Goal: Task Accomplishment & Management: Use online tool/utility

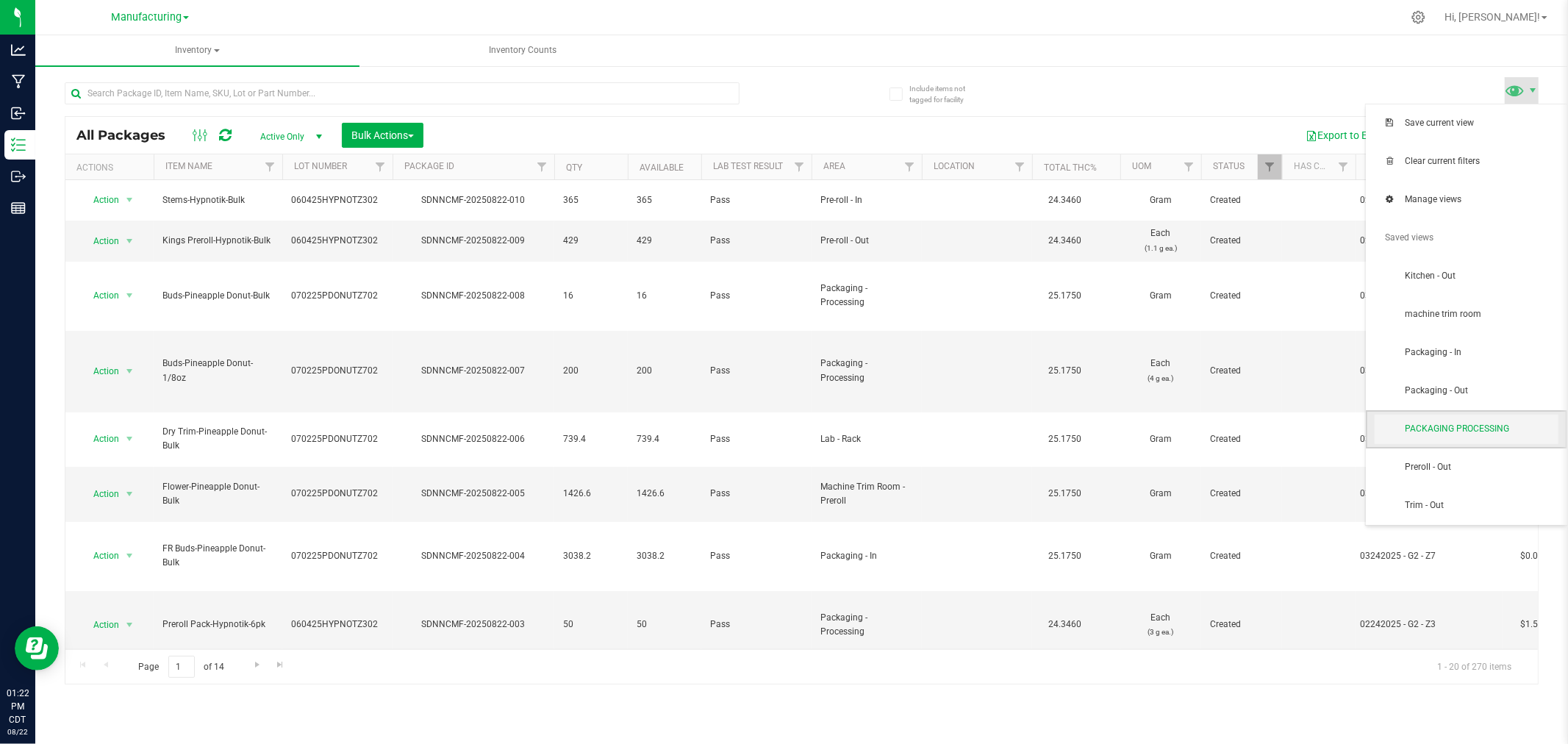
click at [1498, 421] on span "PACKAGING PROCESSING" at bounding box center [1467, 430] width 184 height 30
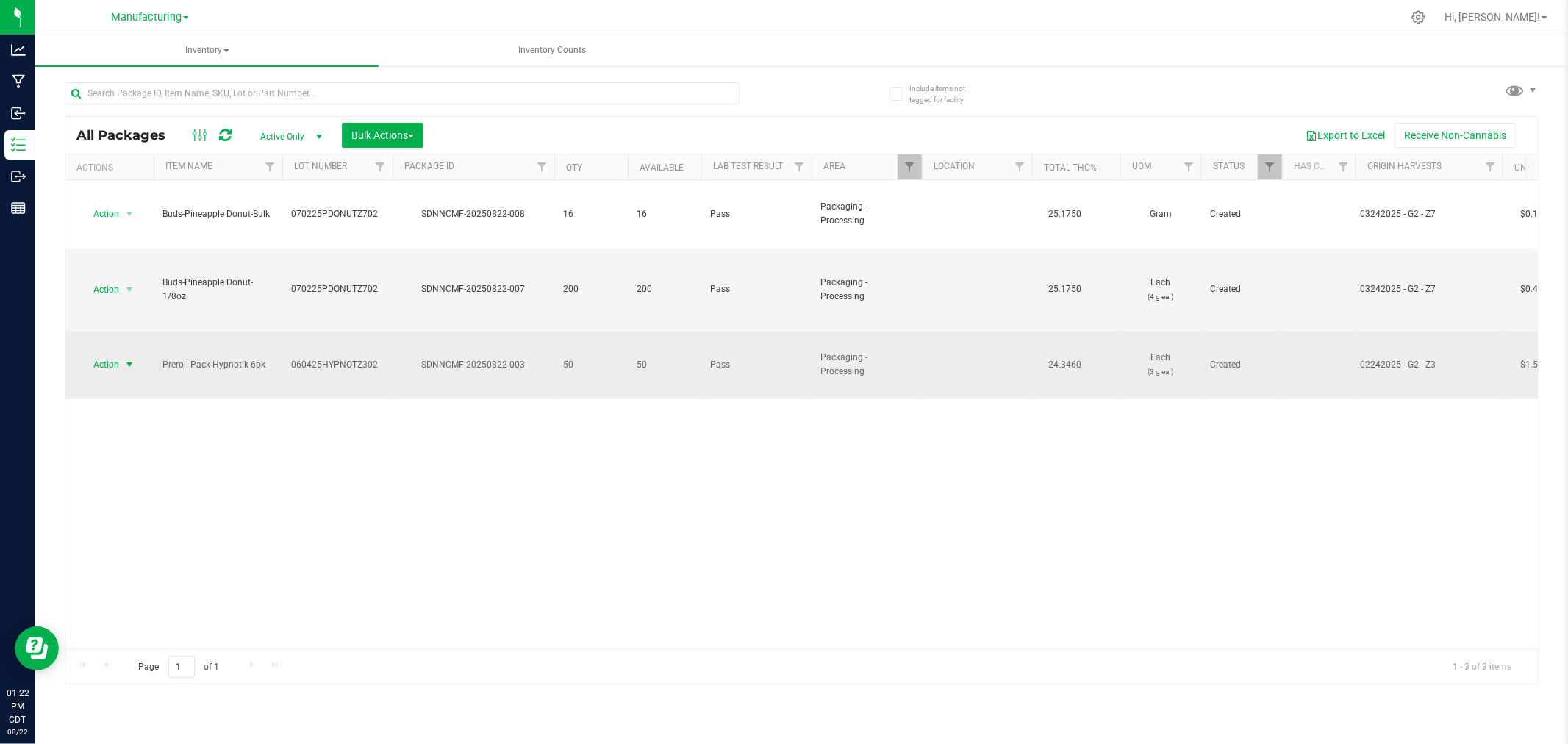
click at [128, 359] on span "select" at bounding box center [129, 364] width 12 height 12
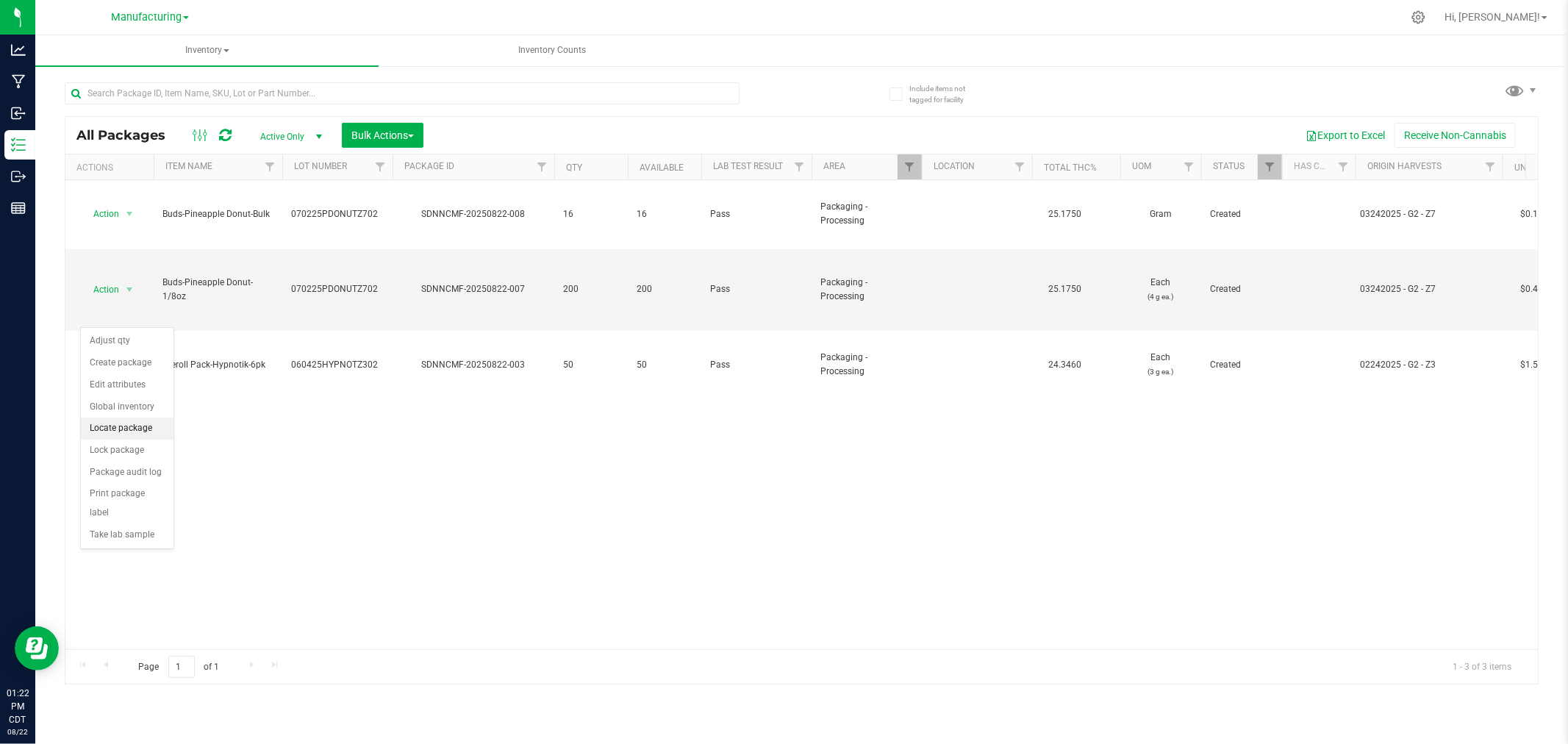
click at [120, 425] on li "Locate package" at bounding box center [127, 429] width 93 height 22
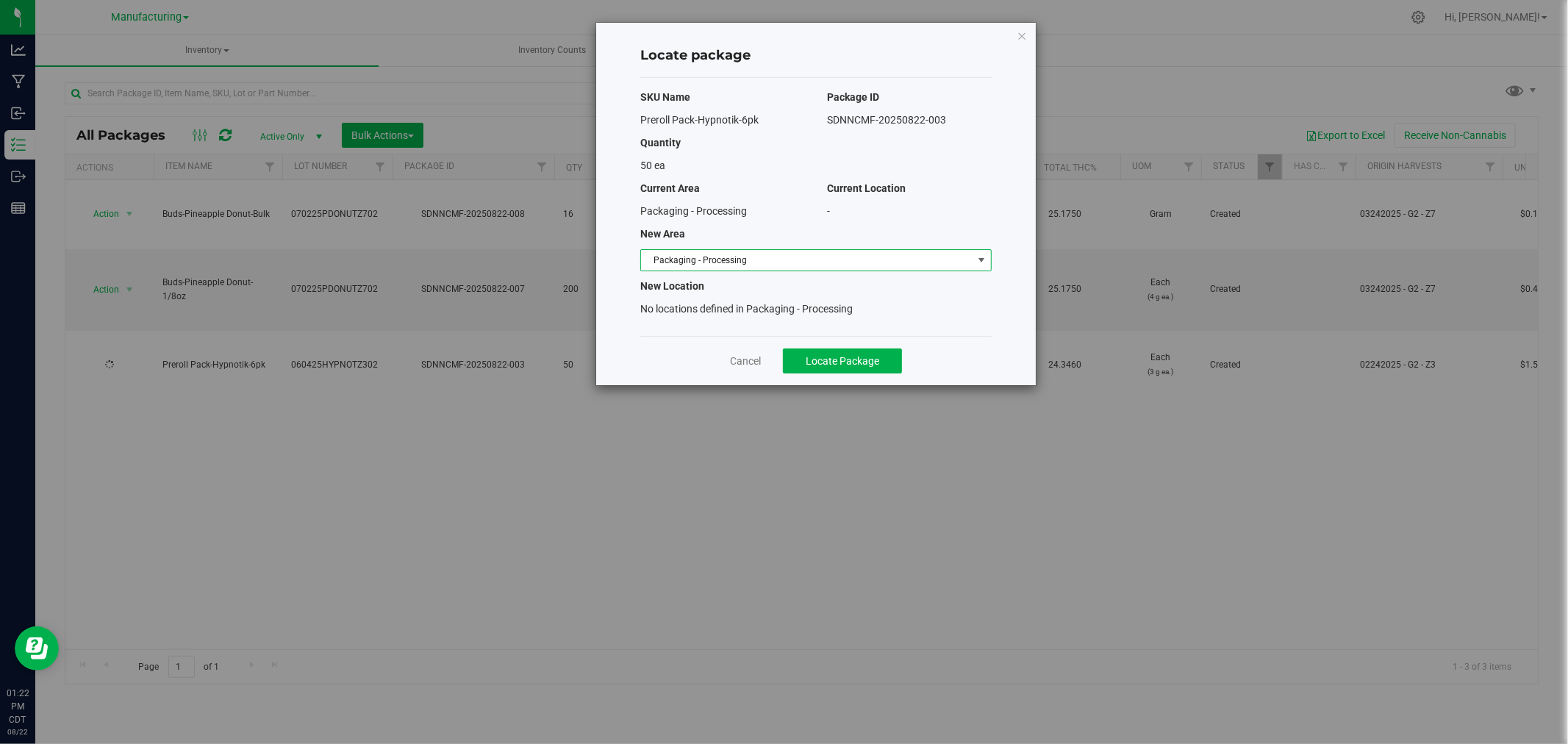
click at [893, 256] on span "Packaging - Processing" at bounding box center [806, 260] width 331 height 20
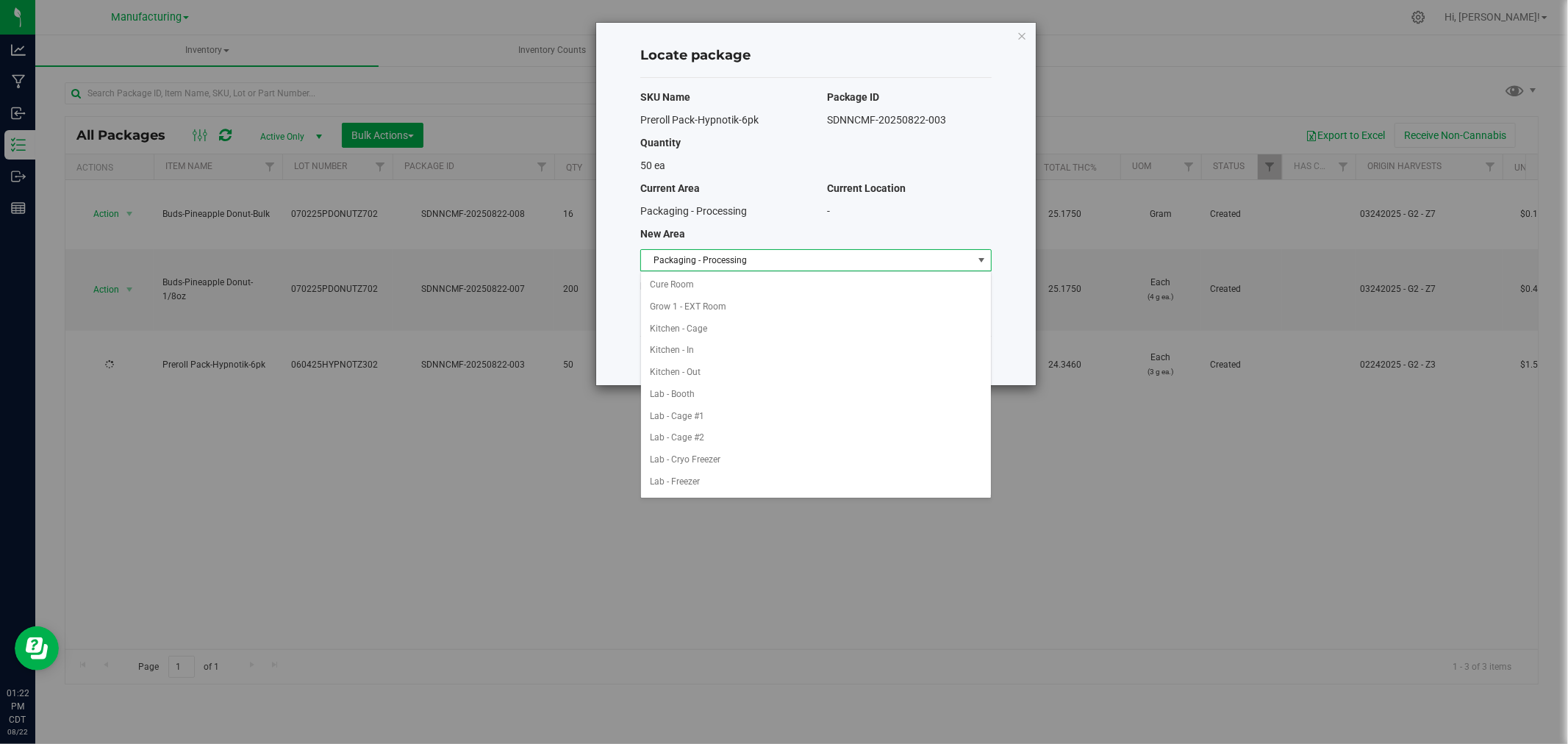
scroll to position [240, 0]
click at [703, 458] on li "Packaging - Out" at bounding box center [816, 460] width 350 height 22
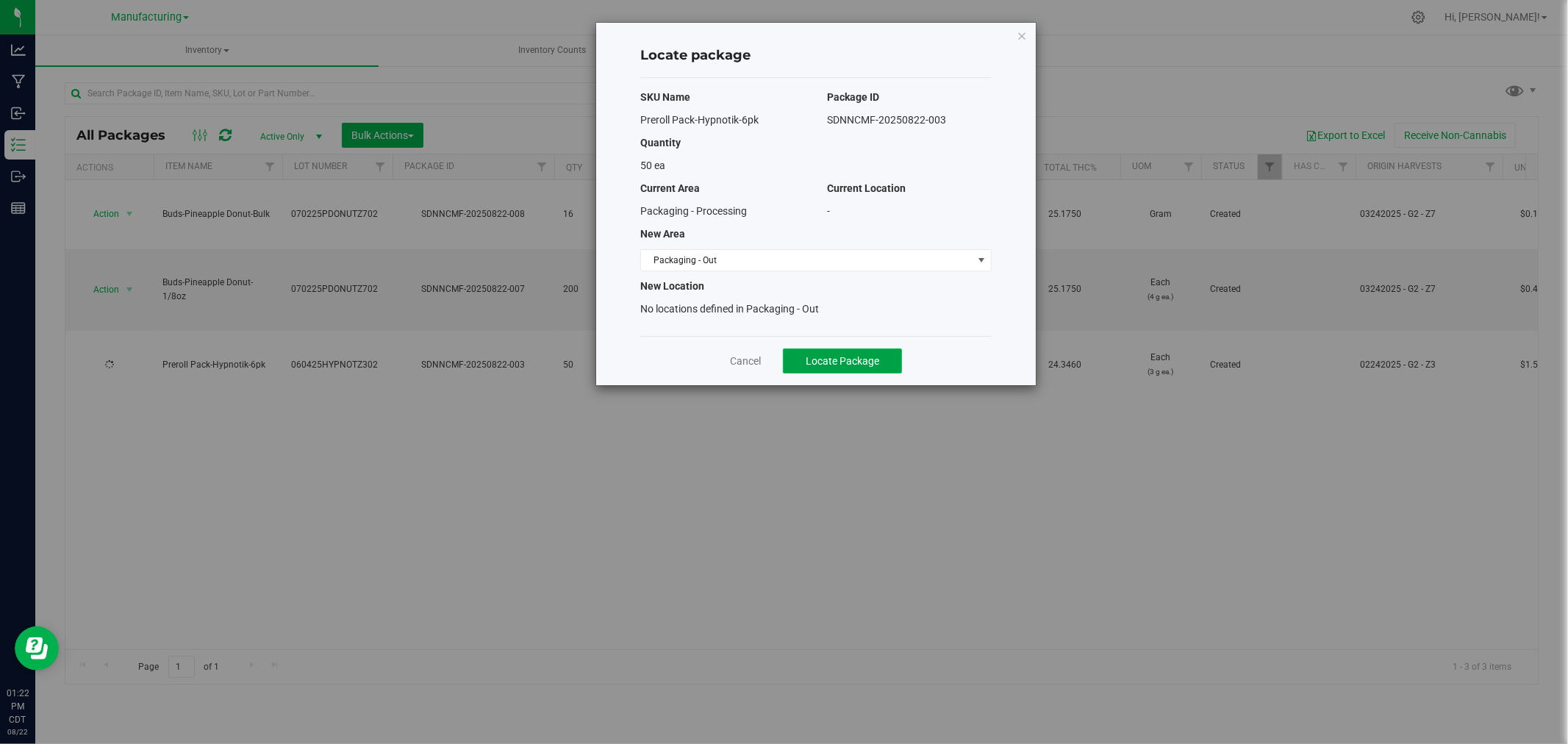
click at [856, 368] on button "Locate Package" at bounding box center [842, 361] width 119 height 25
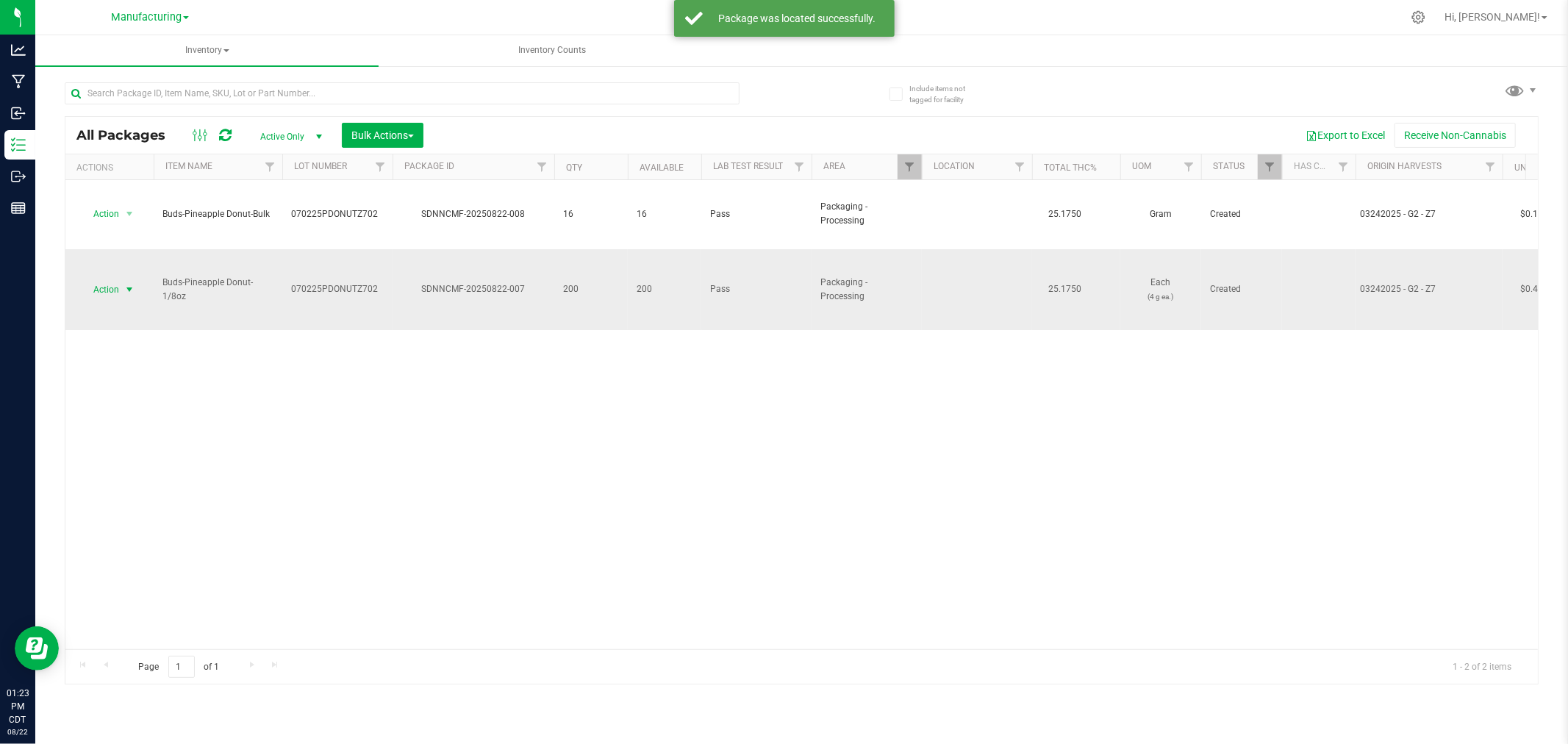
click at [129, 284] on span "select" at bounding box center [129, 289] width 12 height 12
click at [150, 367] on li "Locate package" at bounding box center [127, 367] width 93 height 22
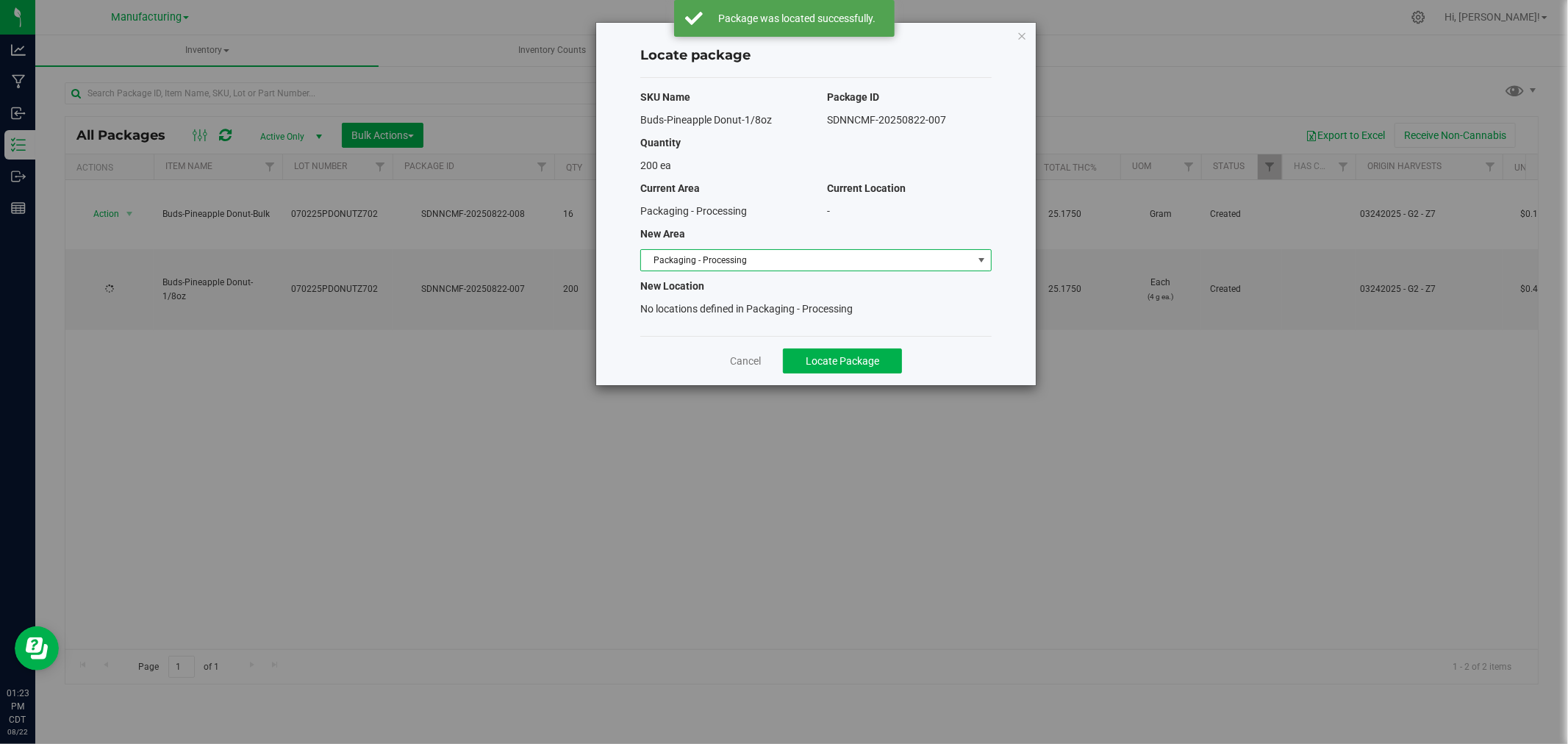
click at [791, 263] on span "Packaging - Processing" at bounding box center [806, 260] width 331 height 20
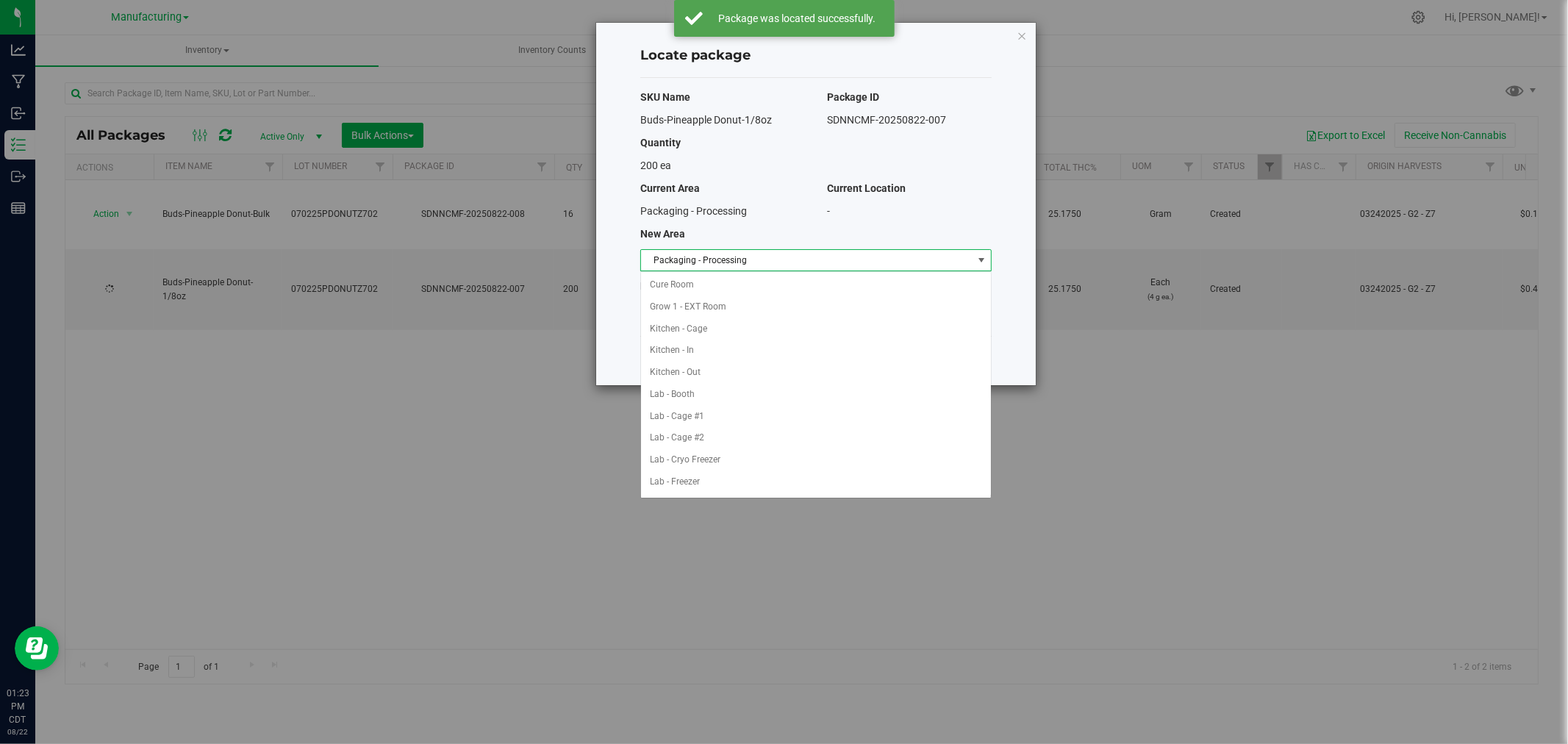
scroll to position [240, 0]
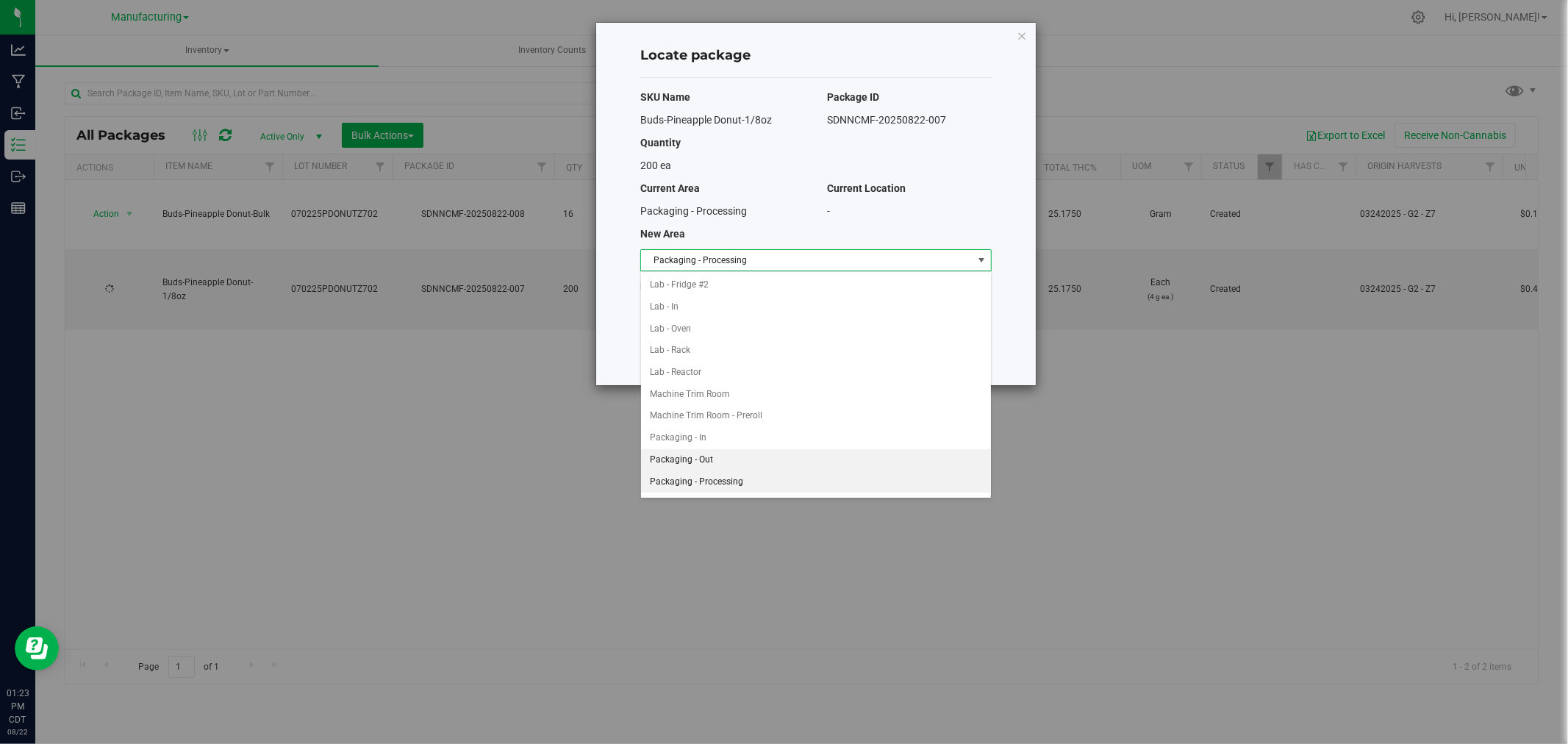
click at [743, 457] on li "Packaging - Out" at bounding box center [816, 460] width 350 height 22
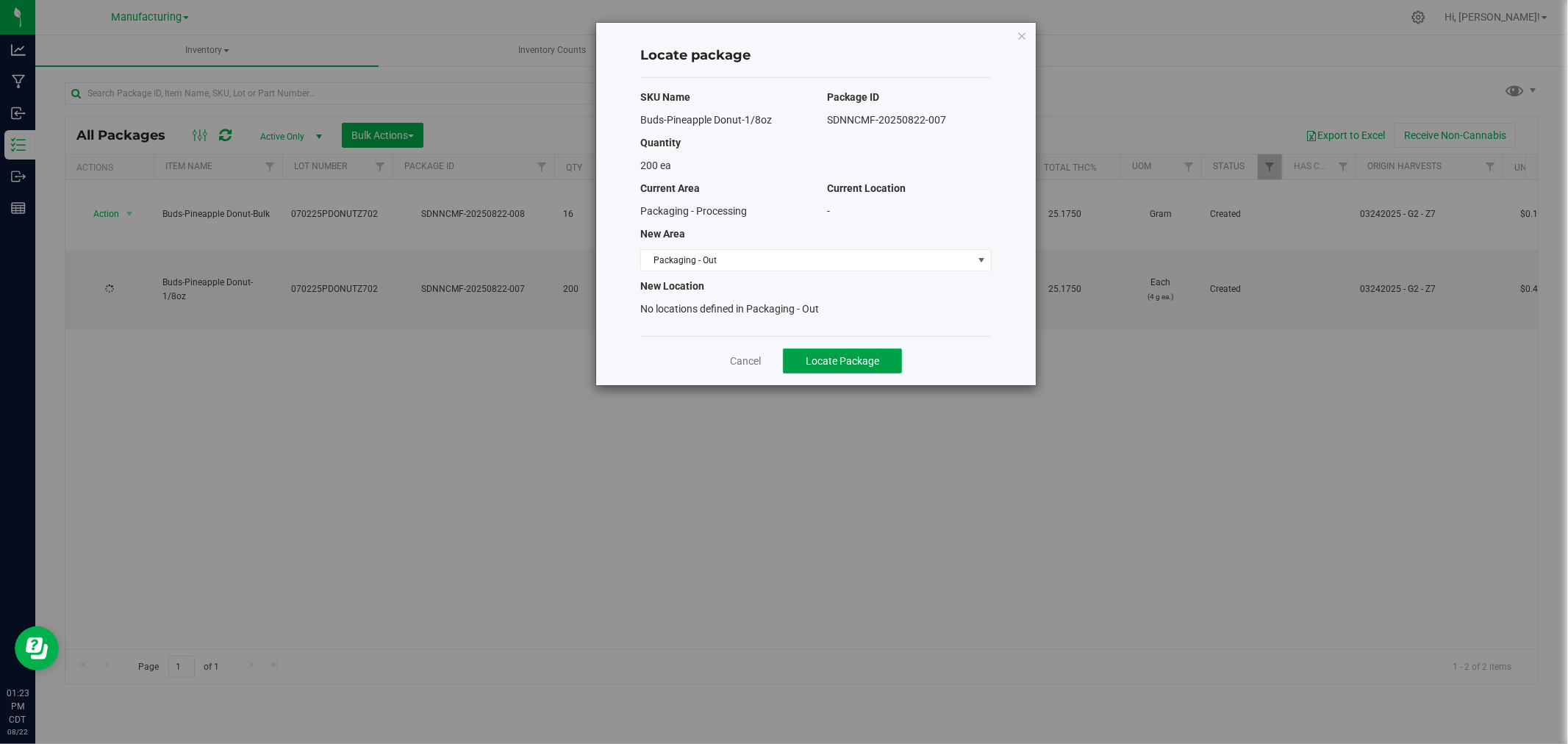
click at [797, 365] on button "Locate Package" at bounding box center [842, 361] width 119 height 25
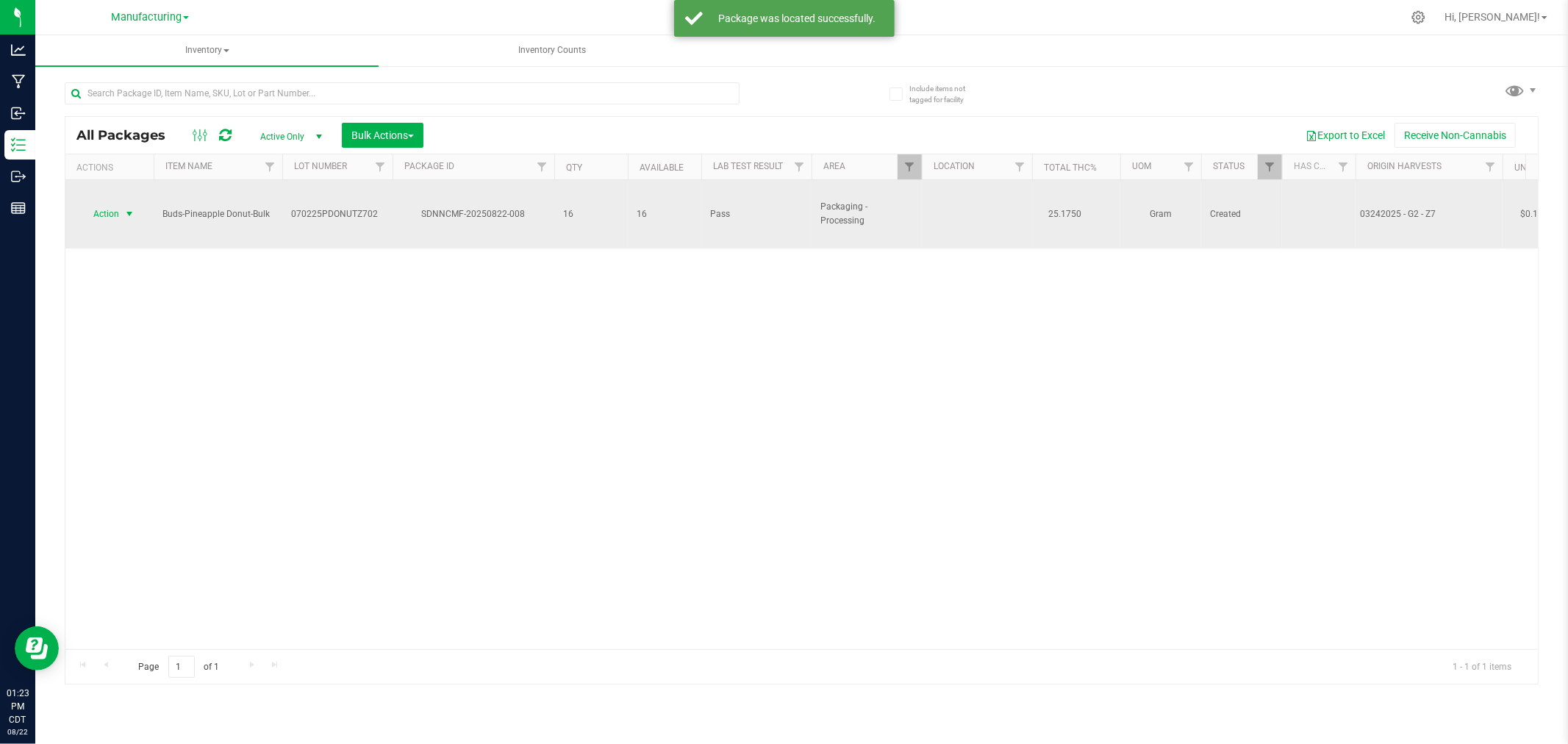
click at [128, 208] on span "select" at bounding box center [129, 214] width 12 height 12
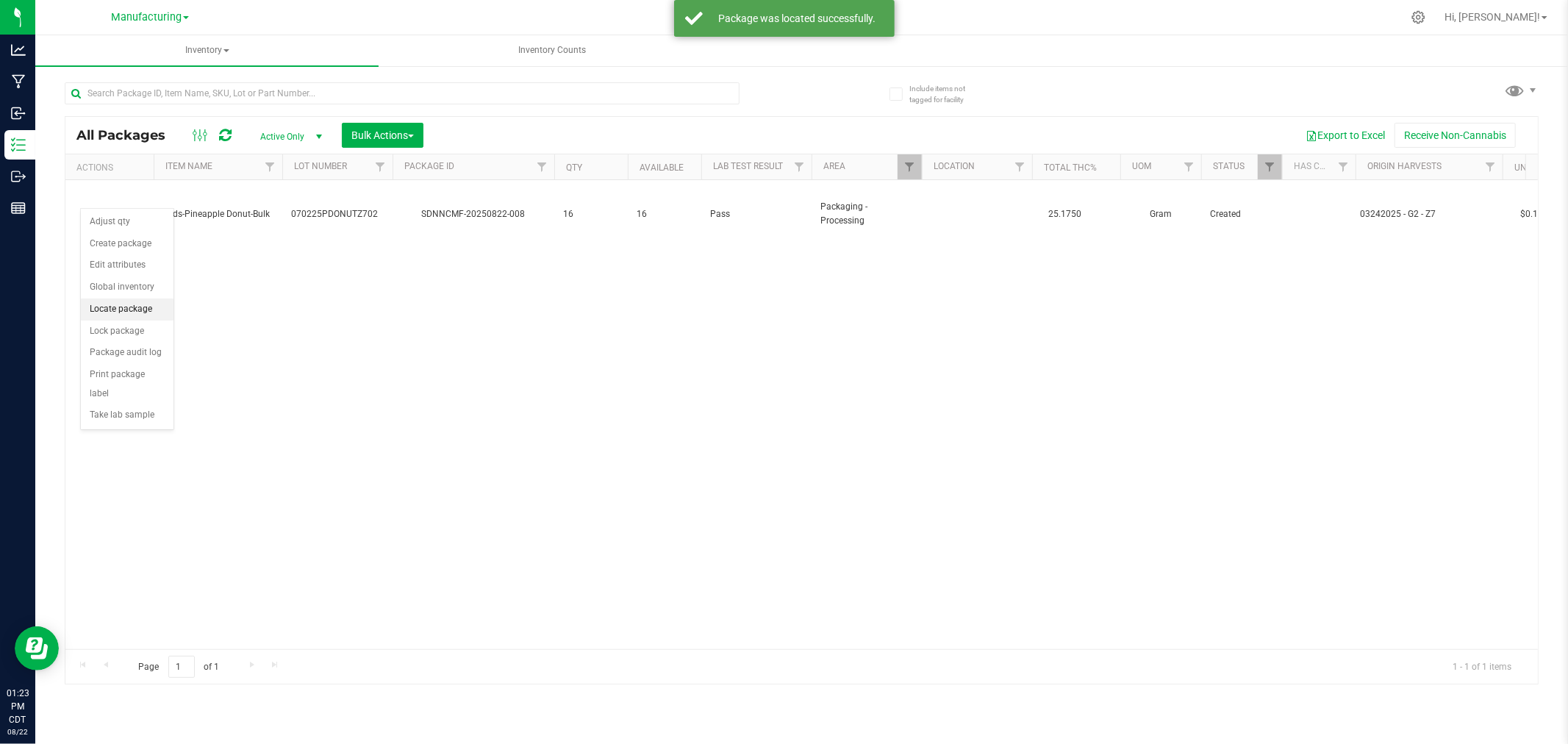
click at [148, 314] on li "Locate package" at bounding box center [127, 310] width 93 height 22
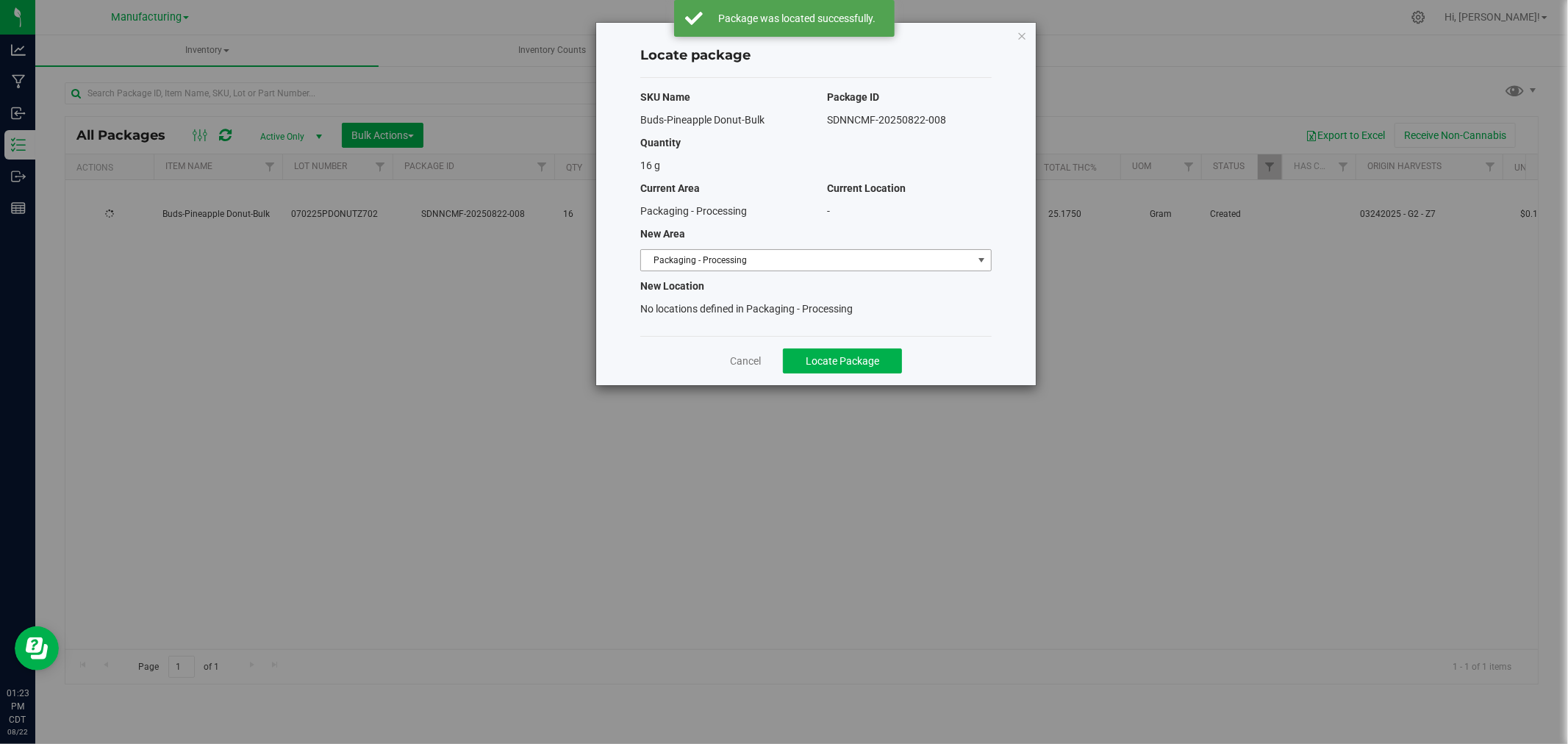
click at [756, 261] on span "Packaging - Processing" at bounding box center [806, 260] width 331 height 20
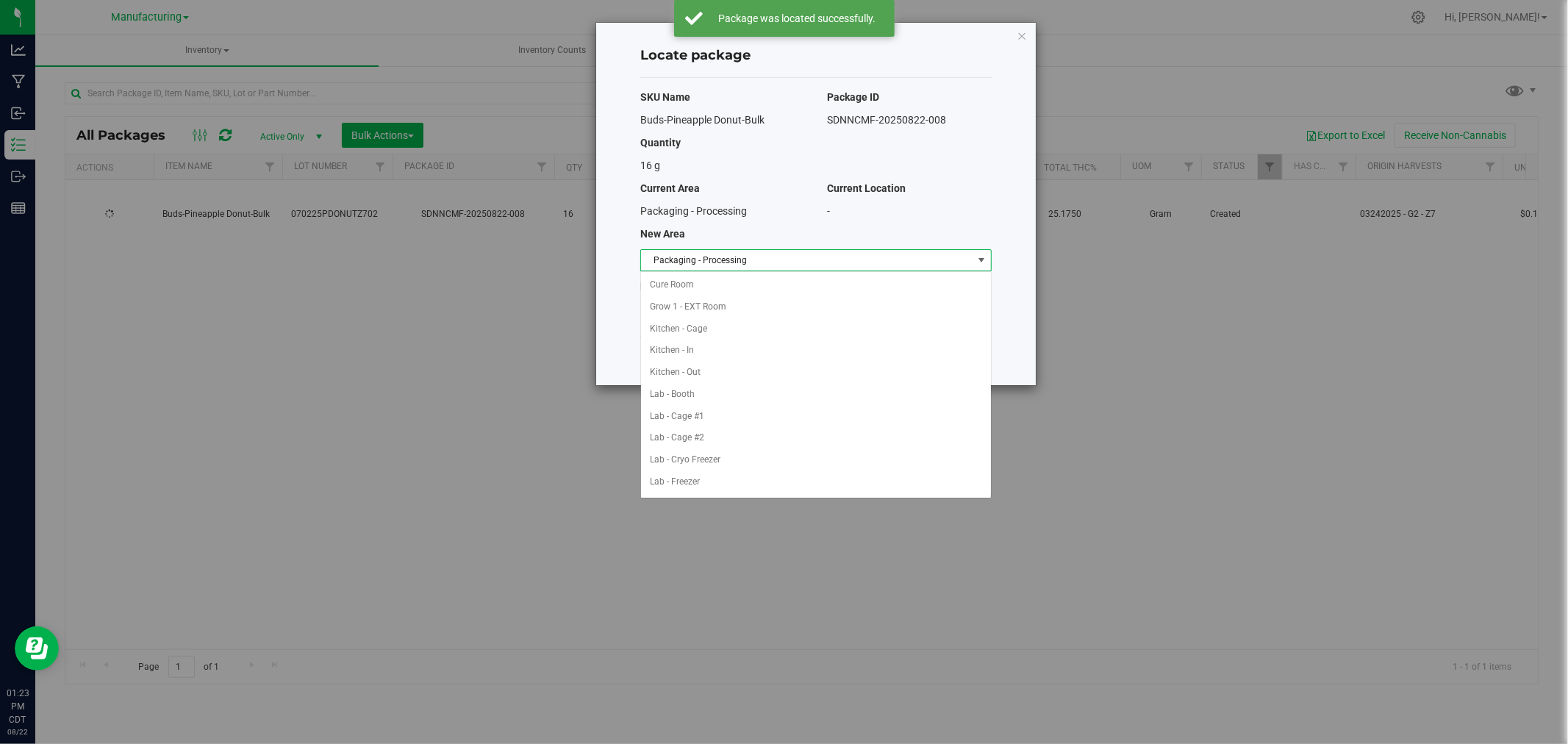
scroll to position [240, 0]
click at [732, 459] on li "Packaging - Out" at bounding box center [816, 460] width 350 height 22
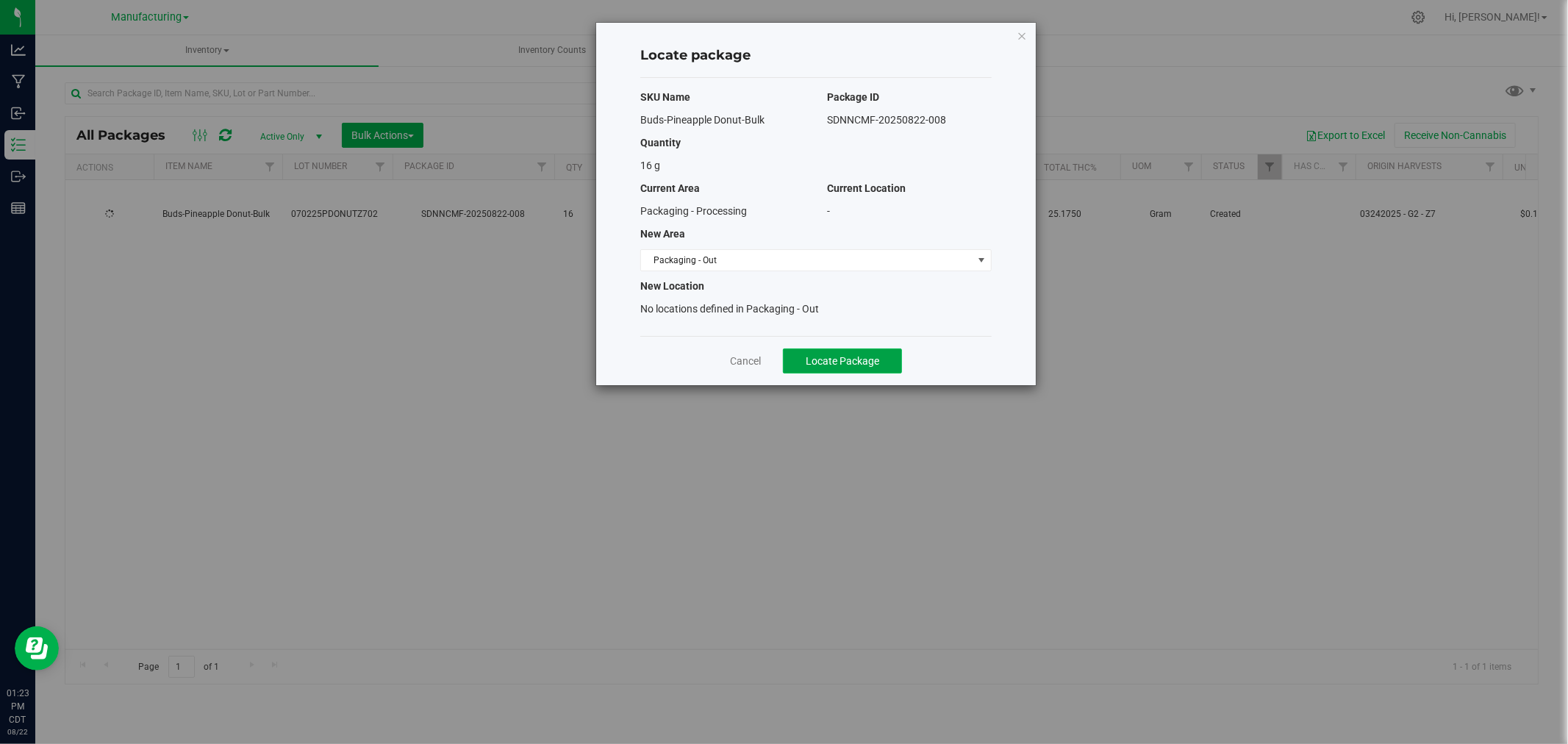
click at [854, 356] on span "Locate Package" at bounding box center [843, 360] width 73 height 12
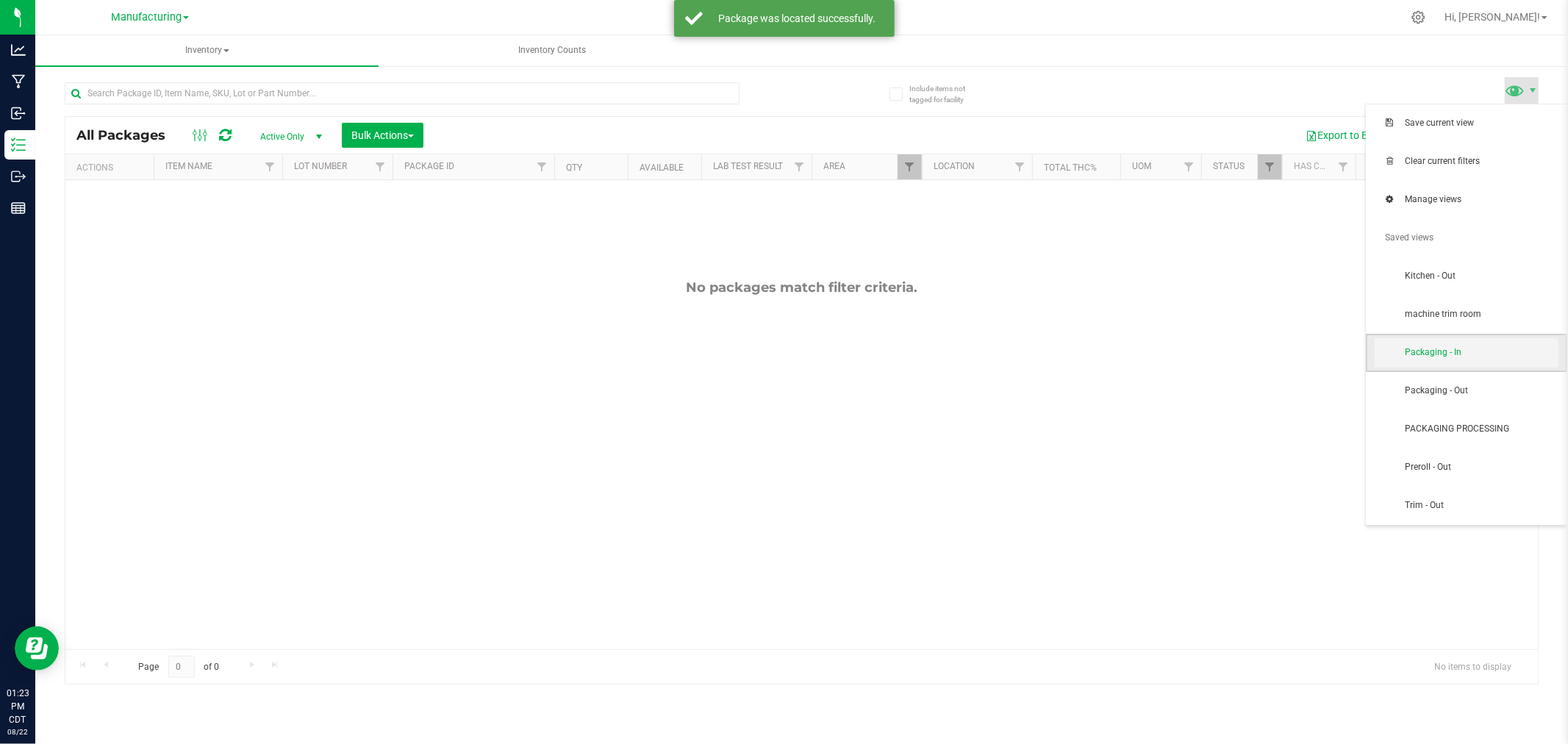
click at [1510, 358] on span "Packaging - In" at bounding box center [1481, 353] width 153 height 12
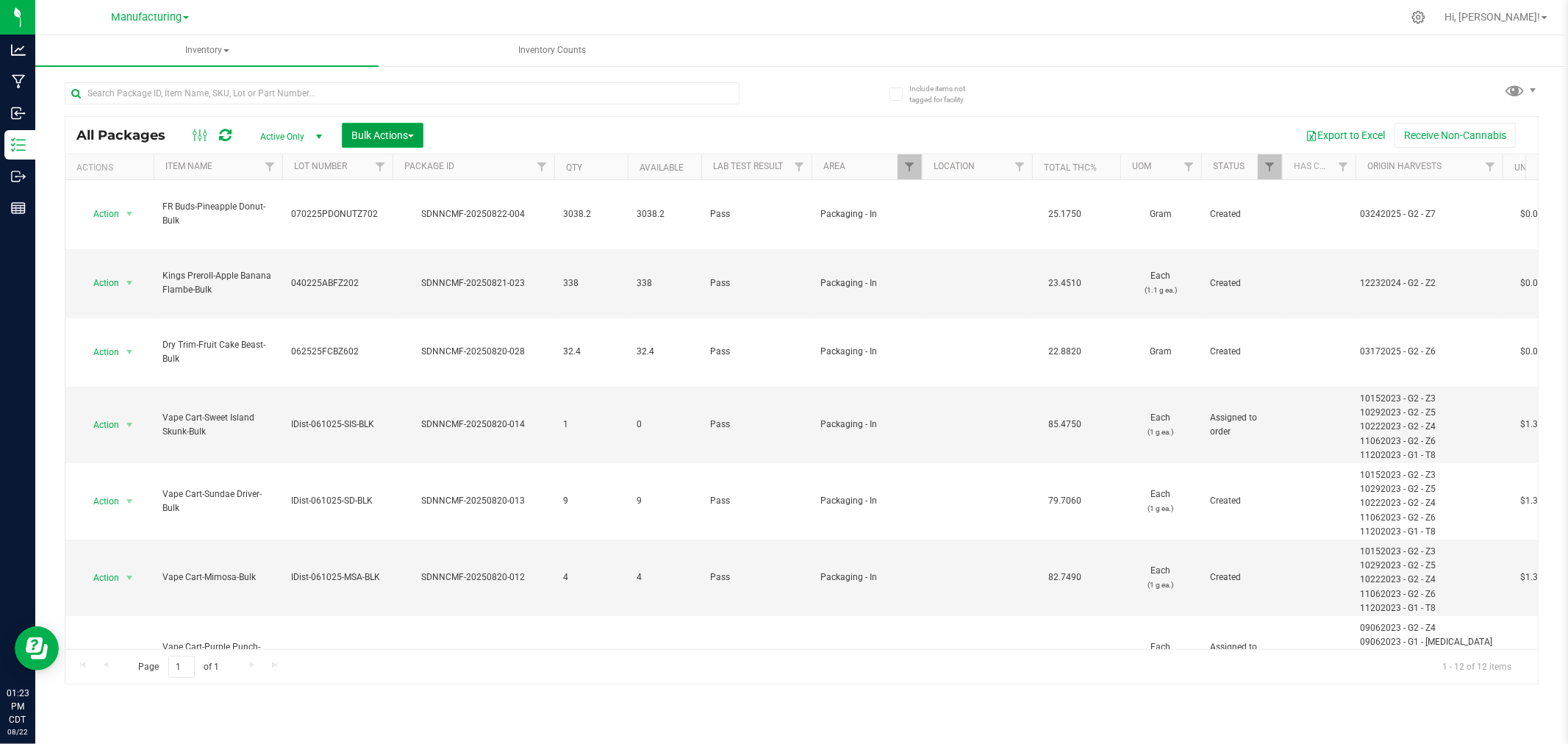
click at [397, 137] on span "Bulk Actions" at bounding box center [383, 135] width 62 height 12
click at [435, 169] on span "Add to manufacturing run" at bounding box center [406, 168] width 111 height 12
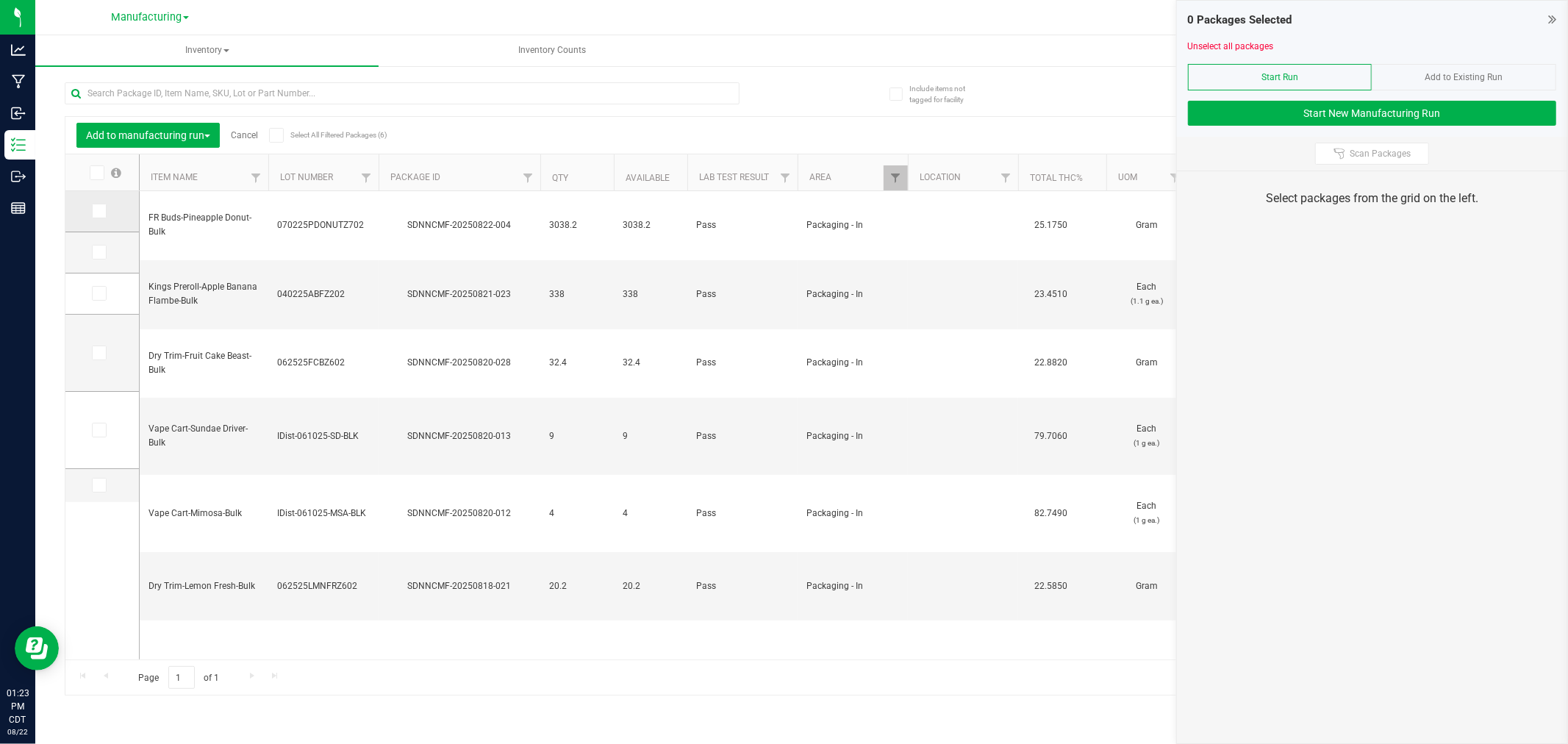
click at [97, 211] on icon at bounding box center [98, 211] width 9 height 0
click at [0, 0] on input "checkbox" at bounding box center [0, 0] width 0 height 0
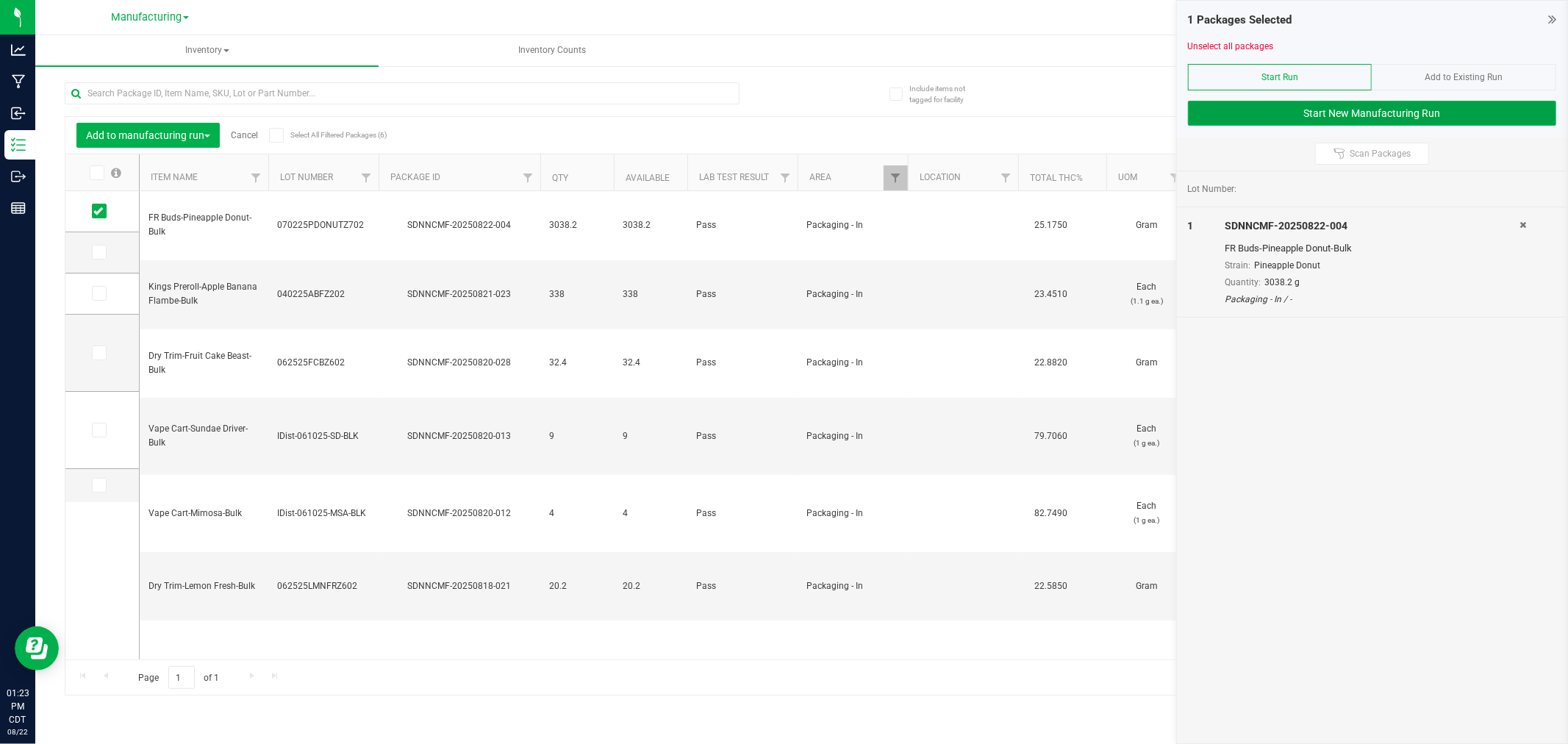
click at [1452, 107] on button "Start New Manufacturing Run" at bounding box center [1372, 113] width 368 height 25
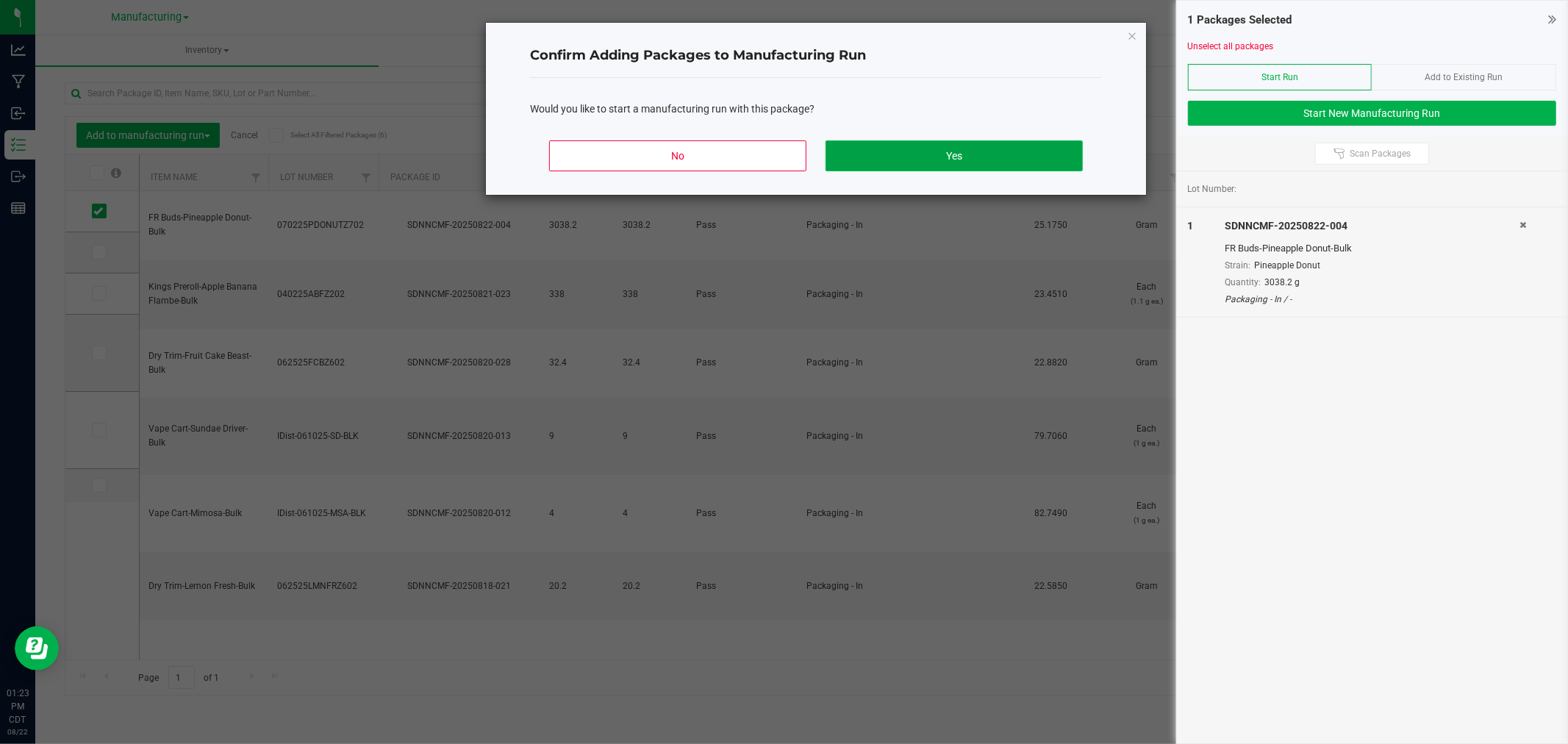
click at [1052, 151] on button "Yes" at bounding box center [954, 156] width 257 height 31
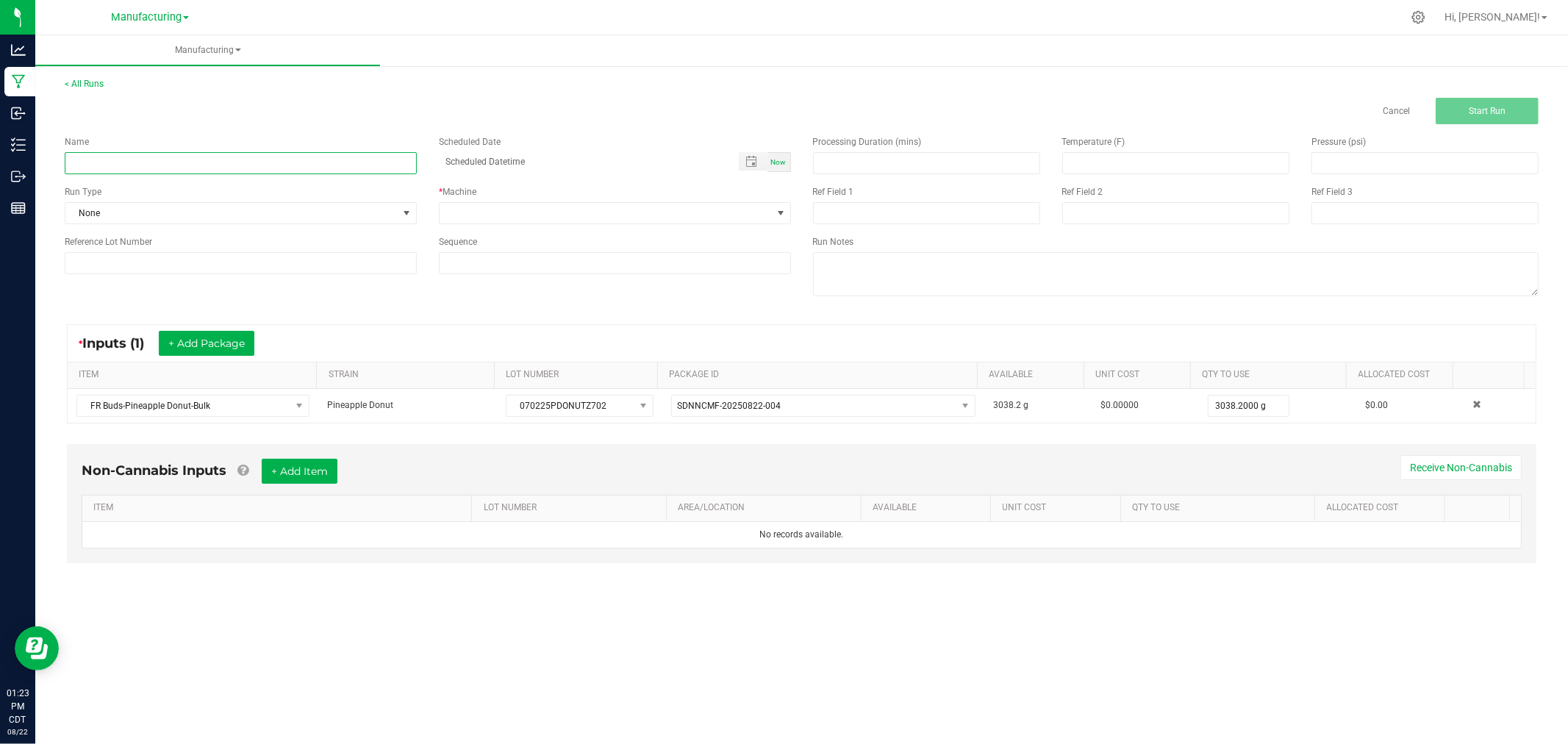
click at [290, 156] on input at bounding box center [241, 163] width 352 height 22
type input "082225-pineapple donut ounce bags"
click at [401, 203] on span at bounding box center [407, 213] width 19 height 20
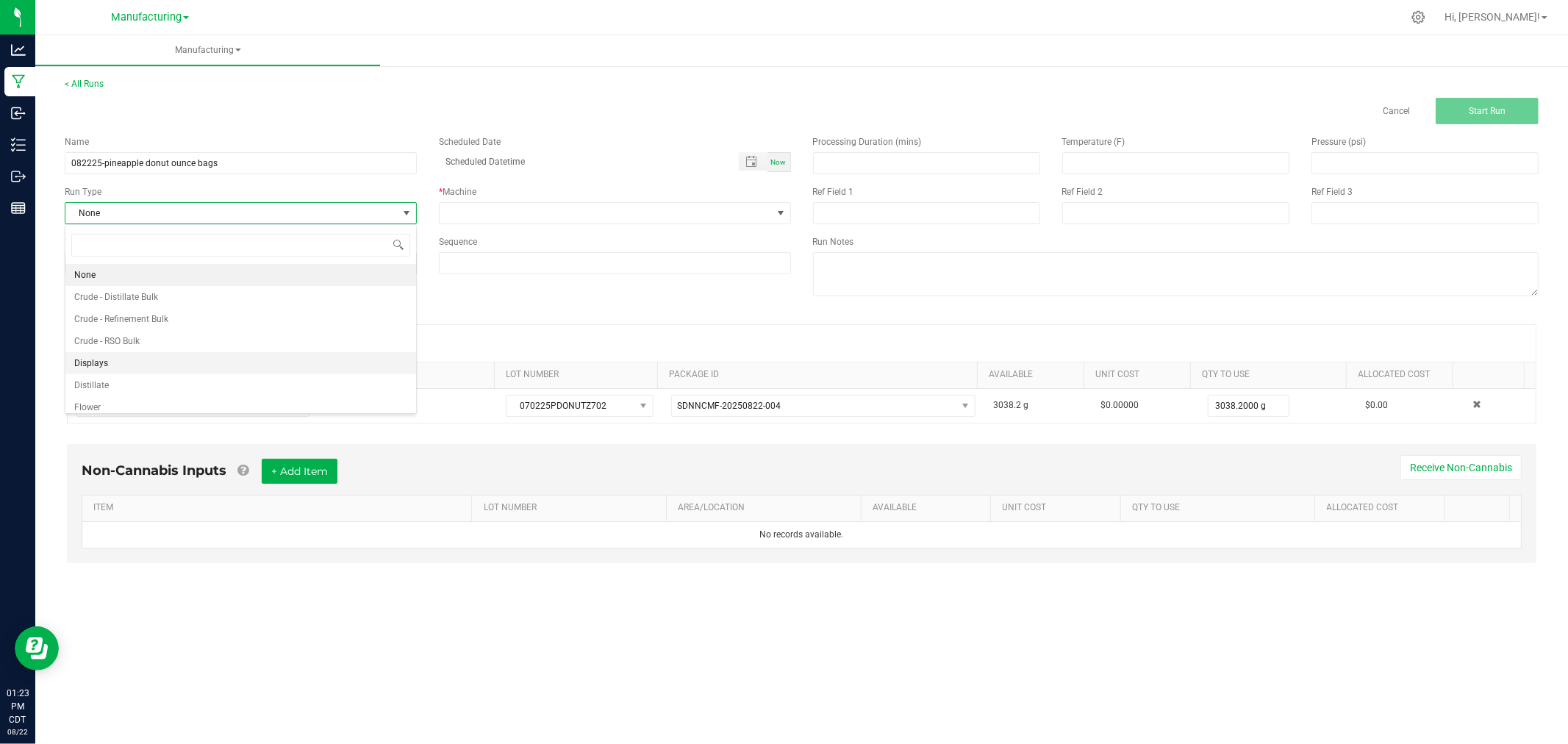
scroll to position [73, 0]
click at [161, 378] on li "Packaging" at bounding box center [241, 378] width 351 height 22
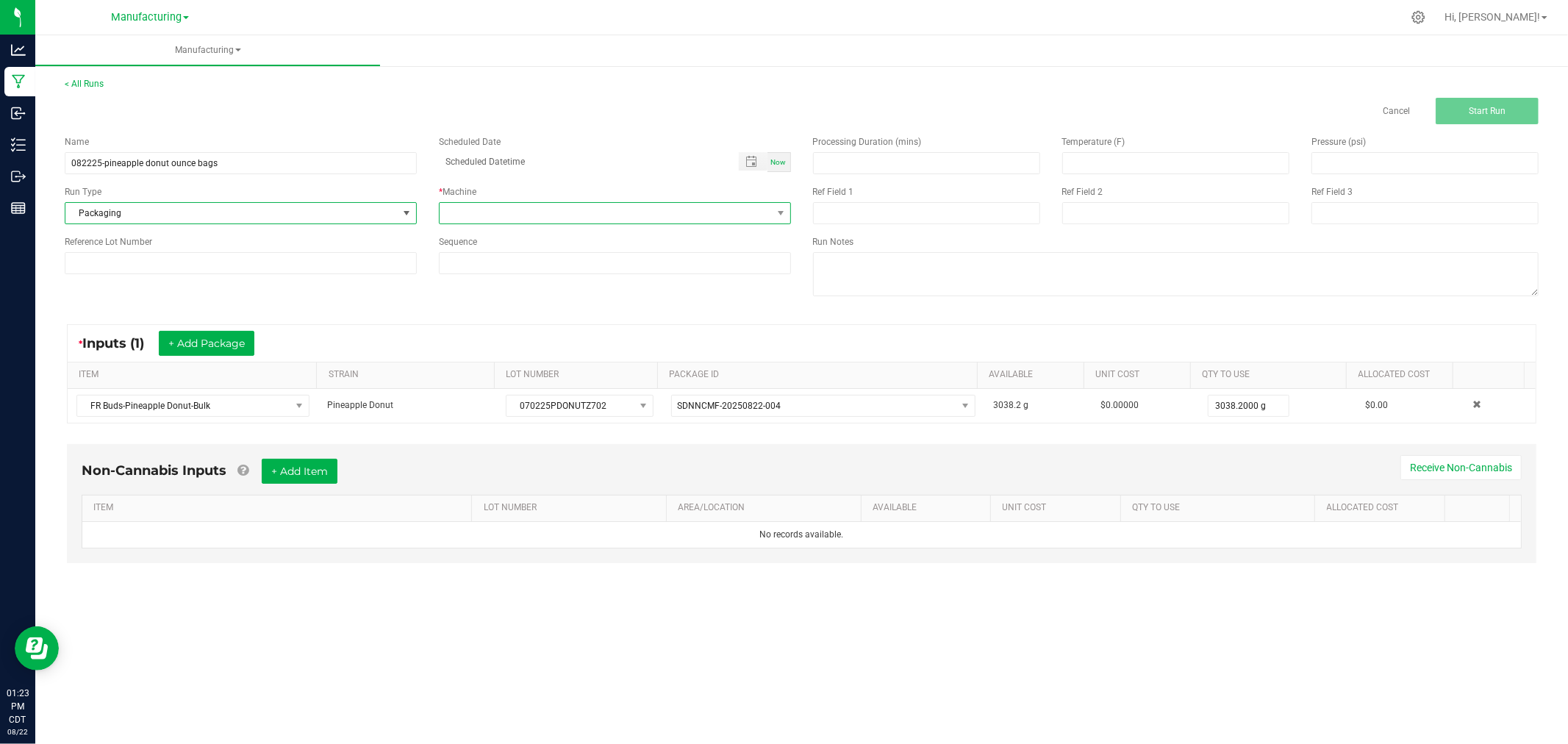
click at [512, 210] on span at bounding box center [606, 213] width 332 height 20
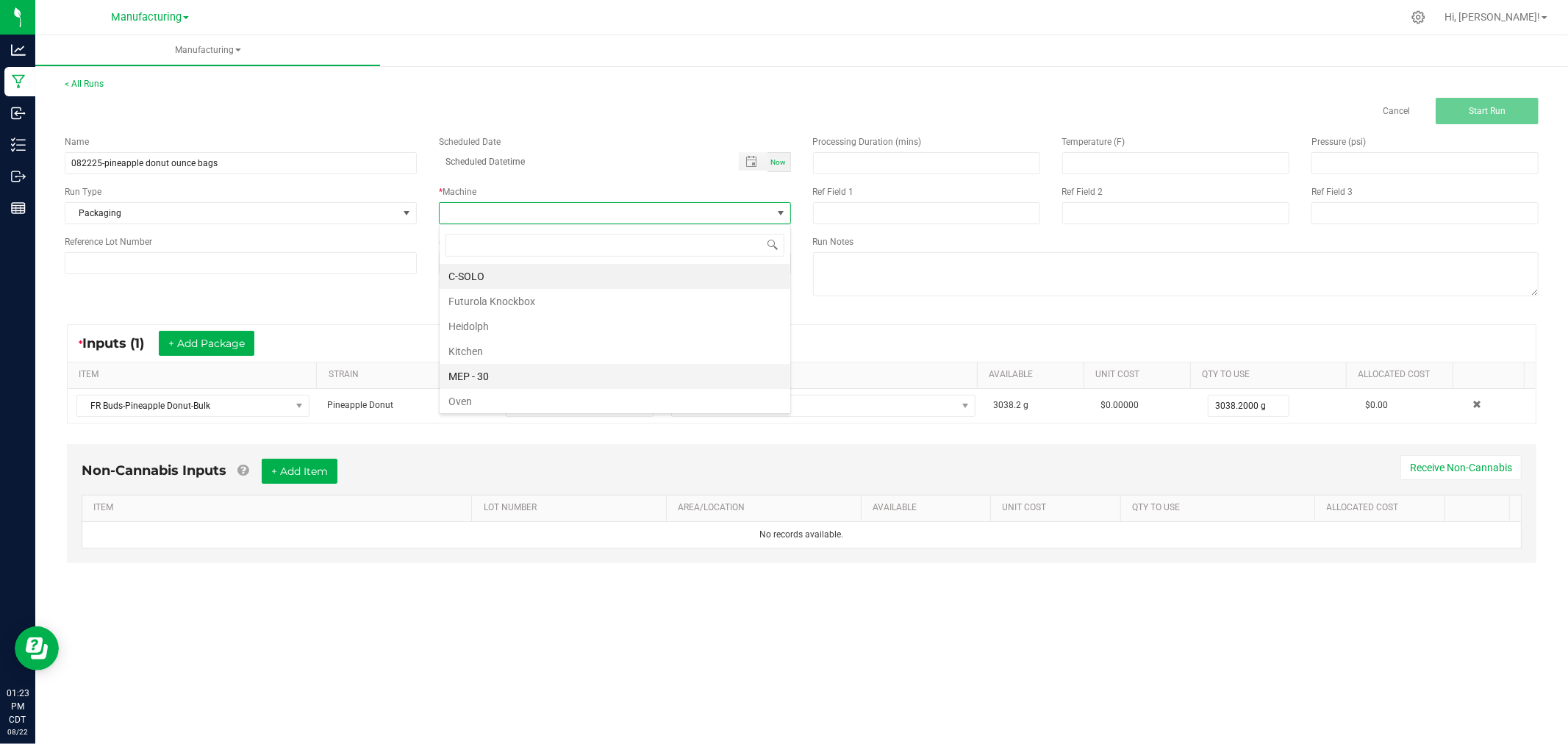
scroll to position [82, 0]
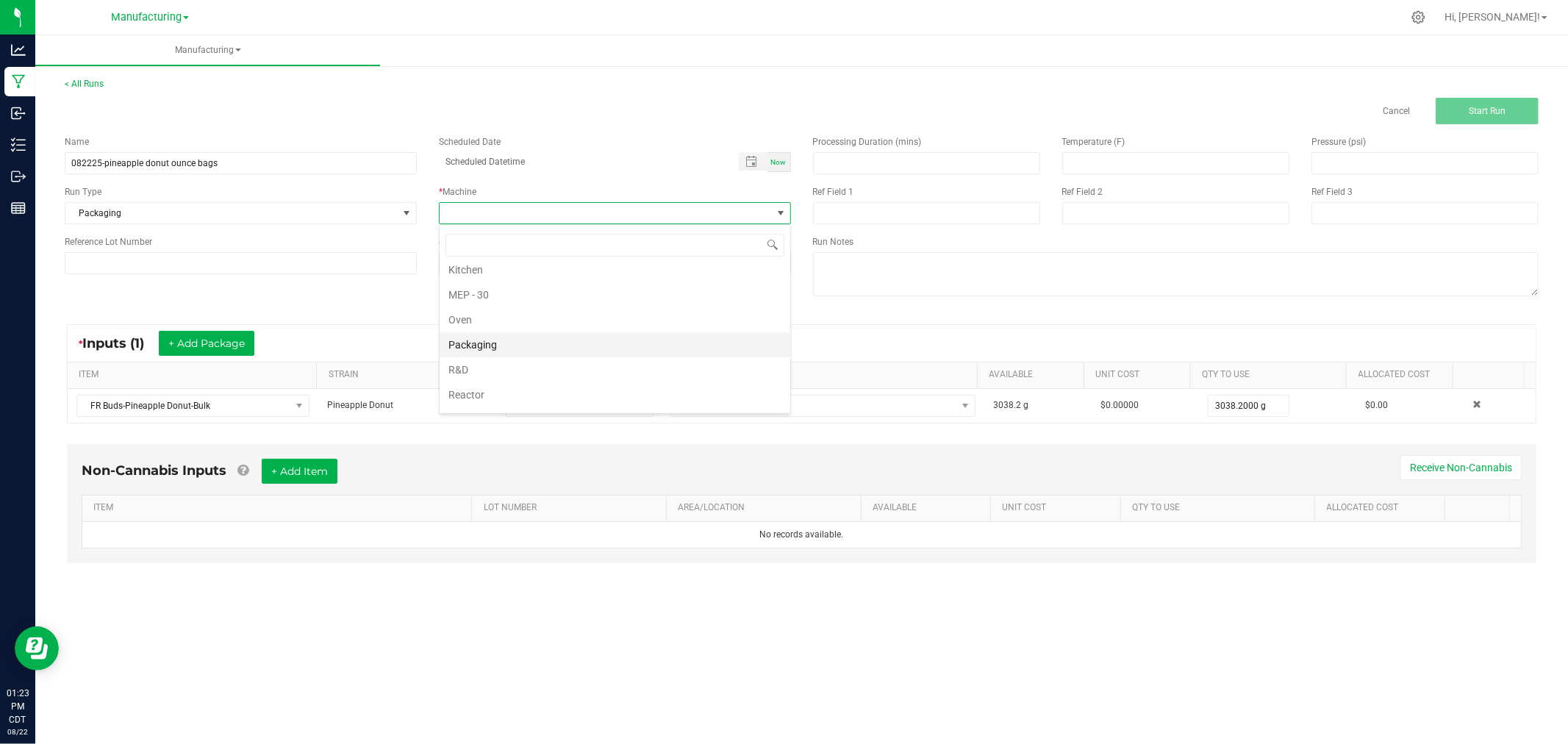
click at [494, 346] on li "Packaging" at bounding box center [615, 345] width 351 height 25
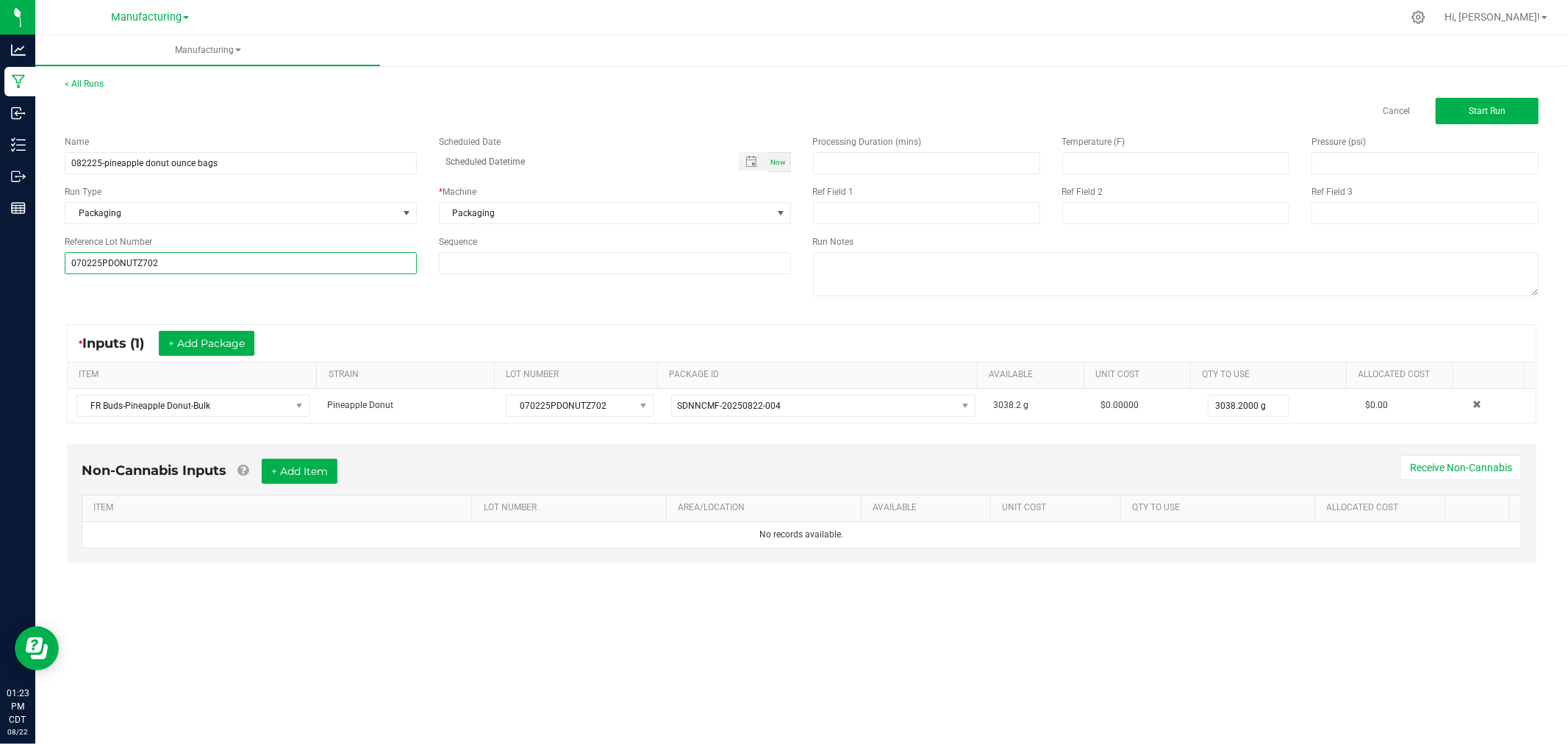
type input "070225PDONUTZ702"
click at [106, 296] on div "Name 082225-pineapple donut ounce bags Scheduled Date Now Run Type Packaging * …" at bounding box center [802, 218] width 1496 height 187
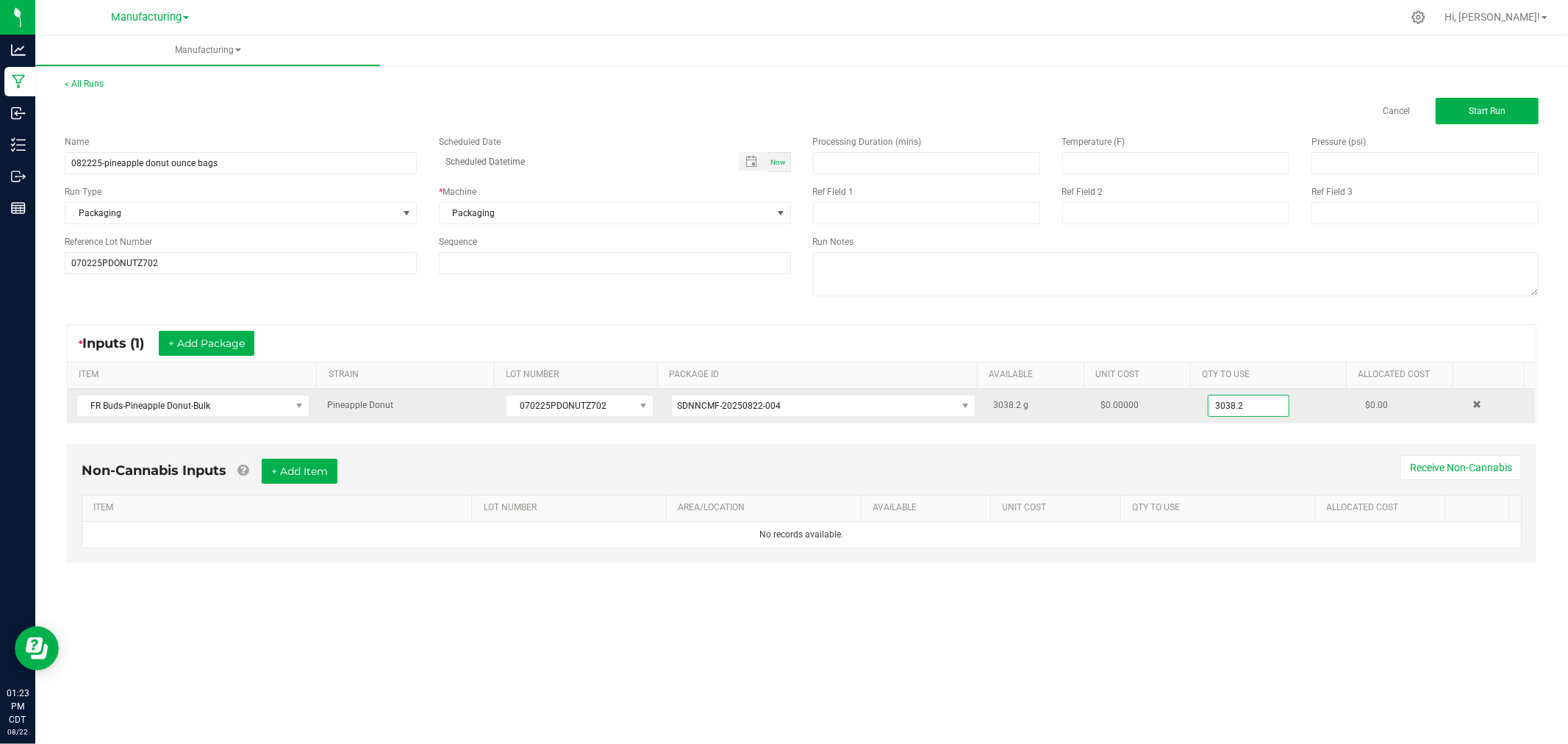
click at [1245, 408] on input "3038.2" at bounding box center [1248, 406] width 80 height 20
type input "0"
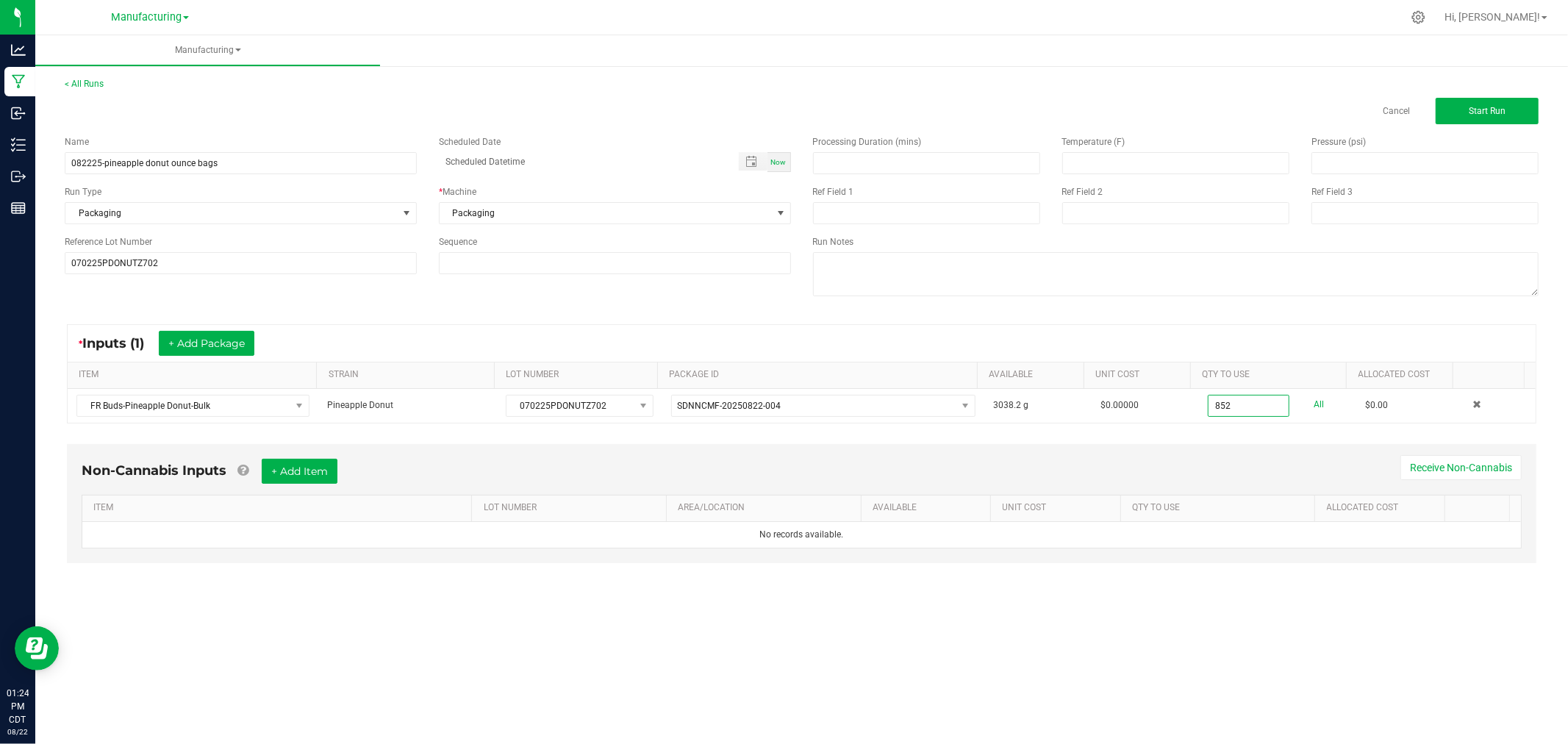
type input "852.0000 g"
click at [1248, 317] on div "* Inputs (1) + Add Package ITEM STRAIN LOT NUMBER PACKAGE ID AVAILABLE Unit Cos…" at bounding box center [802, 374] width 1496 height 126
click at [1493, 101] on button "Start Run" at bounding box center [1488, 111] width 103 height 27
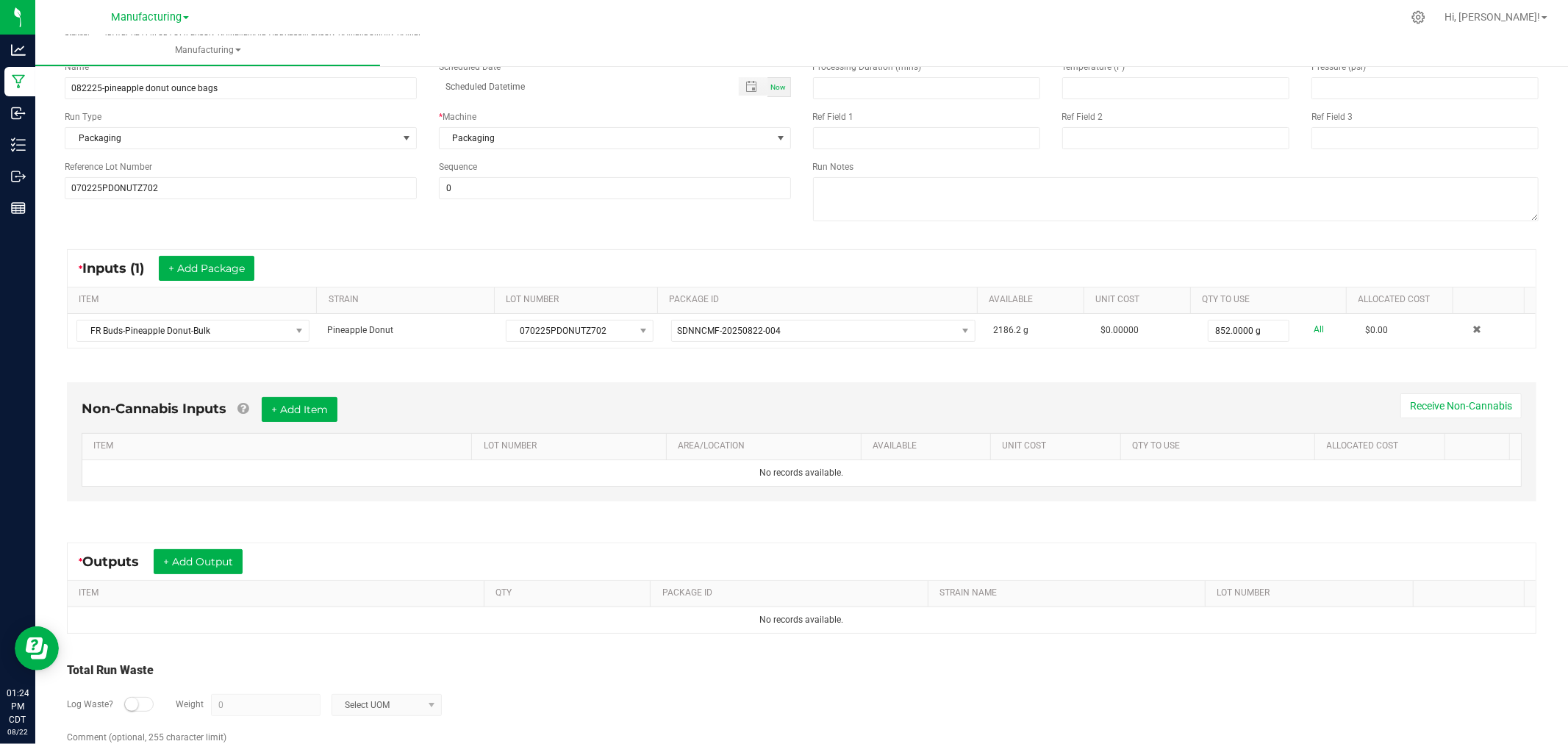
scroll to position [153, 0]
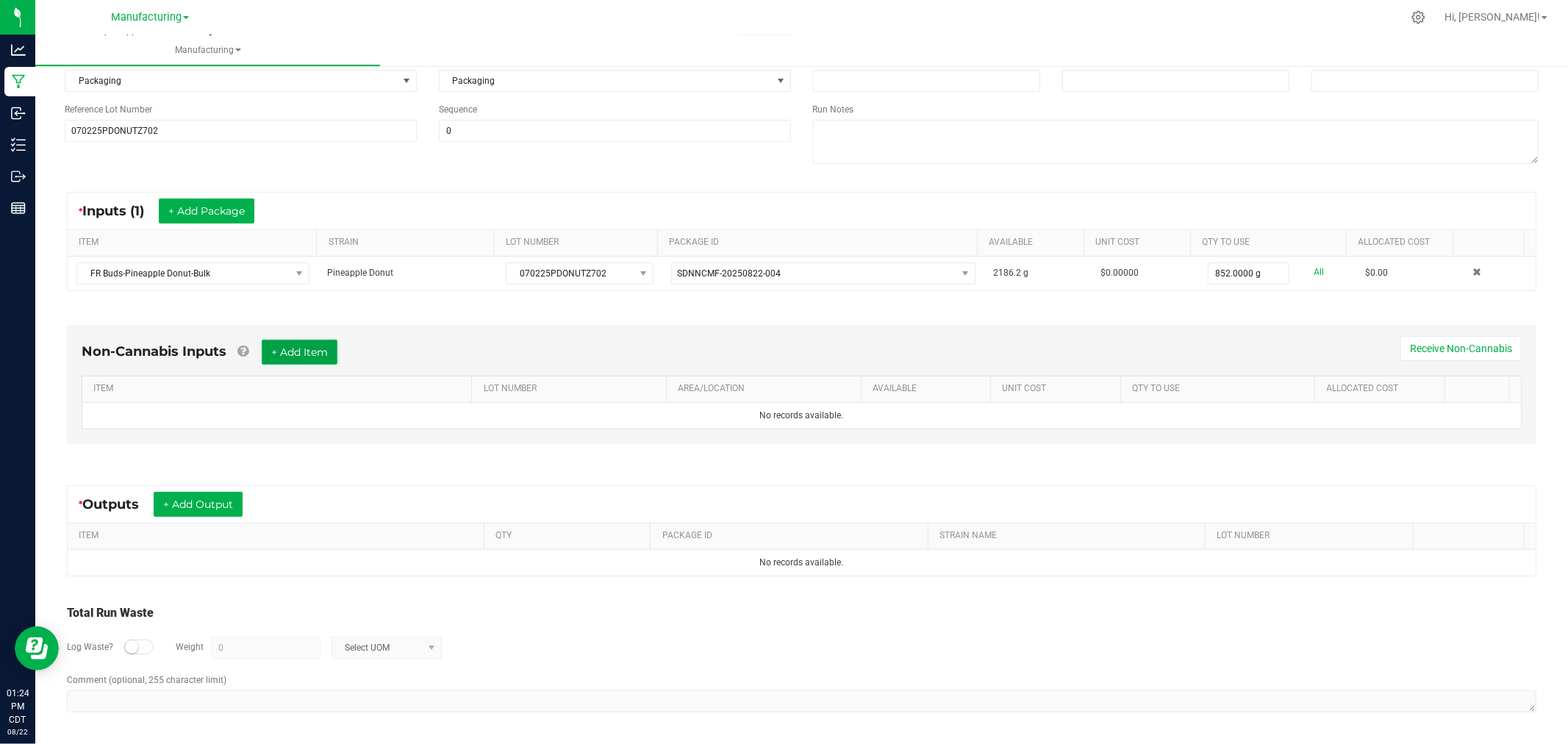
click at [296, 360] on button "+ Add Item" at bounding box center [299, 353] width 76 height 25
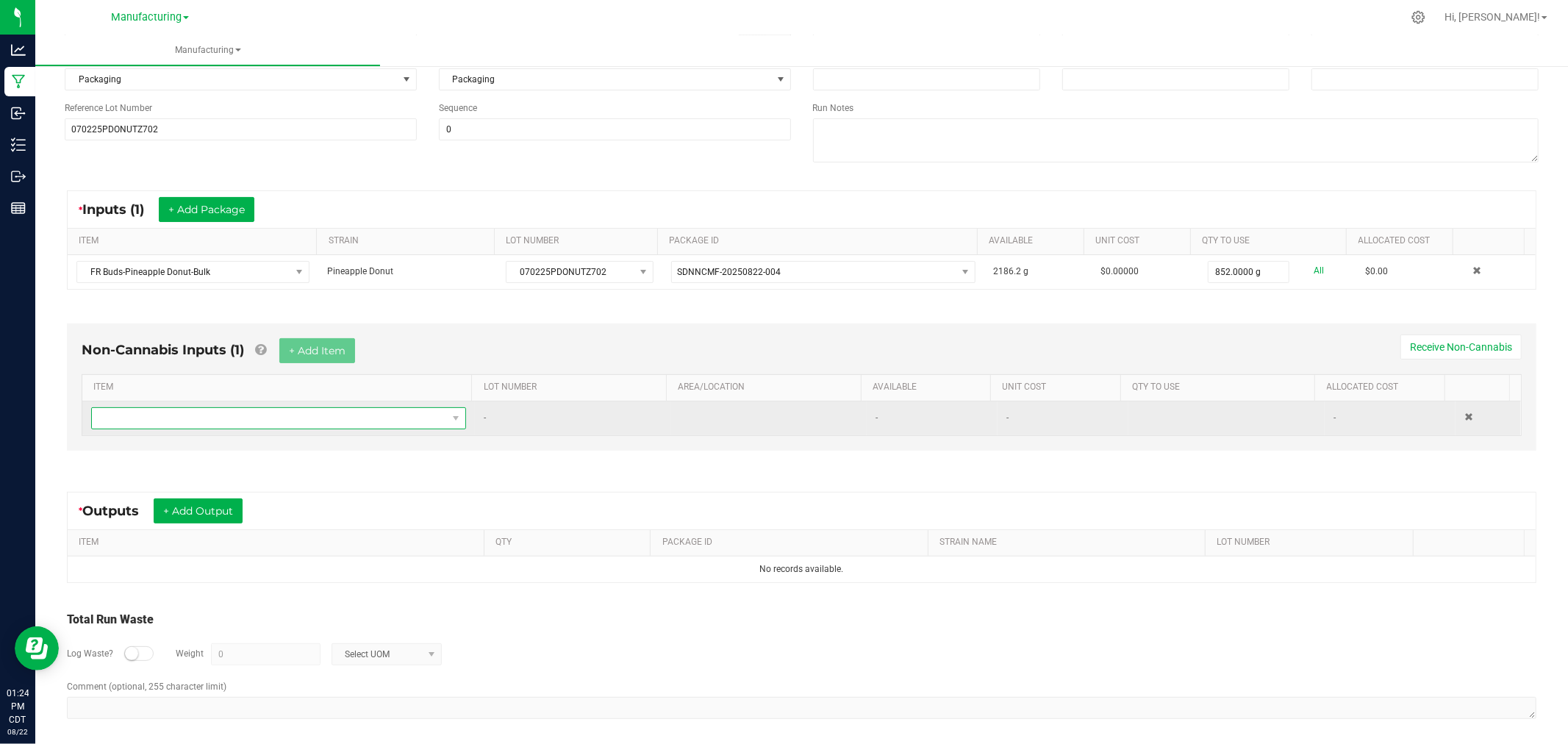
click at [239, 420] on span "NO DATA FOUND" at bounding box center [269, 418] width 355 height 20
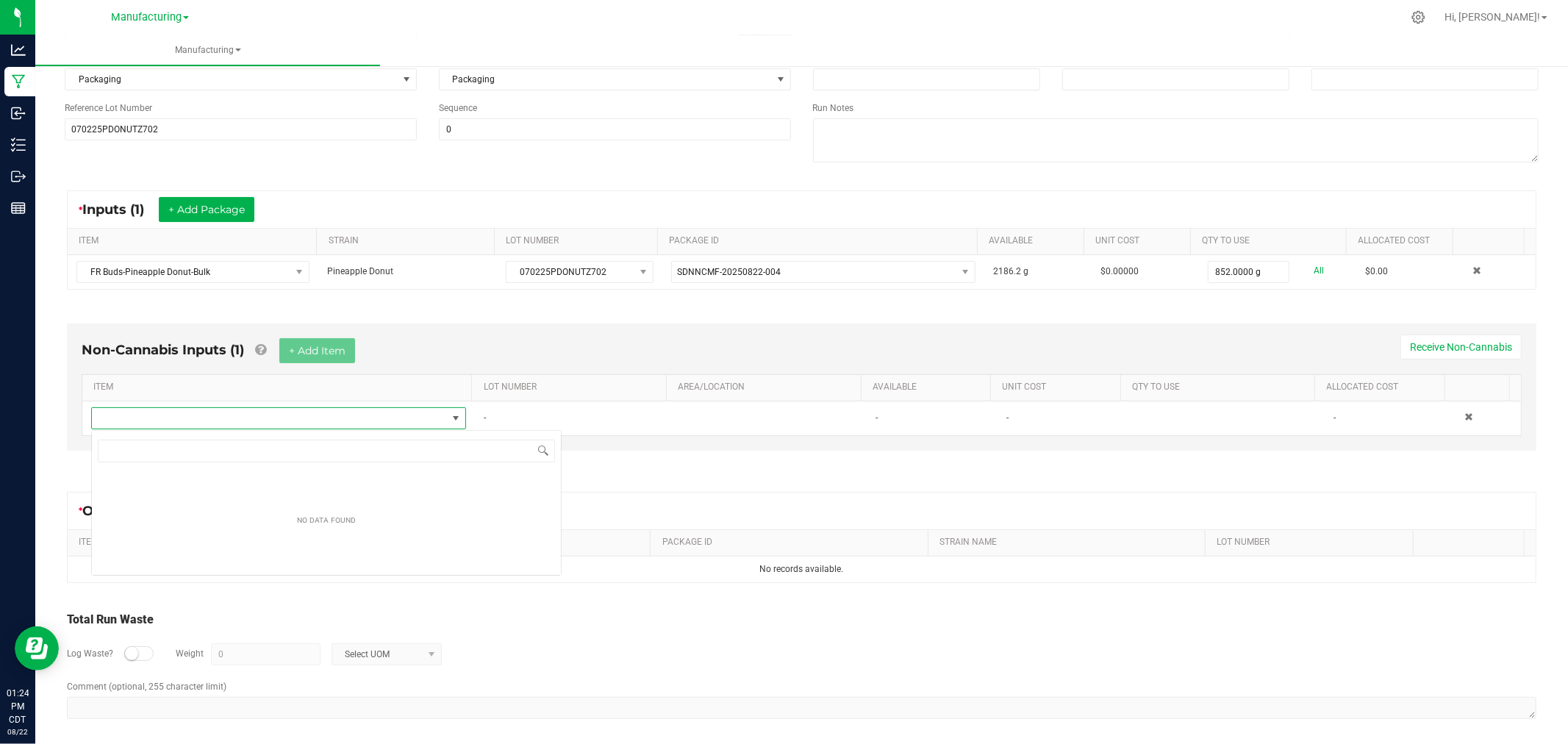
scroll to position [22, 368]
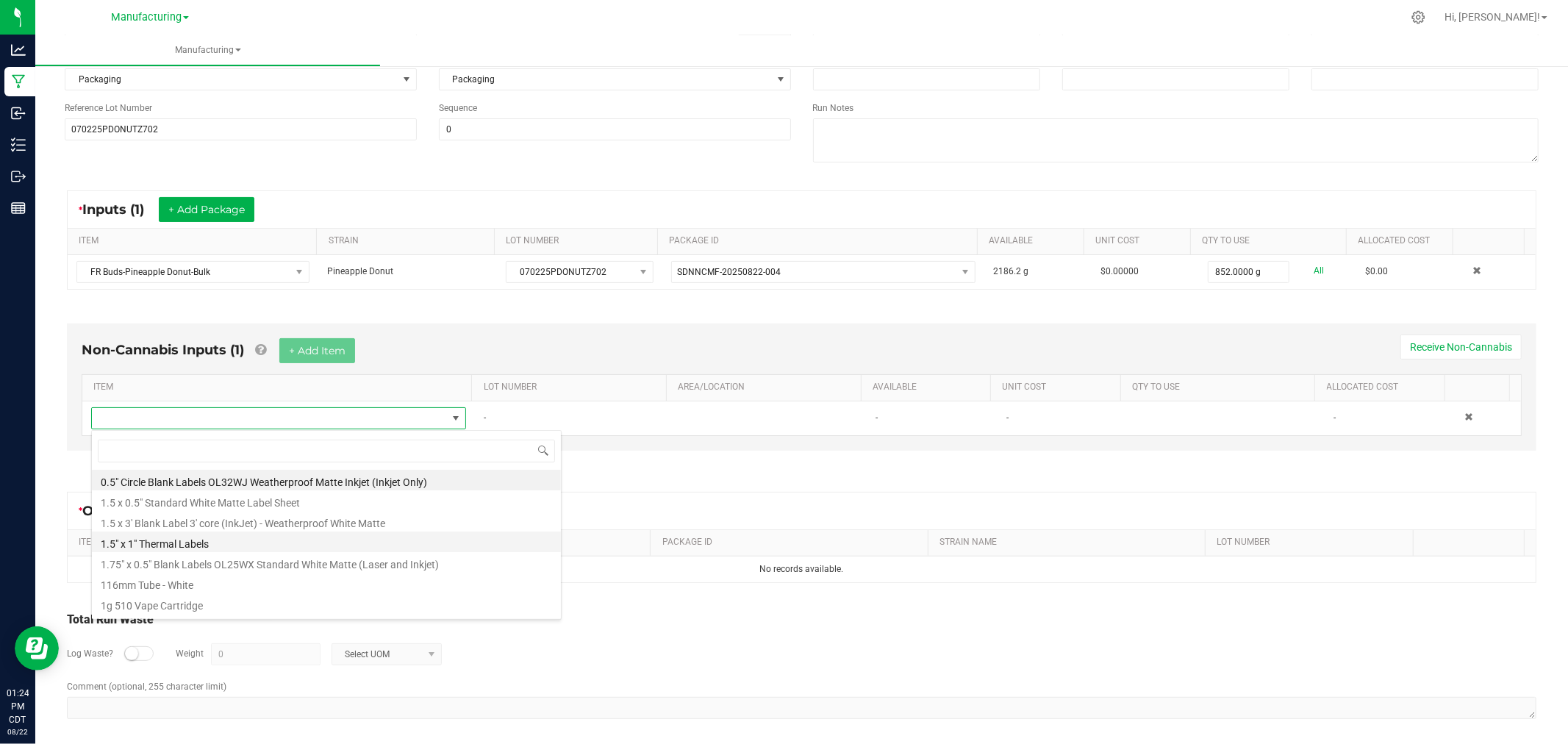
click at [218, 541] on li "1.5" x 1" Thermal Labels" at bounding box center [327, 542] width 469 height 20
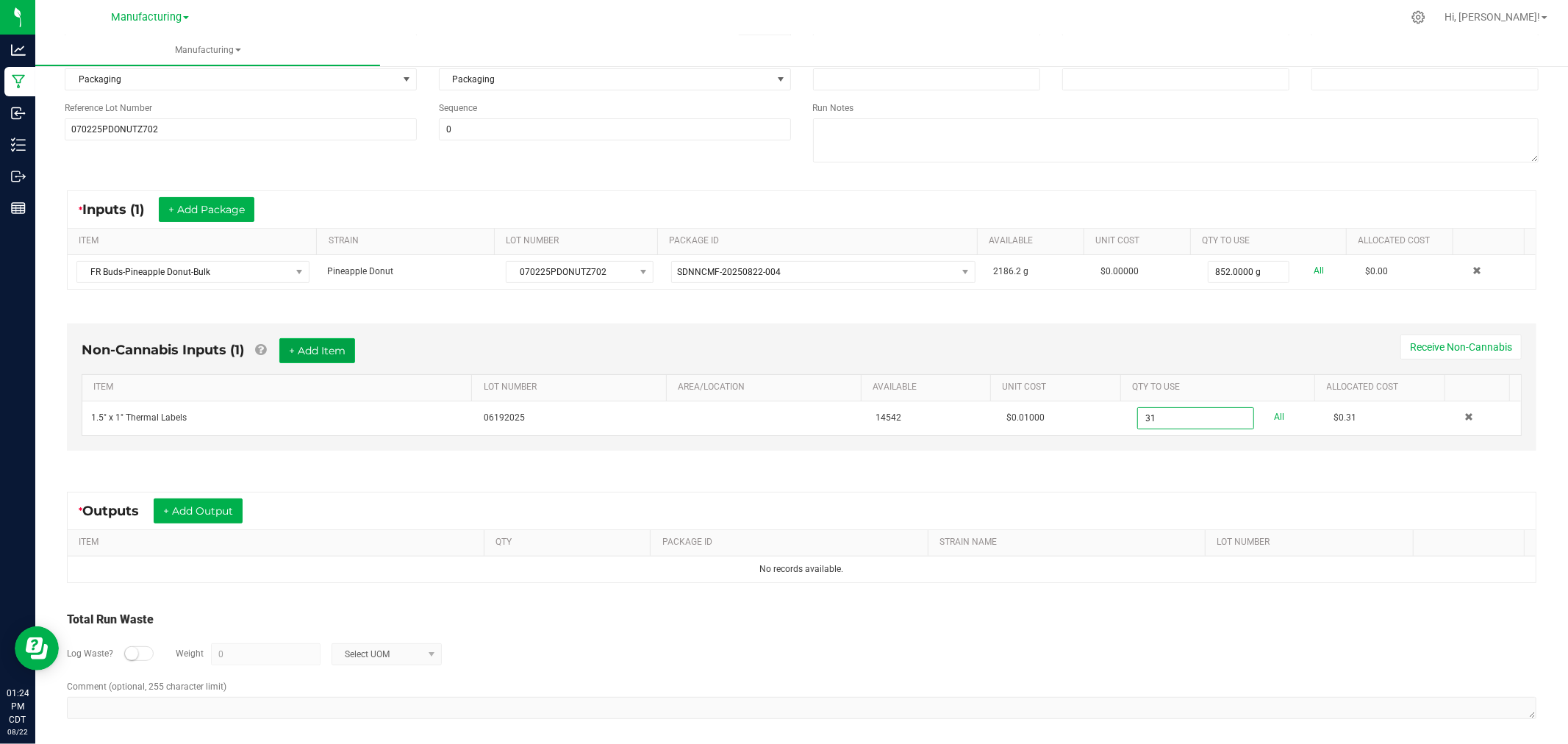
type input "31 ea"
click at [329, 353] on button "+ Add Item" at bounding box center [317, 351] width 76 height 25
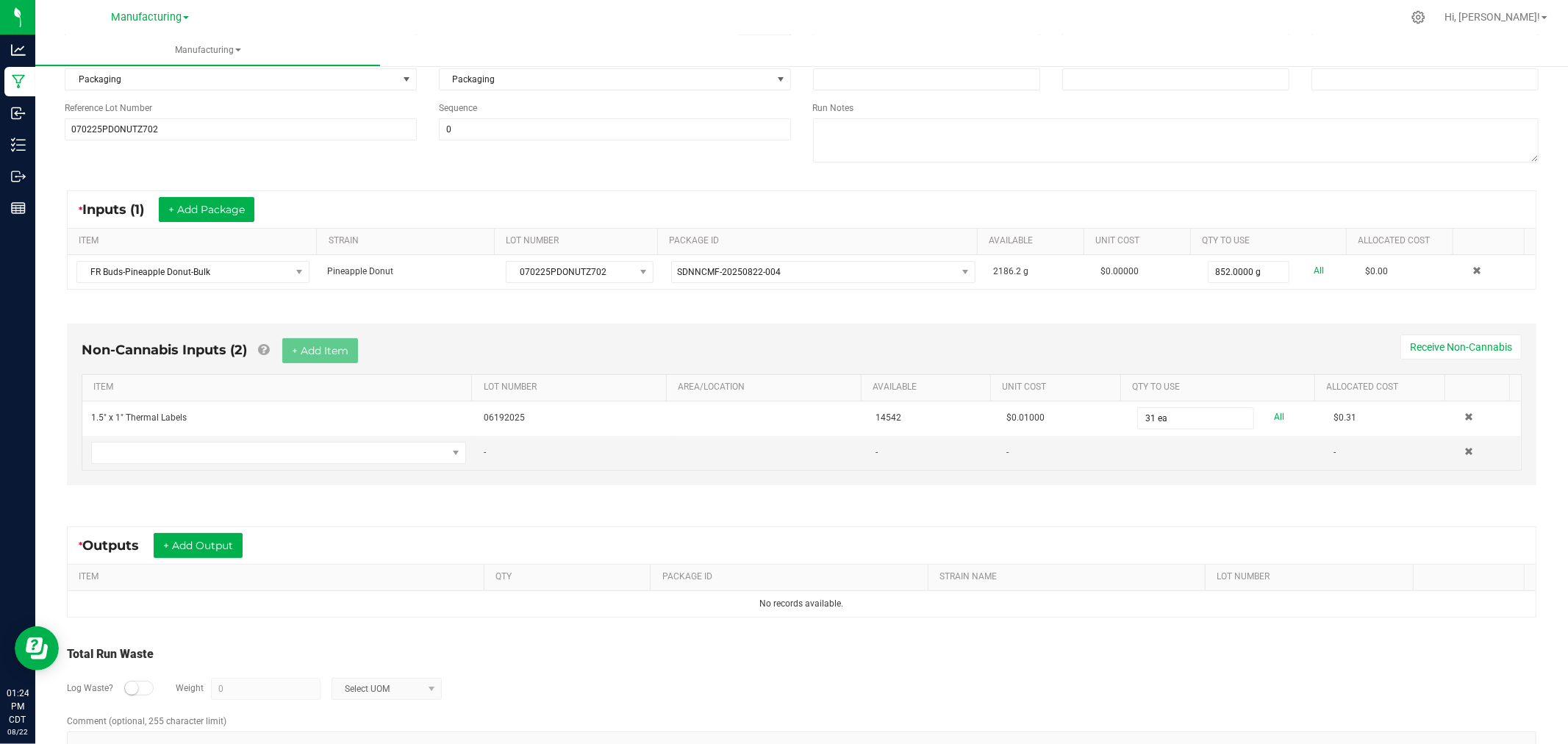
scroll to position [197, 0]
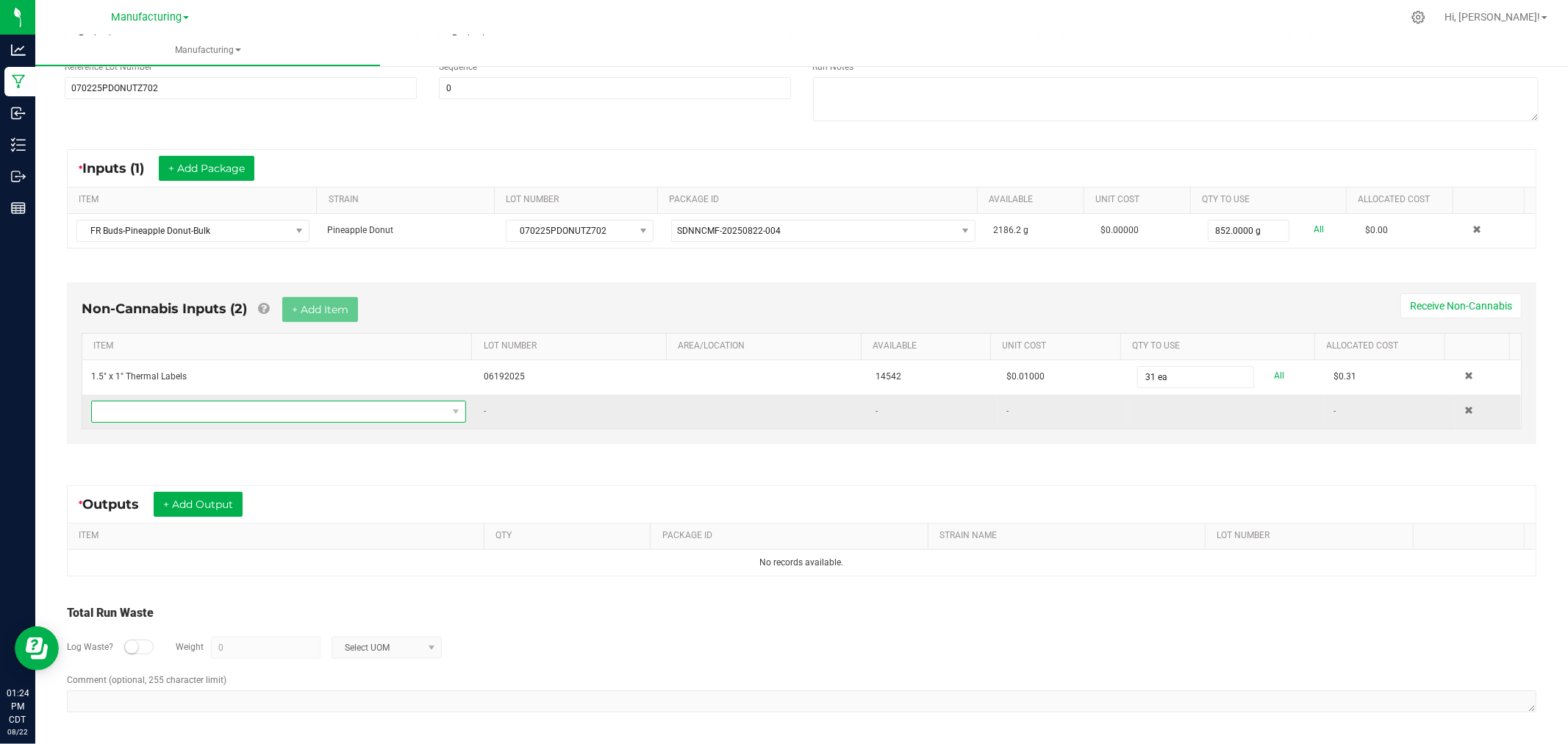
click at [353, 414] on span "NO DATA FOUND" at bounding box center [269, 412] width 355 height 20
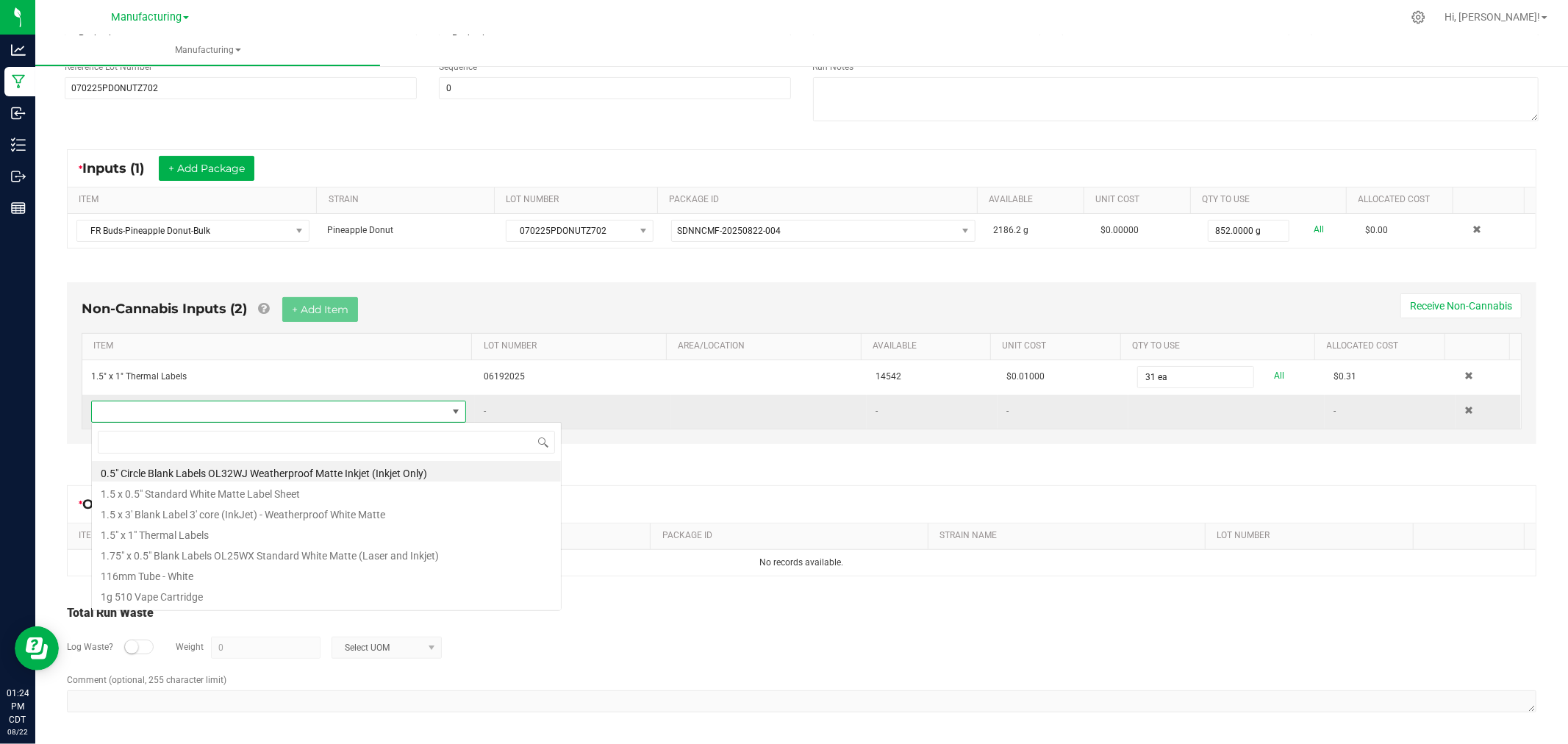
scroll to position [22, 368]
type input "bag"
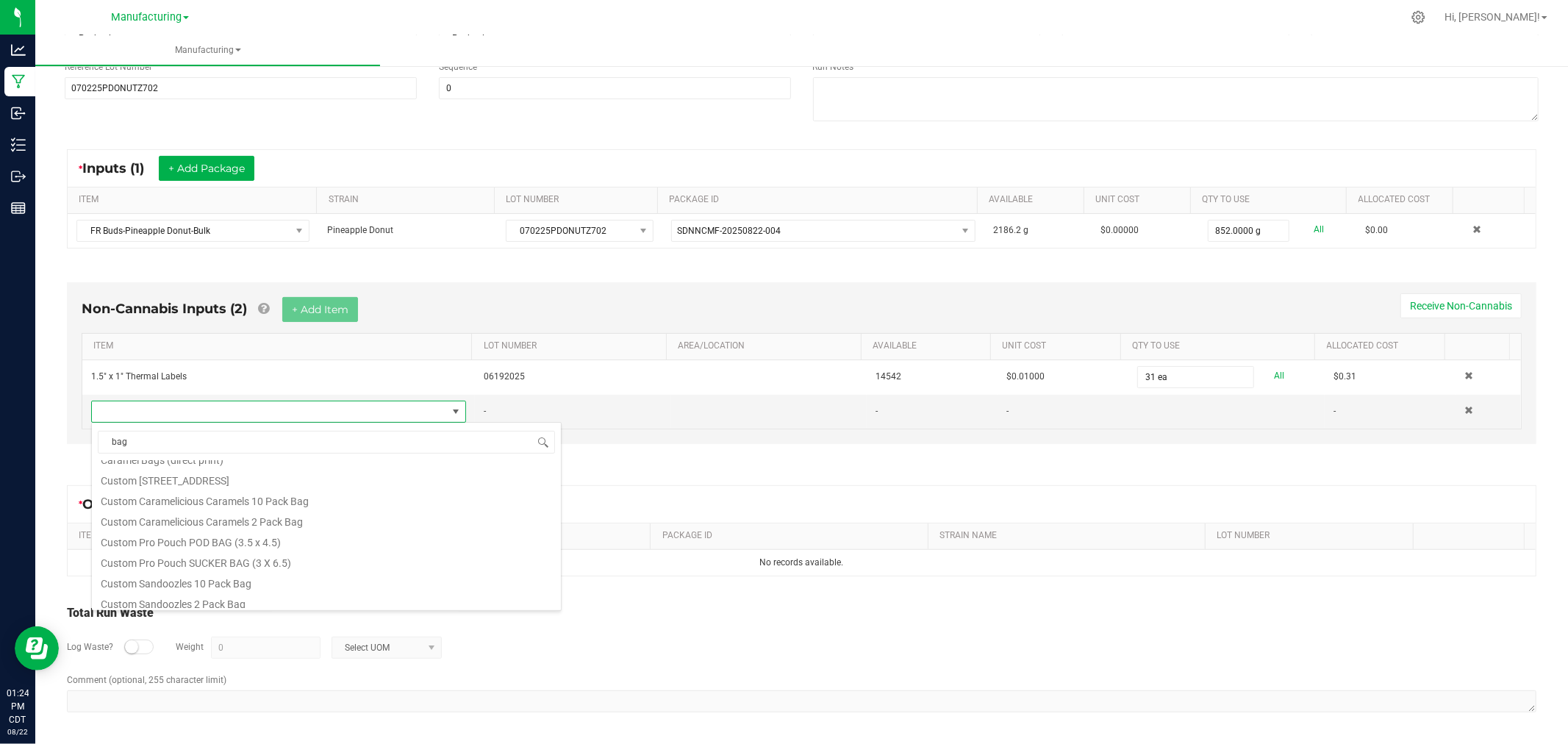
scroll to position [223, 0]
click at [251, 604] on li "Flower bag Ounce" at bounding box center [327, 598] width 469 height 20
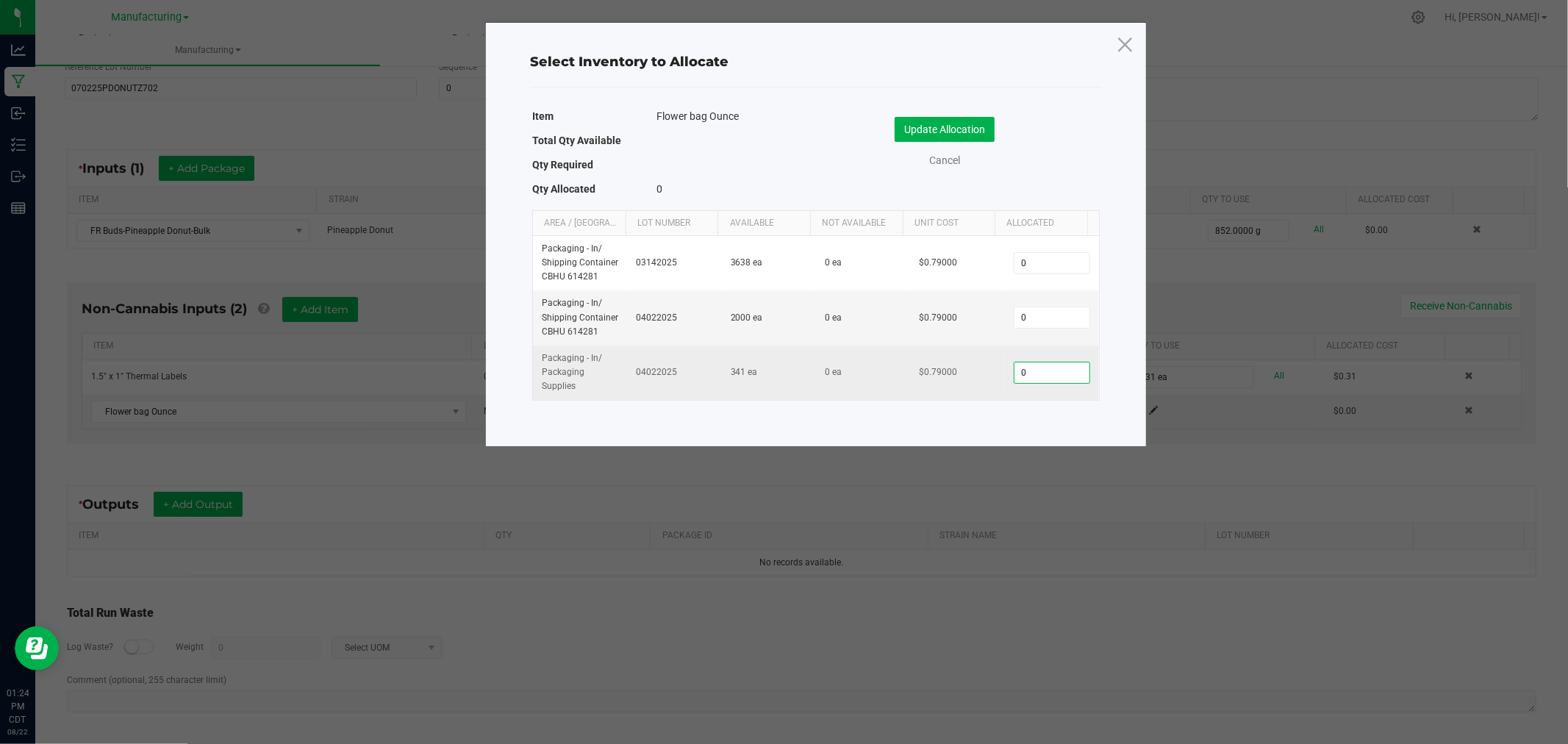
click at [1032, 374] on input "0" at bounding box center [1052, 373] width 75 height 20
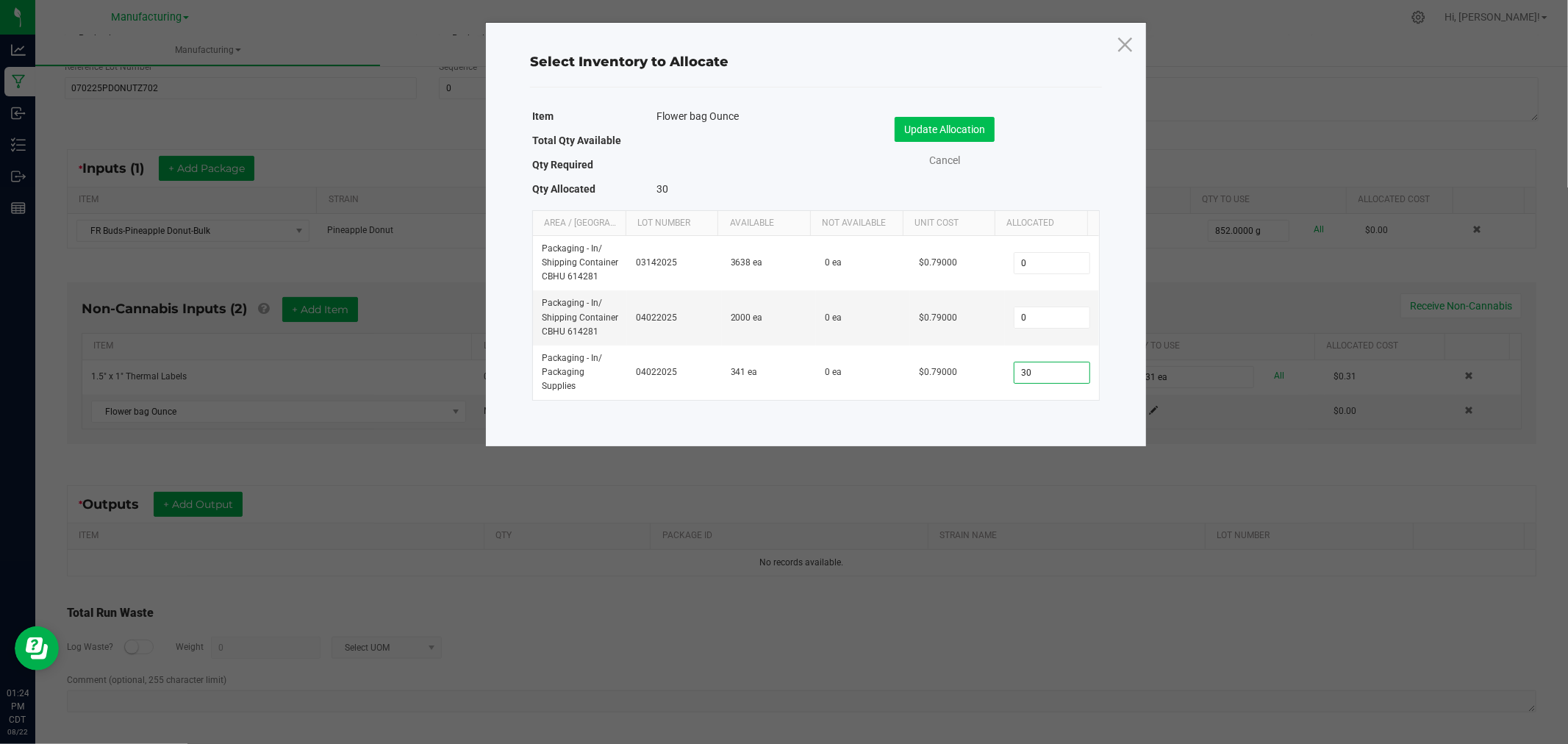
type input "30"
click at [991, 129] on button "Update Allocation" at bounding box center [945, 129] width 100 height 25
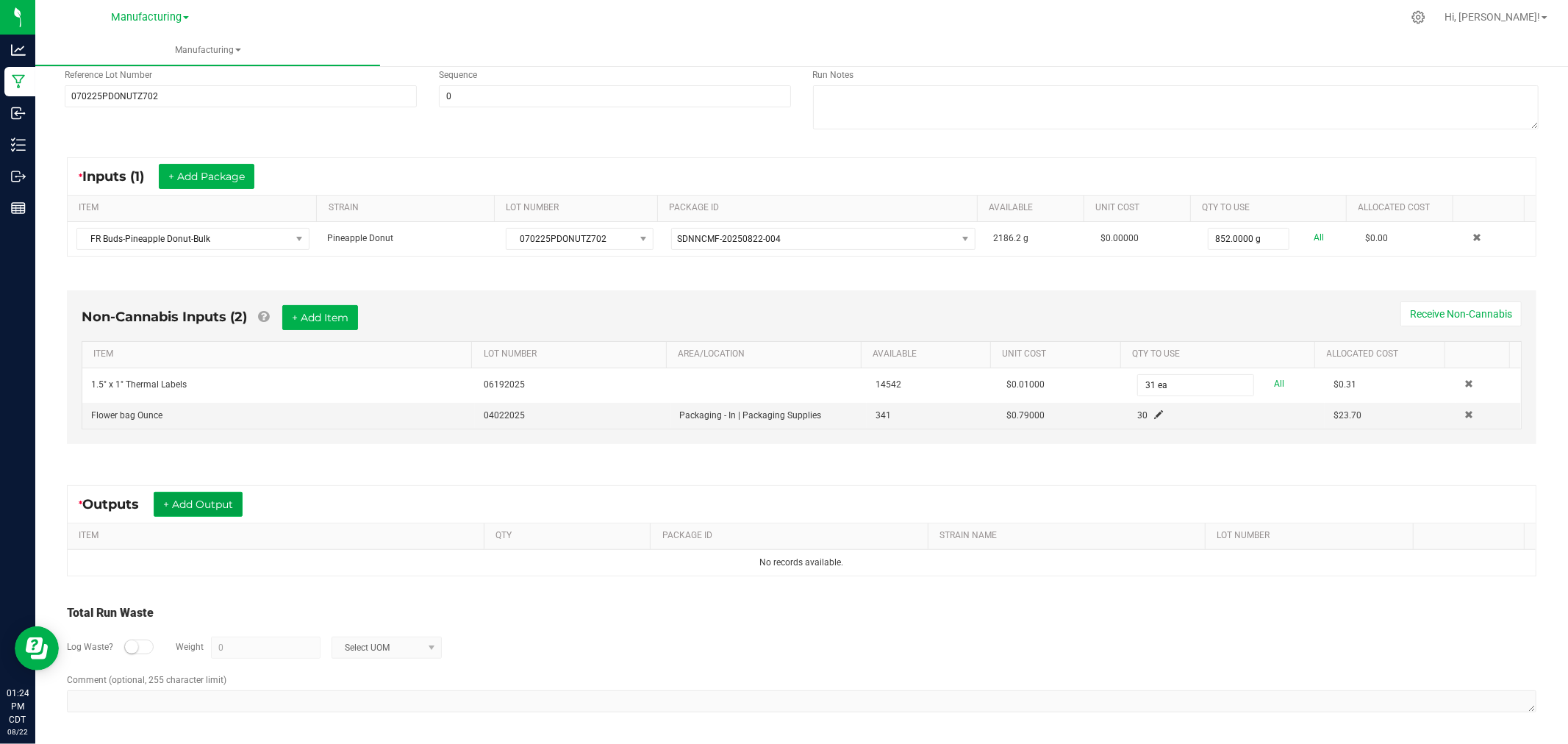
click at [217, 515] on button "+ Add Output" at bounding box center [198, 505] width 89 height 25
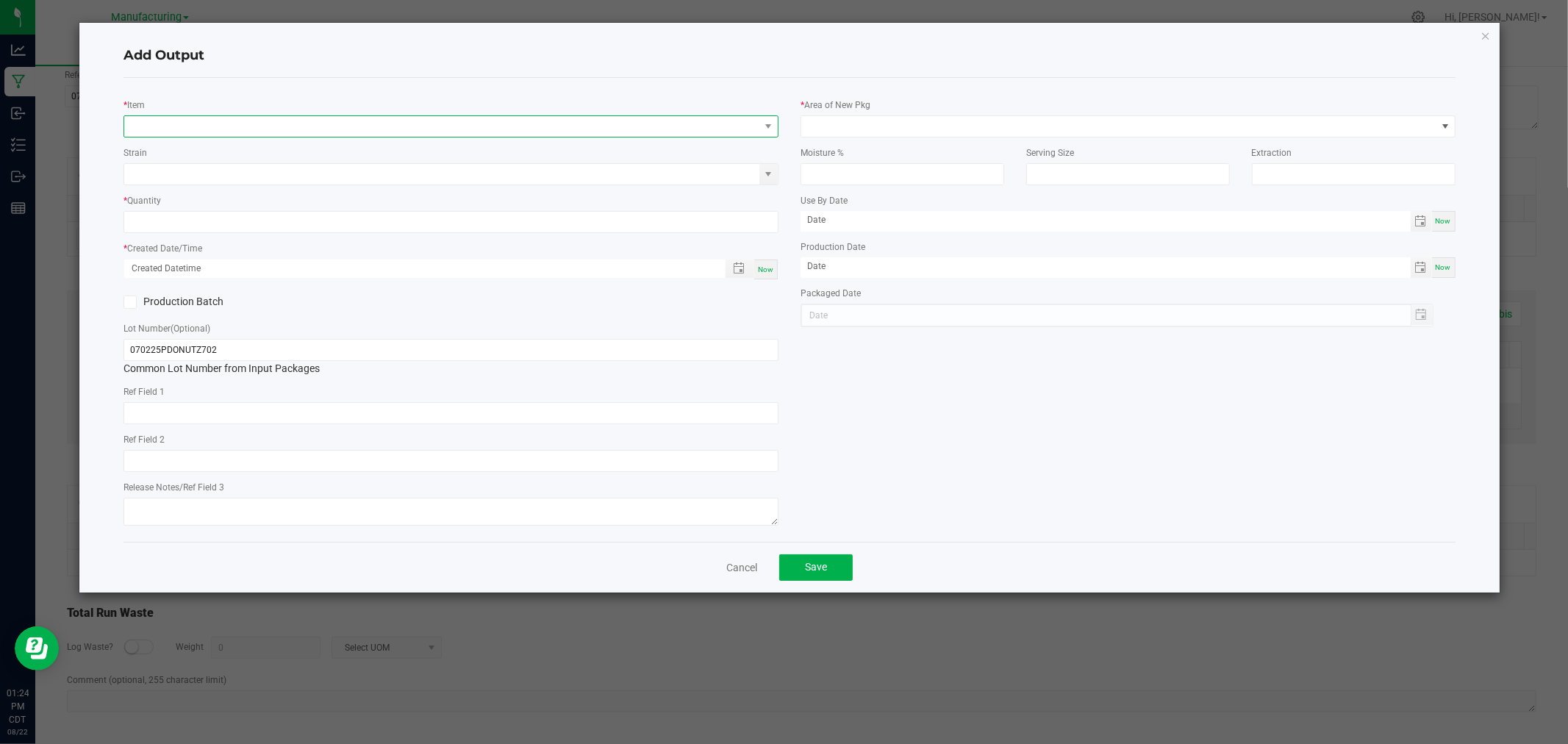
click at [292, 129] on span "NO DATA FOUND" at bounding box center [441, 126] width 635 height 20
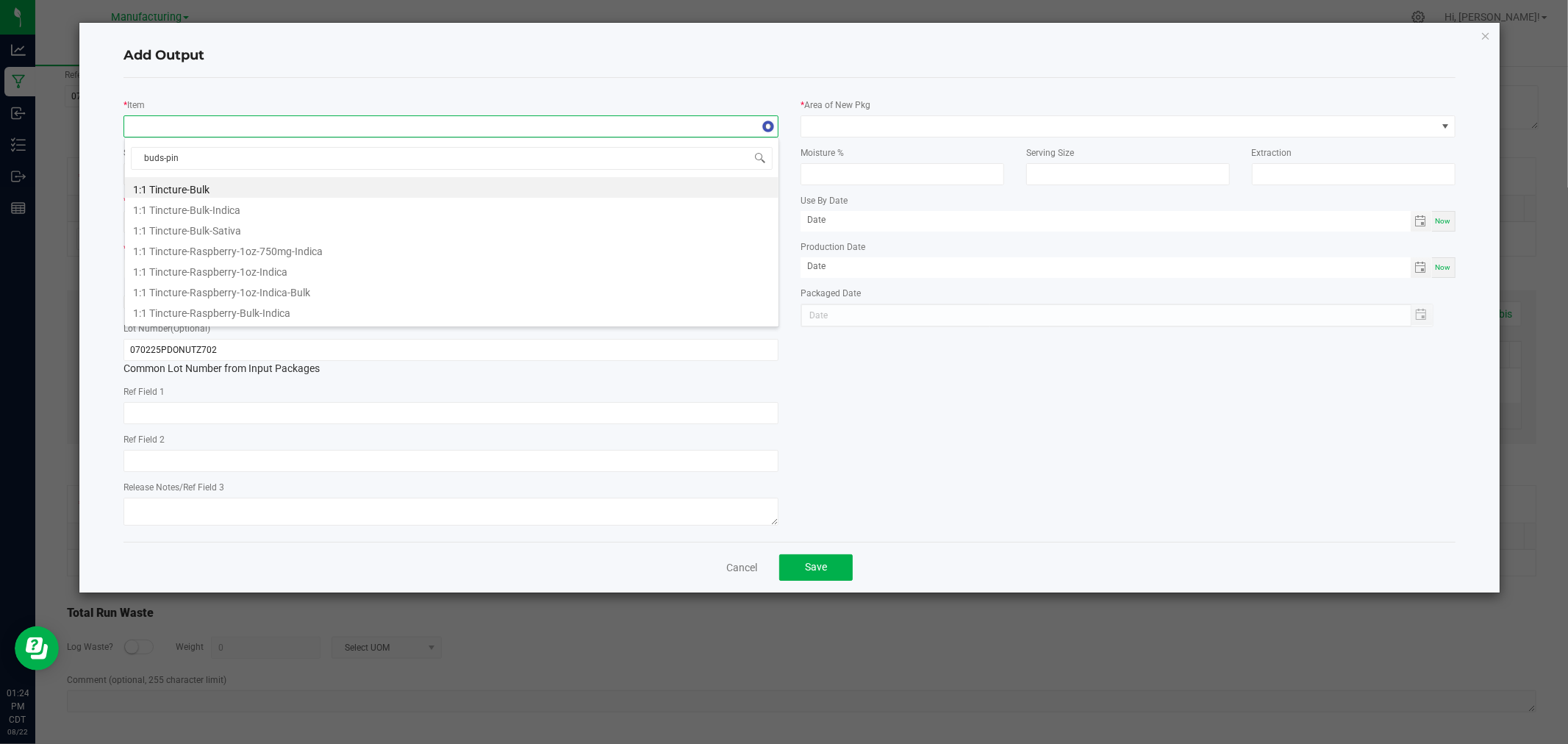
type input "buds-pine"
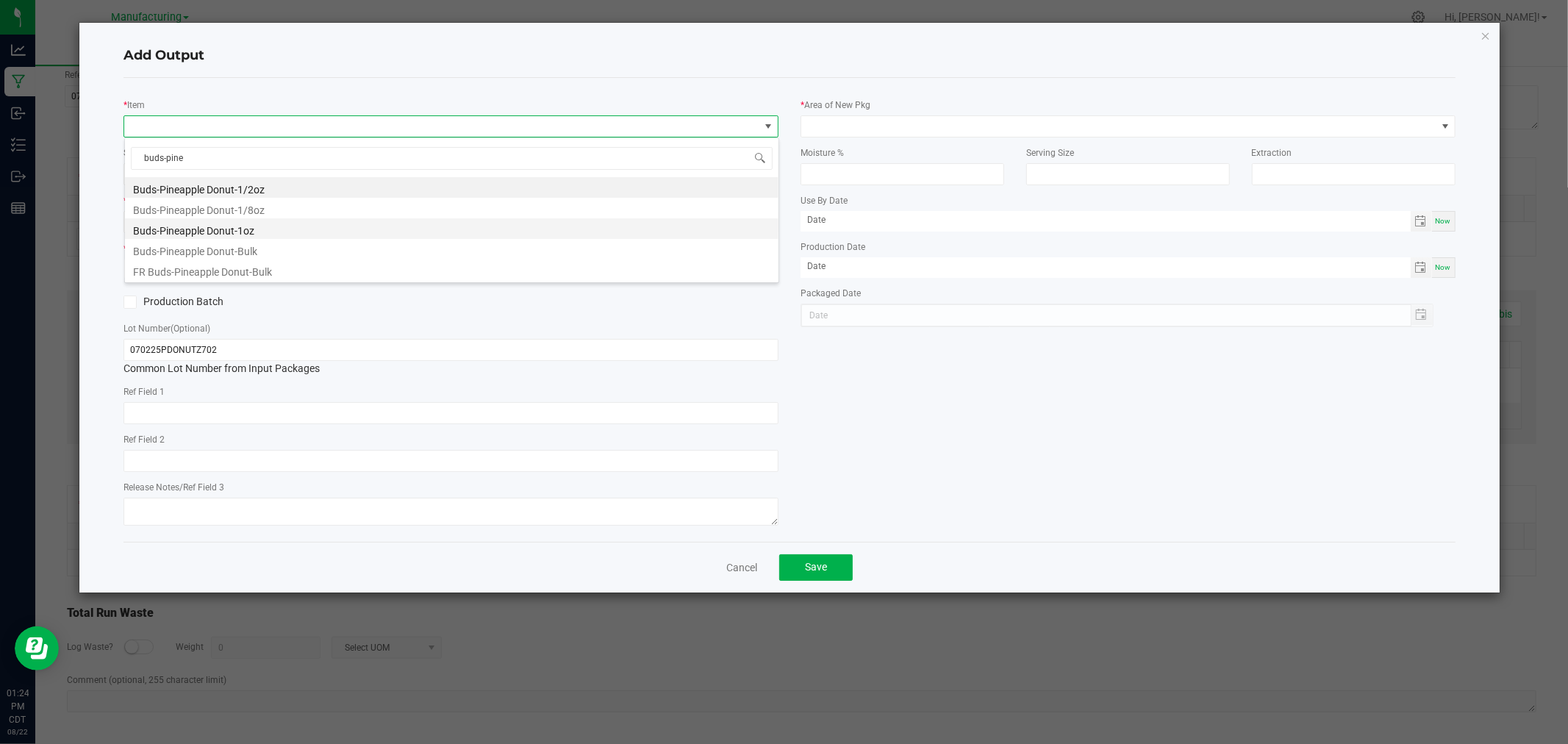
click at [273, 229] on li "Buds-Pineapple Donut-1oz" at bounding box center [451, 229] width 653 height 20
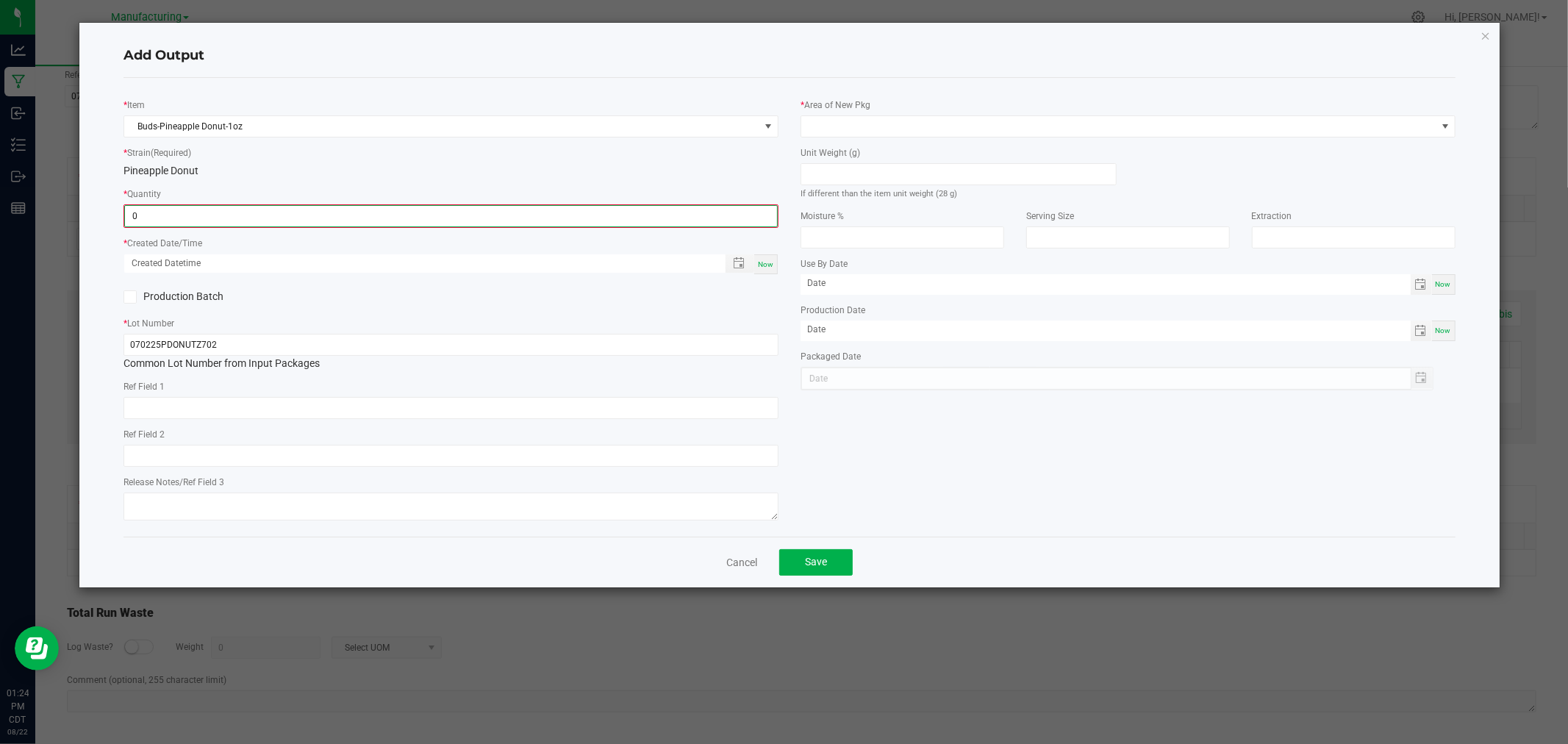
click at [260, 221] on input "0" at bounding box center [451, 216] width 652 height 20
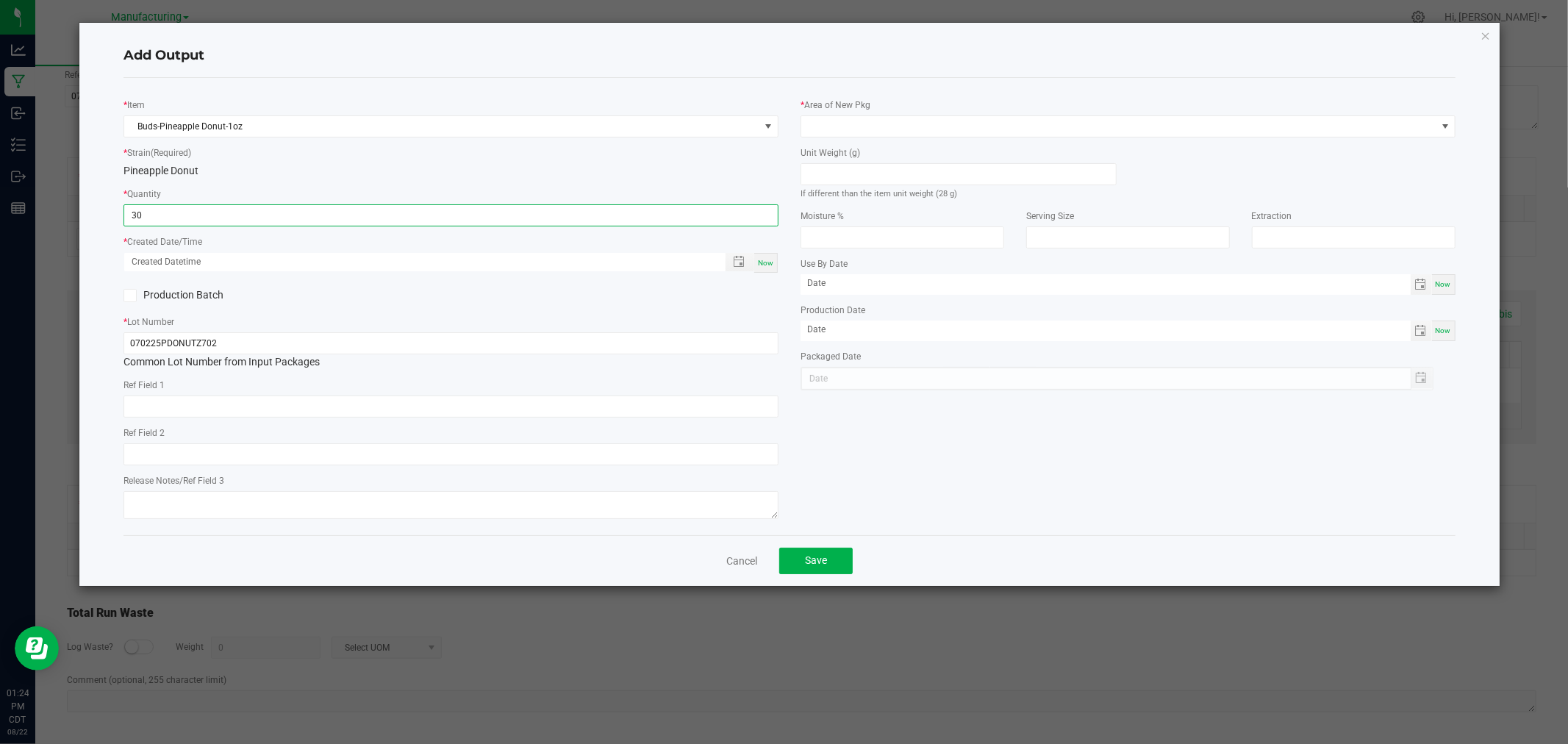
type input "30 ea"
click at [770, 266] on span "Now" at bounding box center [766, 263] width 16 height 8
type input "[DATE] 1:24 PM"
type input "[DATE]"
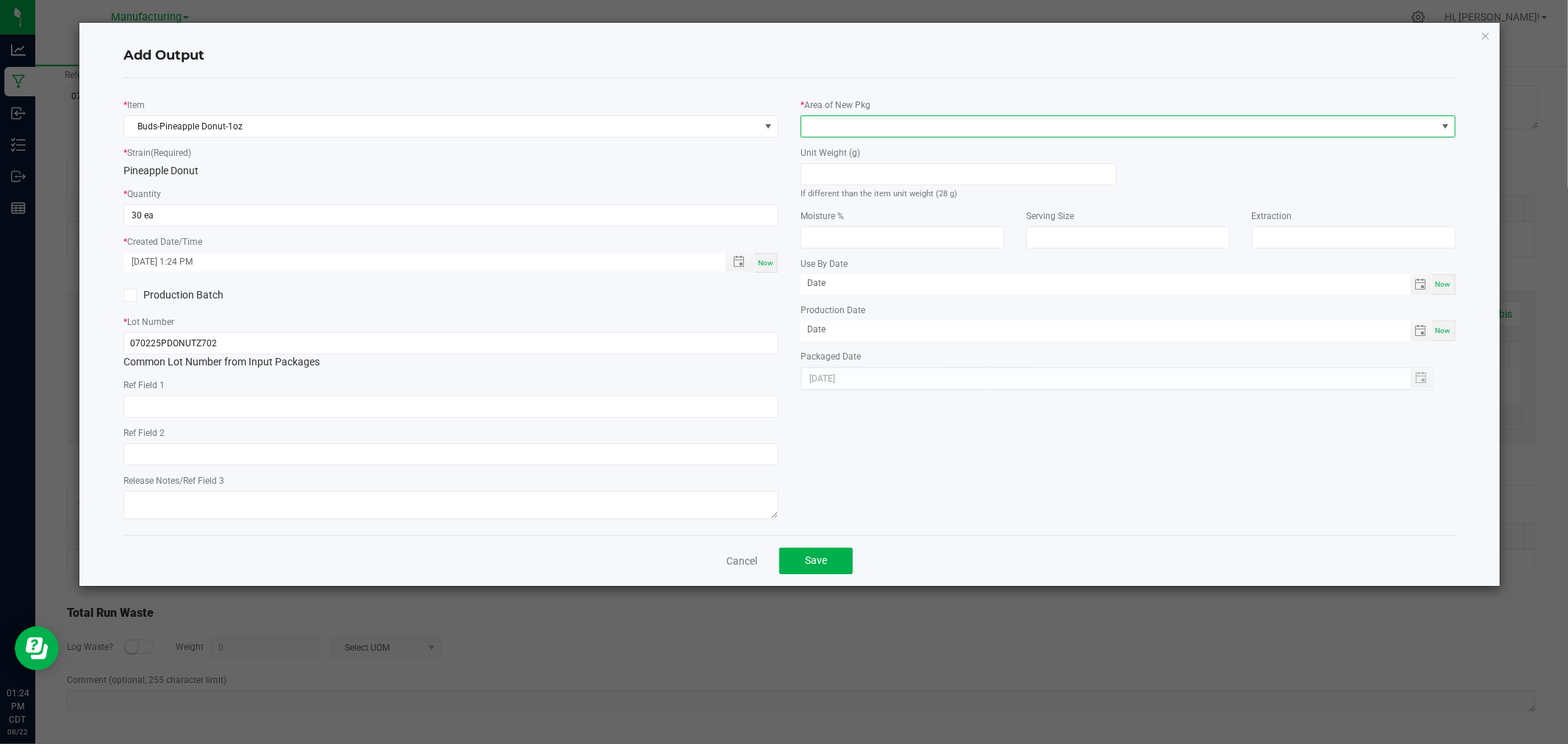
click at [841, 133] on span at bounding box center [1119, 126] width 635 height 20
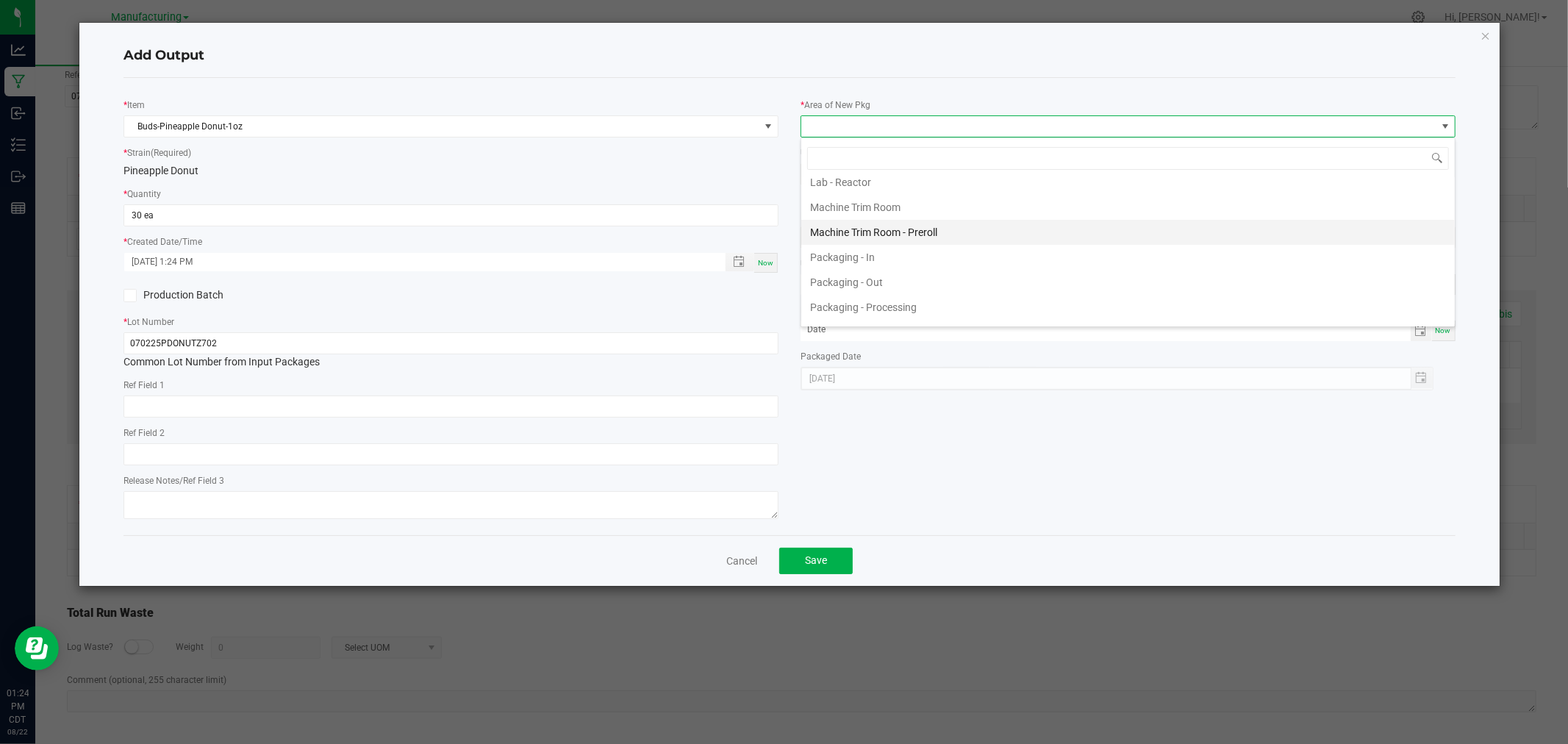
scroll to position [408, 0]
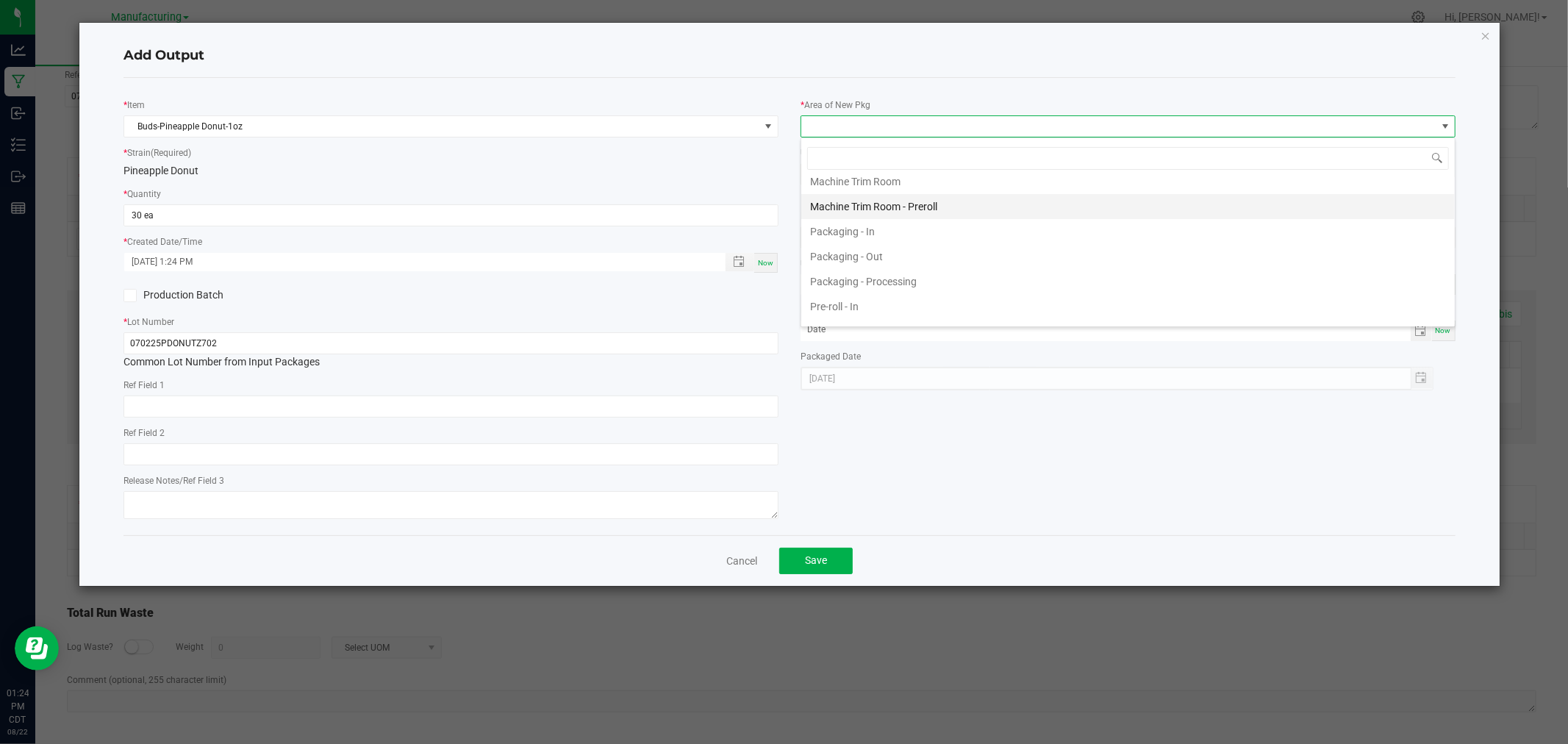
click at [898, 281] on li "Packaging - Processing" at bounding box center [1128, 282] width 653 height 25
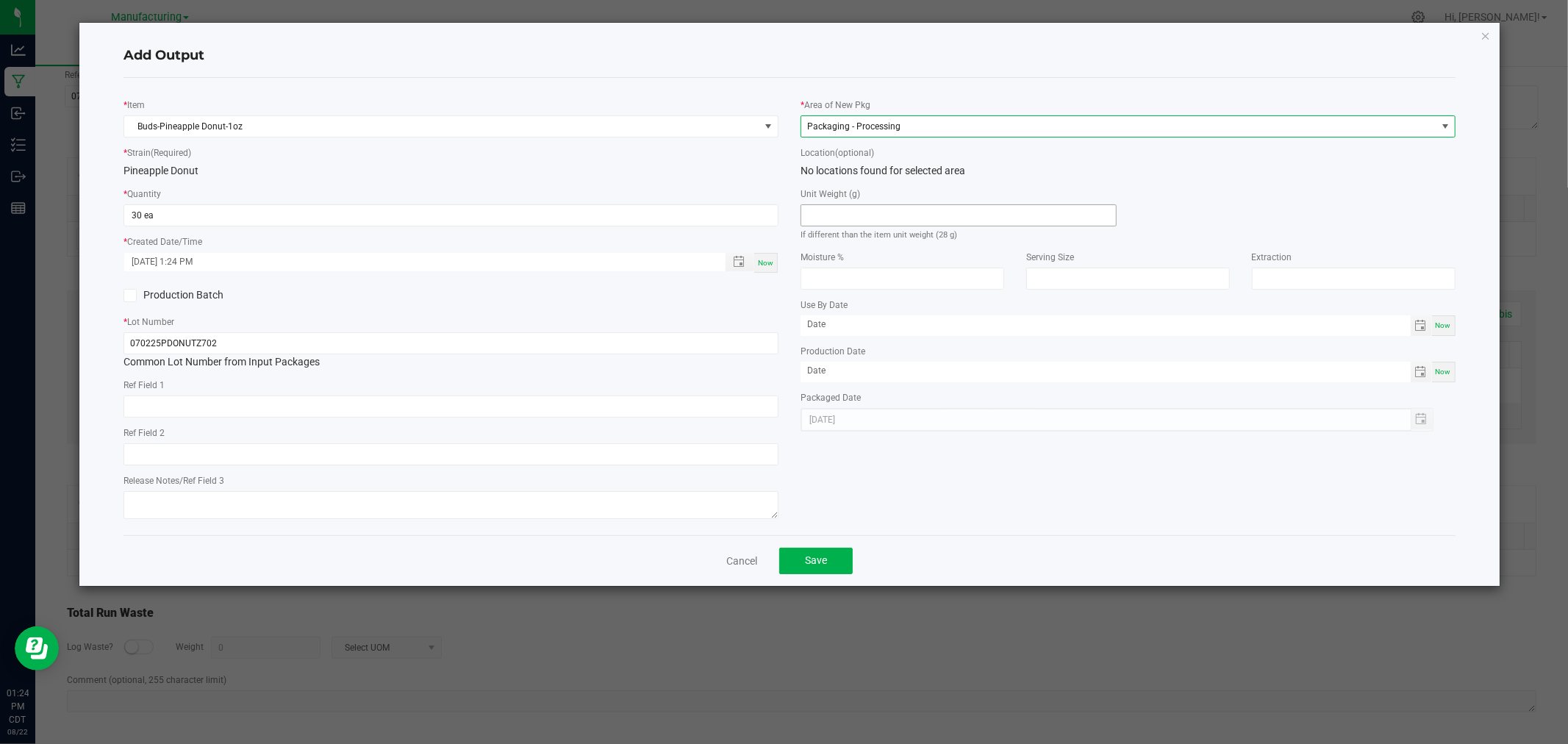
click at [886, 214] on input at bounding box center [959, 215] width 315 height 20
type input "28"
click at [797, 561] on button "Save" at bounding box center [816, 562] width 73 height 27
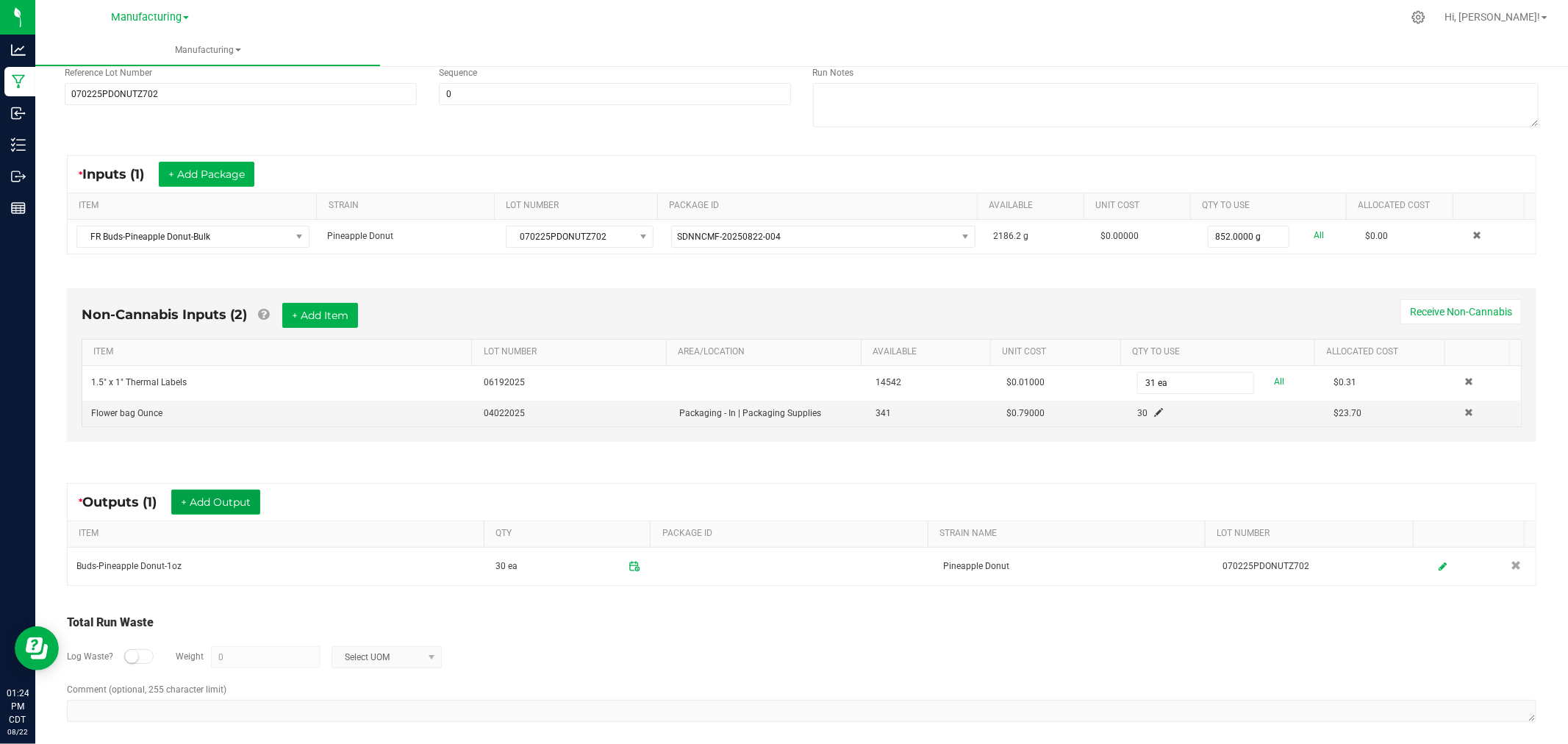
scroll to position [0, 0]
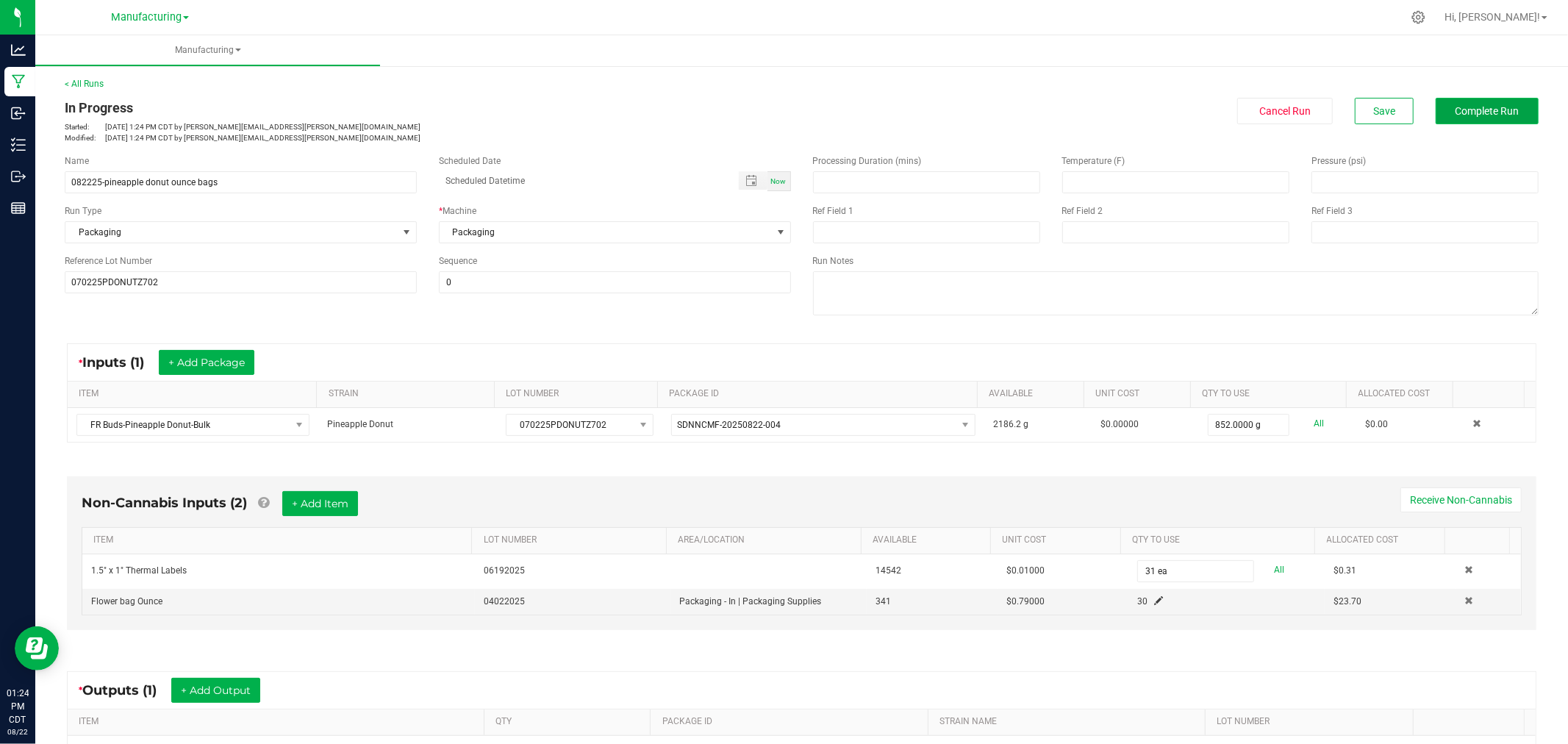
click at [1465, 118] on button "Complete Run" at bounding box center [1488, 111] width 103 height 27
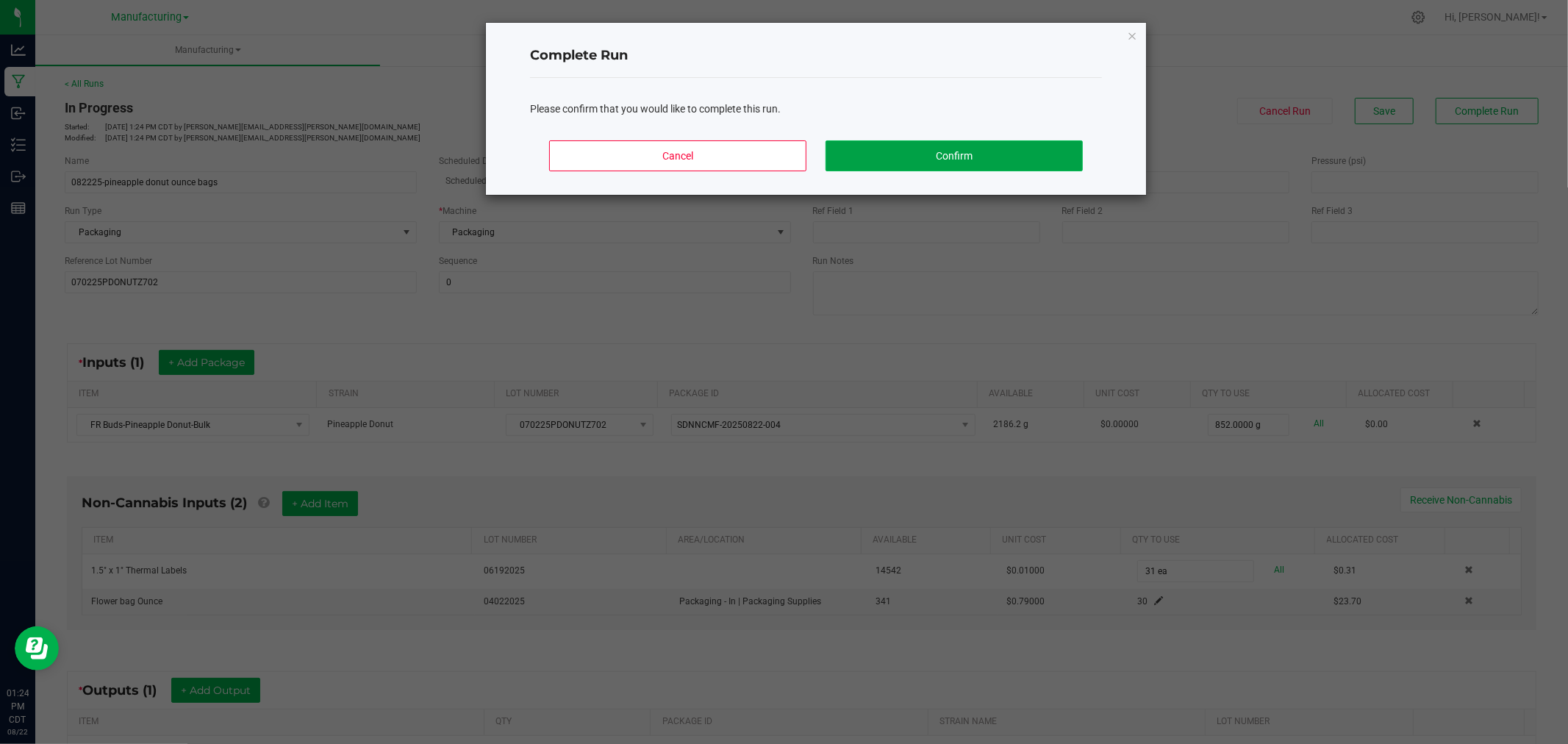
click at [1078, 148] on button "Confirm" at bounding box center [954, 156] width 257 height 31
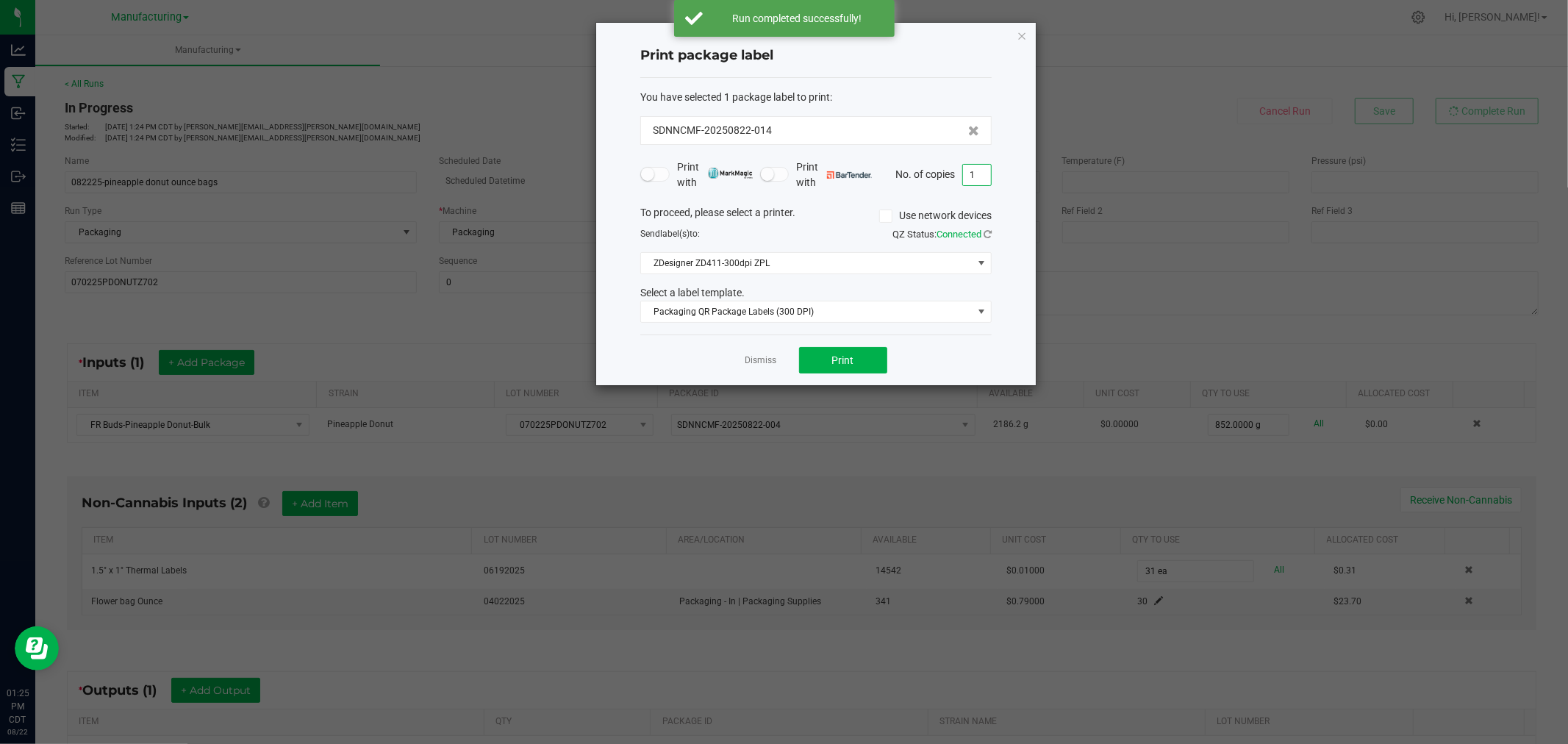
click at [978, 177] on input "1" at bounding box center [977, 175] width 28 height 20
type input "31"
click at [837, 363] on span "Print" at bounding box center [844, 360] width 22 height 12
click at [1023, 39] on icon "button" at bounding box center [1021, 35] width 10 height 18
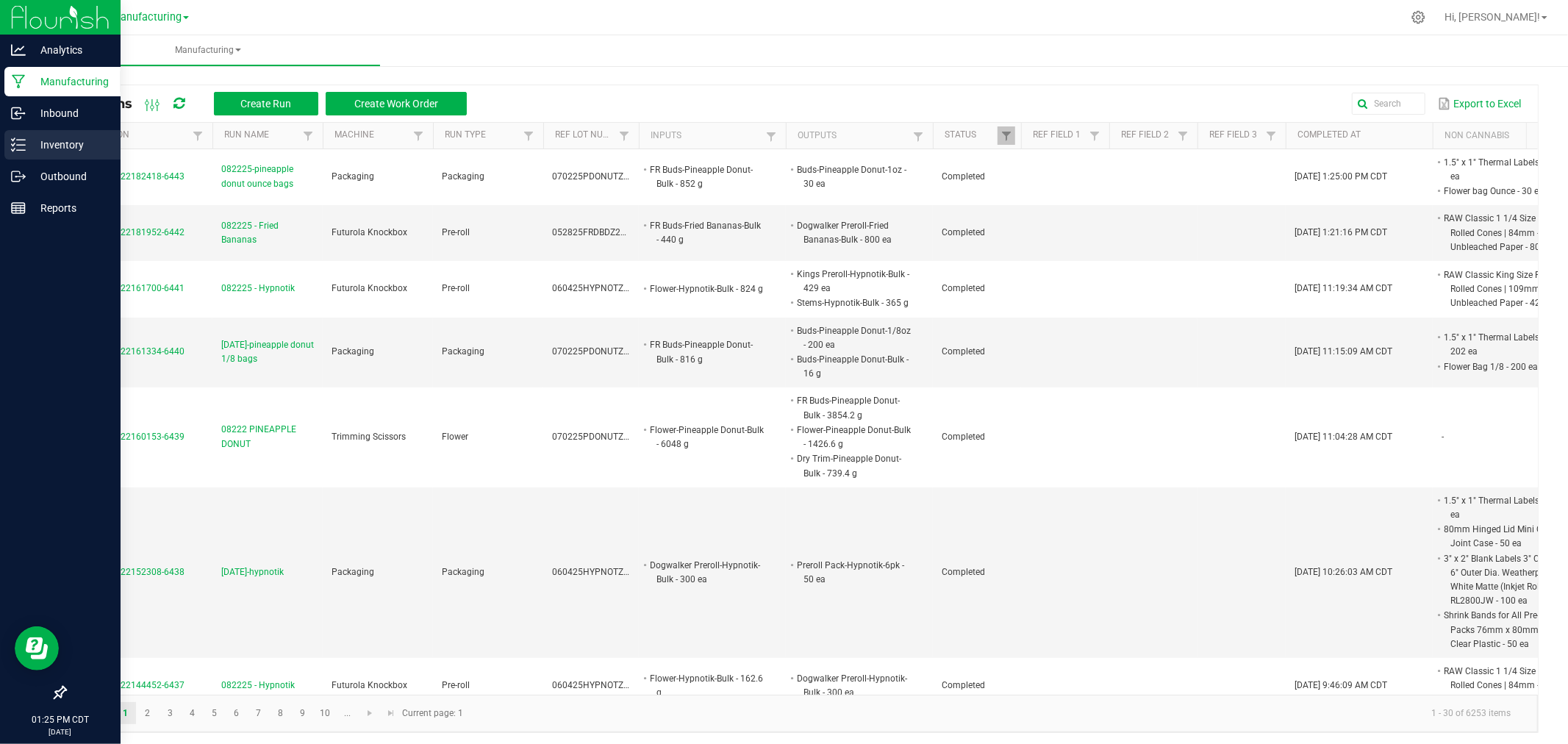
click at [23, 136] on div "Inventory" at bounding box center [62, 145] width 116 height 30
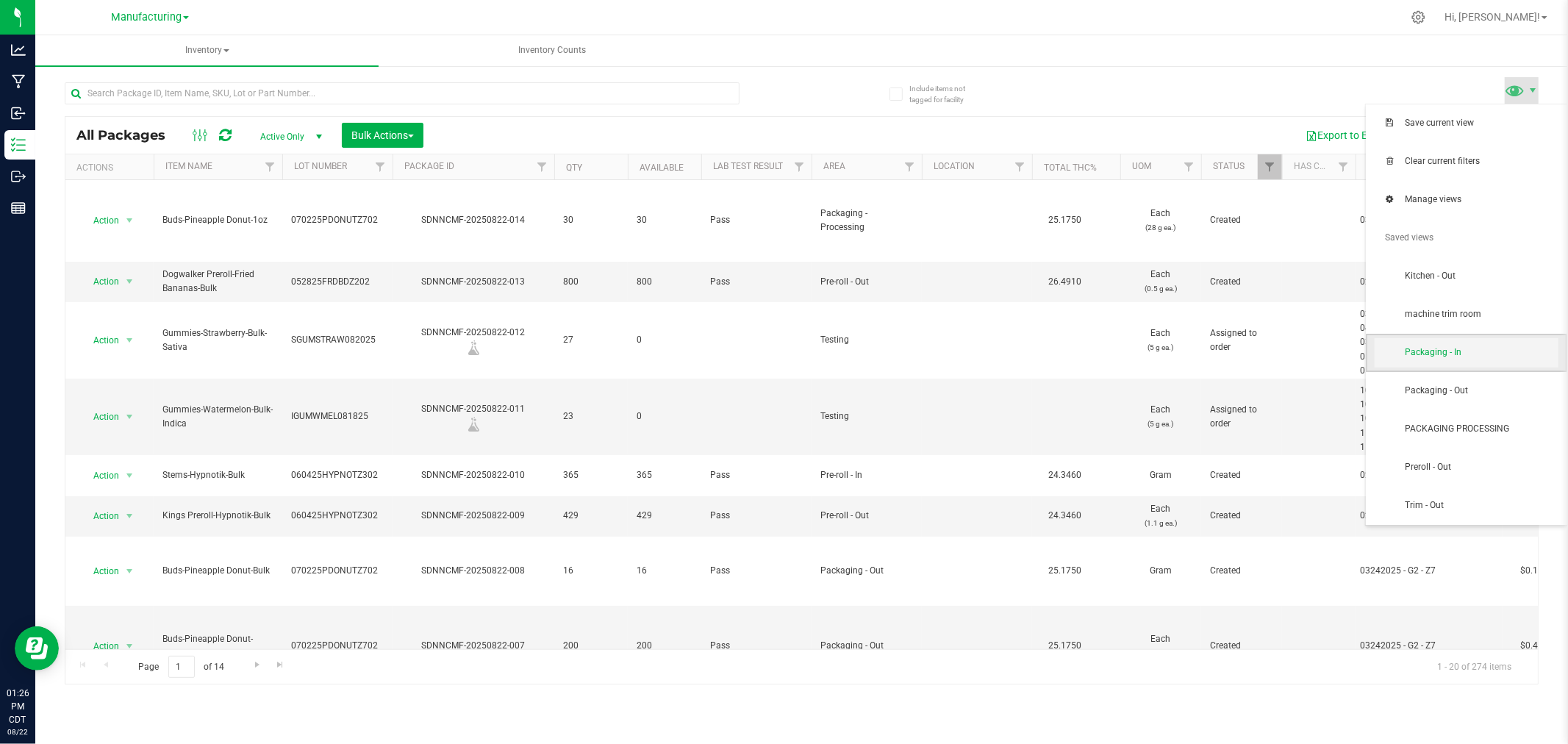
click at [1452, 358] on span "Packaging - In" at bounding box center [1481, 353] width 153 height 12
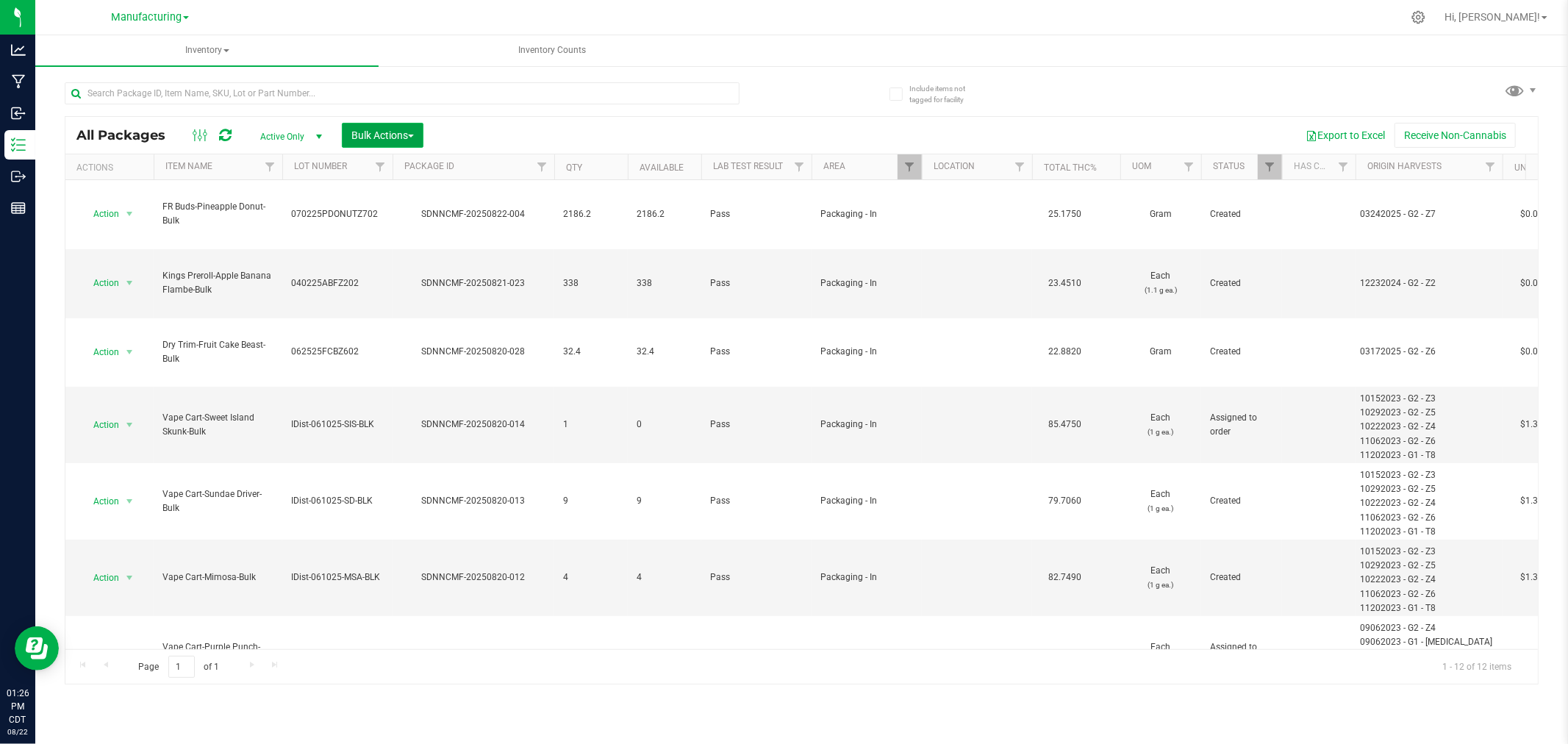
click at [366, 126] on button "Bulk Actions" at bounding box center [383, 135] width 82 height 25
click at [388, 168] on span "Add to manufacturing run" at bounding box center [406, 168] width 111 height 12
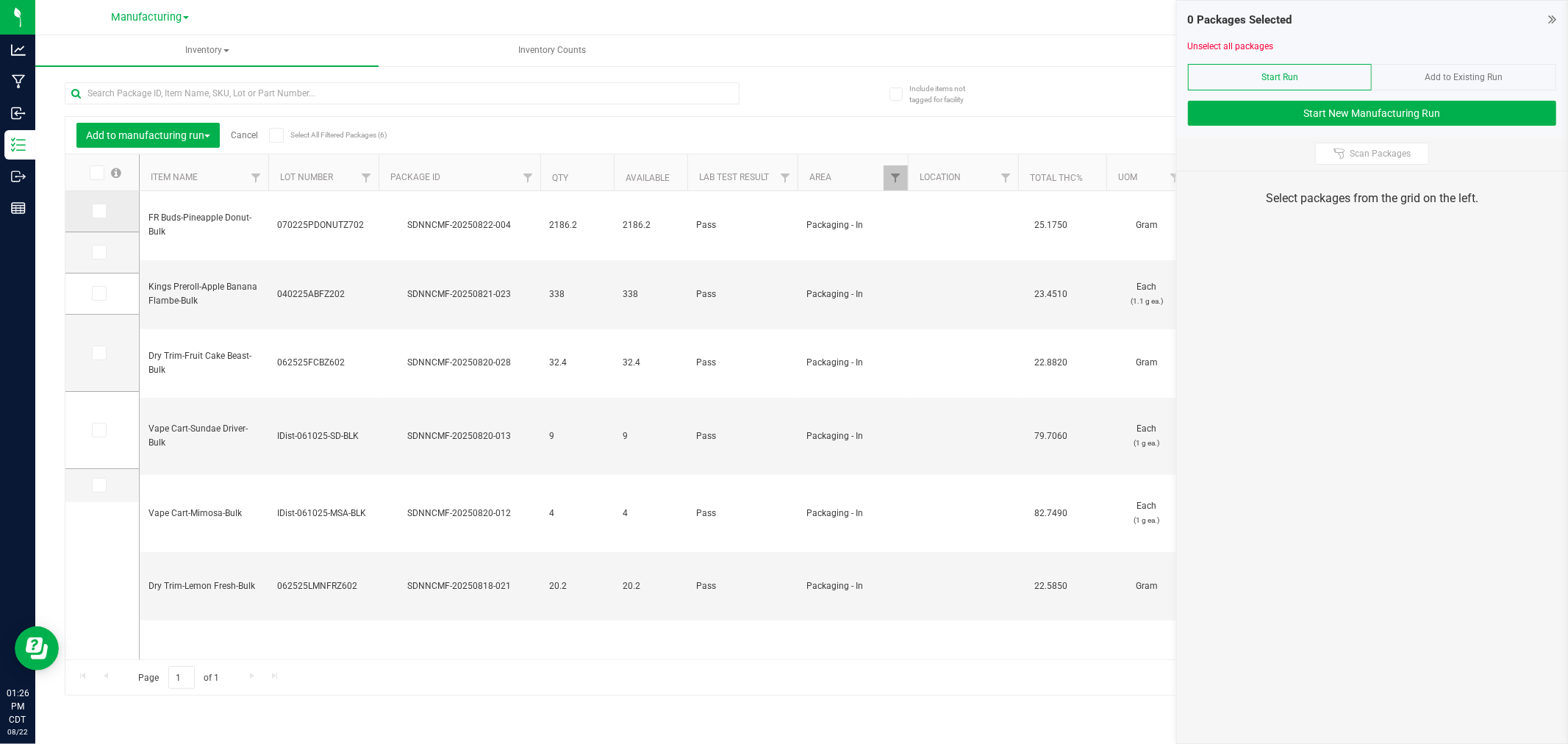
click at [93, 209] on span at bounding box center [99, 211] width 15 height 15
click at [0, 0] on input "checkbox" at bounding box center [0, 0] width 0 height 0
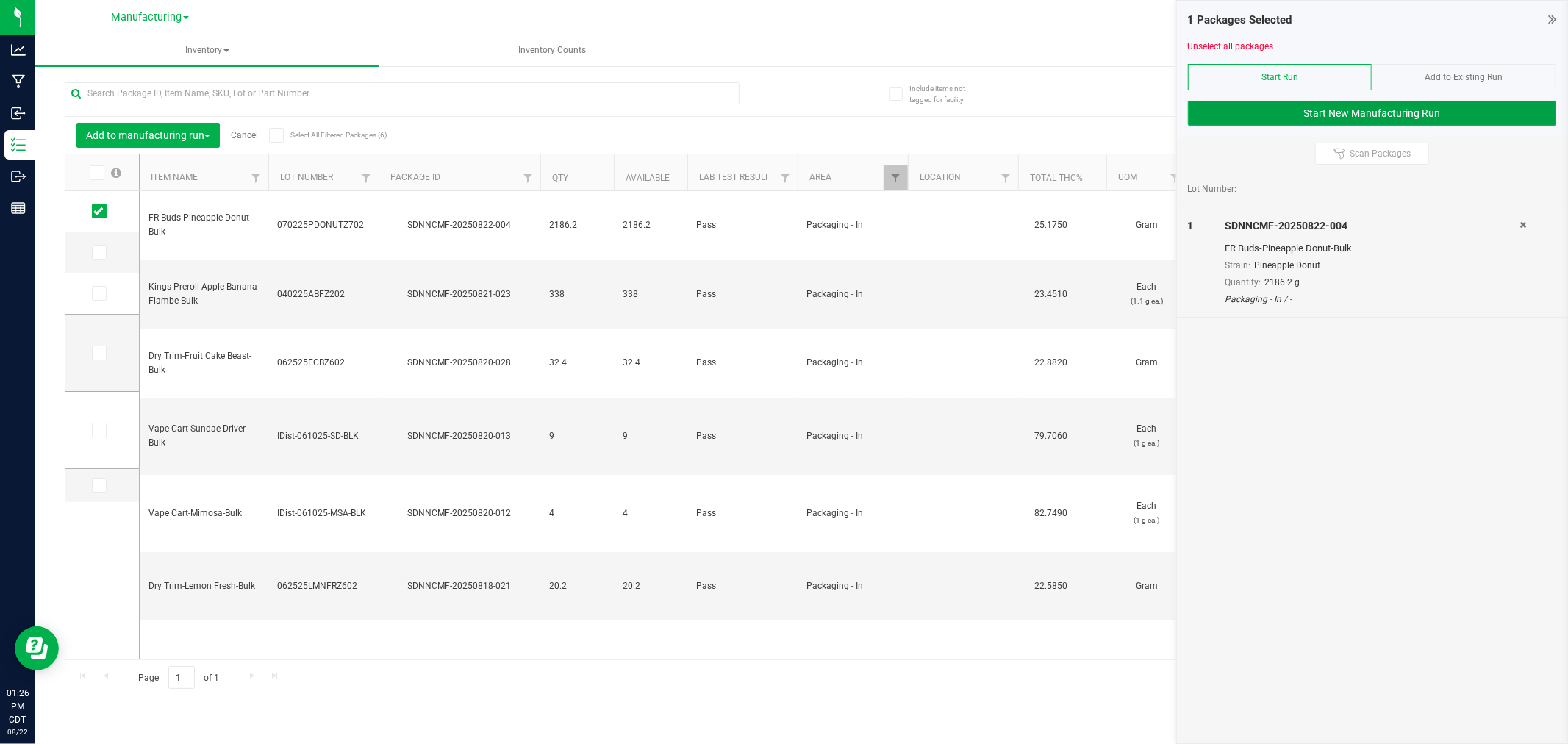
click at [1386, 118] on button "Start New Manufacturing Run" at bounding box center [1372, 113] width 368 height 25
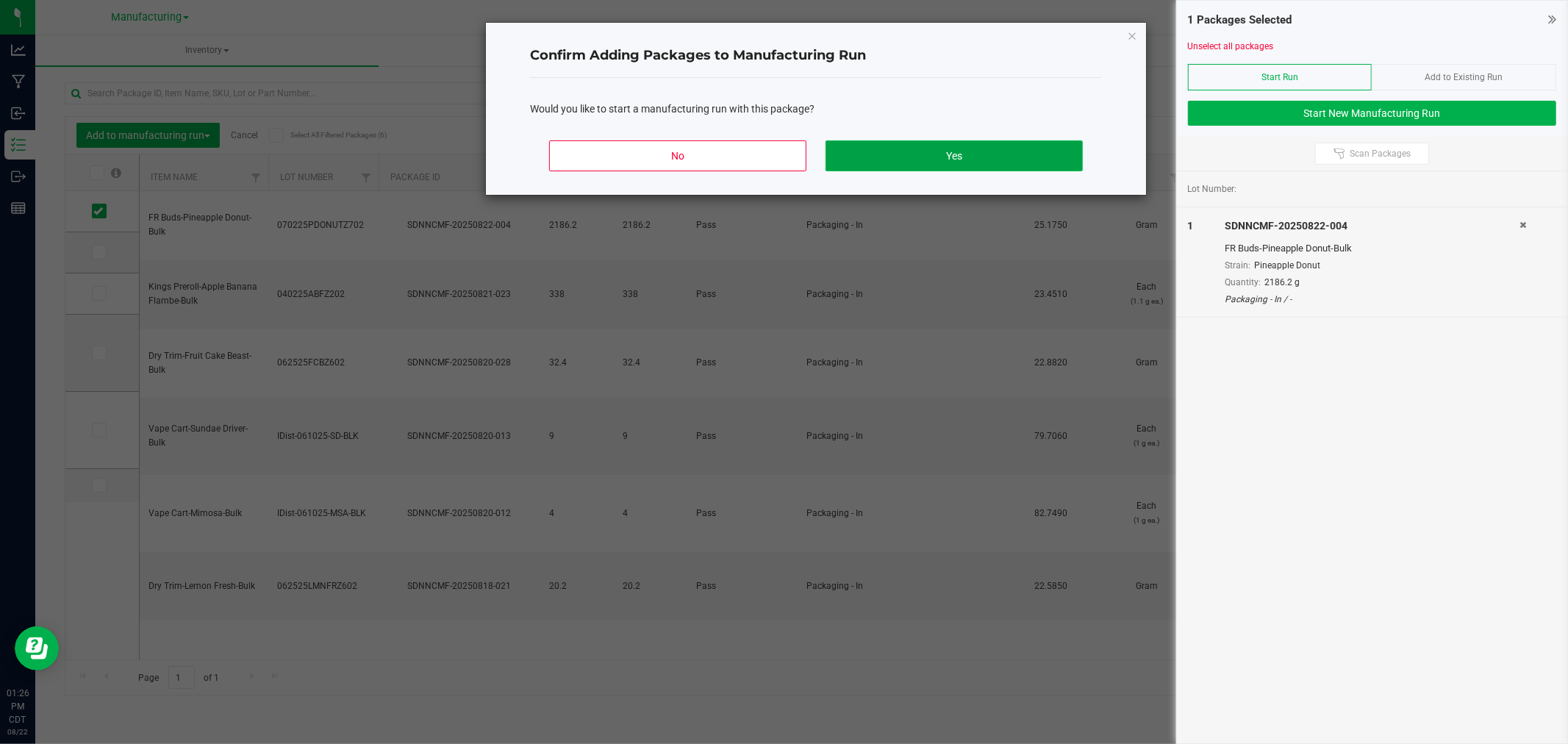
click at [1045, 171] on button "Yes" at bounding box center [954, 156] width 257 height 31
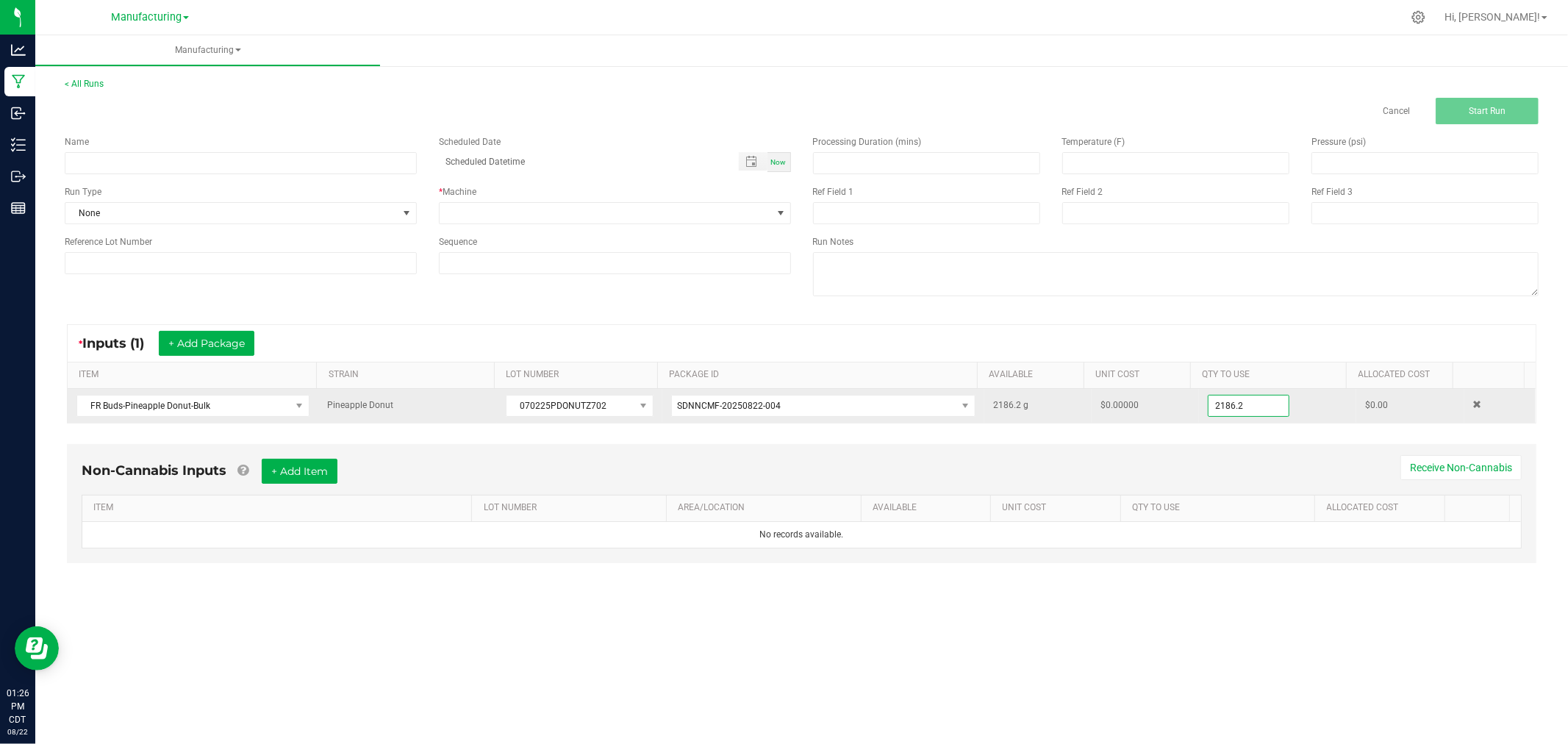
click at [1254, 399] on input "2186.2" at bounding box center [1248, 406] width 80 height 20
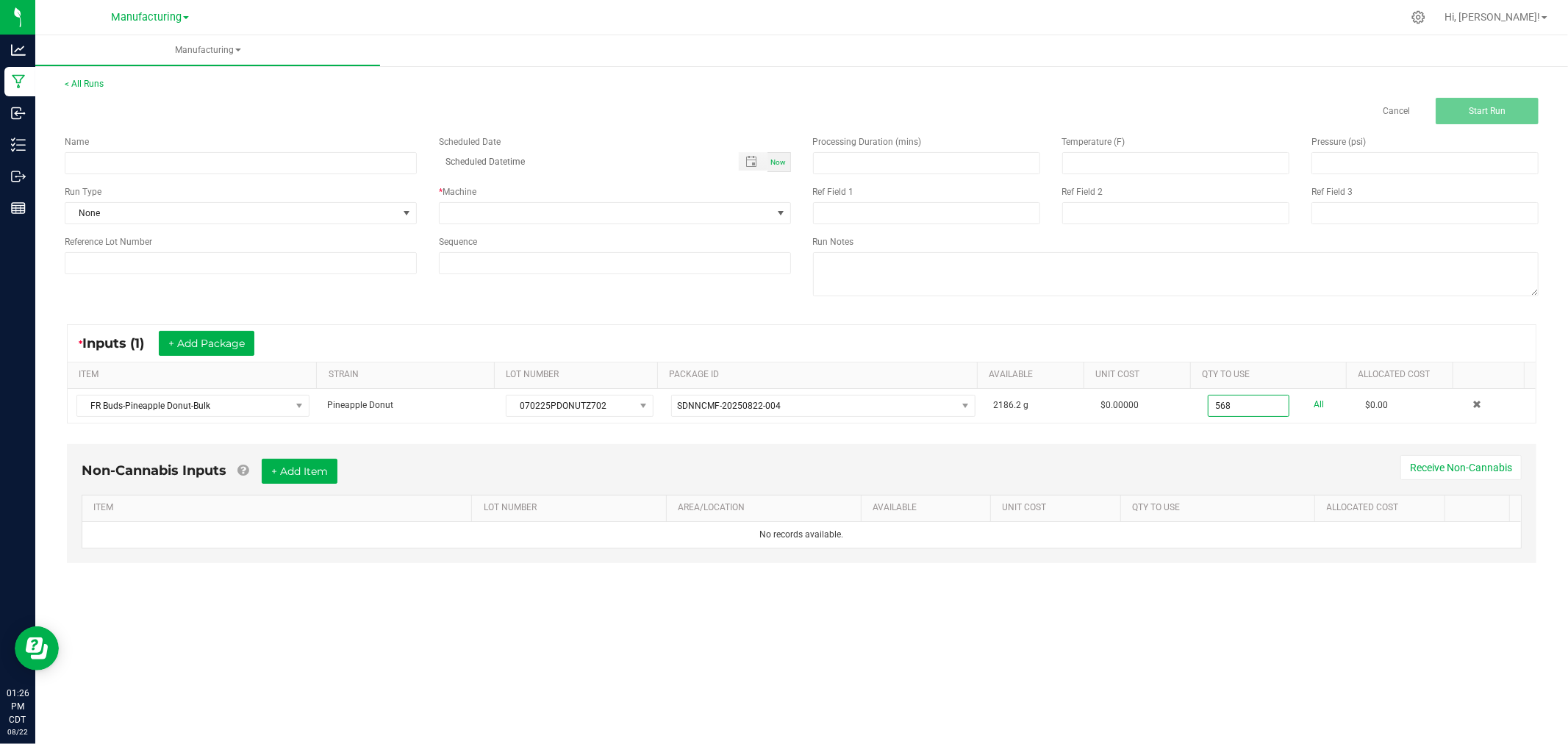
type input "568.0000 g"
click at [1274, 315] on div "* Inputs (1) + Add Package ITEM STRAIN LOT NUMBER PACKAGE ID AVAILABLE Unit Cos…" at bounding box center [802, 374] width 1496 height 126
click at [163, 165] on input at bounding box center [241, 163] width 352 height 22
type input "082225-pineapple donut half ounce bags"
click at [379, 210] on span "None" at bounding box center [232, 213] width 332 height 20
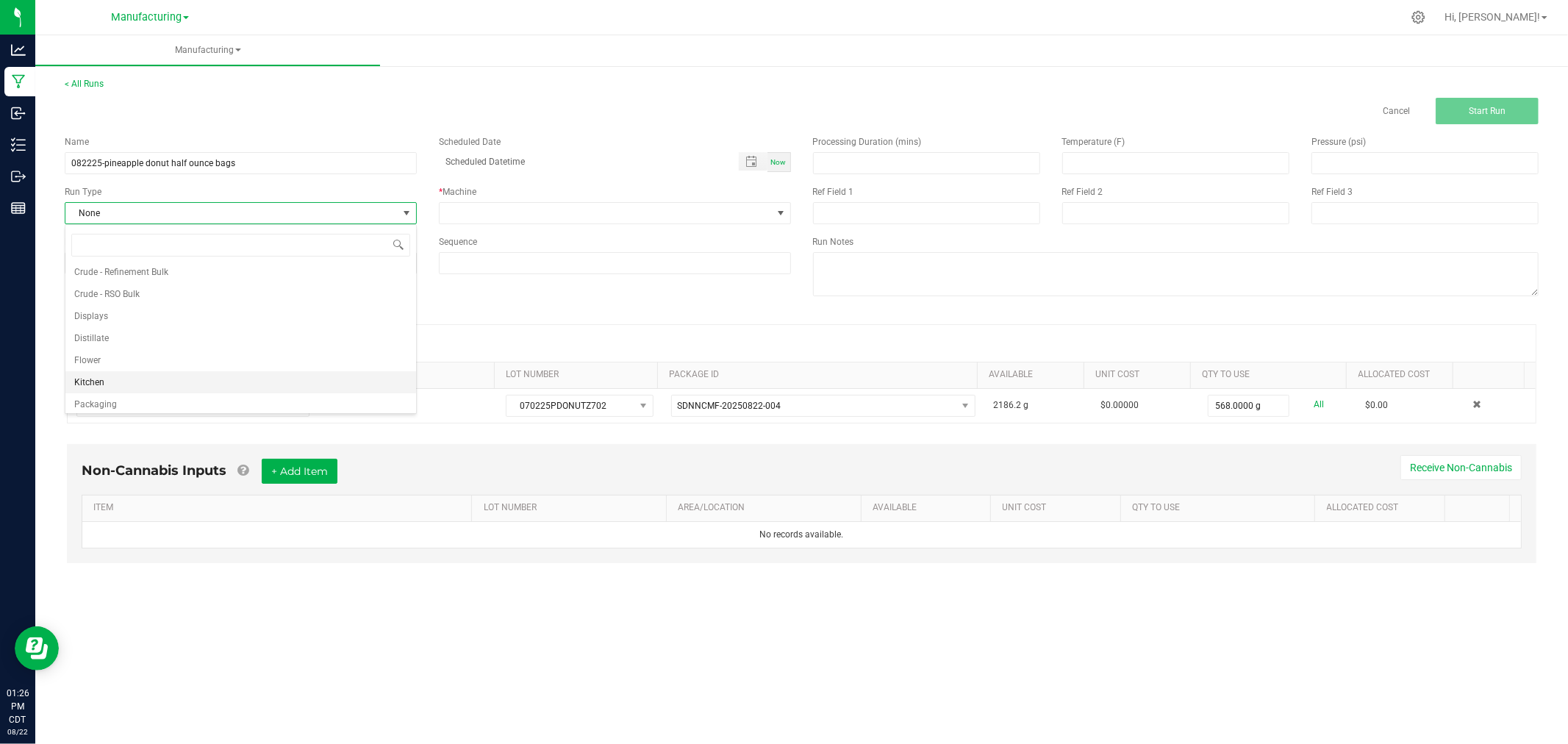
scroll to position [73, 0]
click at [214, 374] on li "Packaging" at bounding box center [241, 378] width 351 height 22
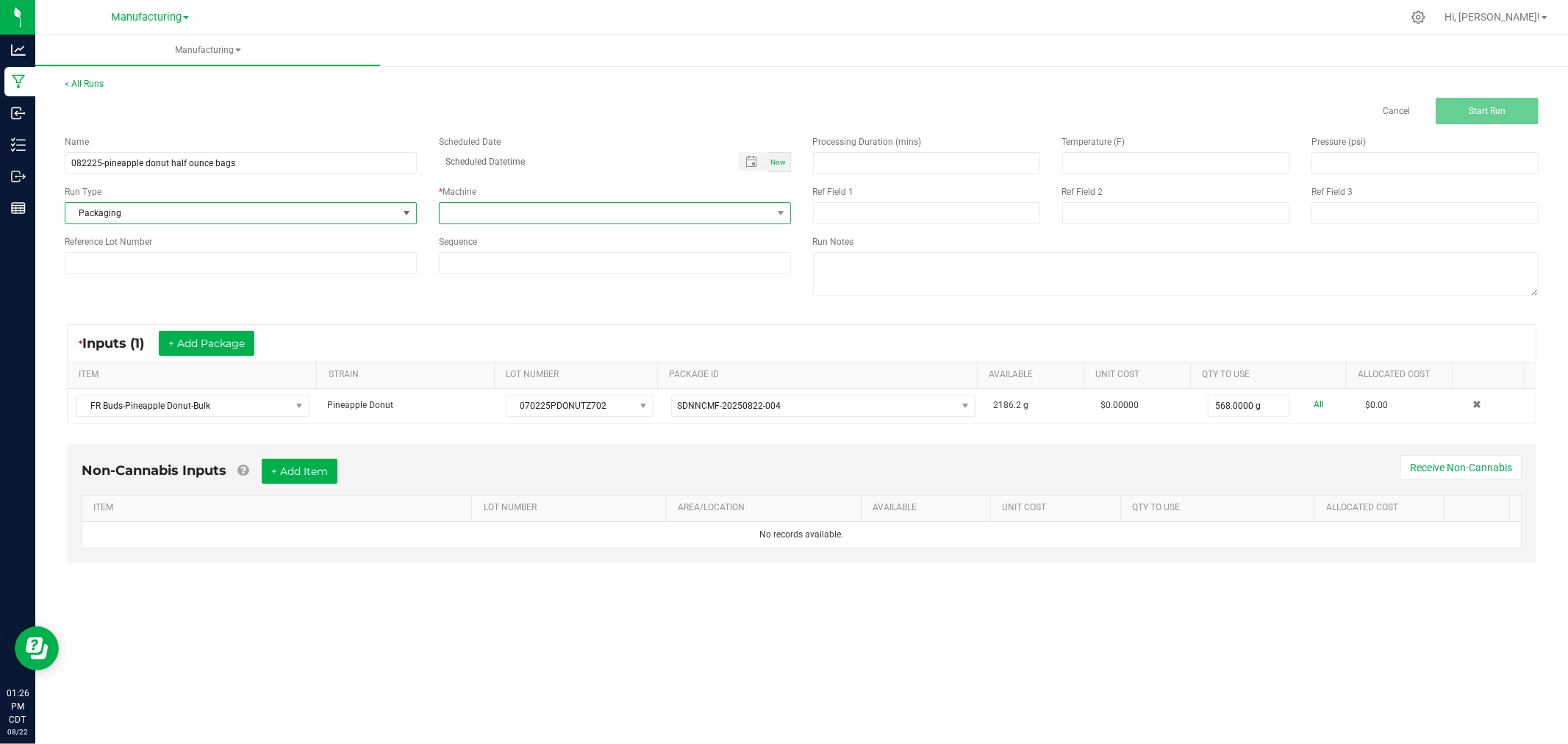
click at [483, 211] on span at bounding box center [606, 213] width 332 height 20
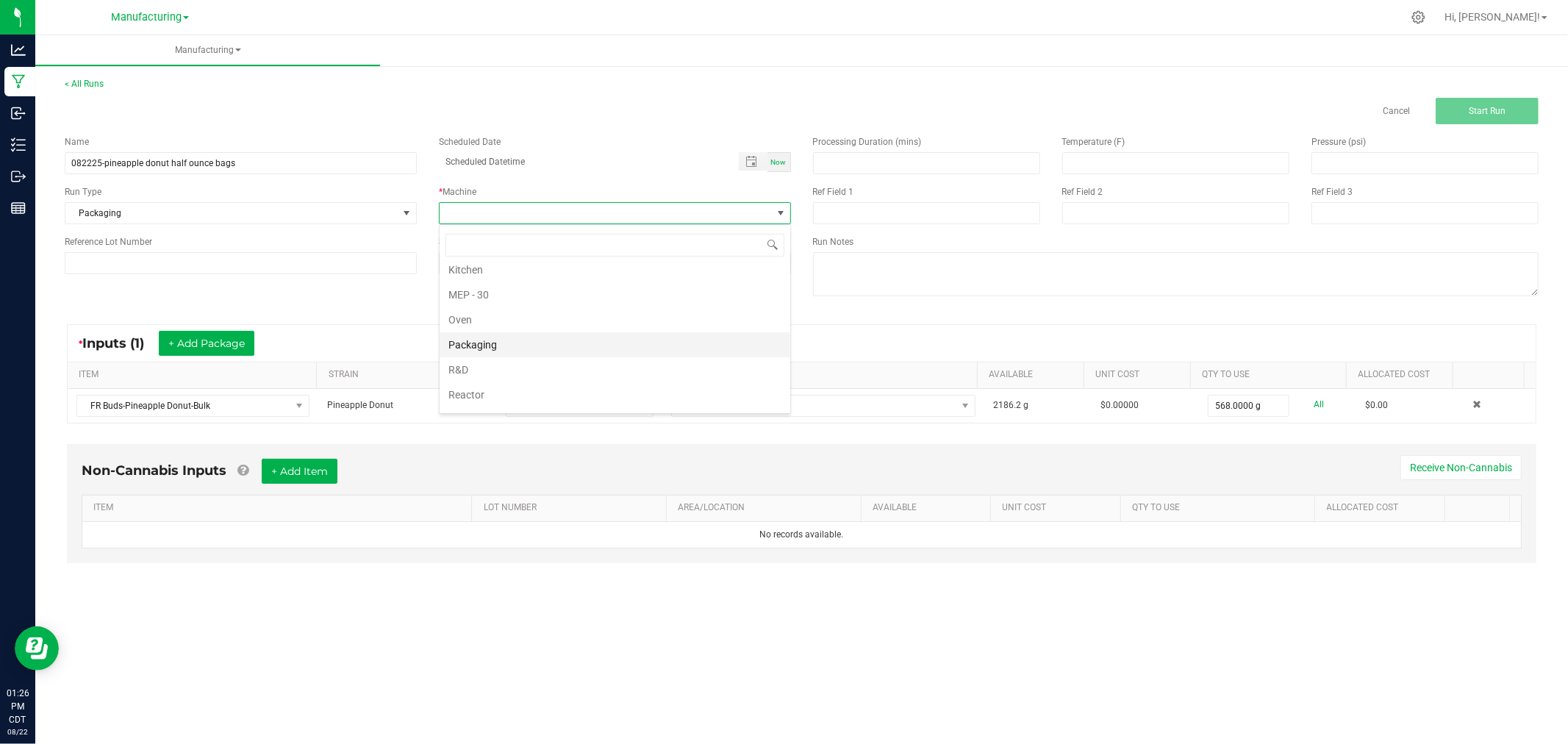
click at [533, 349] on li "Packaging" at bounding box center [615, 345] width 351 height 25
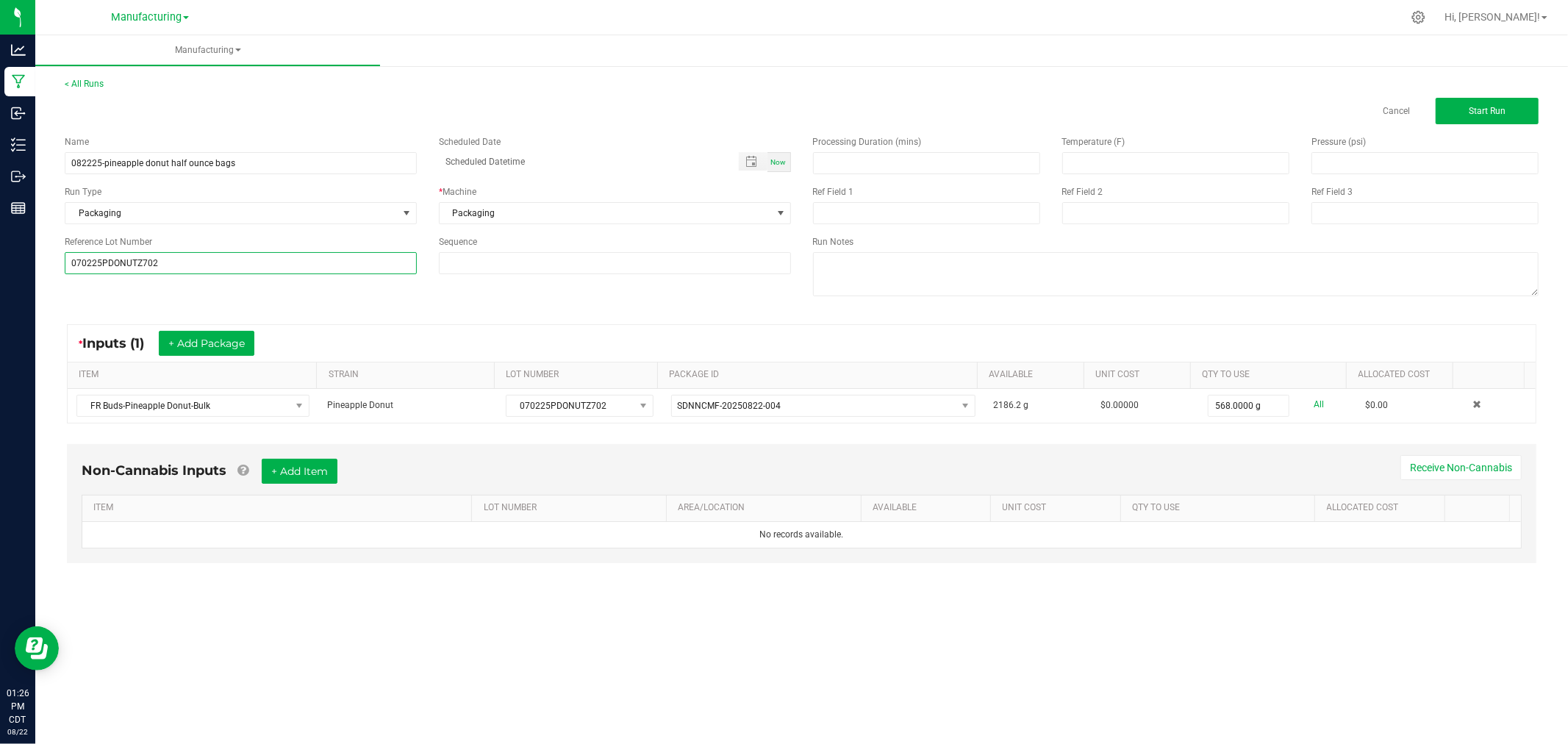
type input "070225PDONUTZ702"
click at [142, 303] on div "Name 082225-pineapple donut half ounce bags Scheduled Date Now Run Type Packagi…" at bounding box center [802, 218] width 1496 height 187
click at [1461, 115] on button "Start Run" at bounding box center [1488, 111] width 103 height 27
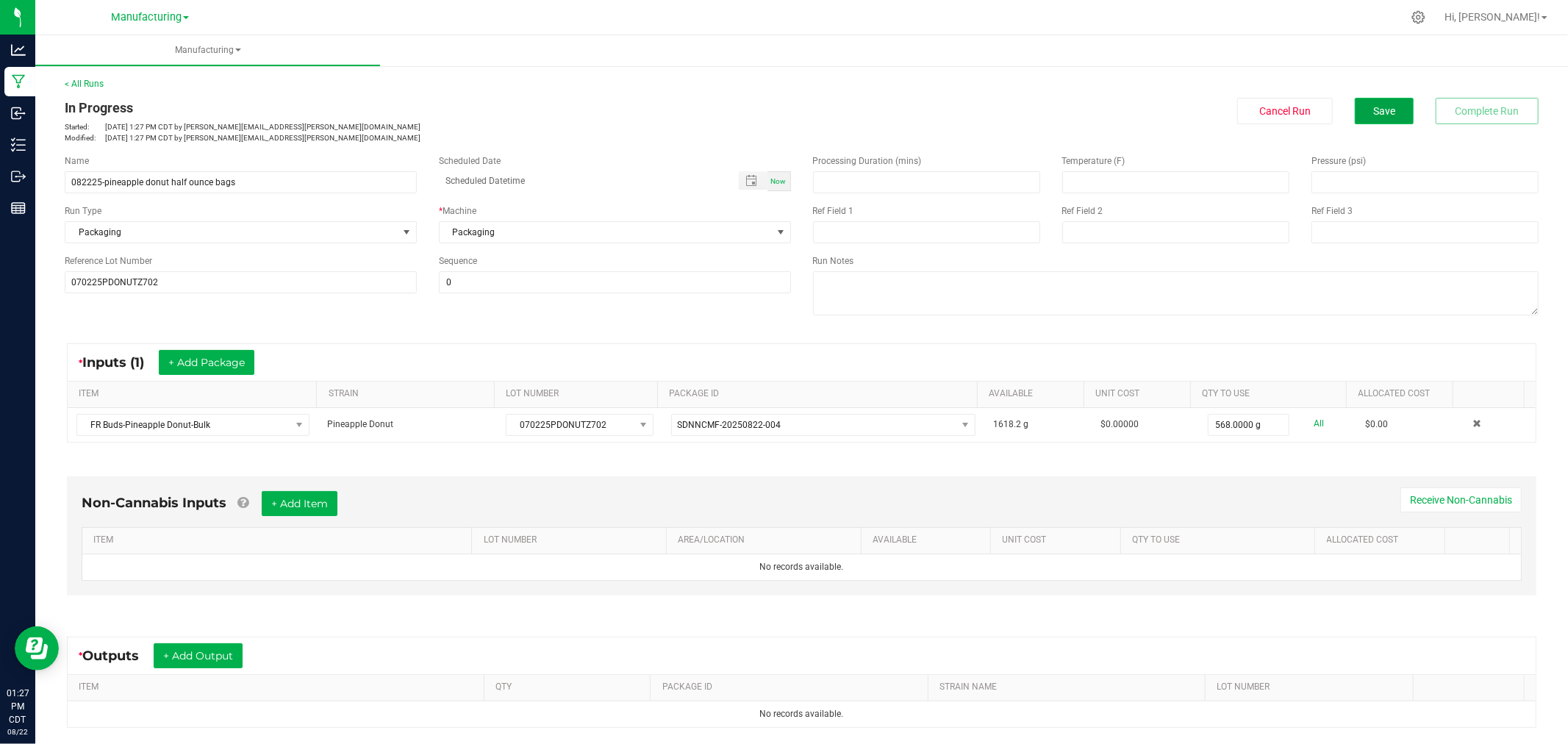
click at [1375, 115] on span "Save" at bounding box center [1385, 111] width 22 height 12
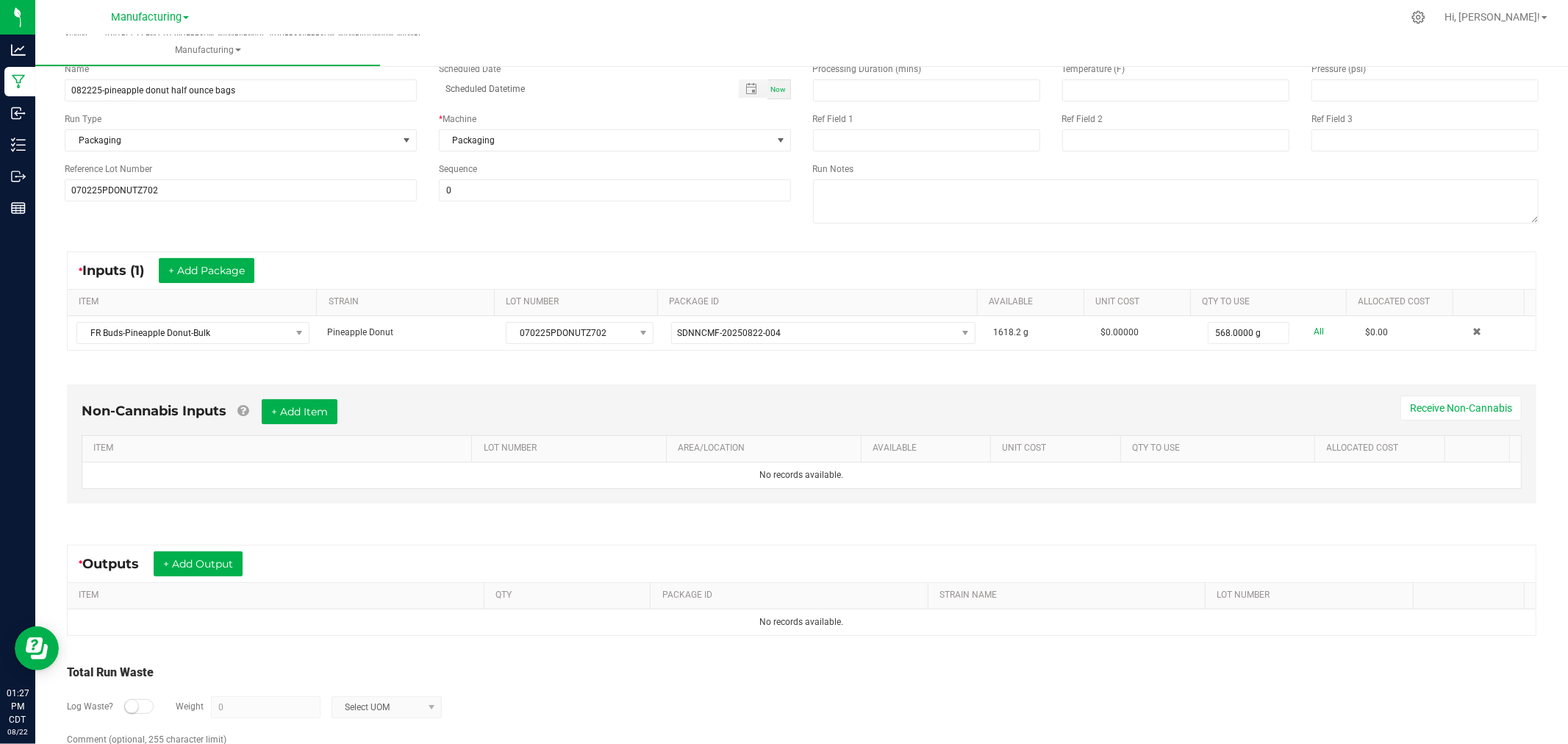
scroll to position [153, 0]
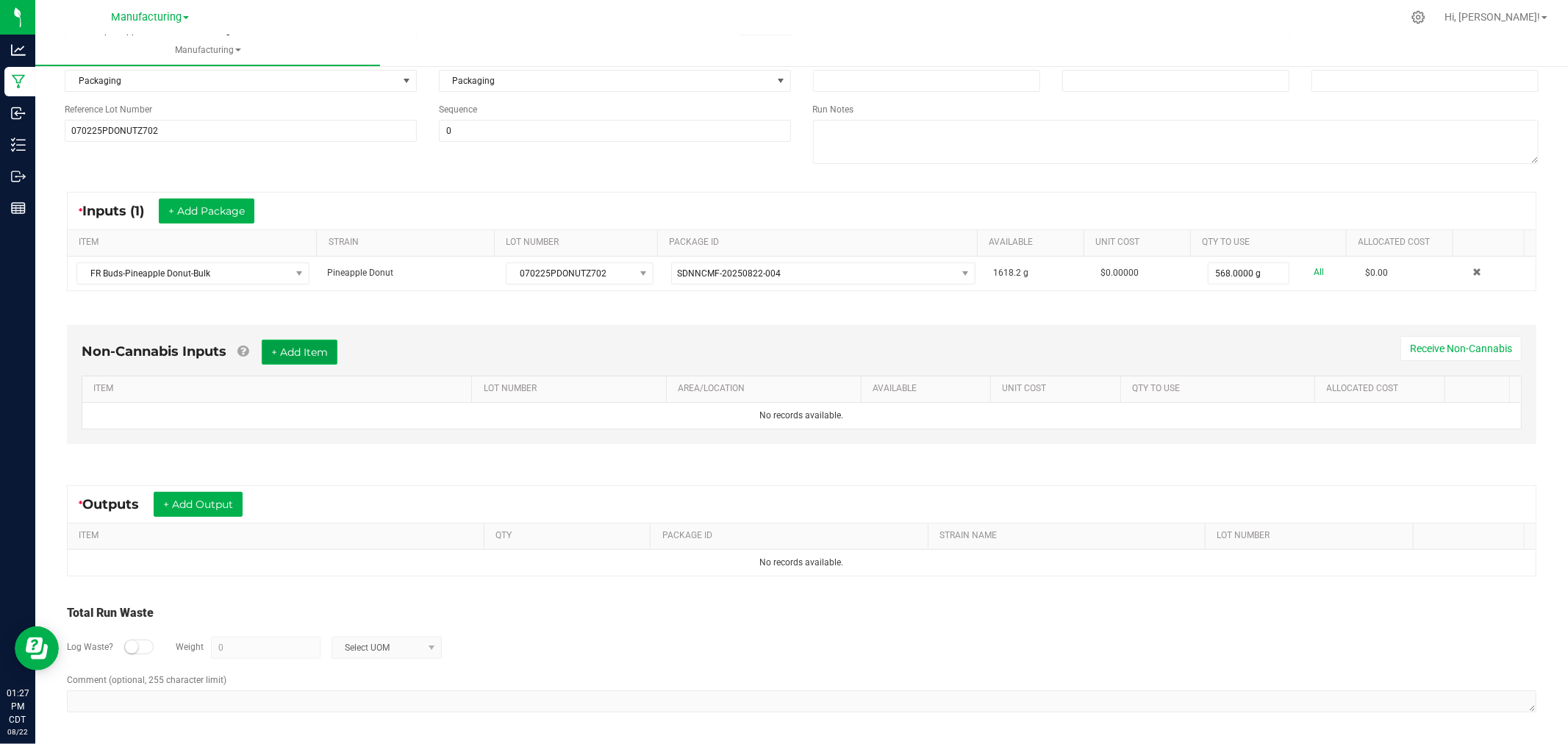
click at [288, 345] on button "+ Add Item" at bounding box center [299, 353] width 76 height 25
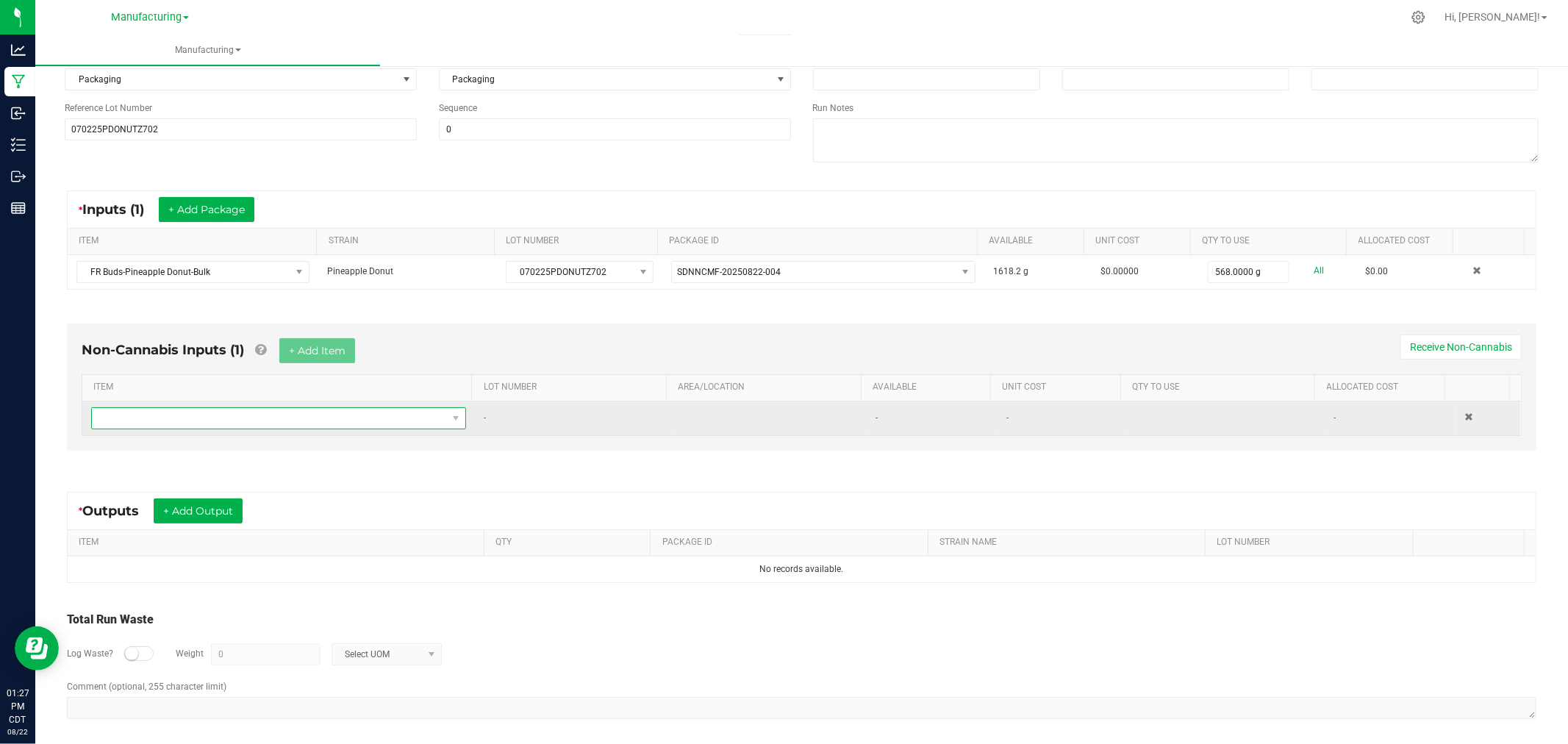
click at [299, 416] on span "NO DATA FOUND" at bounding box center [269, 418] width 355 height 20
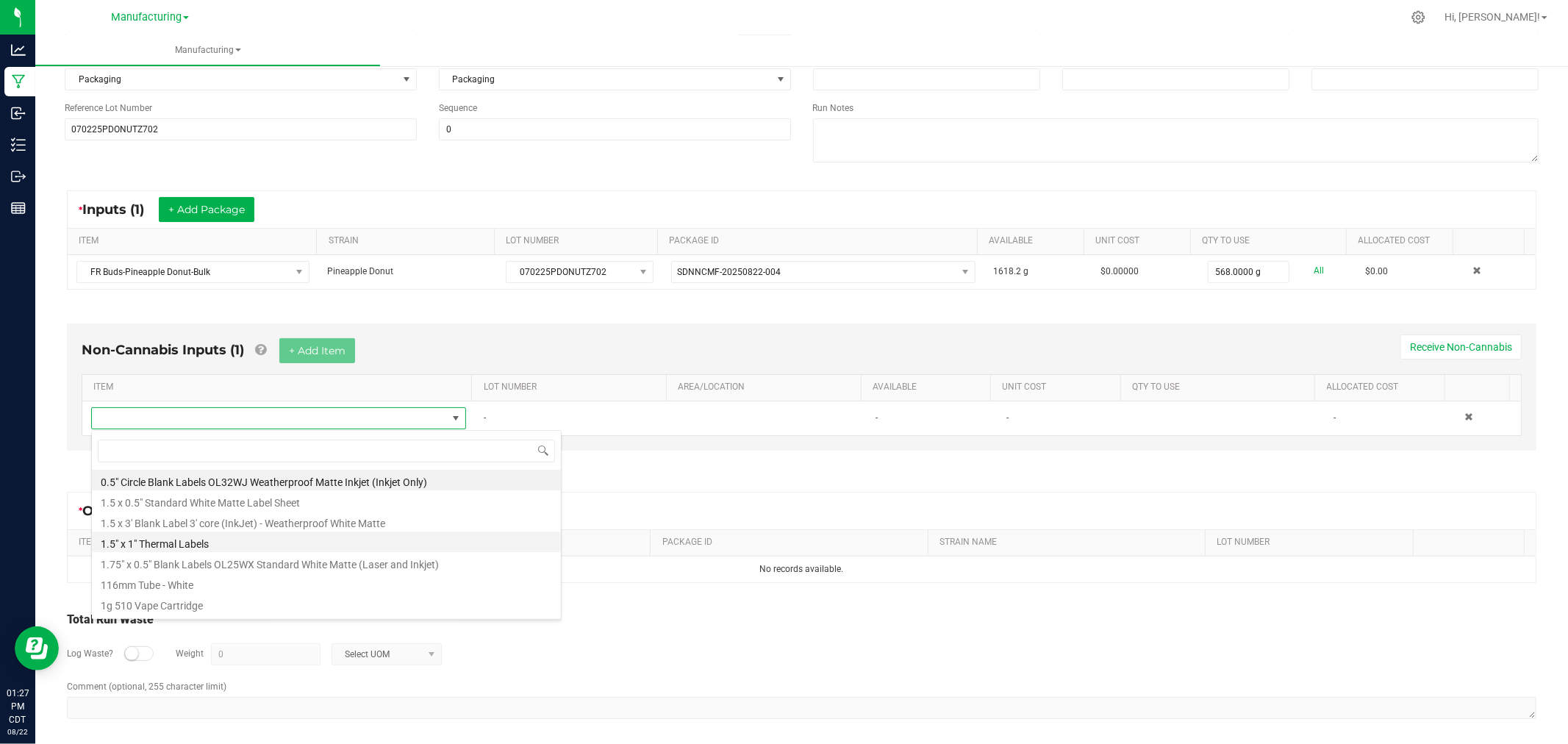
click at [225, 541] on li "1.5" x 1" Thermal Labels" at bounding box center [327, 542] width 469 height 20
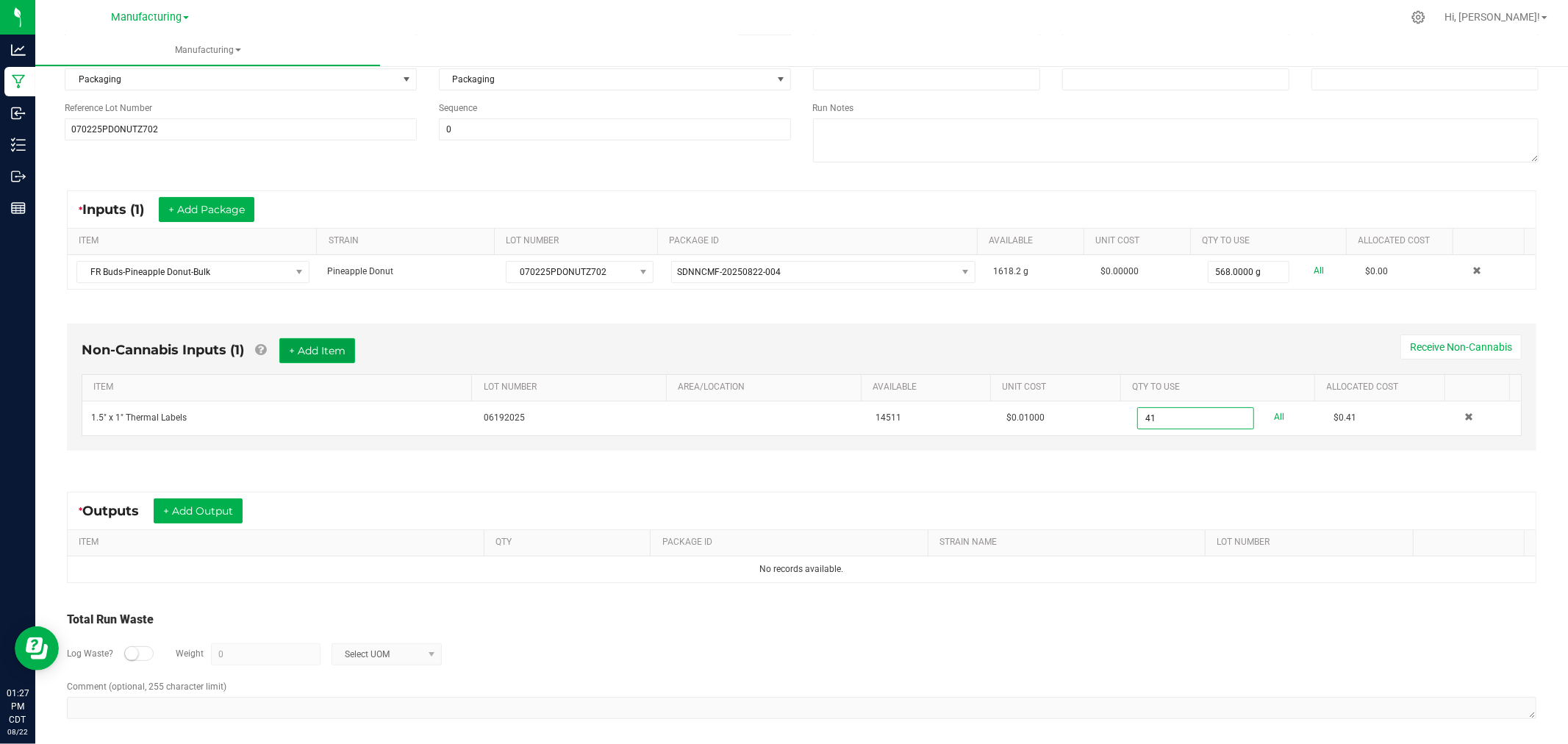
type input "41 ea"
click at [328, 344] on button "+ Add Item" at bounding box center [317, 351] width 76 height 25
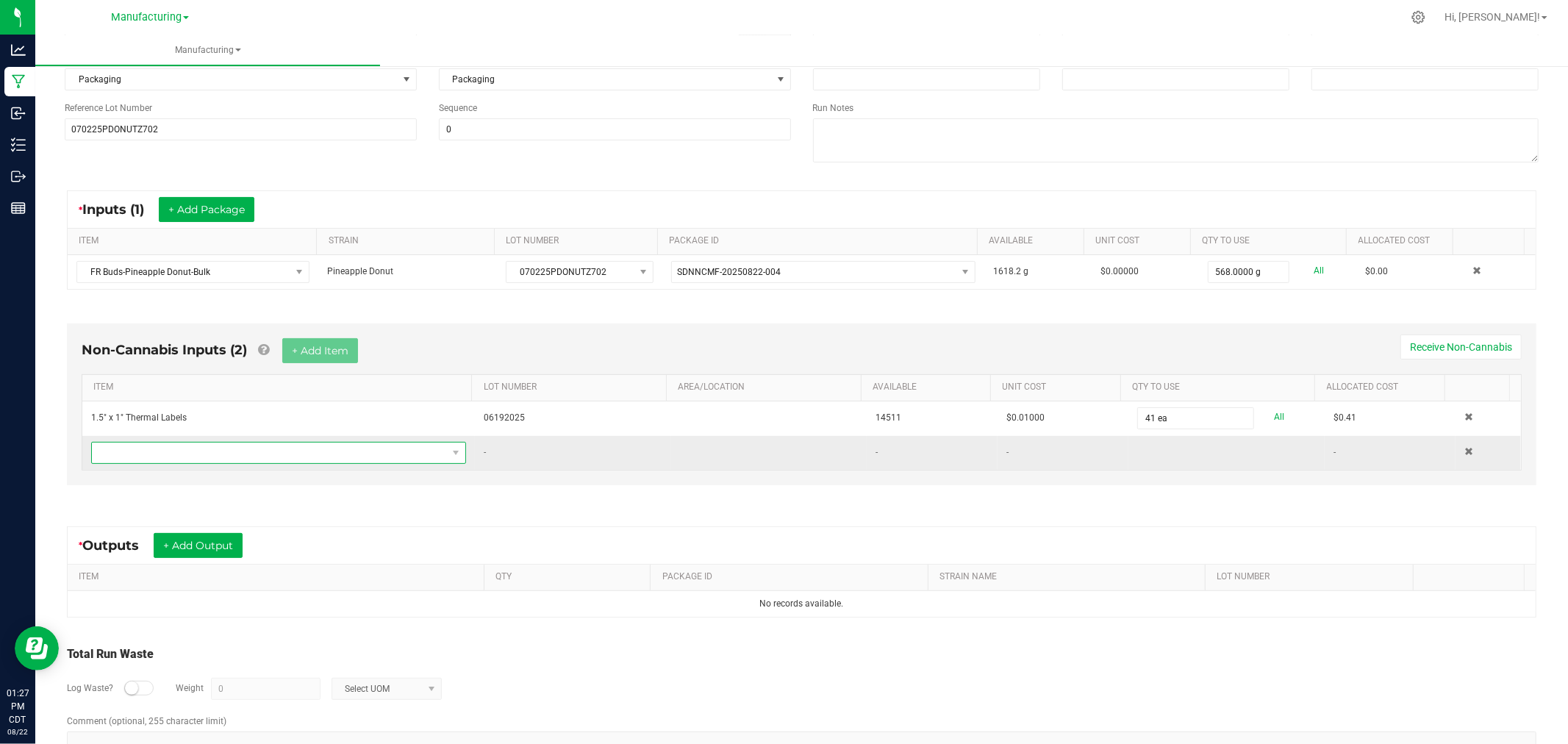
click at [398, 455] on span "NO DATA FOUND" at bounding box center [269, 453] width 355 height 20
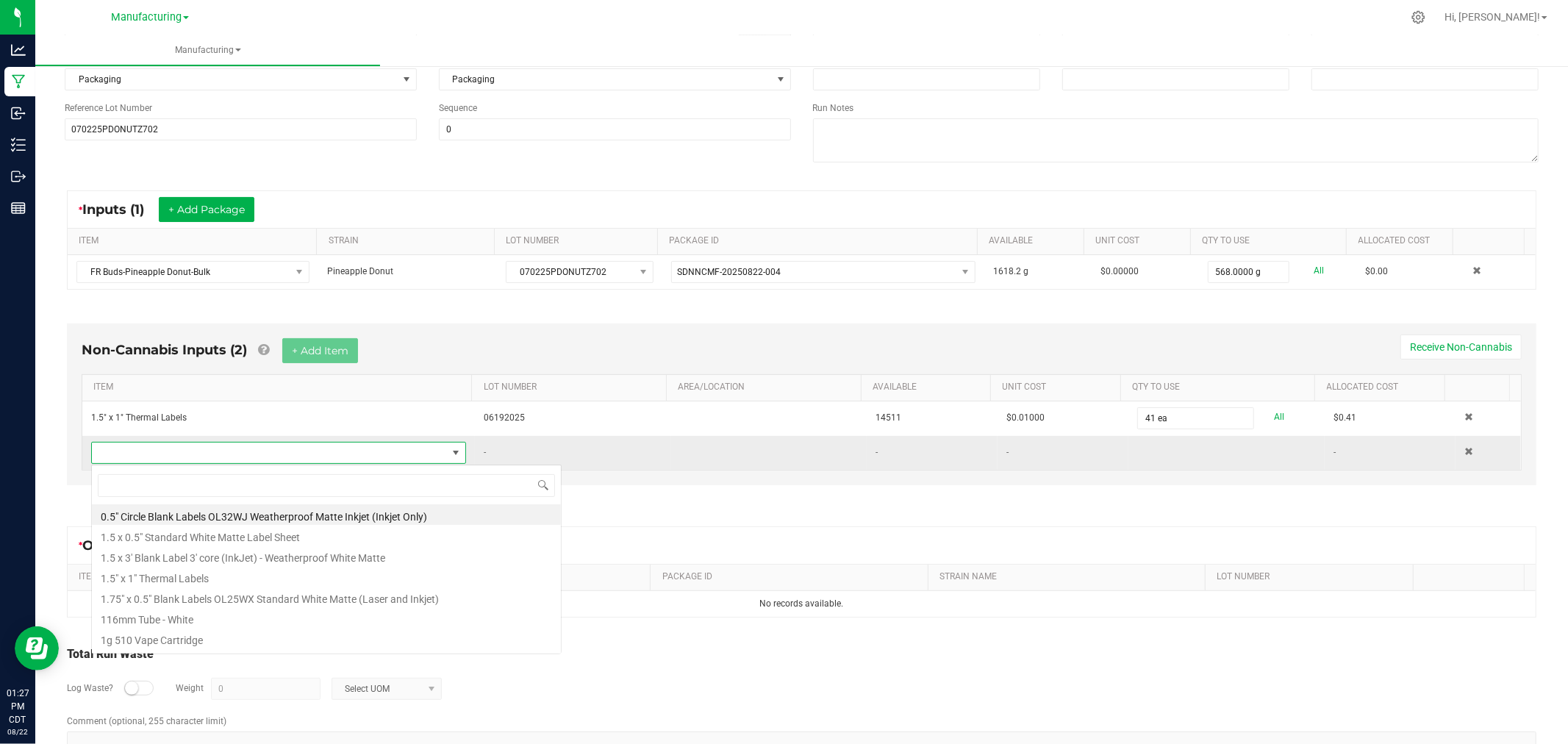
scroll to position [22, 364]
type input "bag"
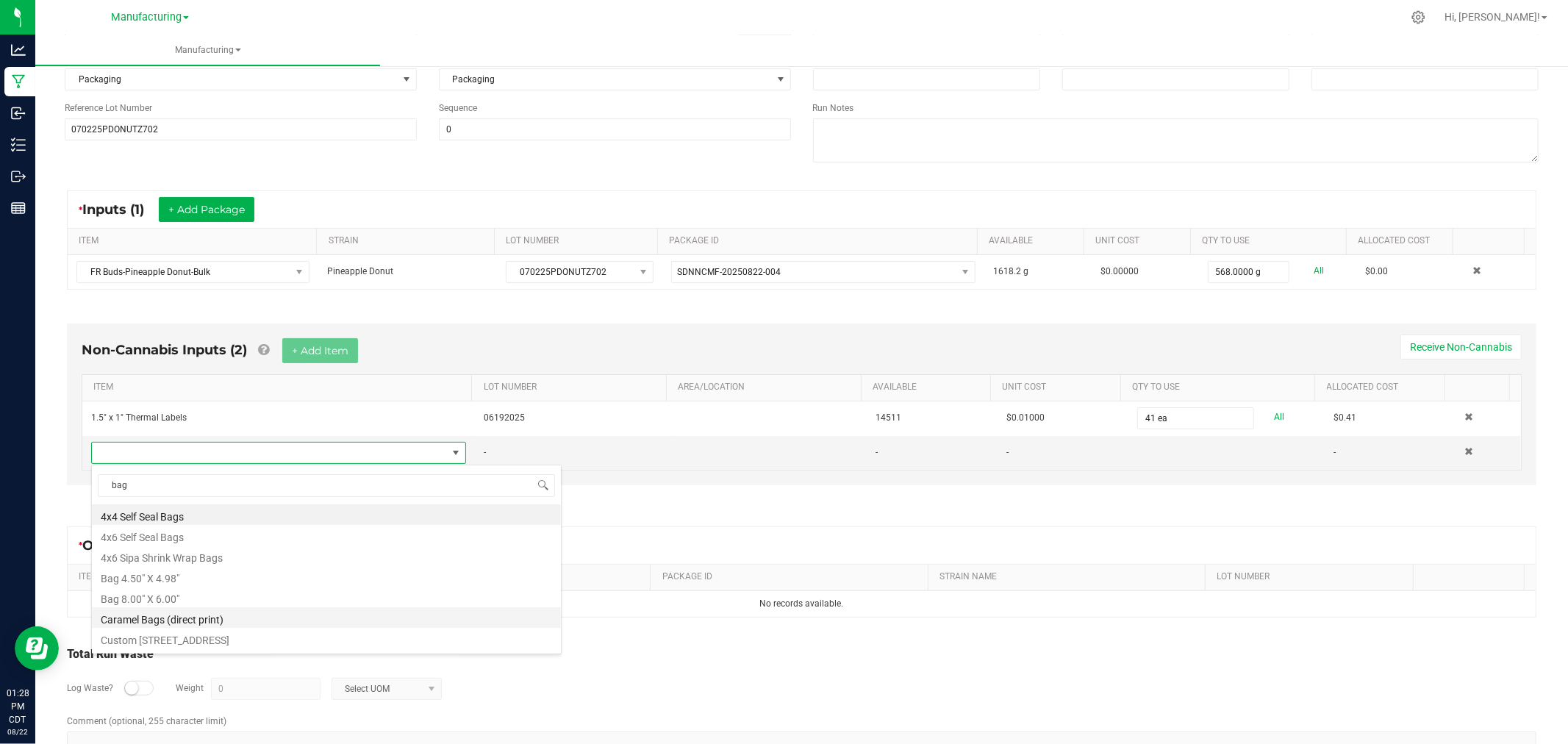
scroll to position [223, 0]
click at [240, 618] on li "Flower bag Half Ounce" at bounding box center [327, 622] width 469 height 20
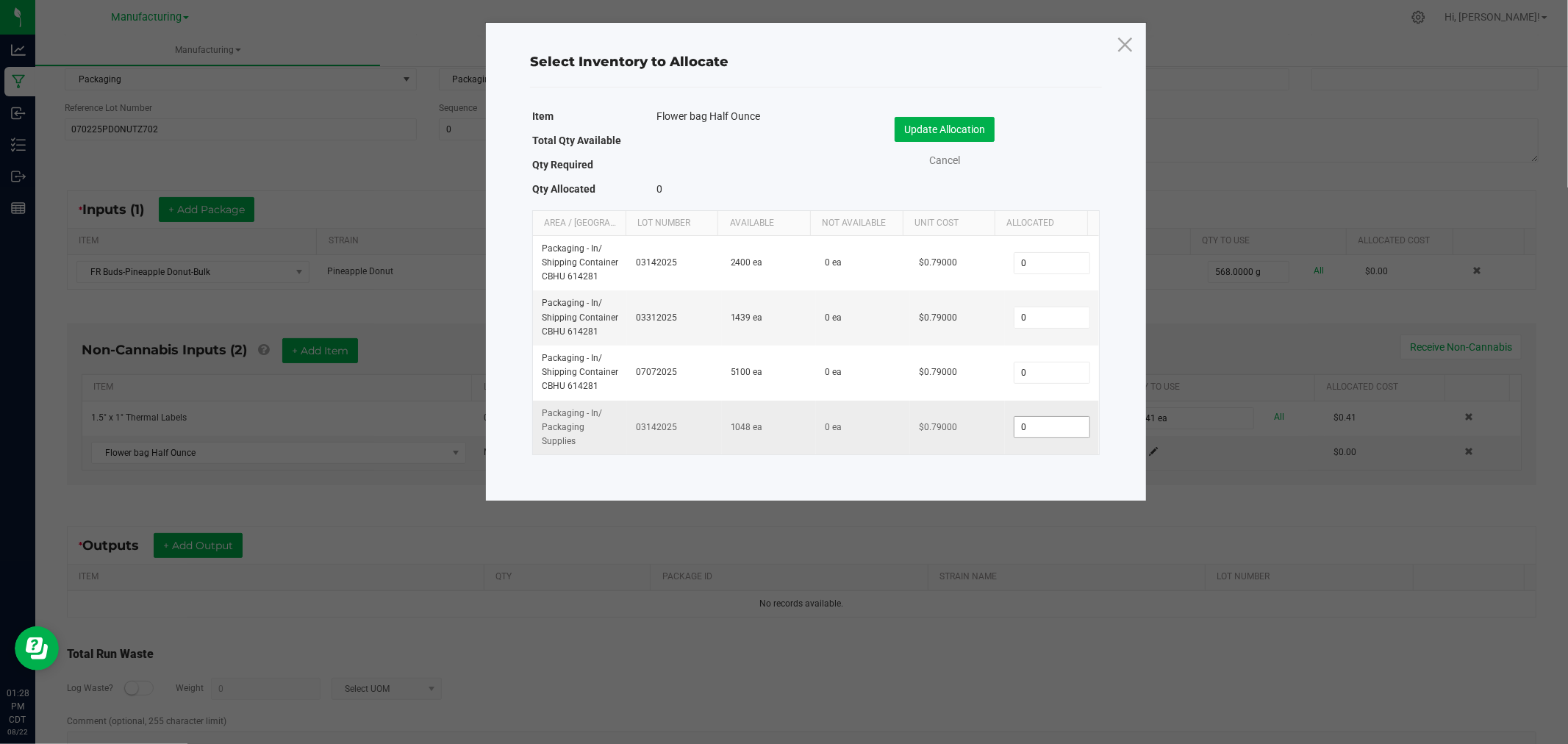
click at [1052, 429] on input "0" at bounding box center [1052, 427] width 75 height 20
type input "40"
click at [966, 127] on button "Update Allocation" at bounding box center [945, 129] width 100 height 25
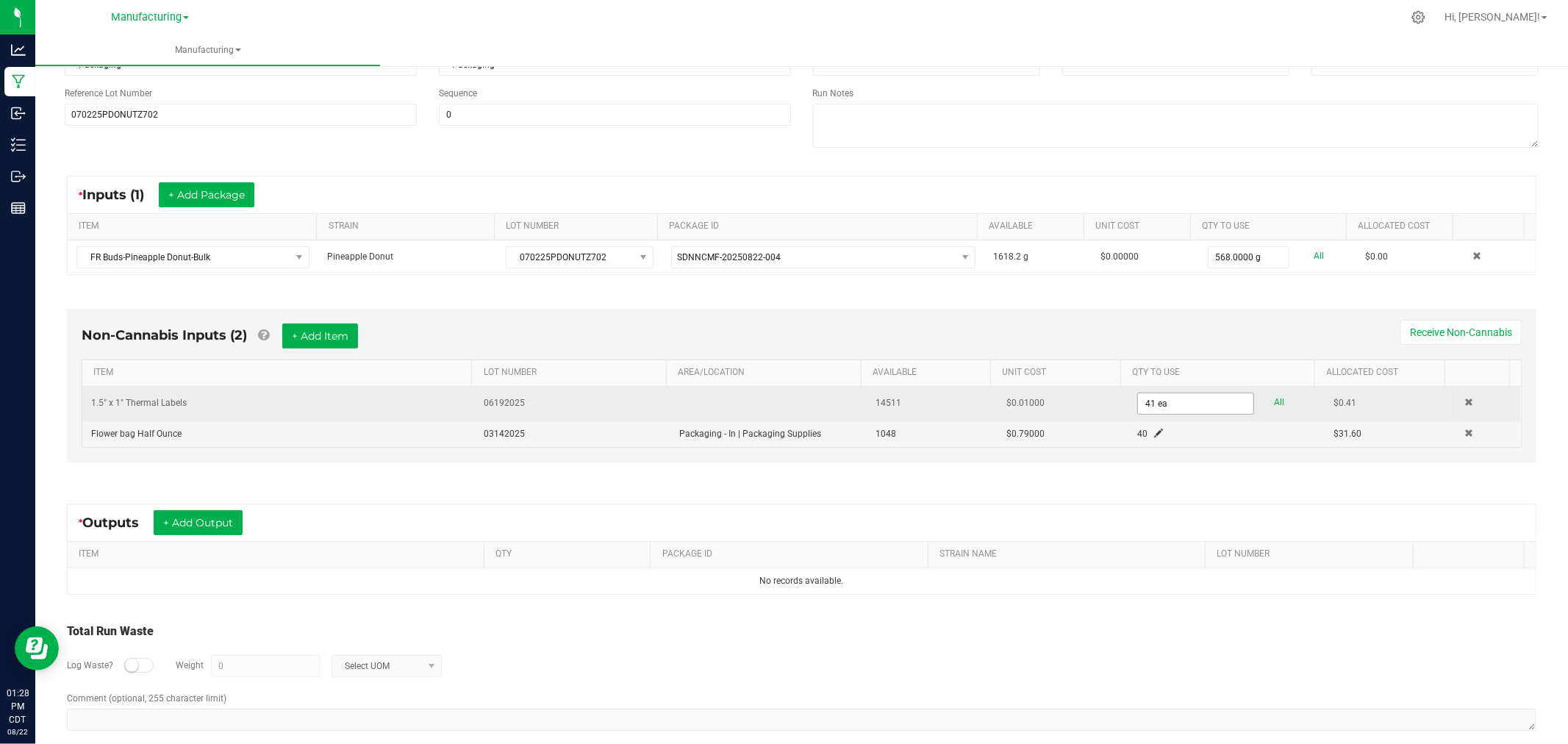
scroll to position [188, 0]
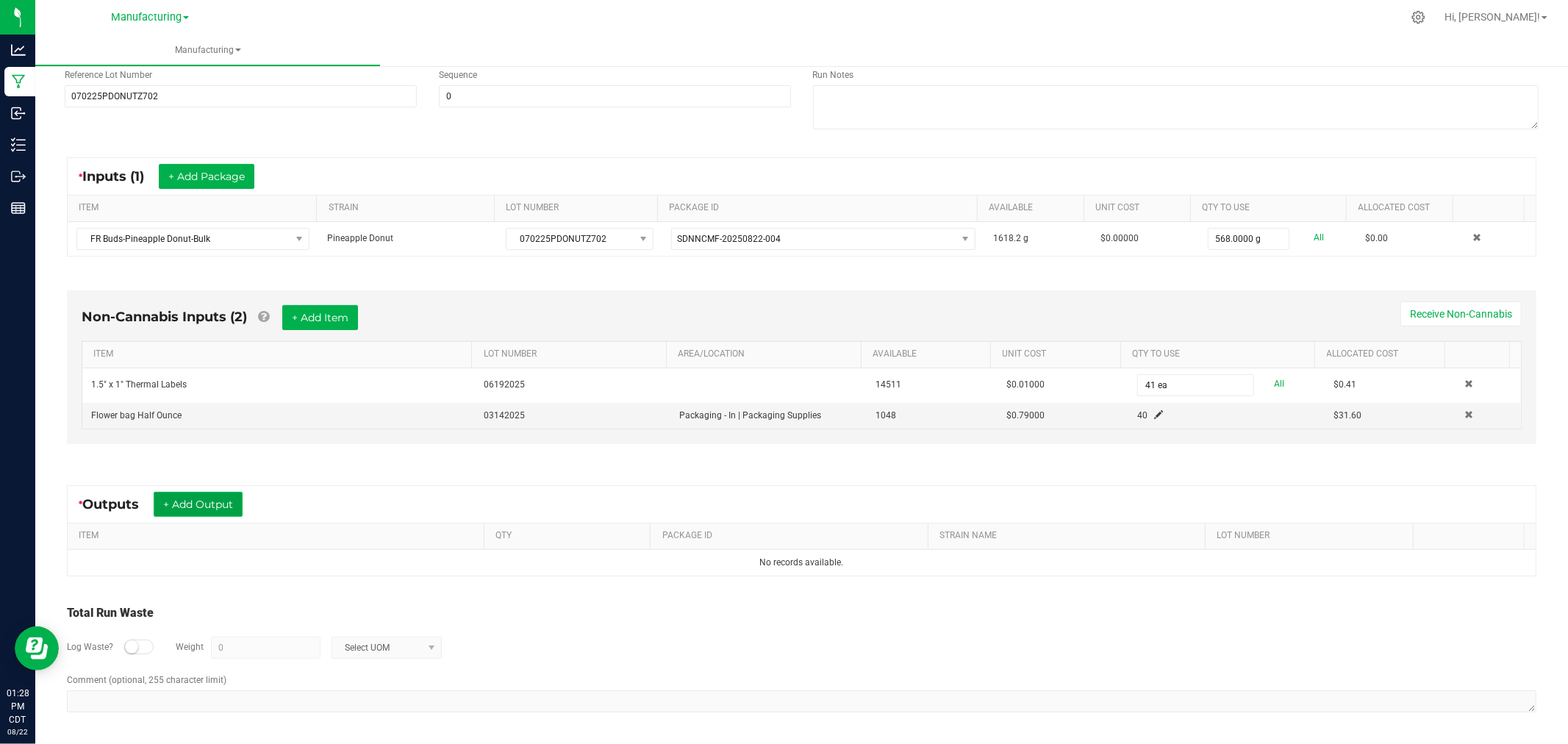
click at [185, 505] on button "+ Add Output" at bounding box center [198, 505] width 89 height 25
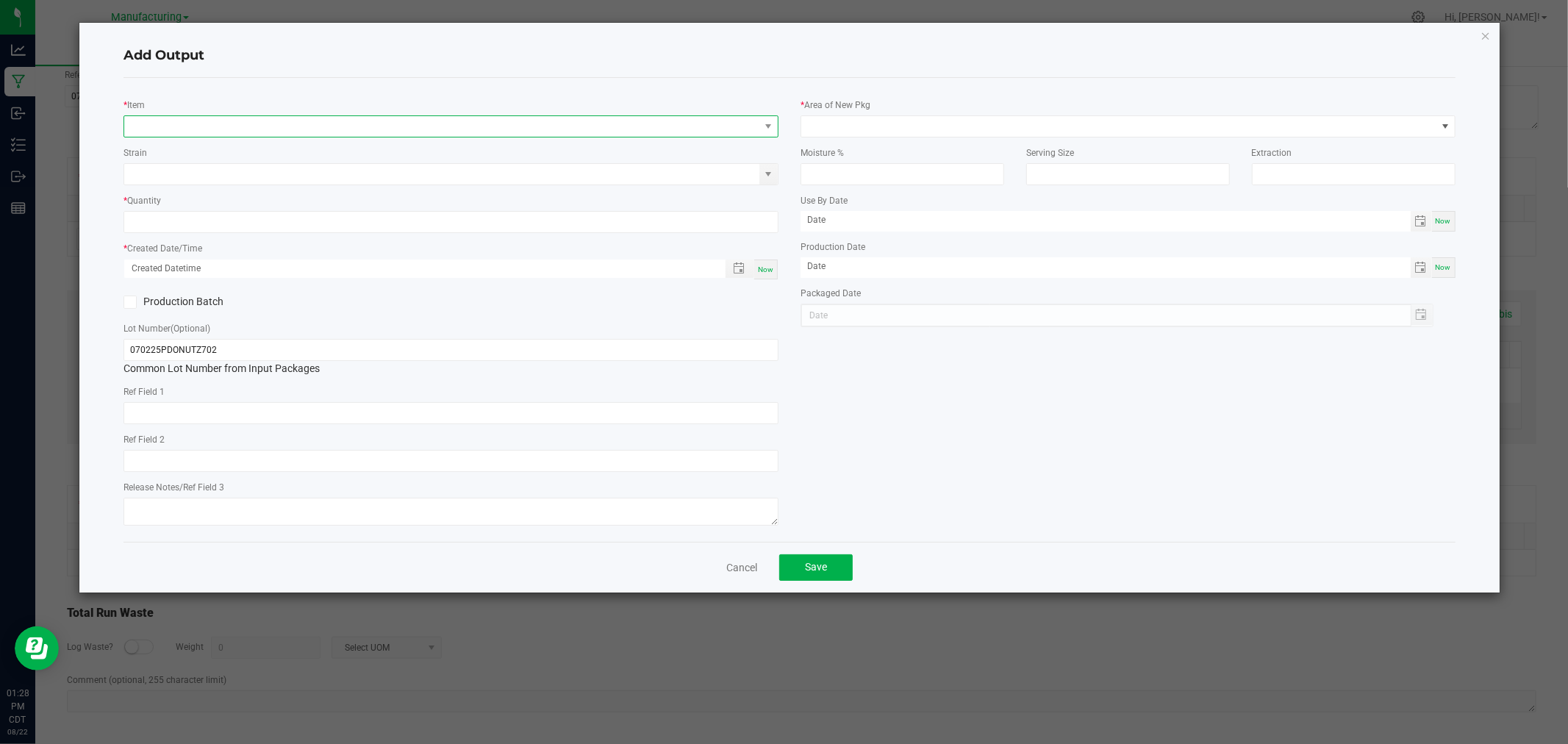
click at [188, 131] on span "NO DATA FOUND" at bounding box center [441, 126] width 635 height 20
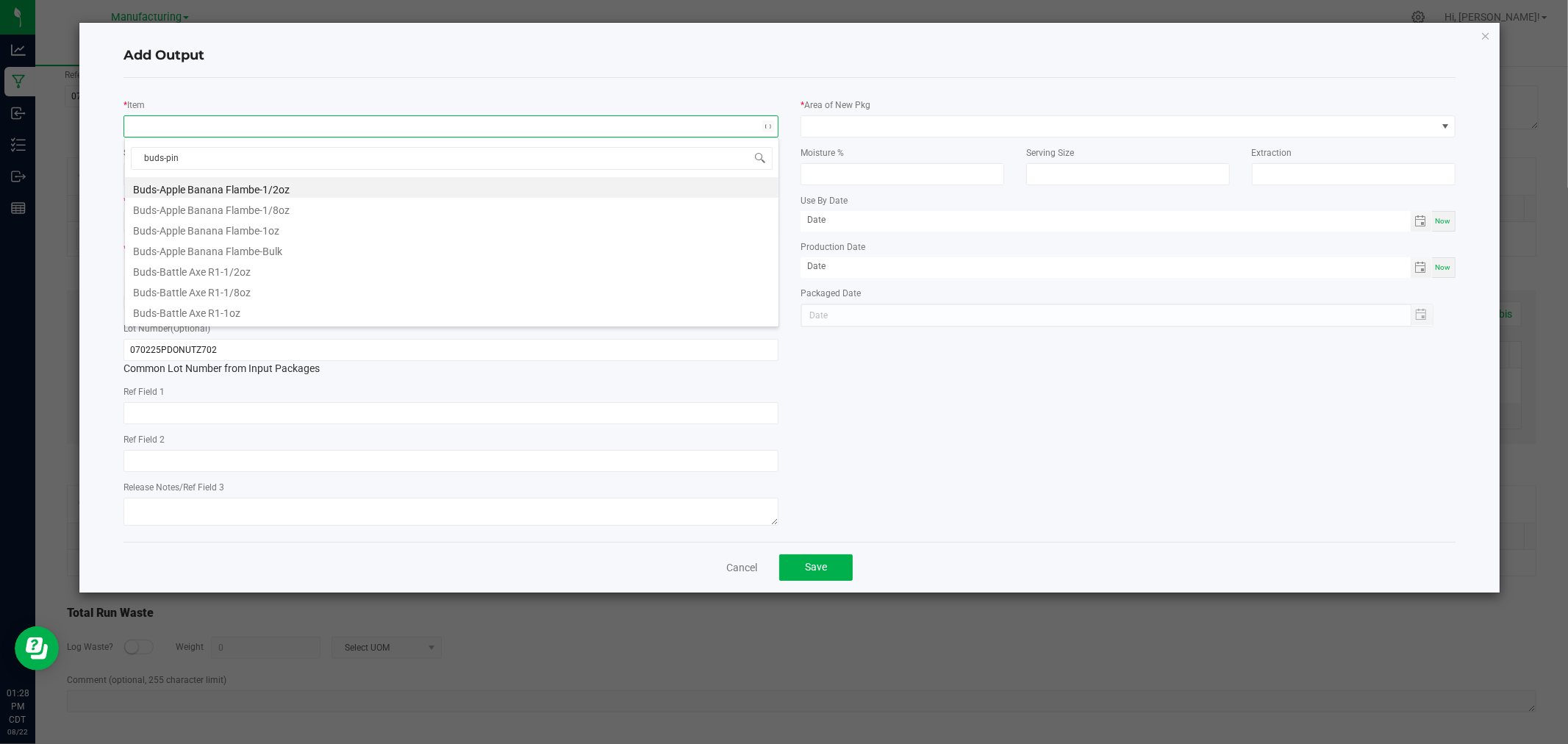
type input "buds-pine"
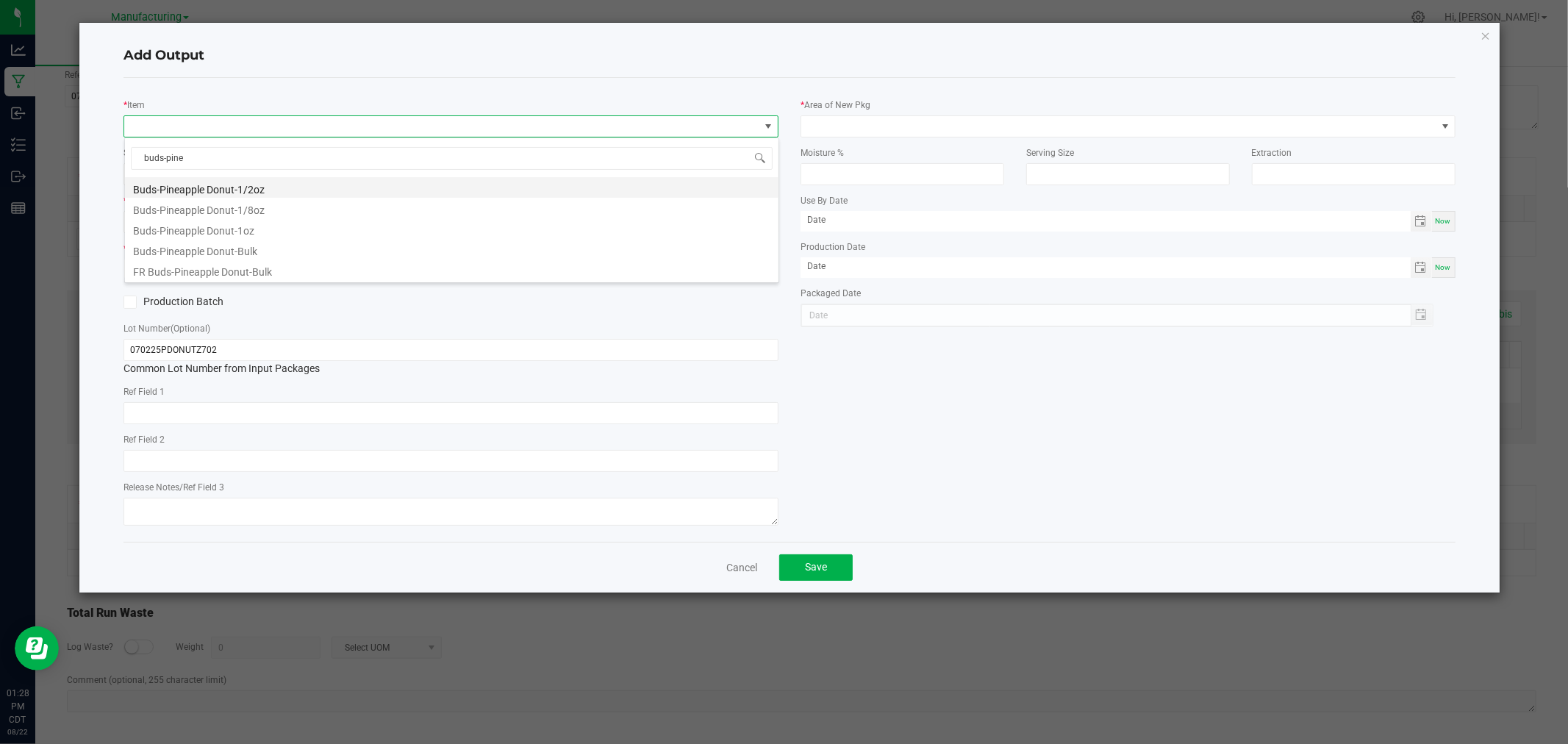
click at [200, 191] on li "Buds-Pineapple Donut-1/2oz" at bounding box center [451, 187] width 653 height 20
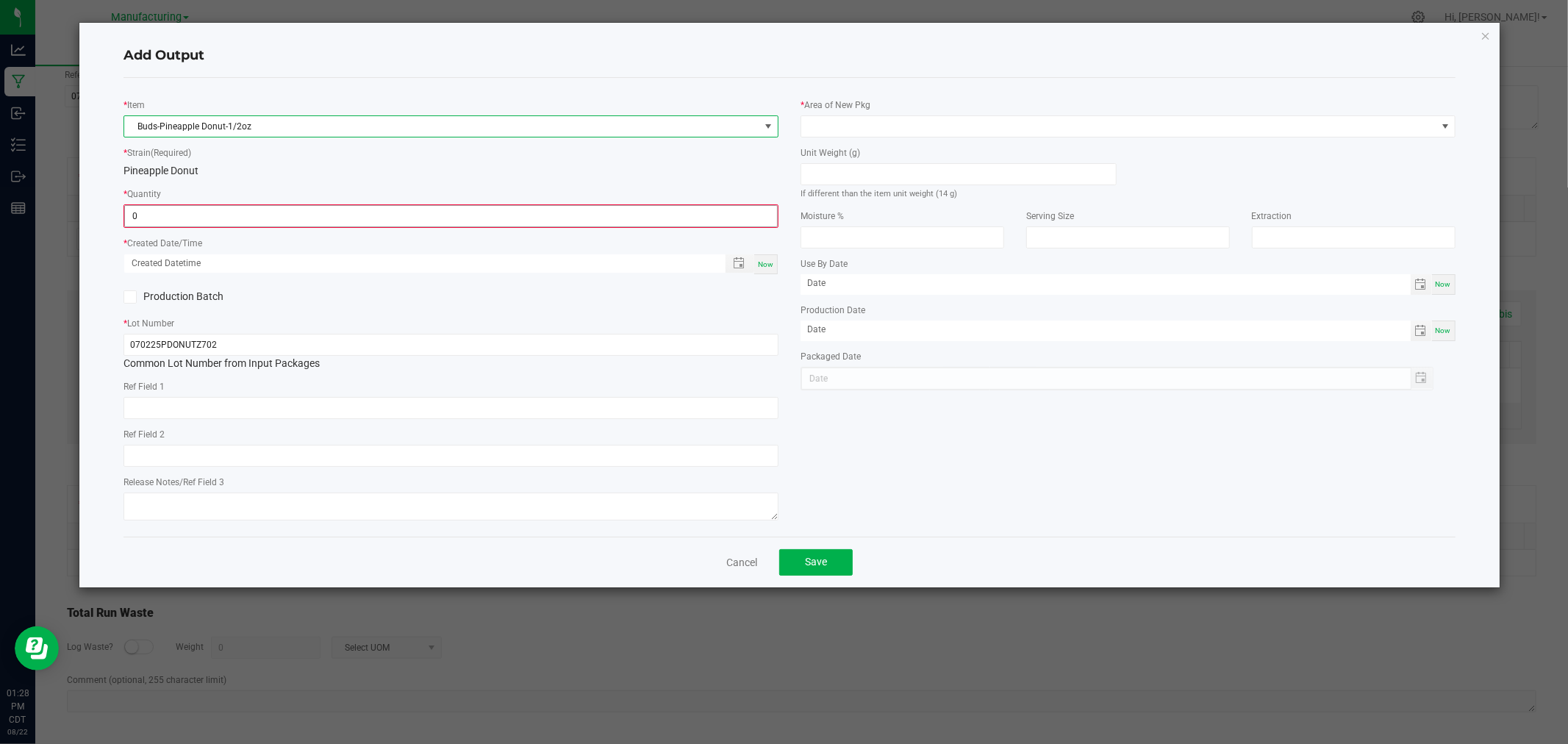
click at [197, 221] on input "0" at bounding box center [451, 216] width 652 height 20
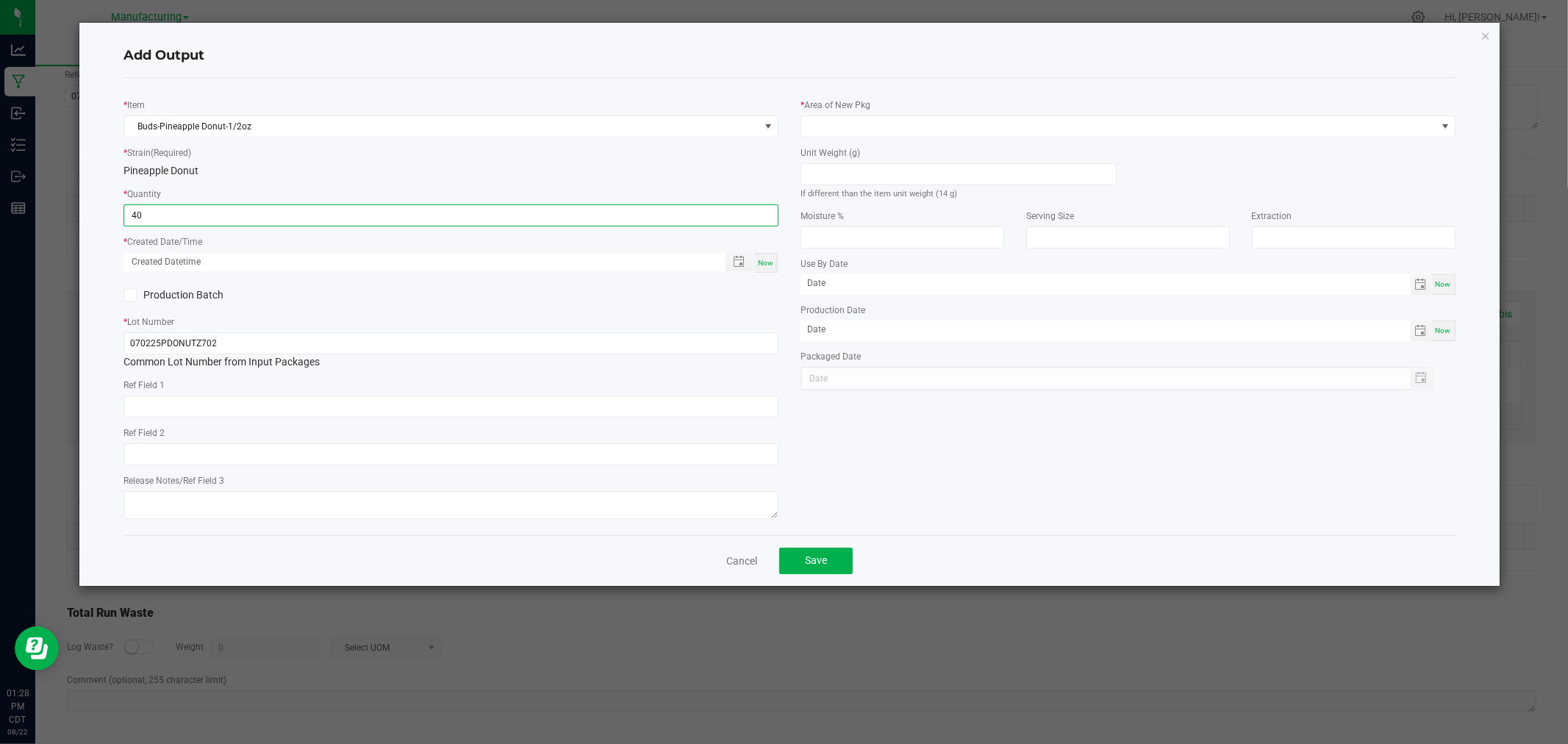
type input "40 ea"
click at [768, 267] on div "Now" at bounding box center [766, 262] width 23 height 19
type input "[DATE] 1:28 PM"
type input "[DATE]"
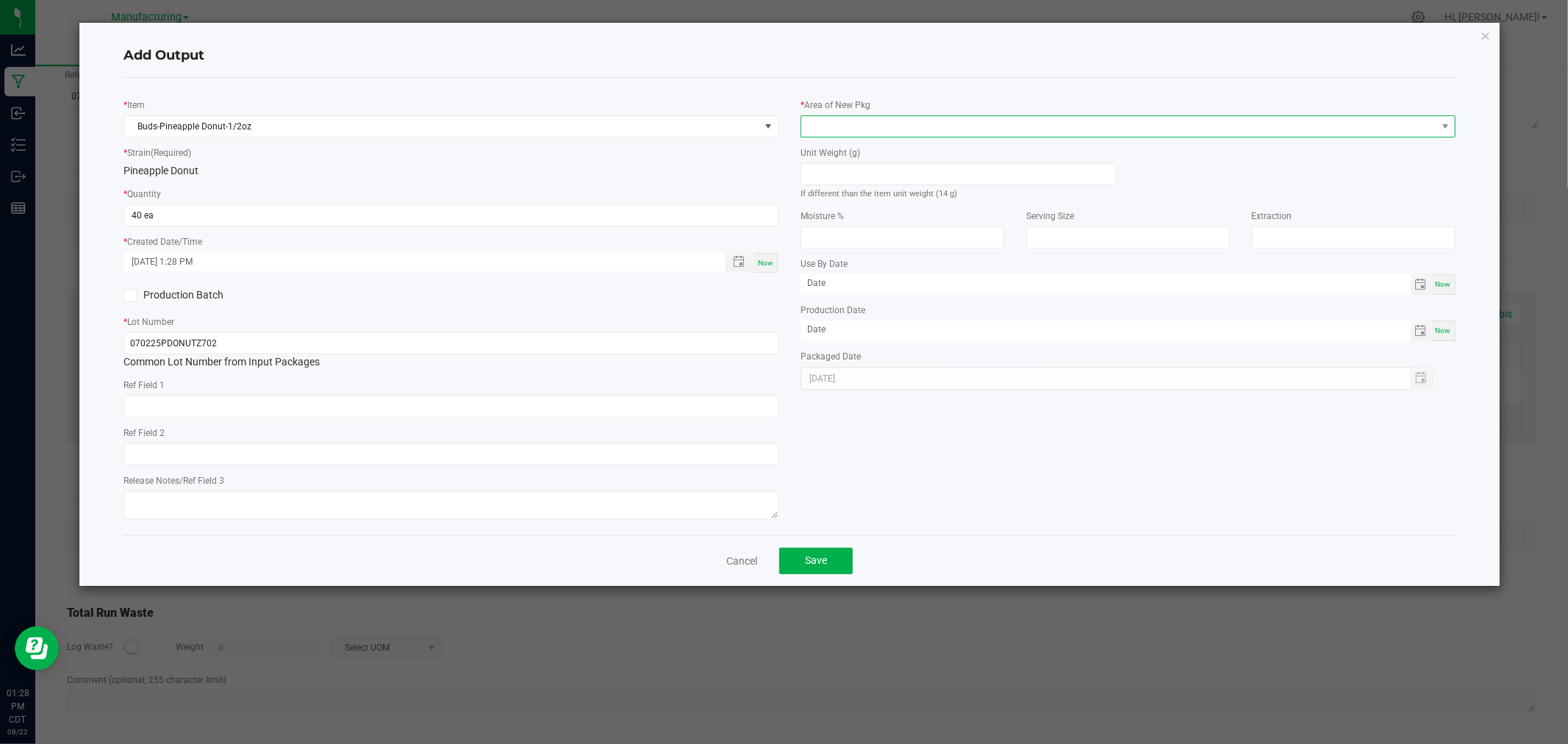
click at [888, 129] on span at bounding box center [1119, 126] width 635 height 20
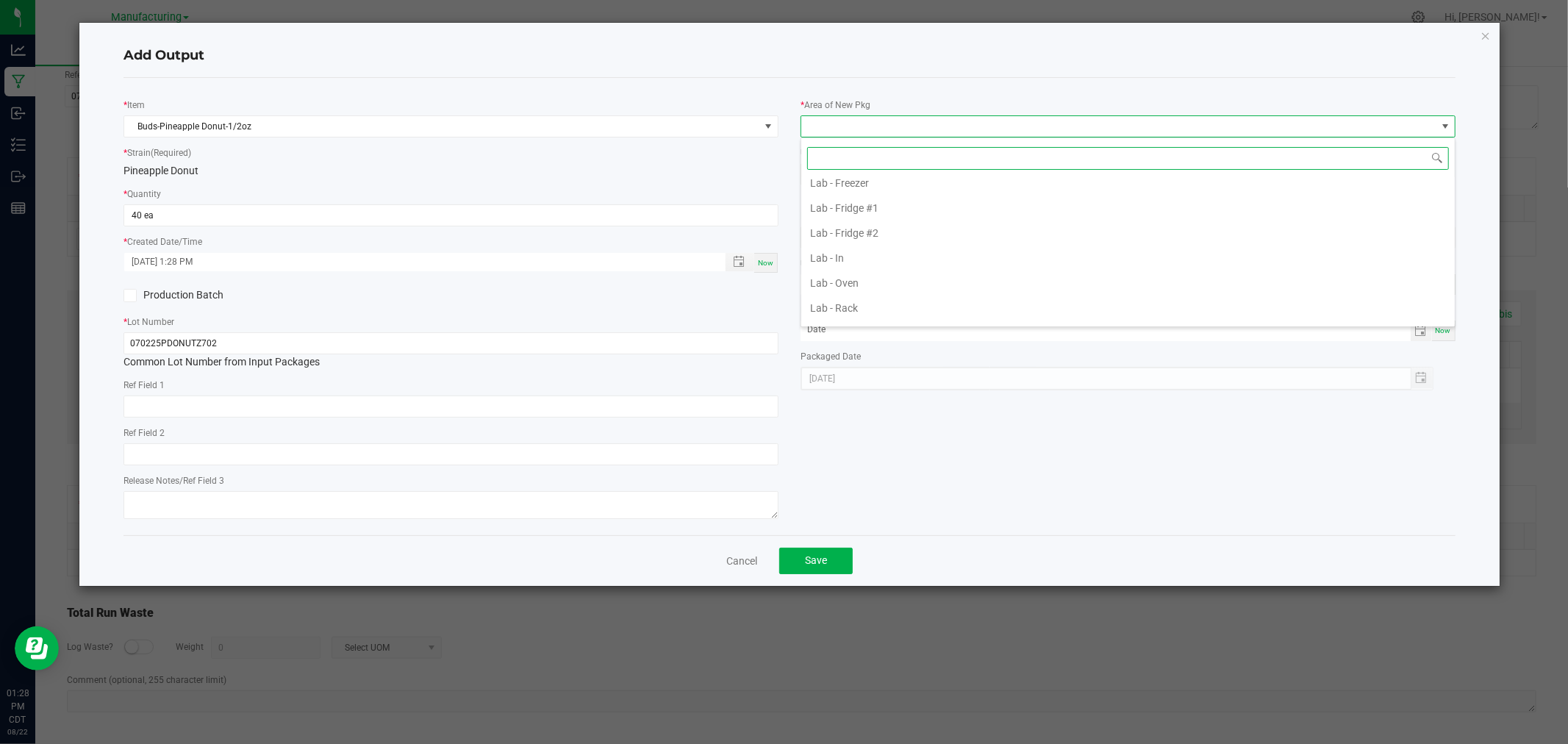
scroll to position [408, 0]
click at [905, 283] on li "Packaging - Processing" at bounding box center [1128, 282] width 653 height 25
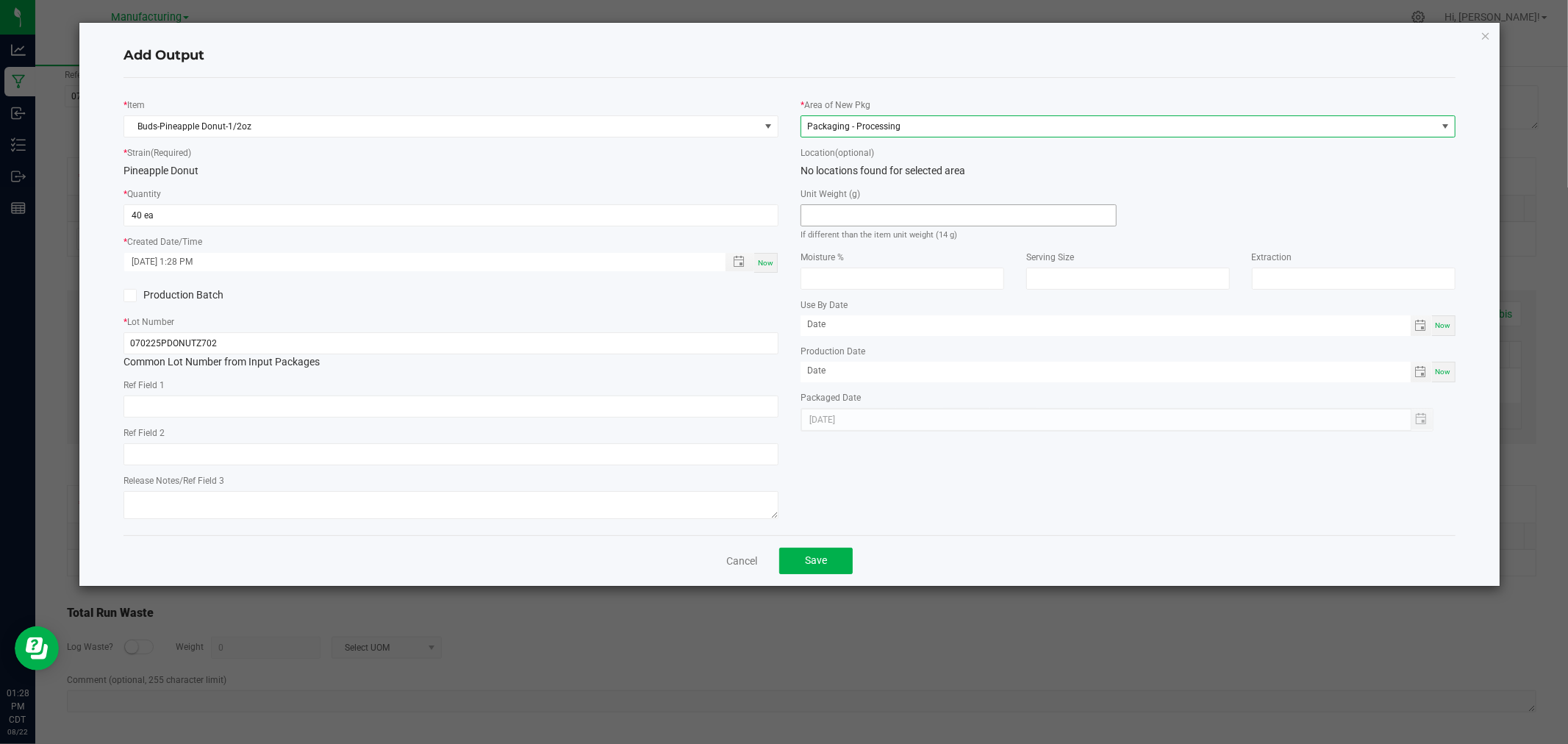
click at [893, 214] on input at bounding box center [959, 215] width 315 height 20
type input "14"
click at [838, 562] on button "Save" at bounding box center [816, 562] width 73 height 27
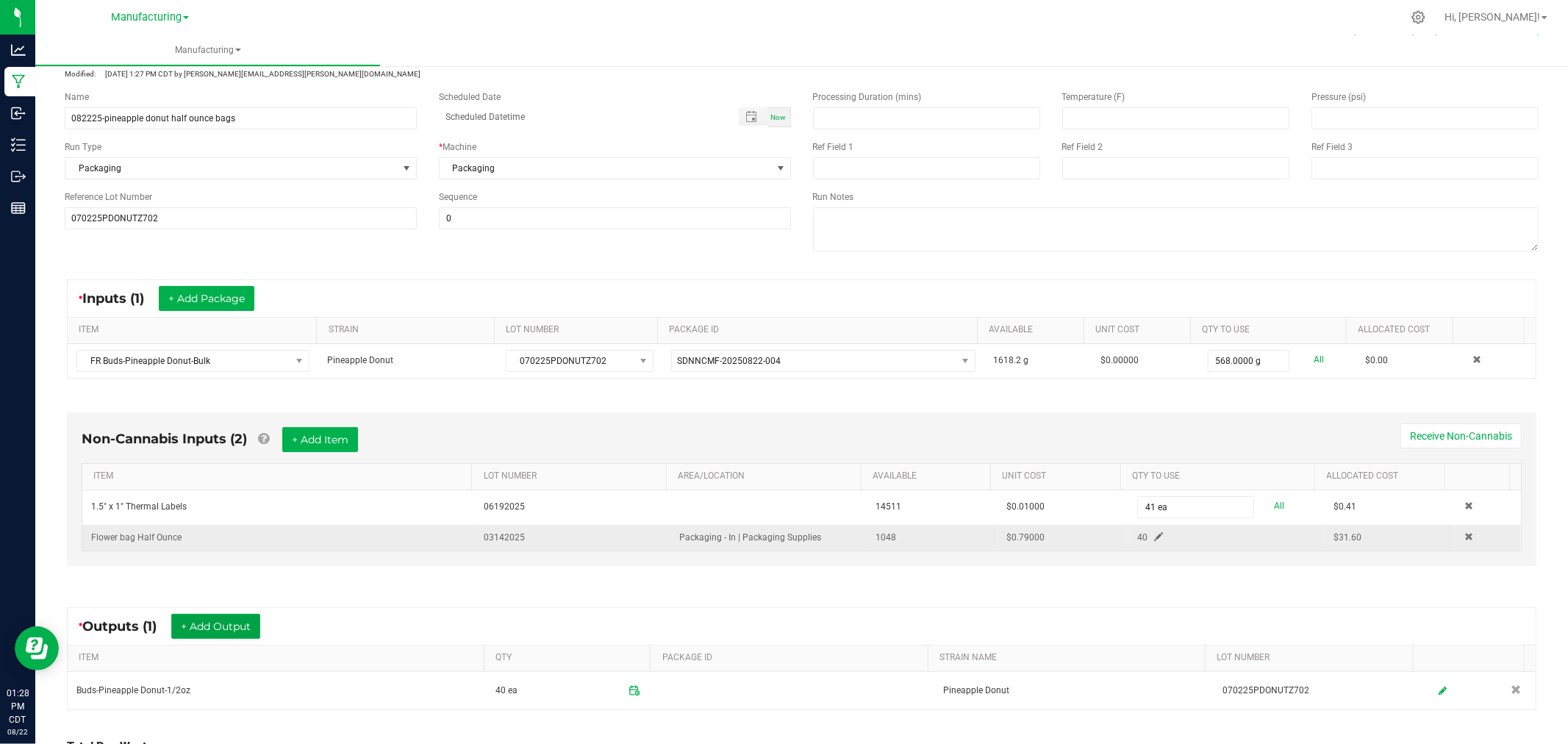
scroll to position [0, 0]
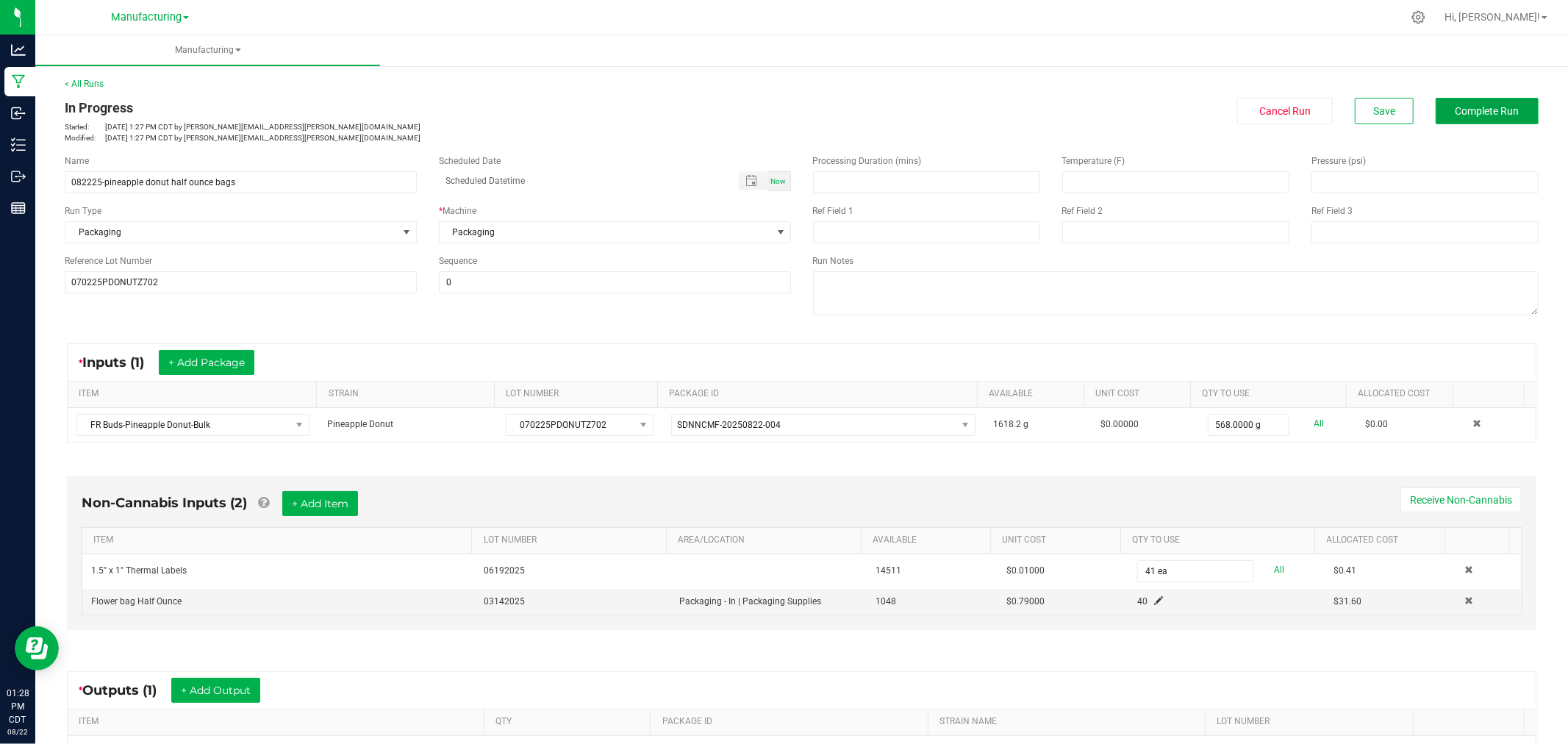
click at [1483, 101] on button "Complete Run" at bounding box center [1488, 111] width 103 height 27
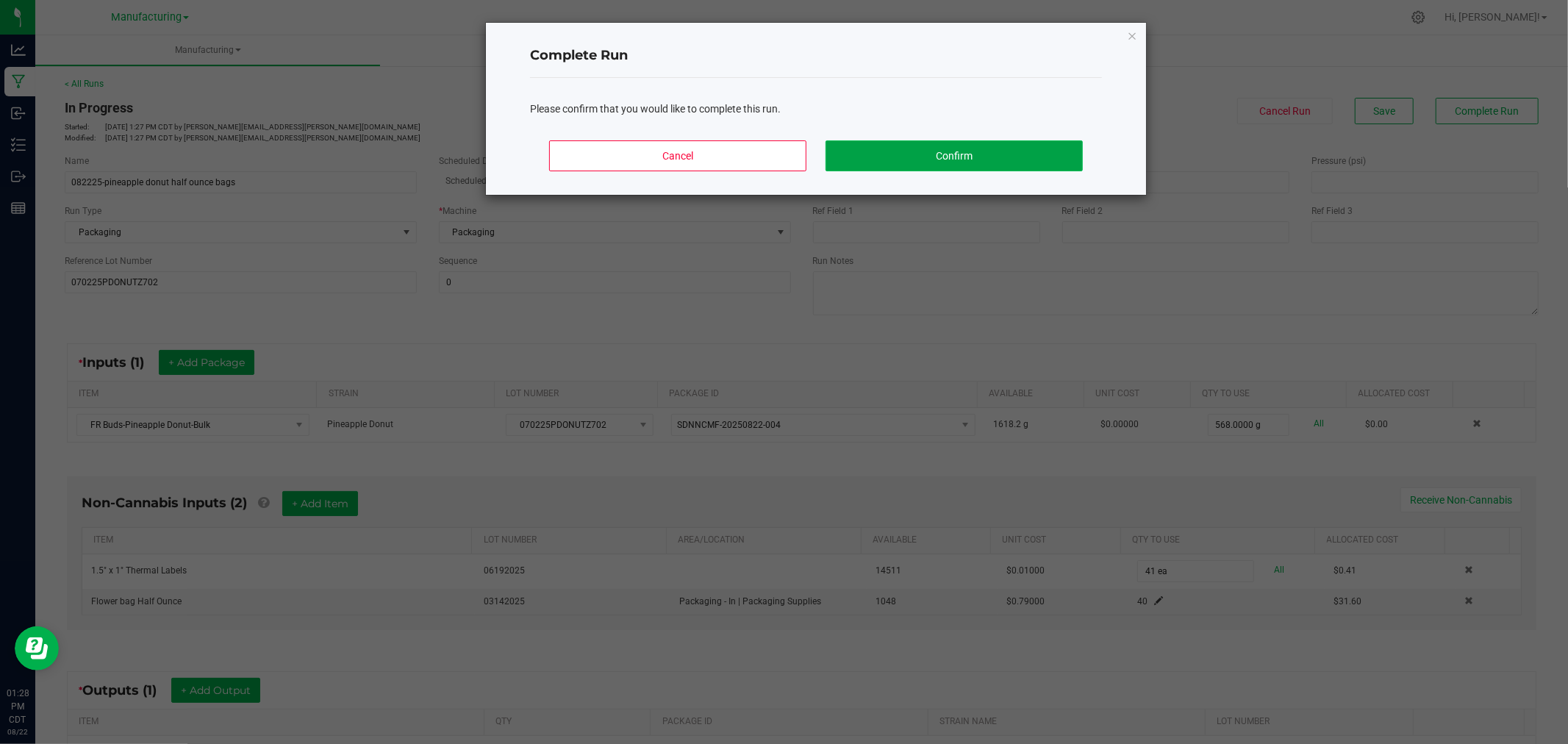
click at [996, 143] on button "Confirm" at bounding box center [954, 156] width 257 height 31
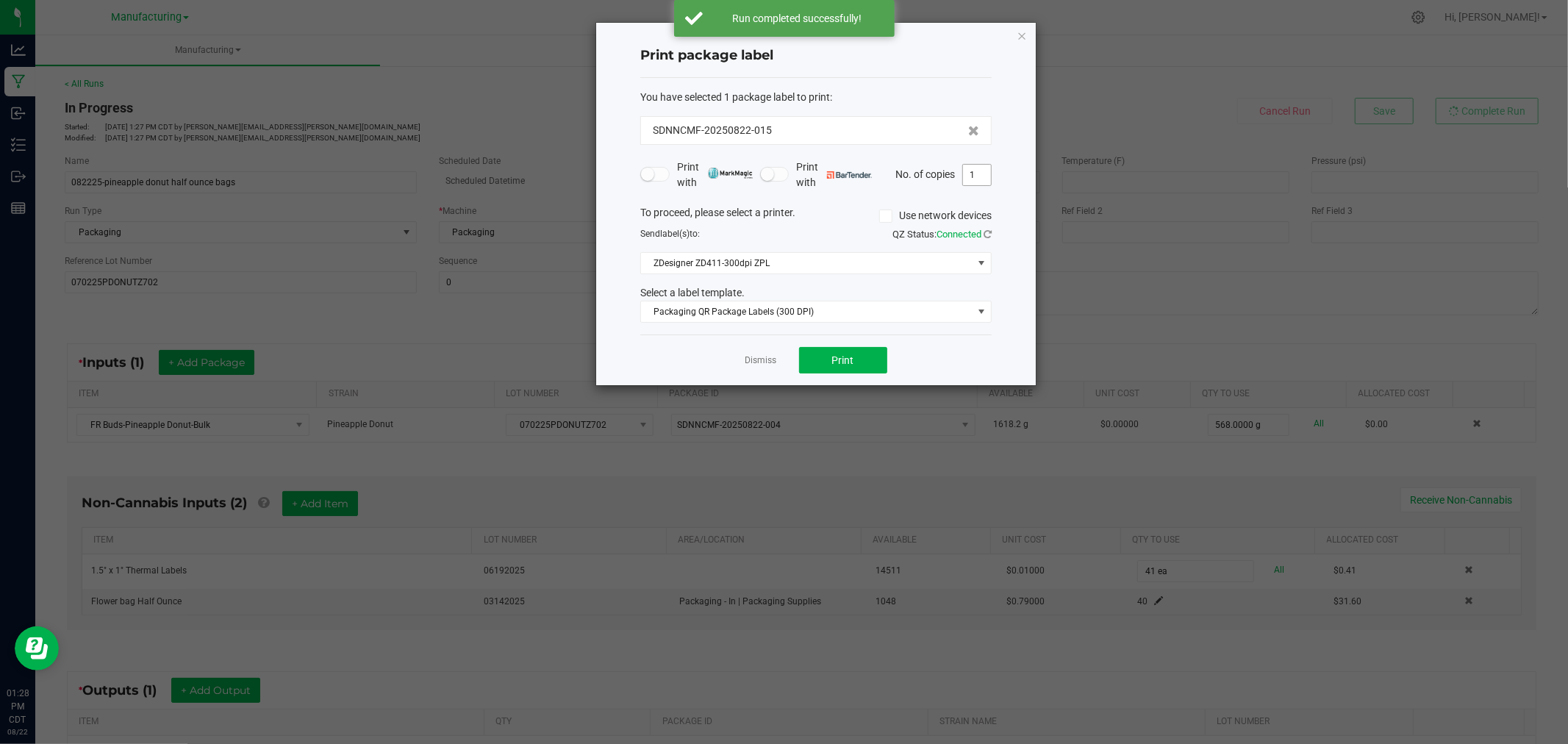
click at [982, 180] on input "1" at bounding box center [977, 175] width 28 height 20
type input "41"
click at [869, 367] on button "Print" at bounding box center [843, 360] width 88 height 27
click at [1024, 33] on icon "button" at bounding box center [1021, 35] width 10 height 18
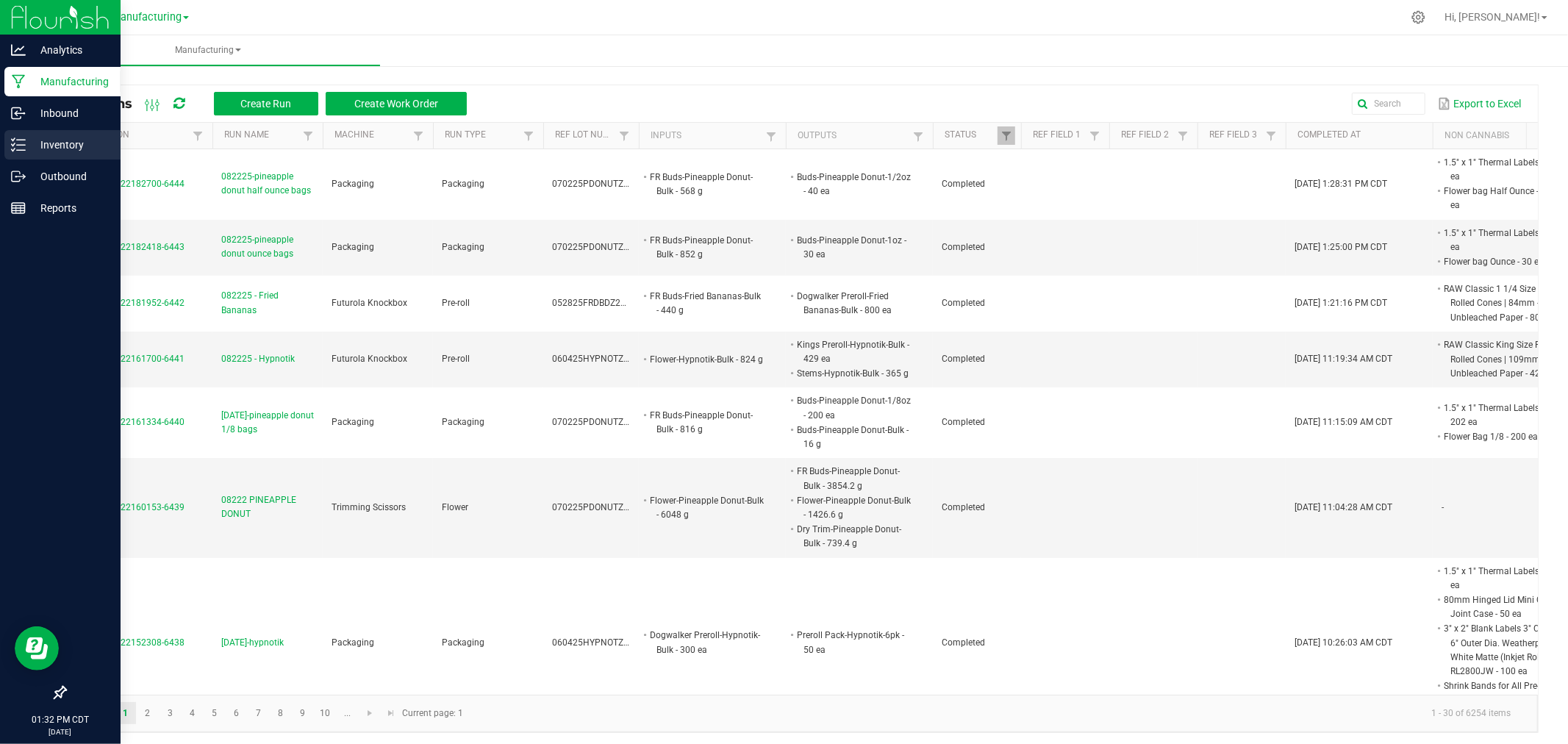
drag, startPoint x: 33, startPoint y: 141, endPoint x: 24, endPoint y: 151, distance: 13.5
click at [33, 141] on p "Inventory" at bounding box center [69, 144] width 88 height 18
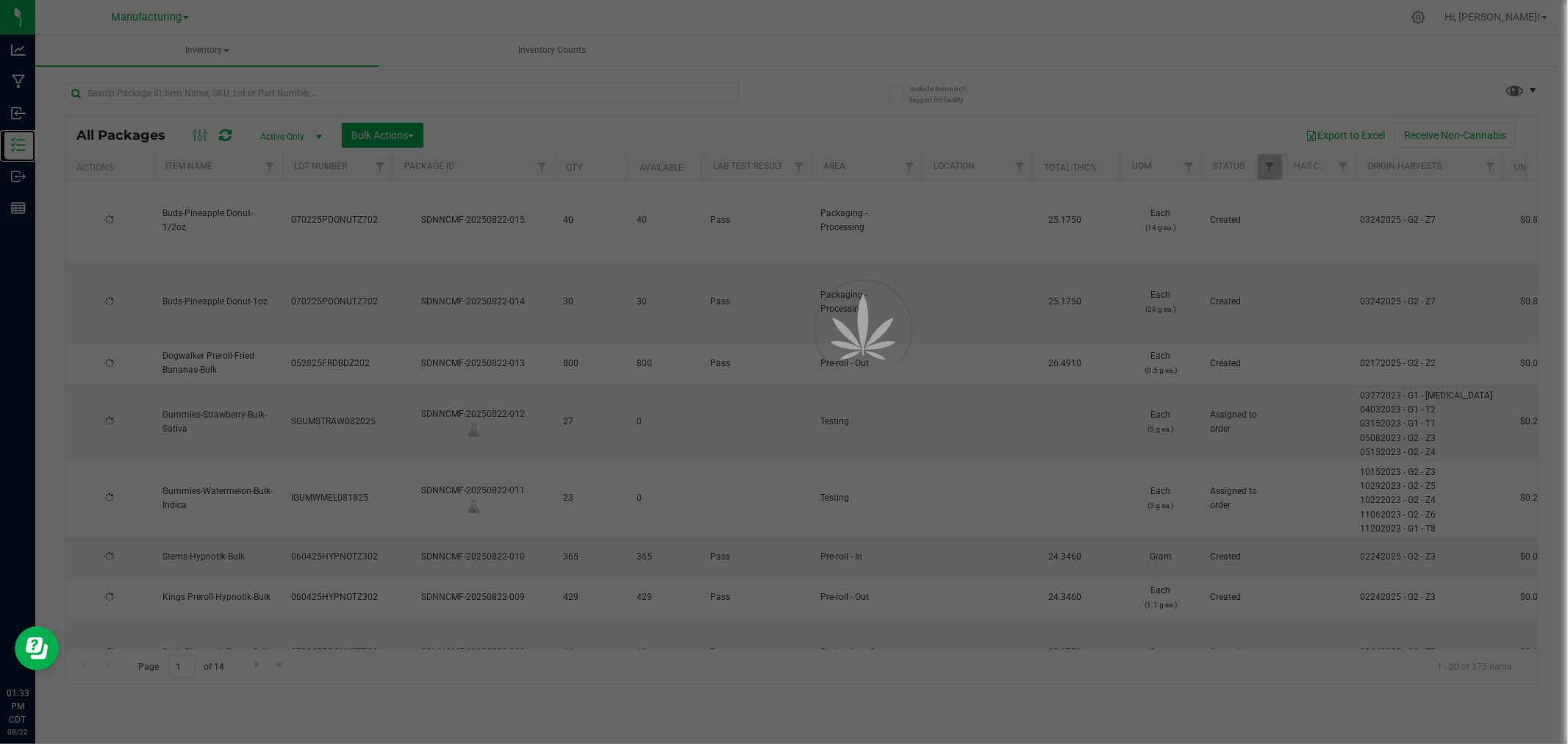
type input "[DATE]"
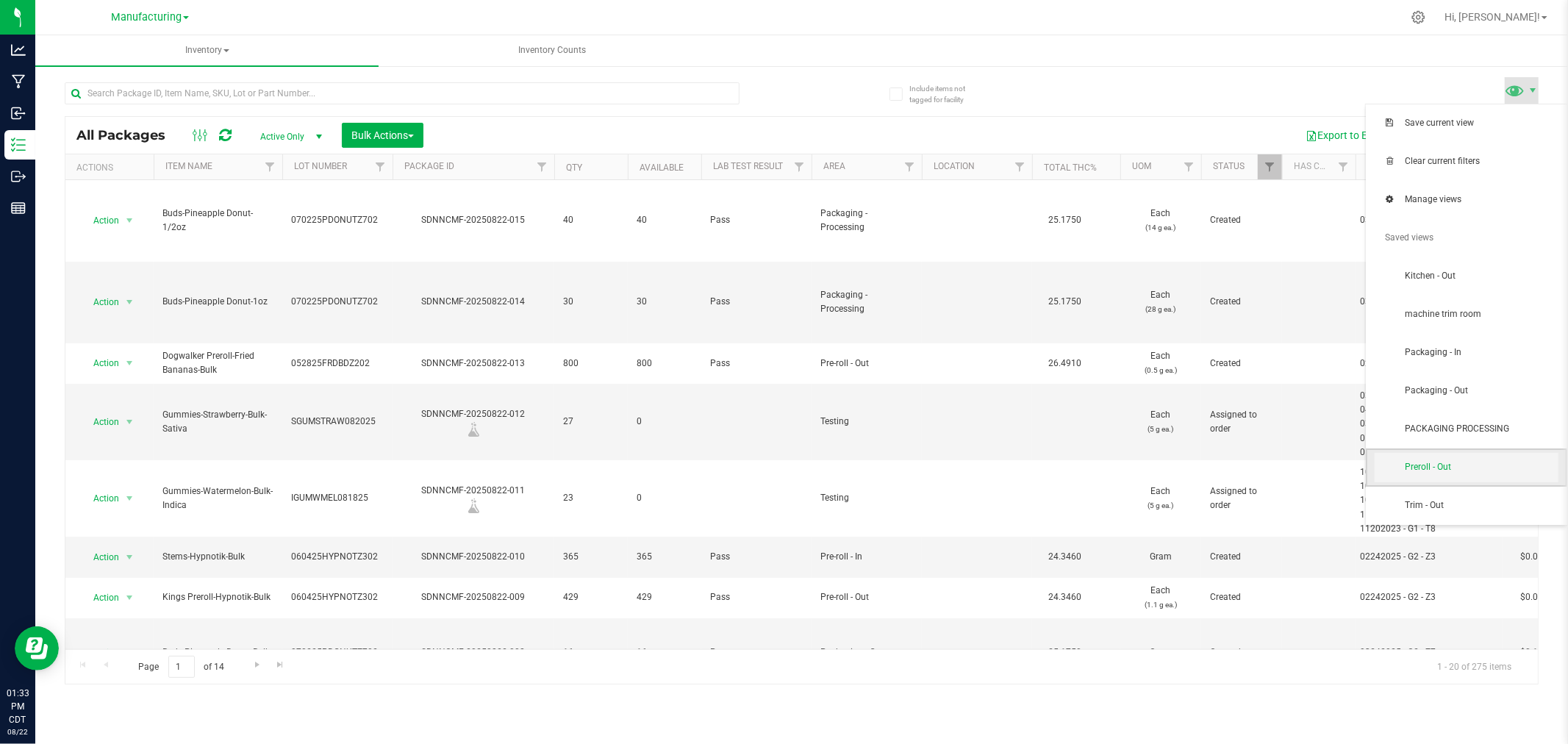
click at [1462, 474] on span "Preroll - Out" at bounding box center [1467, 468] width 184 height 30
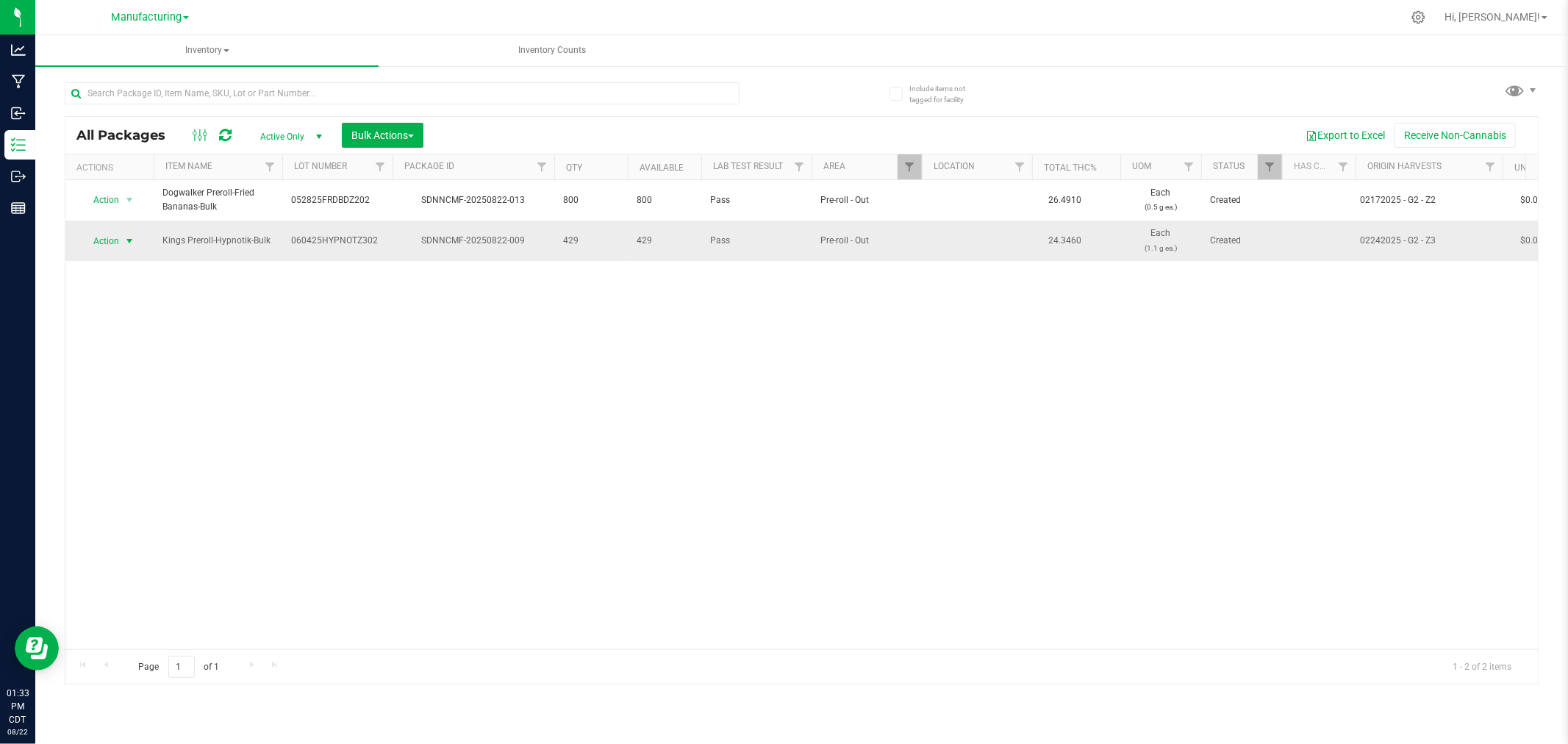
click at [129, 237] on span "select" at bounding box center [129, 241] width 12 height 12
click at [136, 351] on li "Locate package" at bounding box center [127, 353] width 93 height 22
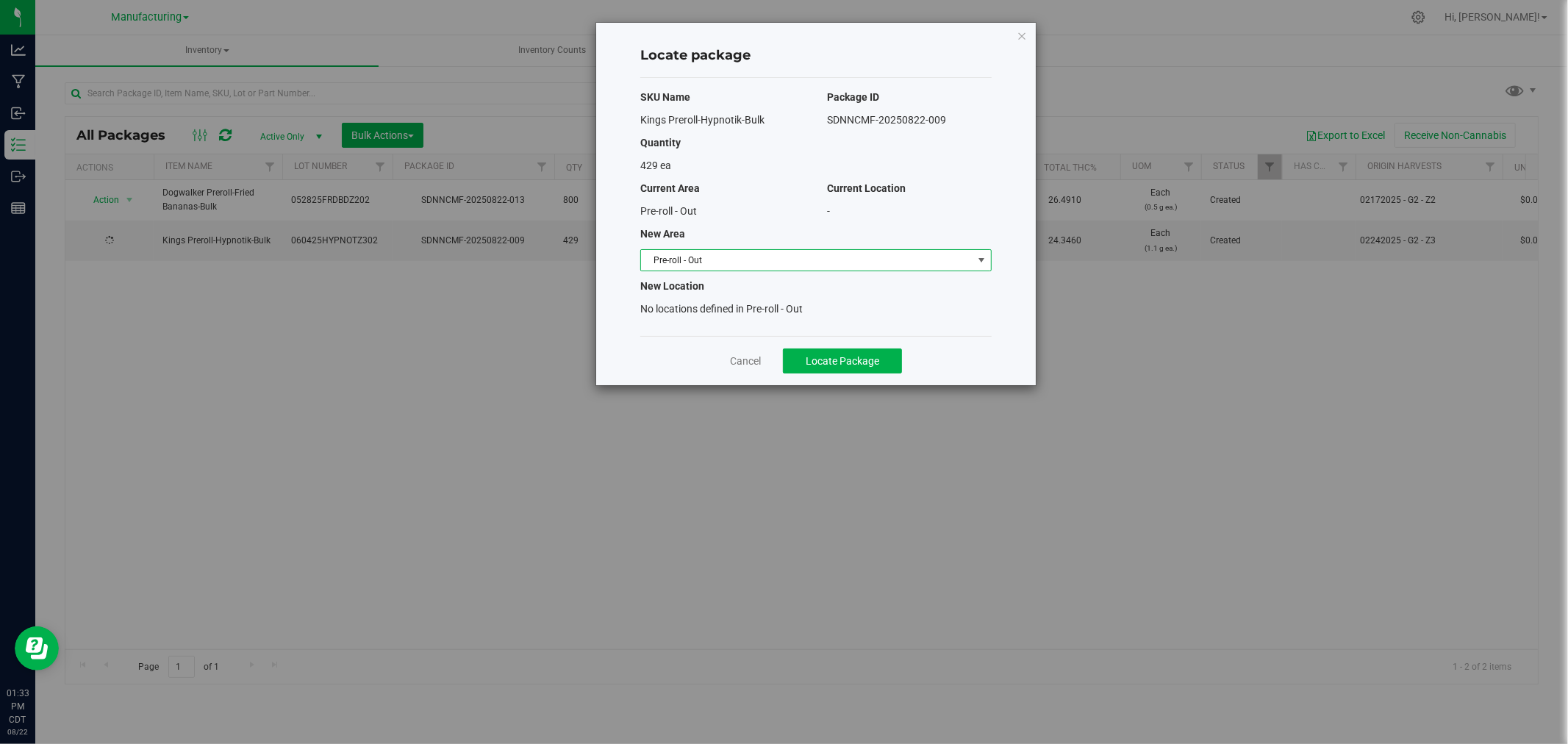
drag, startPoint x: 824, startPoint y: 255, endPoint x: 820, endPoint y: 264, distance: 9.8
click at [824, 256] on span "Pre-roll - Out" at bounding box center [806, 260] width 331 height 20
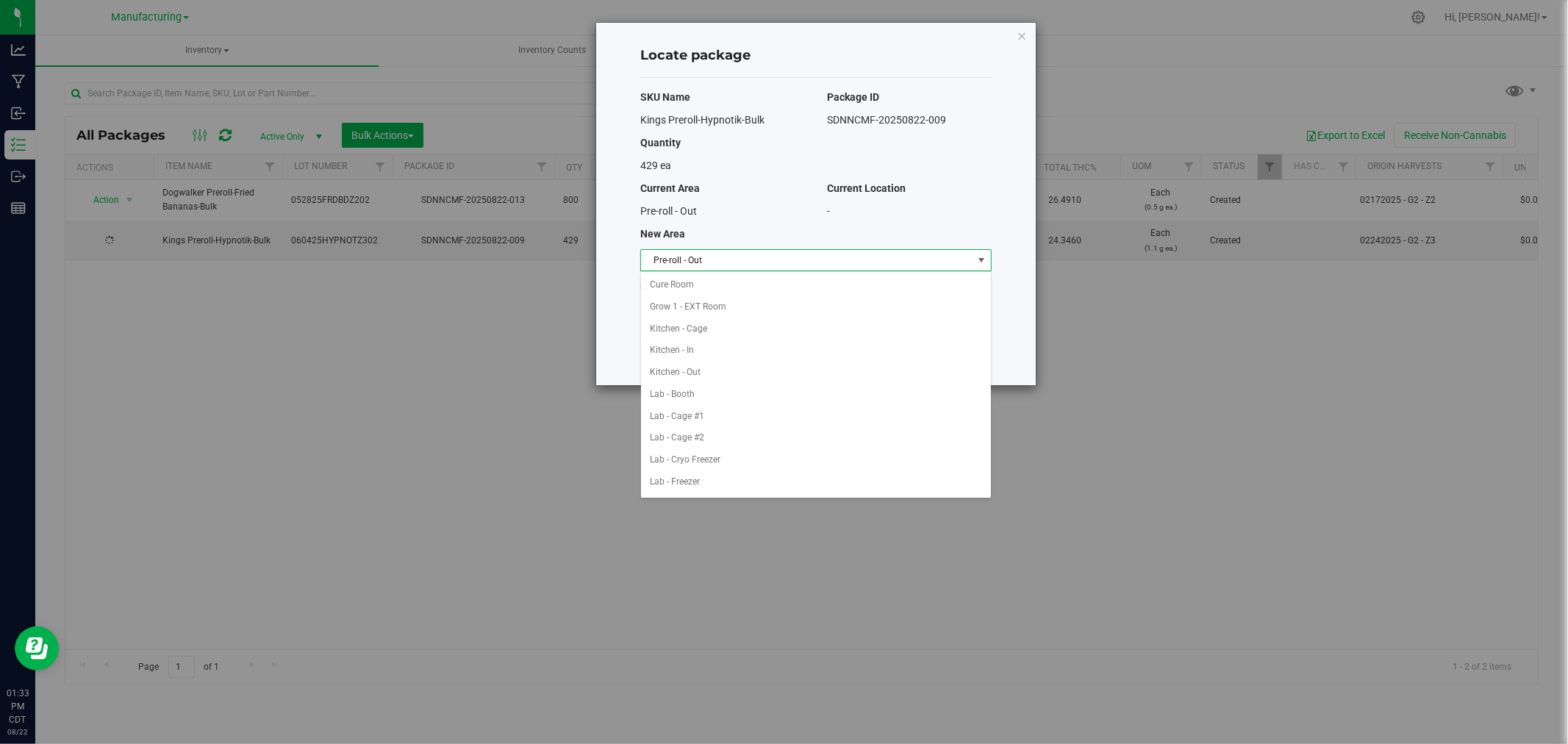
scroll to position [285, 0]
click at [717, 394] on li "Packaging - In" at bounding box center [816, 394] width 350 height 22
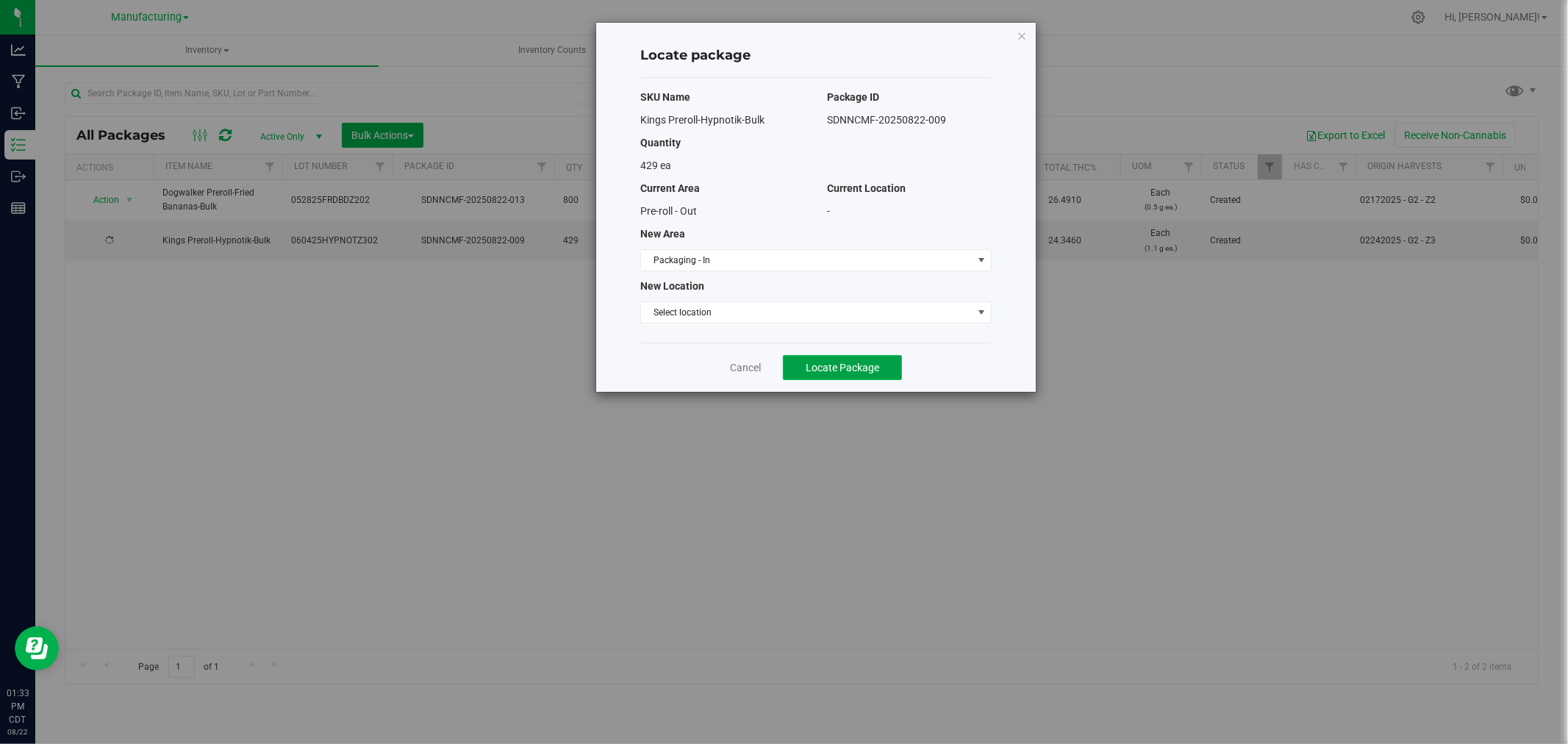
click at [807, 362] on span "Locate Package" at bounding box center [843, 367] width 73 height 12
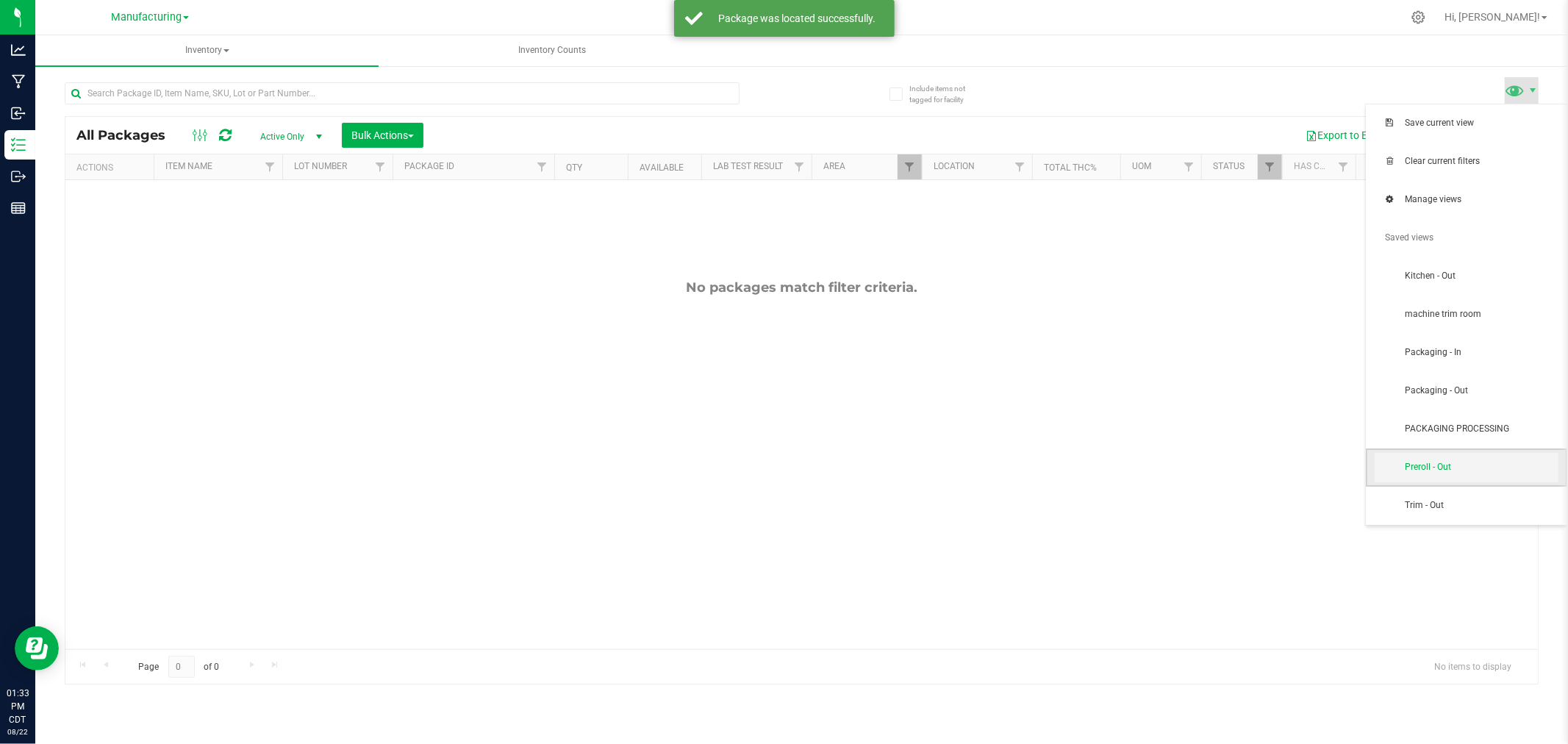
click at [1450, 461] on span "Preroll - Out" at bounding box center [1481, 467] width 153 height 12
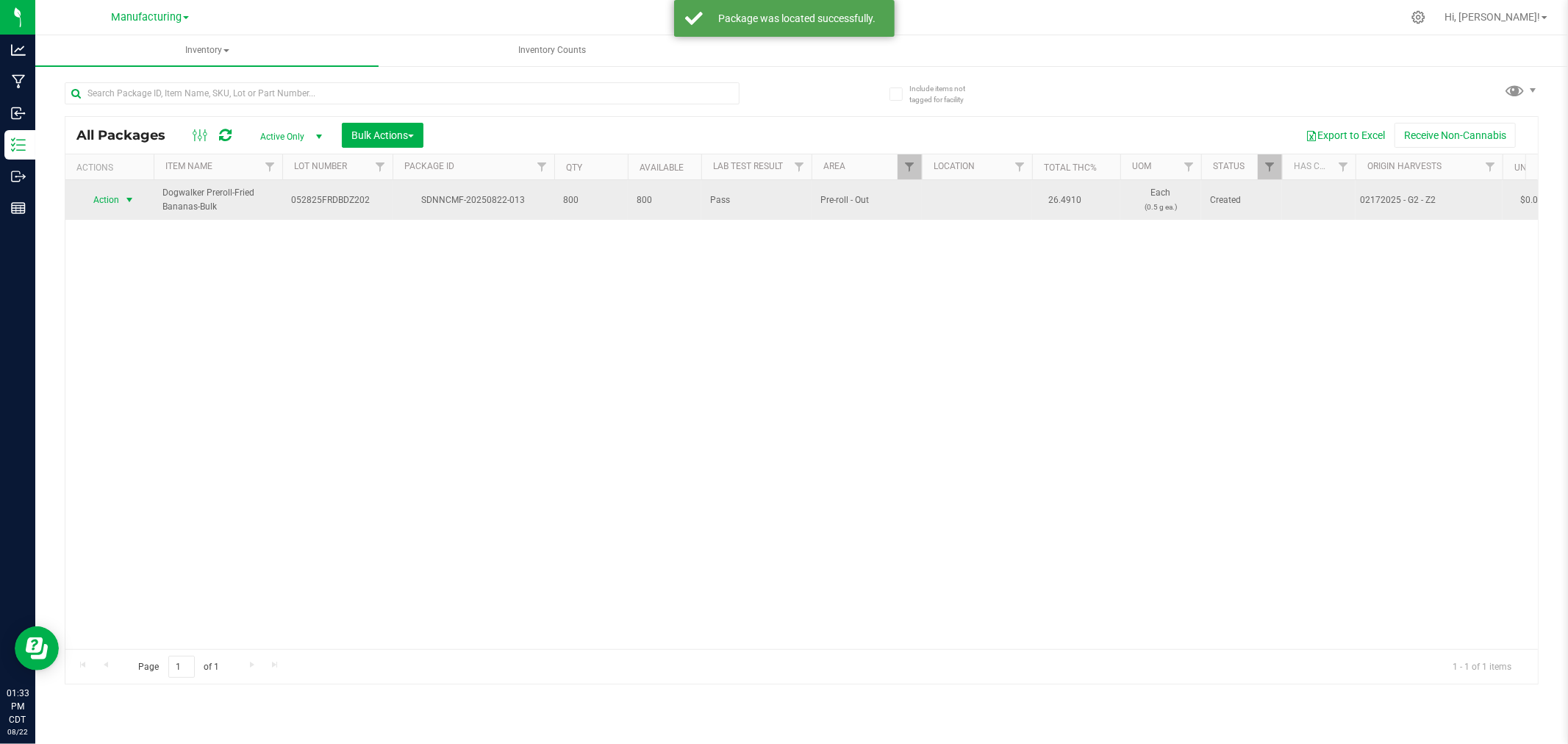
click at [126, 199] on span "select" at bounding box center [129, 200] width 12 height 12
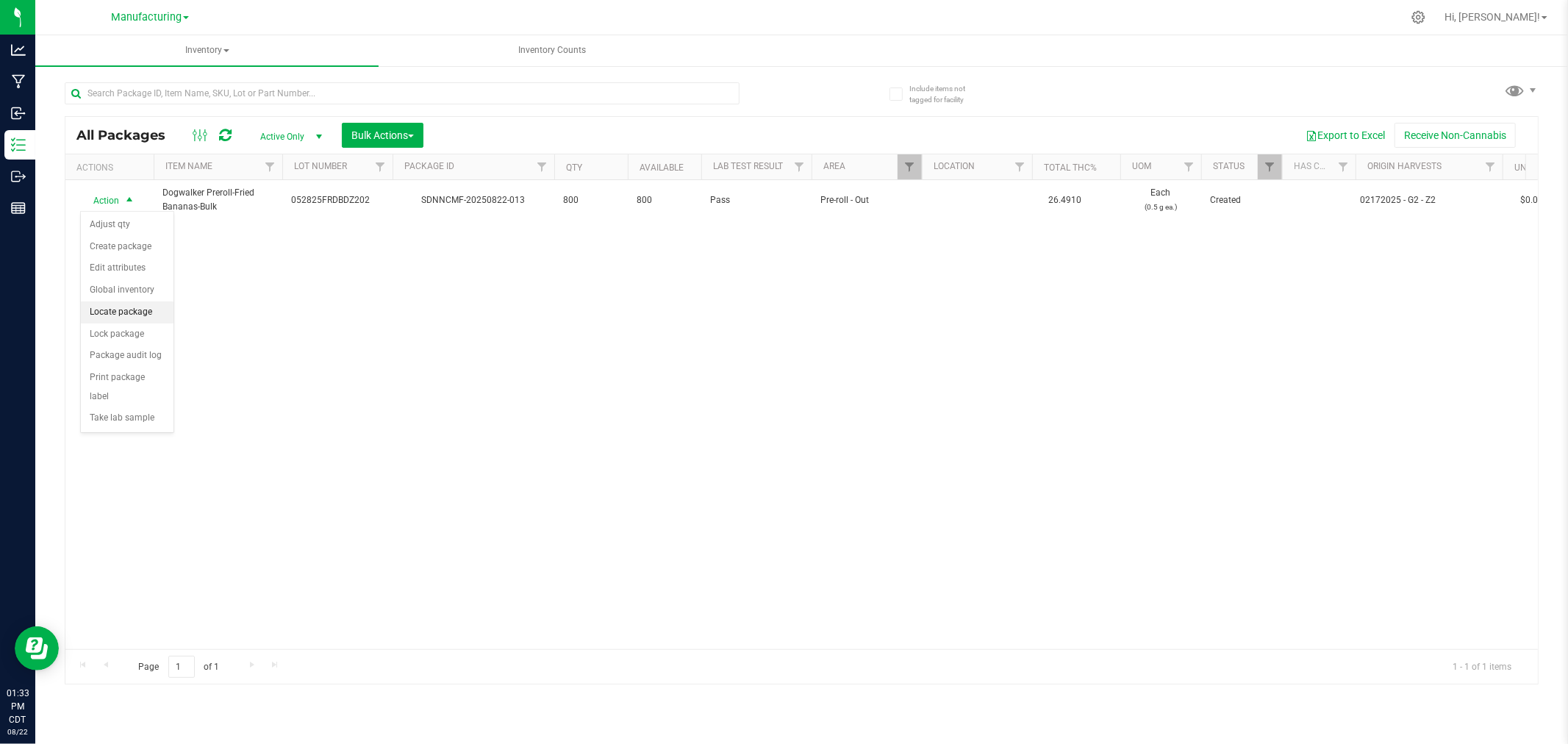
click at [141, 311] on li "Locate package" at bounding box center [127, 313] width 93 height 22
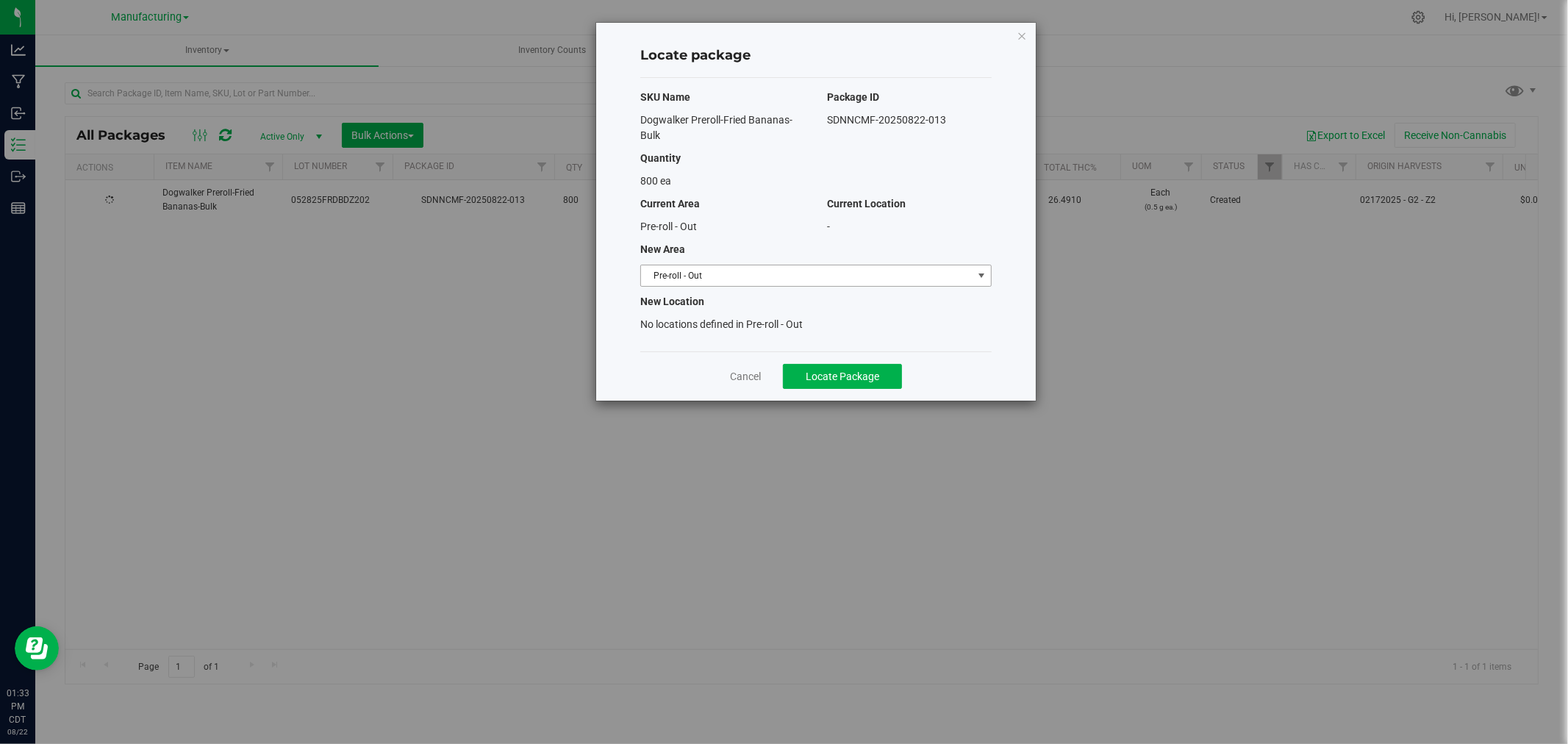
click at [965, 275] on span "Pre-roll - Out" at bounding box center [806, 275] width 331 height 20
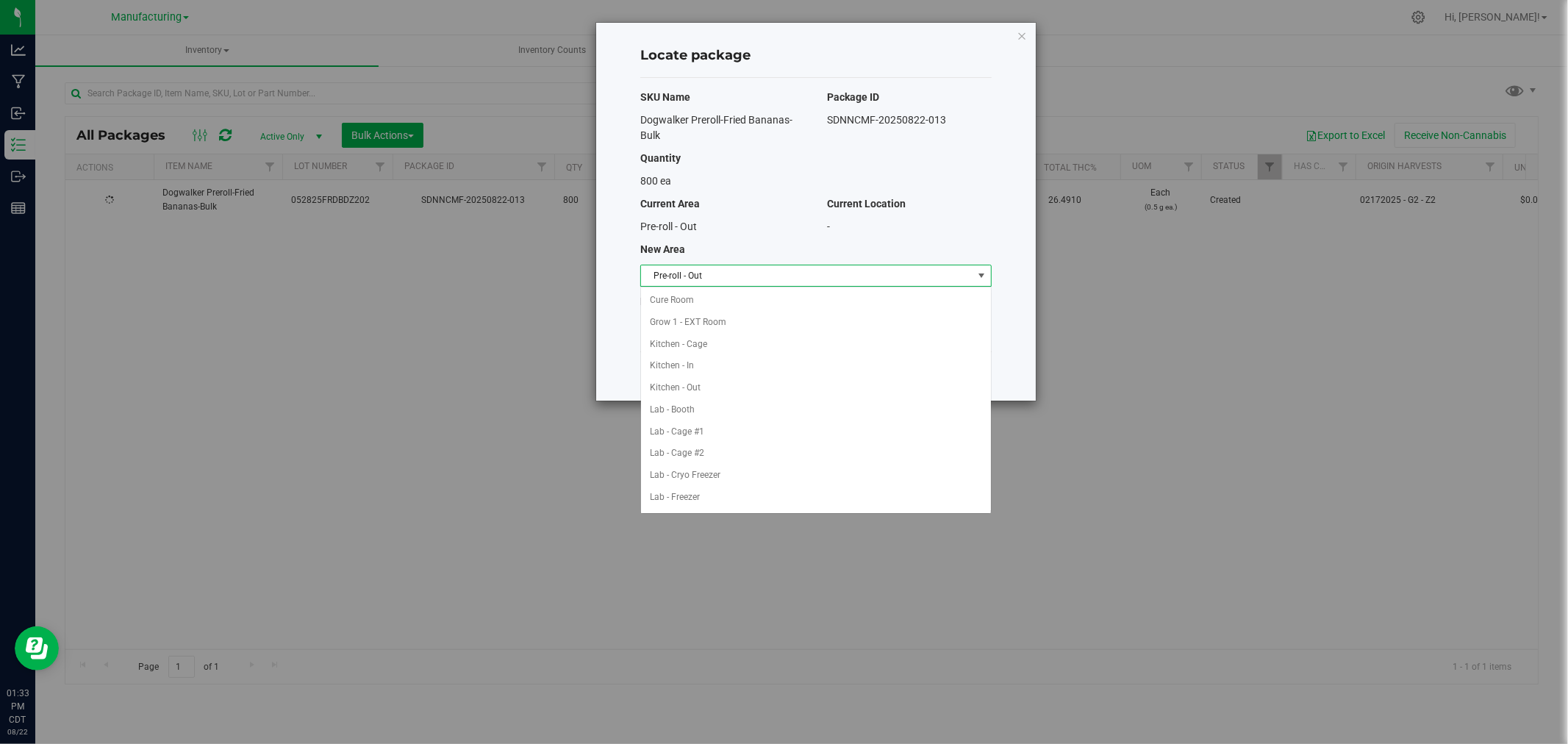
scroll to position [285, 0]
click at [708, 414] on li "Packaging - In" at bounding box center [816, 409] width 350 height 22
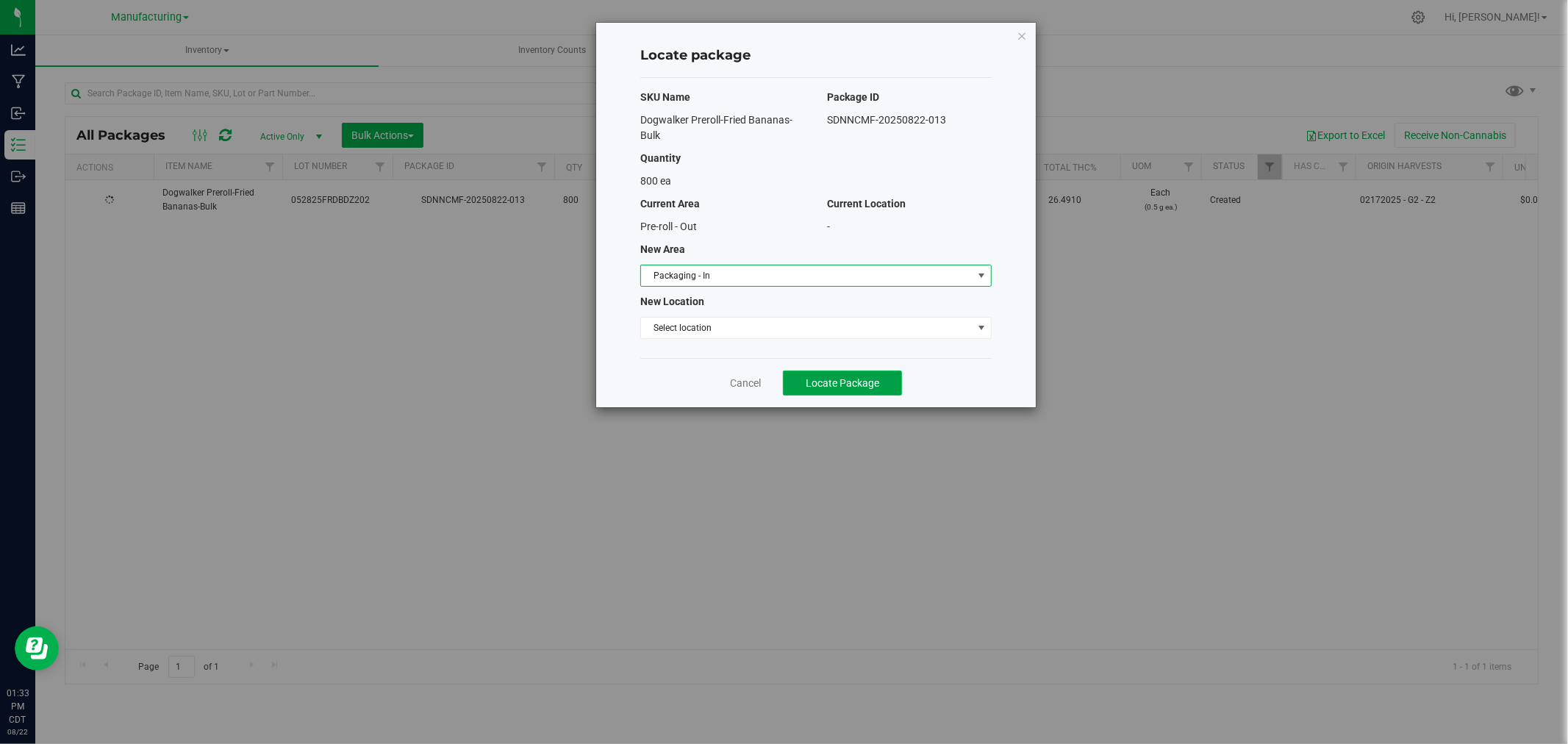
click at [887, 380] on button "Locate Package" at bounding box center [842, 383] width 119 height 25
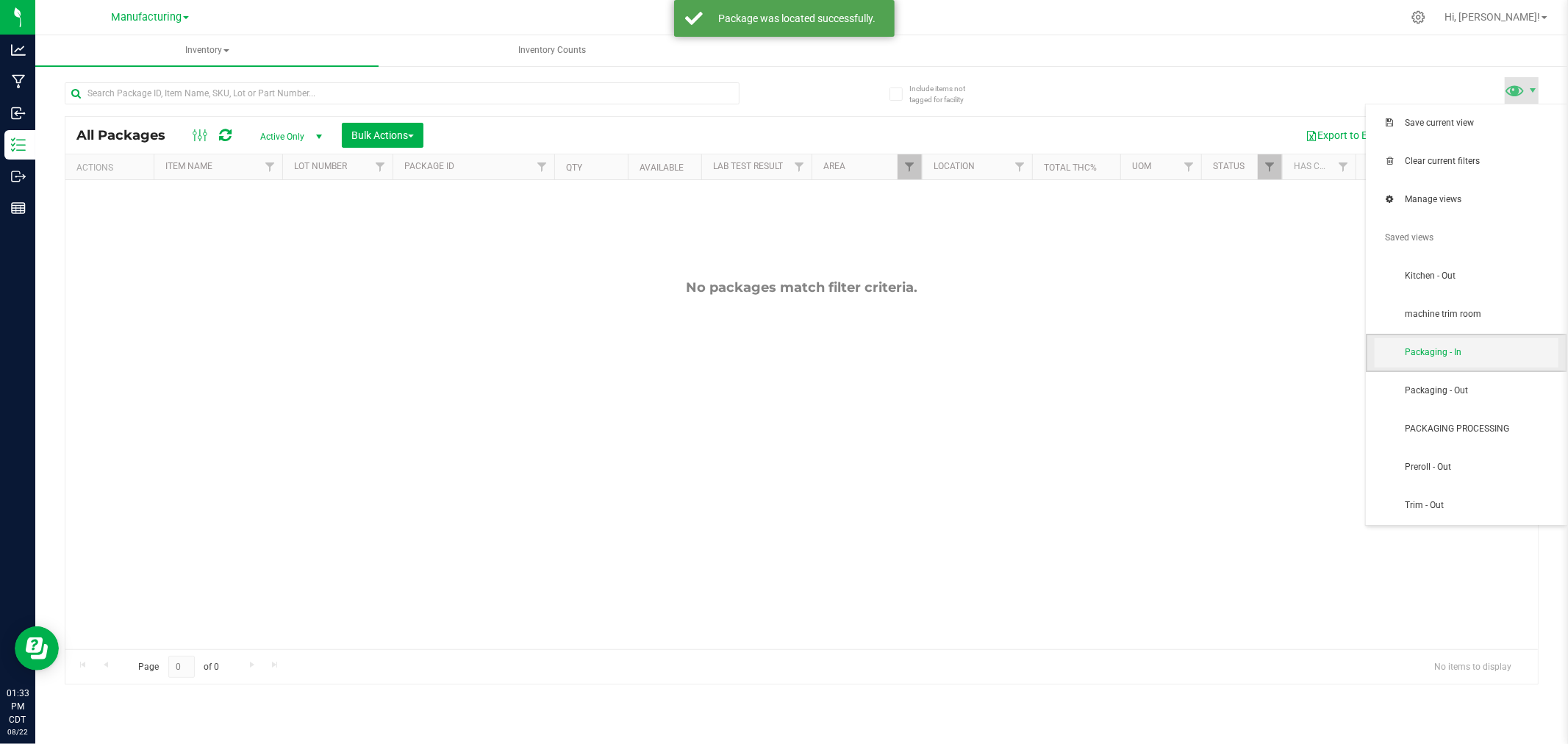
click at [1446, 347] on span "Packaging - In" at bounding box center [1481, 353] width 153 height 12
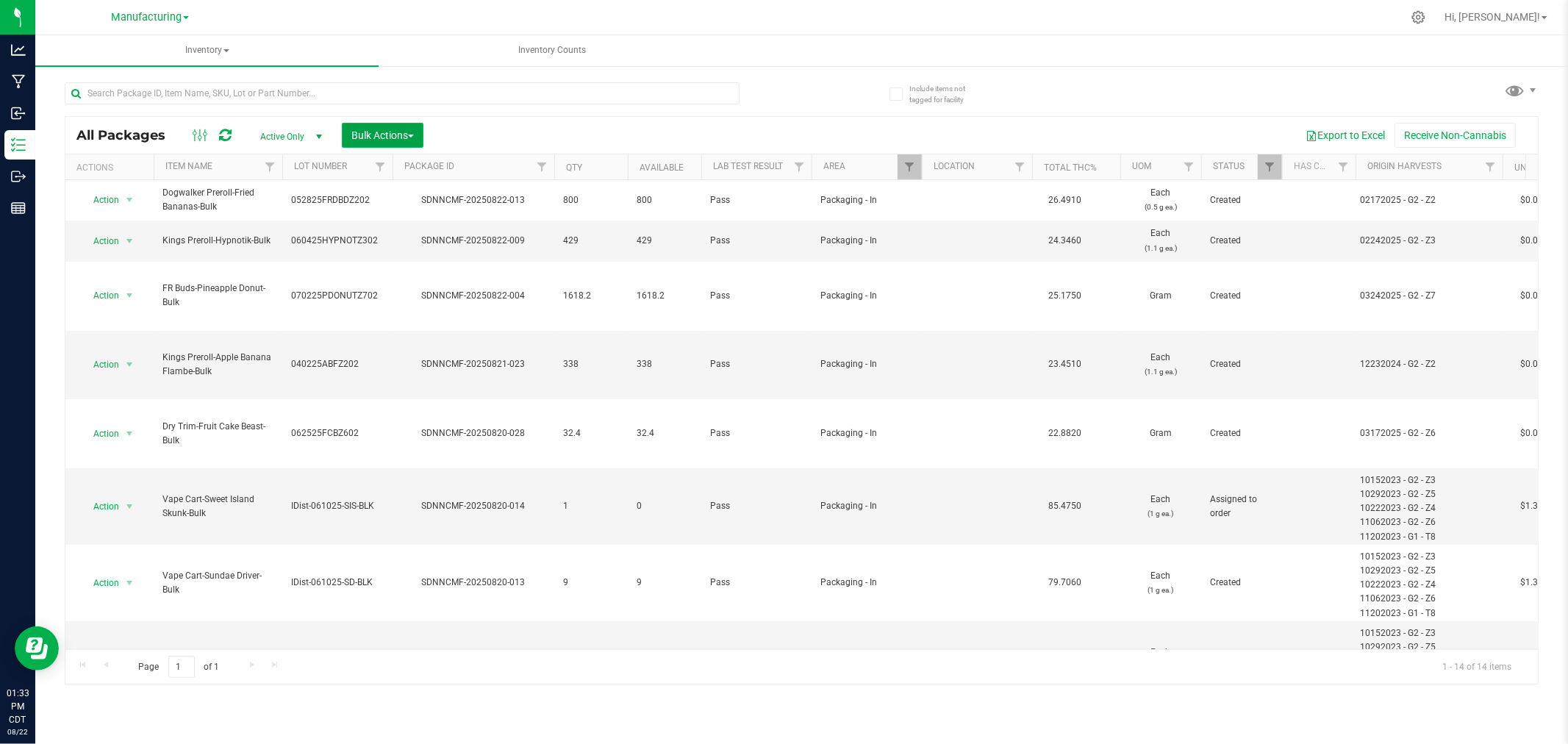
click at [395, 135] on span "Bulk Actions" at bounding box center [383, 135] width 62 height 12
click at [402, 162] on span "Add to manufacturing run" at bounding box center [406, 168] width 111 height 12
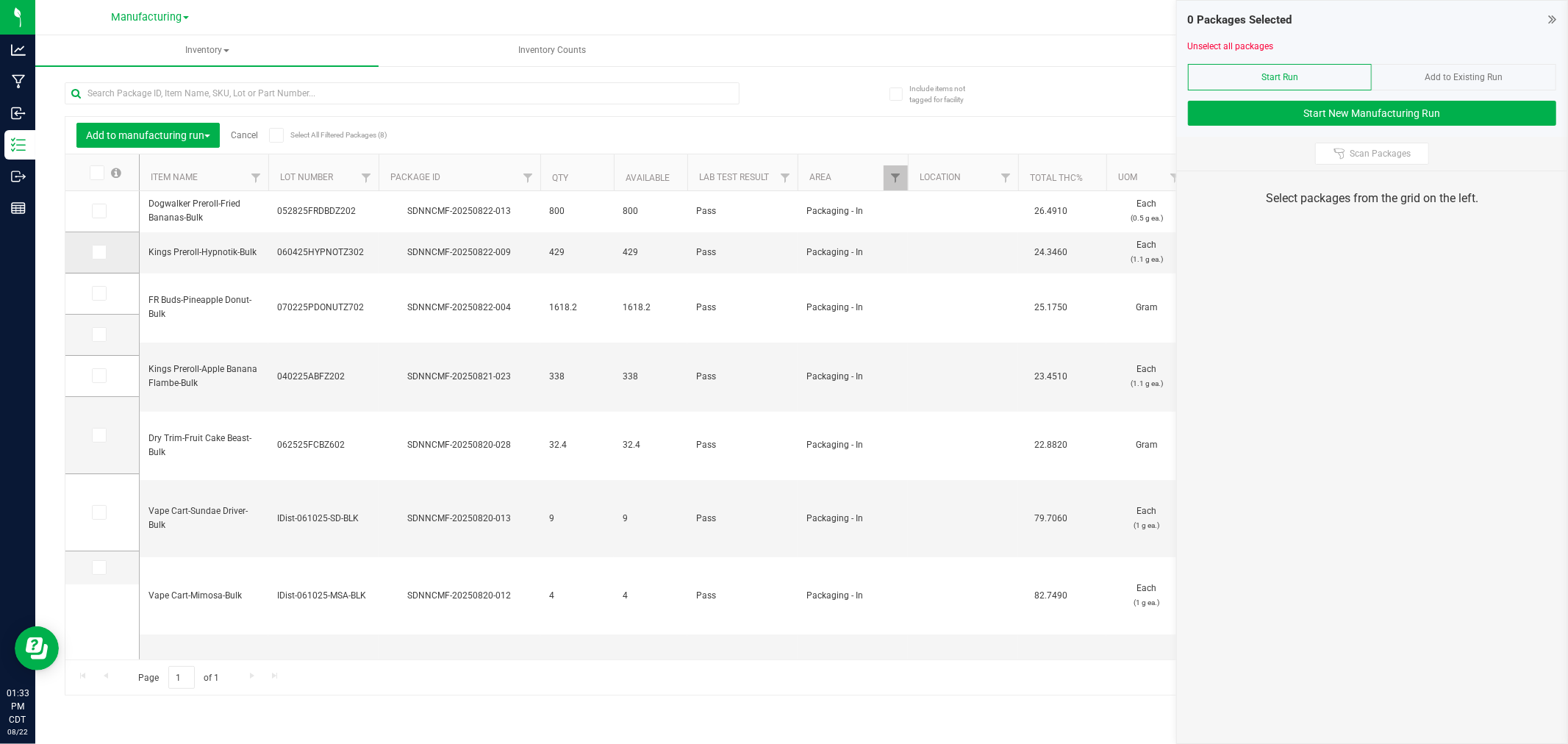
click at [103, 256] on span at bounding box center [99, 252] width 15 height 15
click at [0, 0] on input "checkbox" at bounding box center [0, 0] width 0 height 0
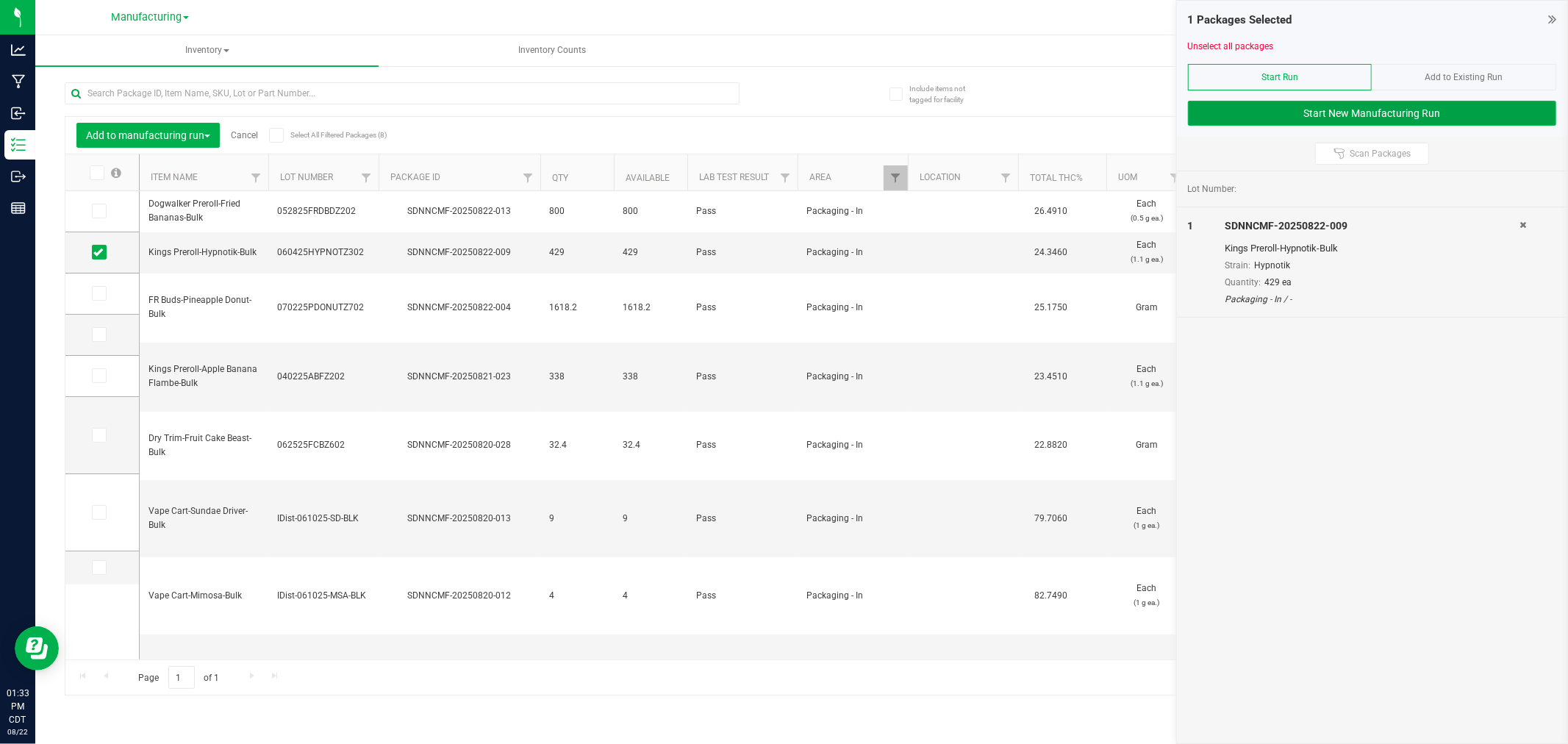
click at [1322, 114] on button "Start New Manufacturing Run" at bounding box center [1372, 113] width 368 height 25
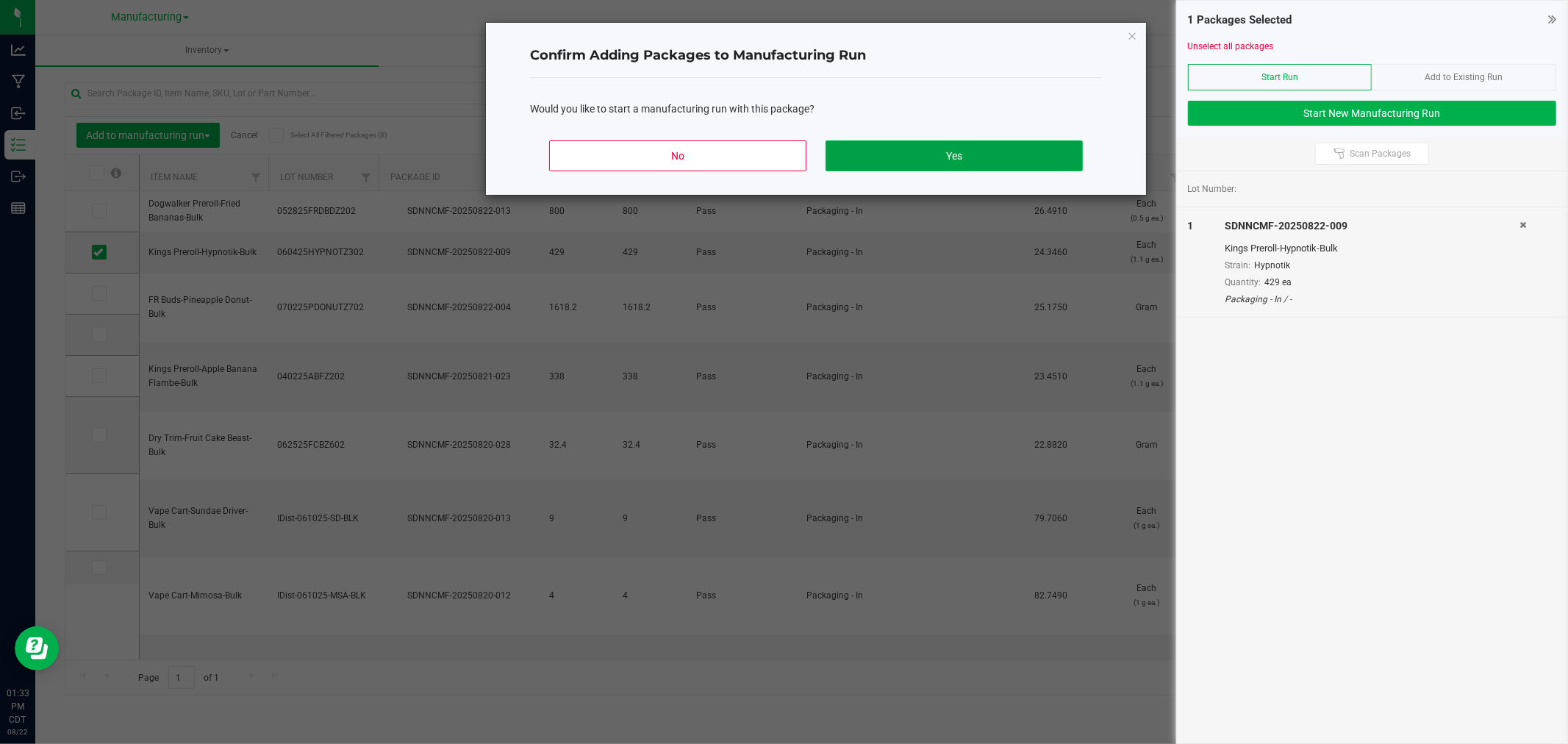
click at [1034, 155] on button "Yes" at bounding box center [954, 156] width 257 height 31
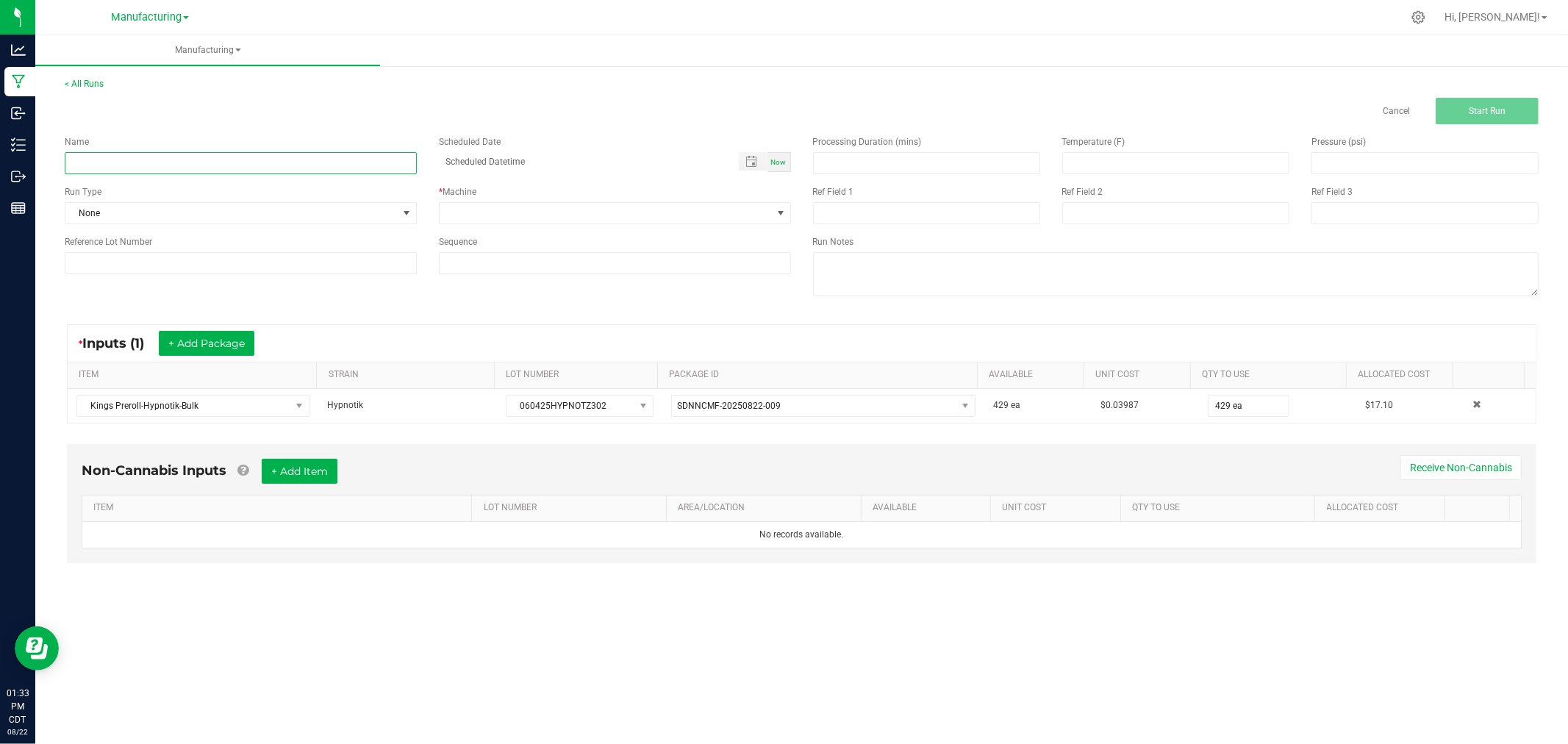
click at [309, 172] on input at bounding box center [241, 163] width 352 height 22
type input "082225-hypnotik king singles"
click at [336, 216] on span "None" at bounding box center [232, 213] width 332 height 20
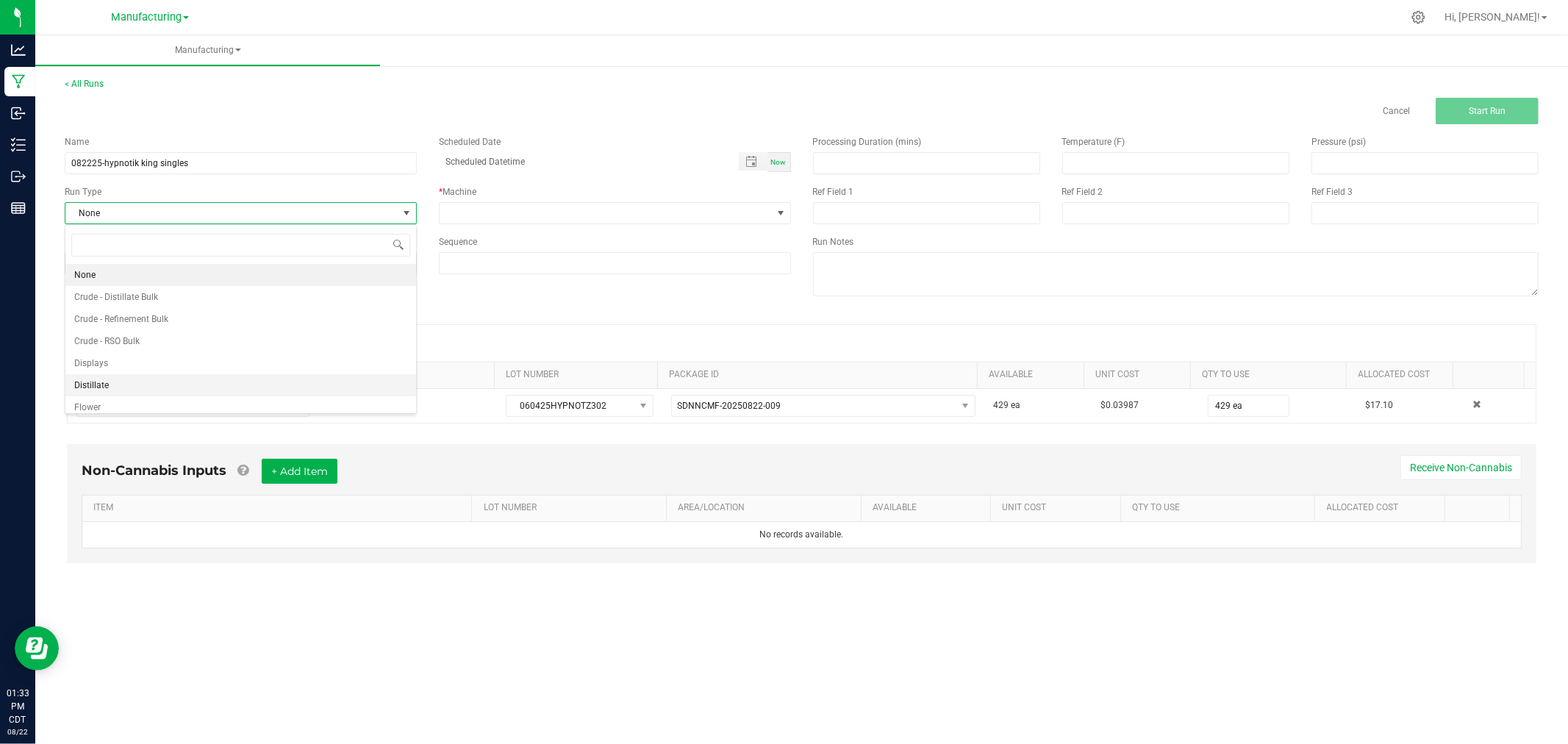
scroll to position [73, 0]
click at [248, 380] on li "Packaging" at bounding box center [241, 378] width 351 height 22
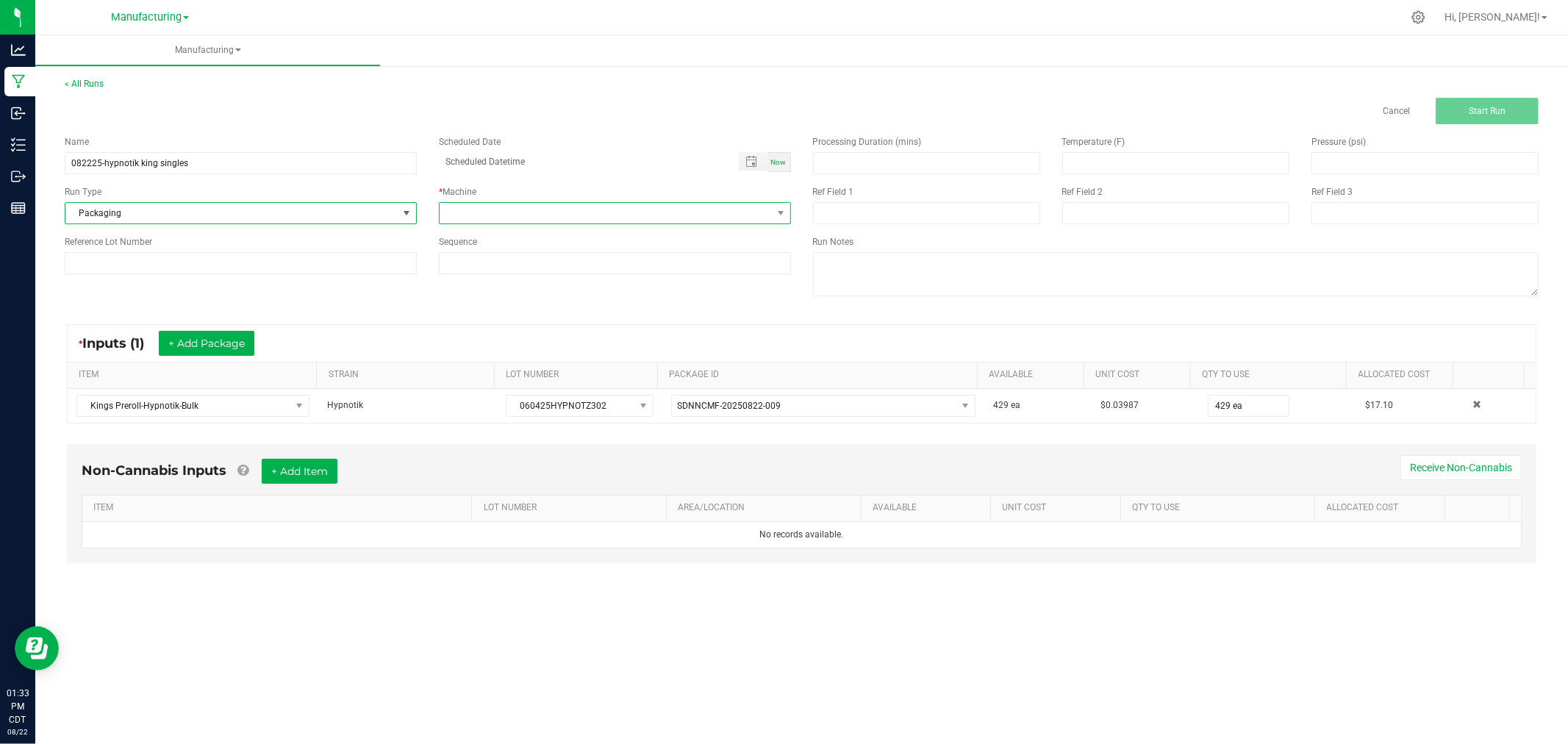
click at [494, 204] on span at bounding box center [606, 213] width 332 height 20
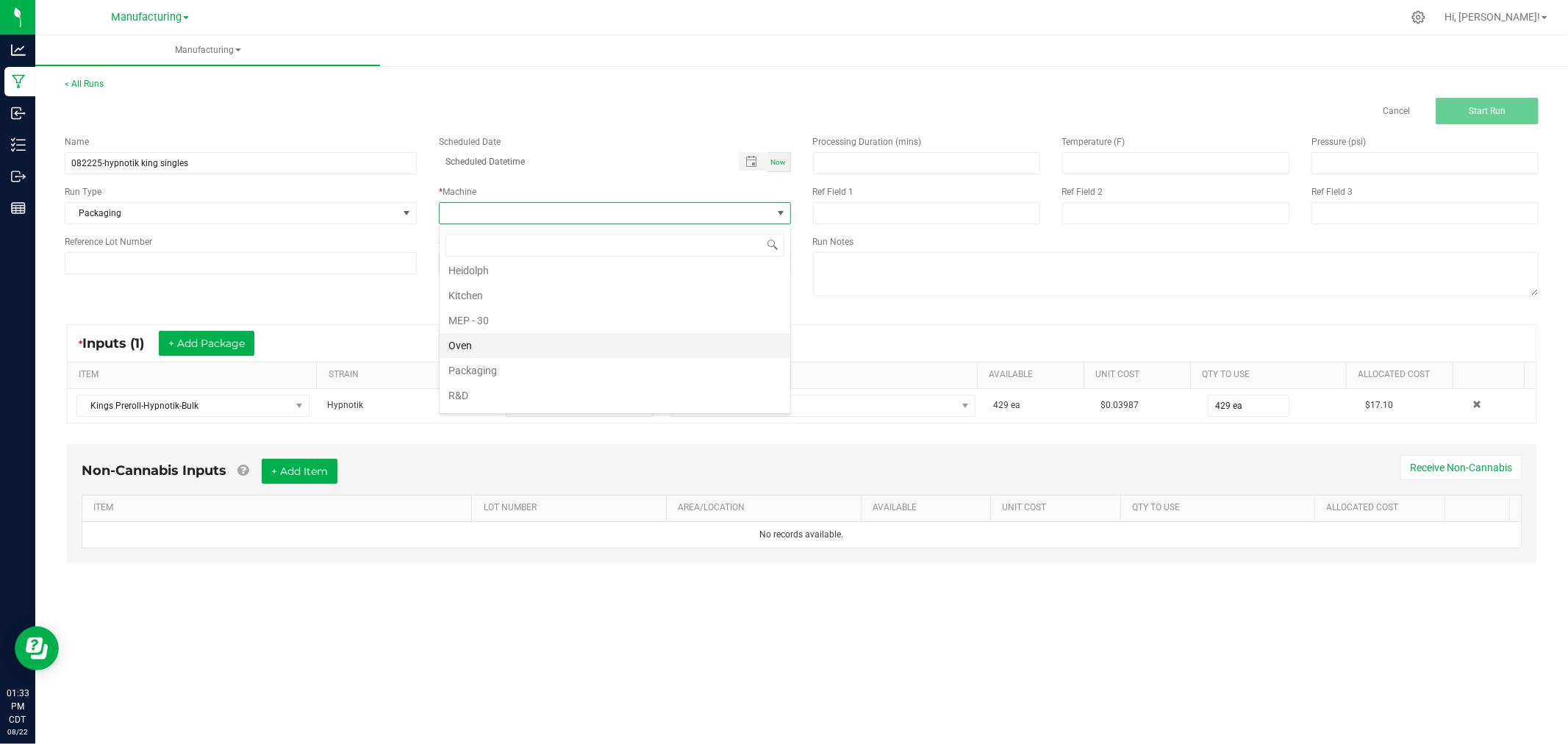
scroll to position [82, 0]
click at [526, 353] on li "Packaging" at bounding box center [615, 345] width 351 height 25
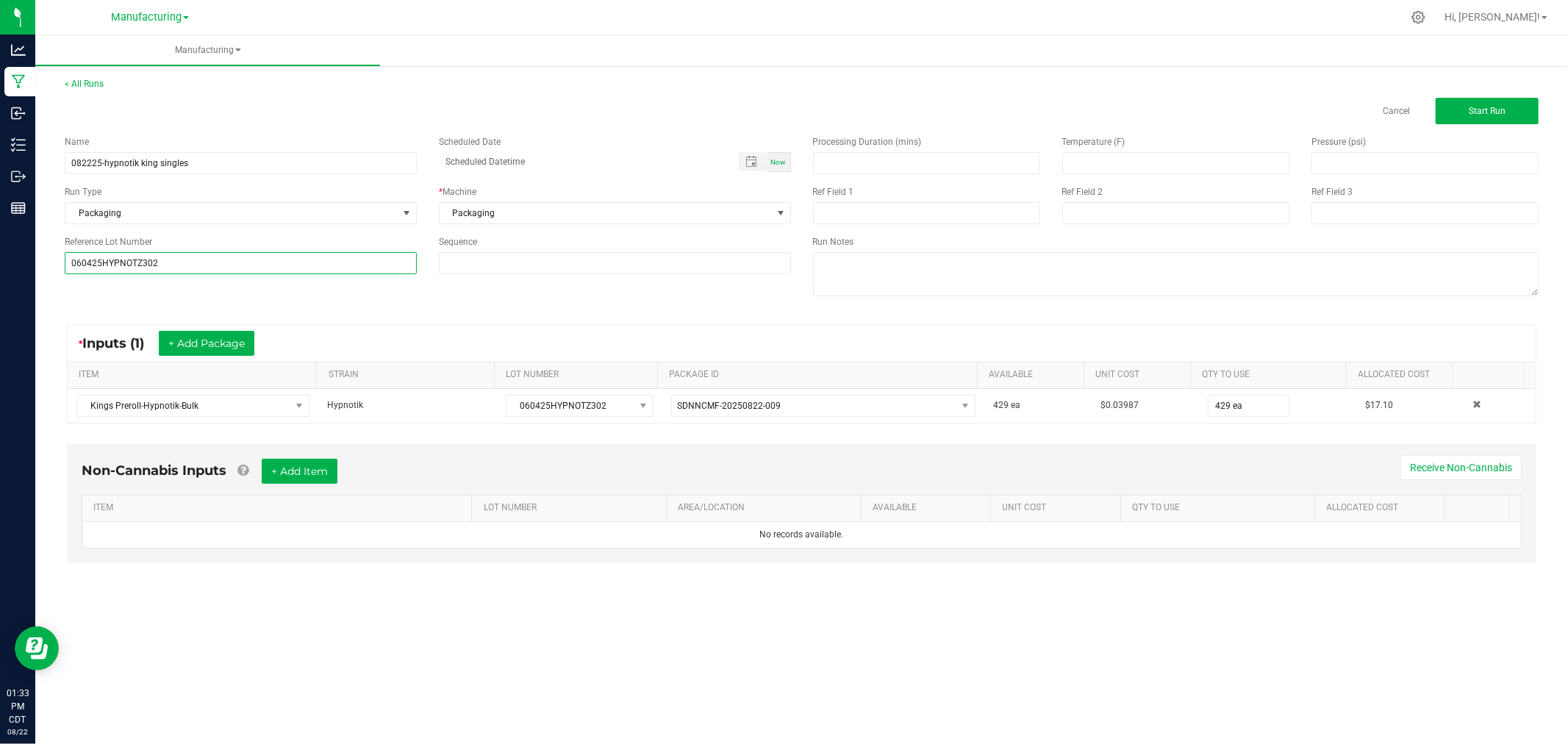
type input "060425HYPNOTZ302"
drag, startPoint x: 119, startPoint y: 314, endPoint x: 140, endPoint y: 305, distance: 22.8
click at [120, 310] on manufacturing-process-run "< All Runs Cancel Start Run Name 082225-hypnotik king singles Scheduled Date No…" at bounding box center [802, 334] width 1474 height 514
click at [1336, 77] on div "< All Runs Cancel Start Run" at bounding box center [802, 101] width 1474 height 47
click at [1469, 114] on span "Start Run" at bounding box center [1487, 111] width 37 height 10
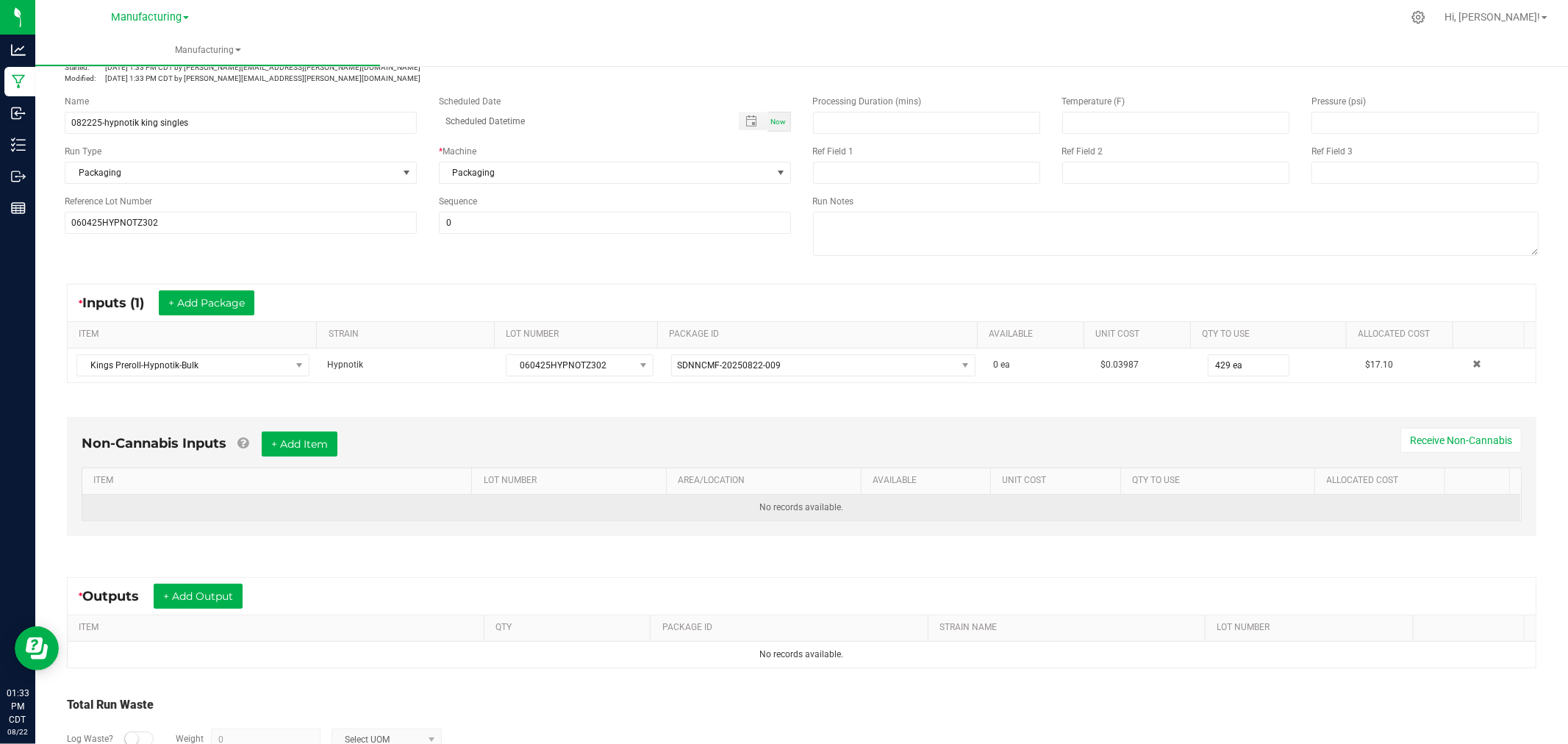
scroll to position [153, 0]
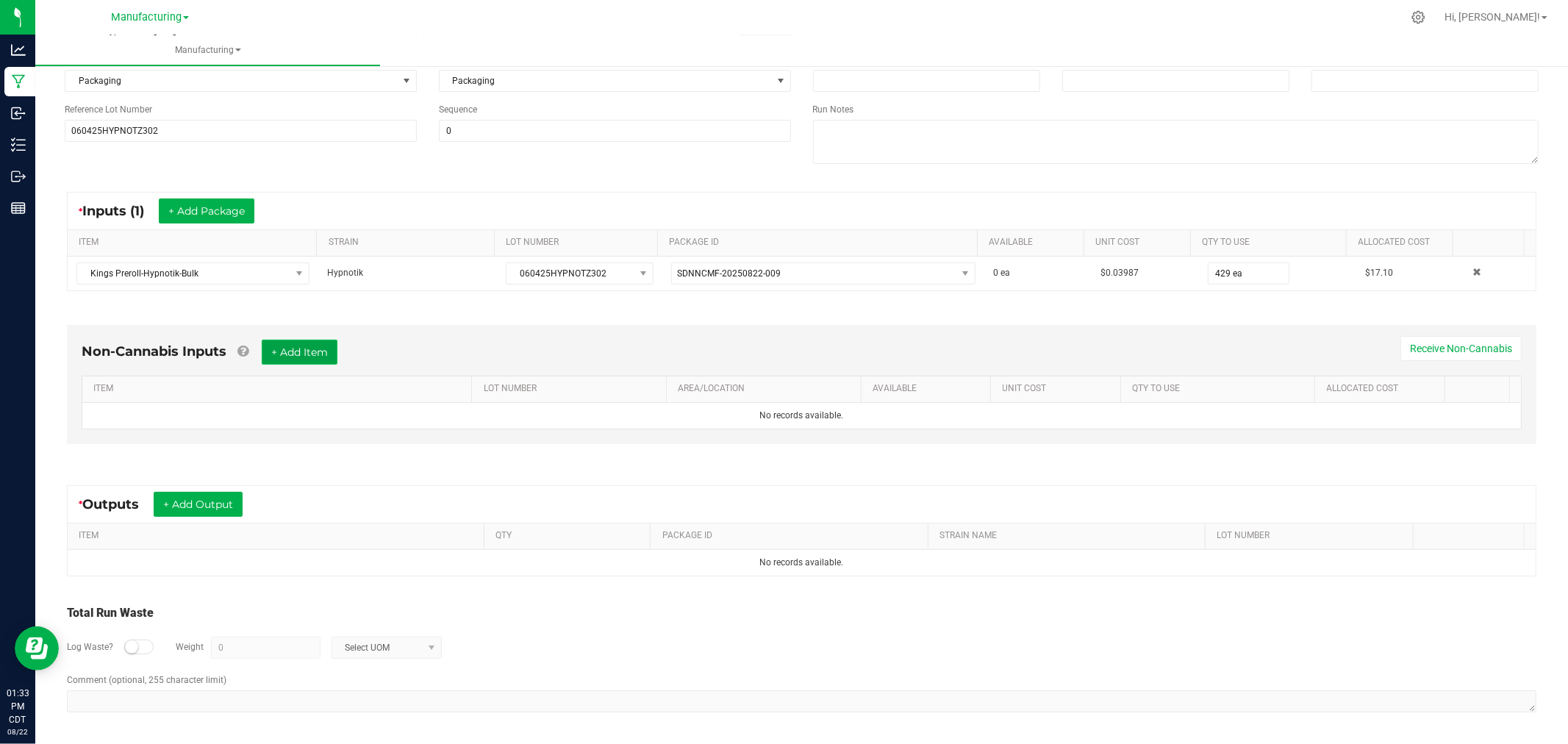
click at [315, 342] on button "+ Add Item" at bounding box center [299, 353] width 76 height 25
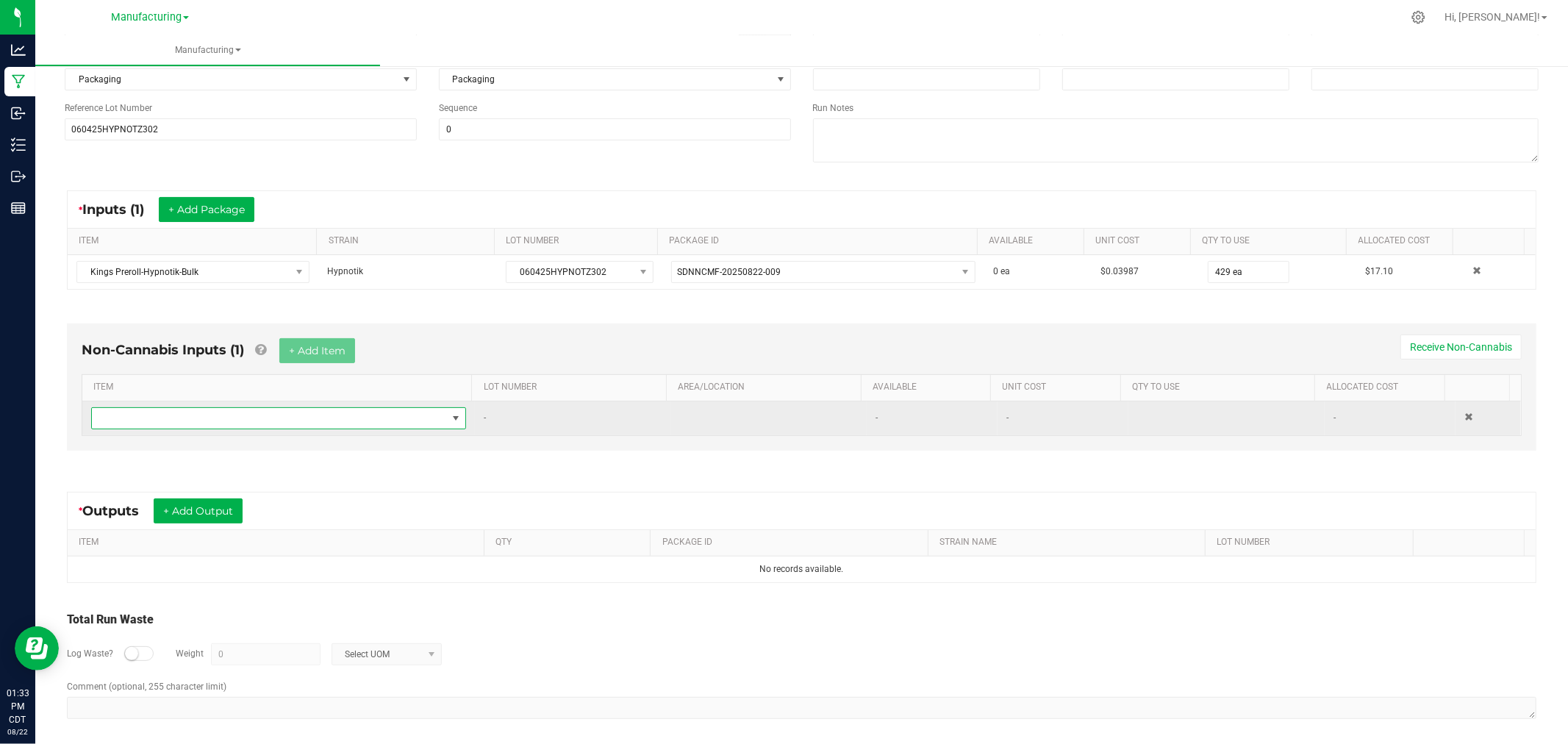
click at [342, 418] on span "NO DATA FOUND" at bounding box center [269, 418] width 355 height 20
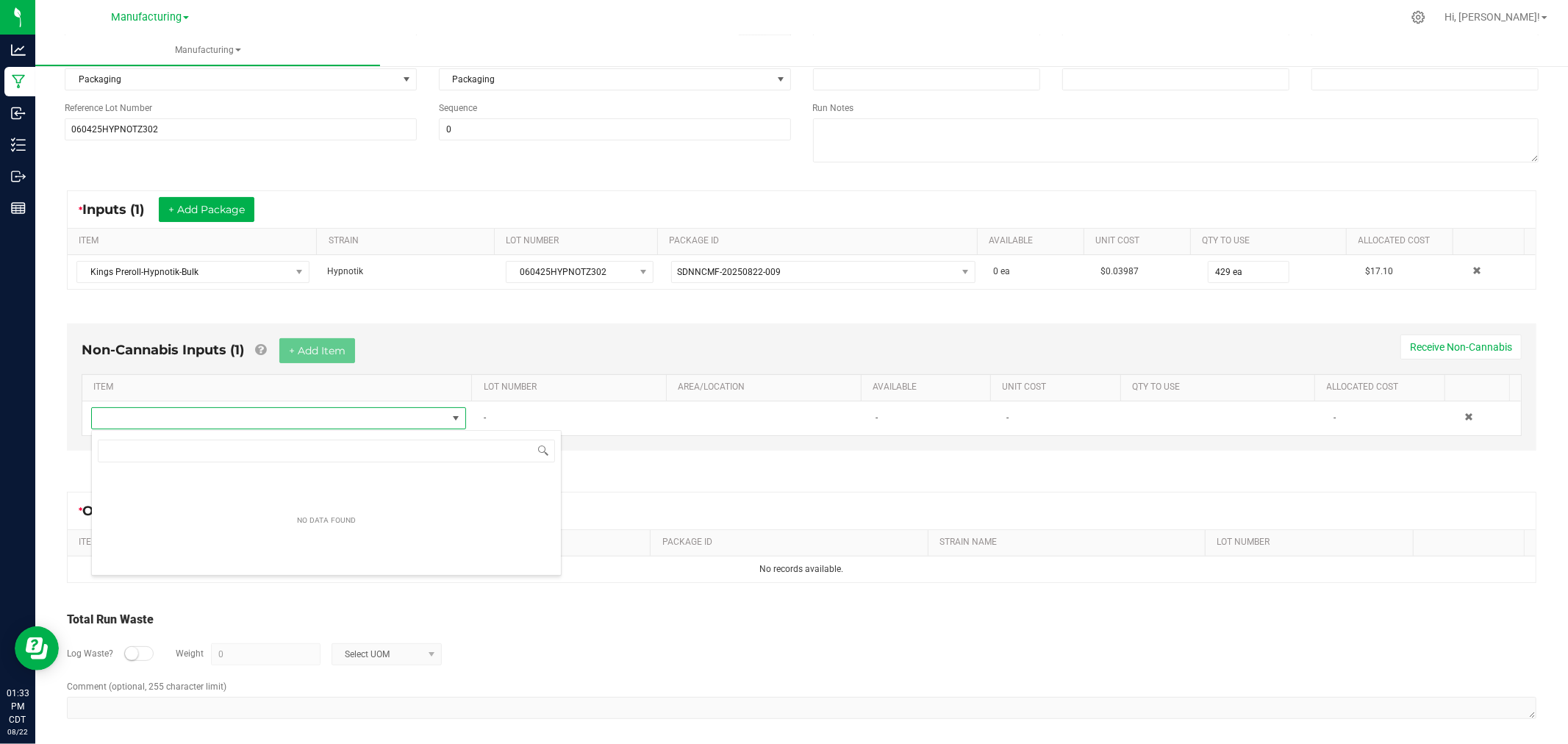
scroll to position [22, 368]
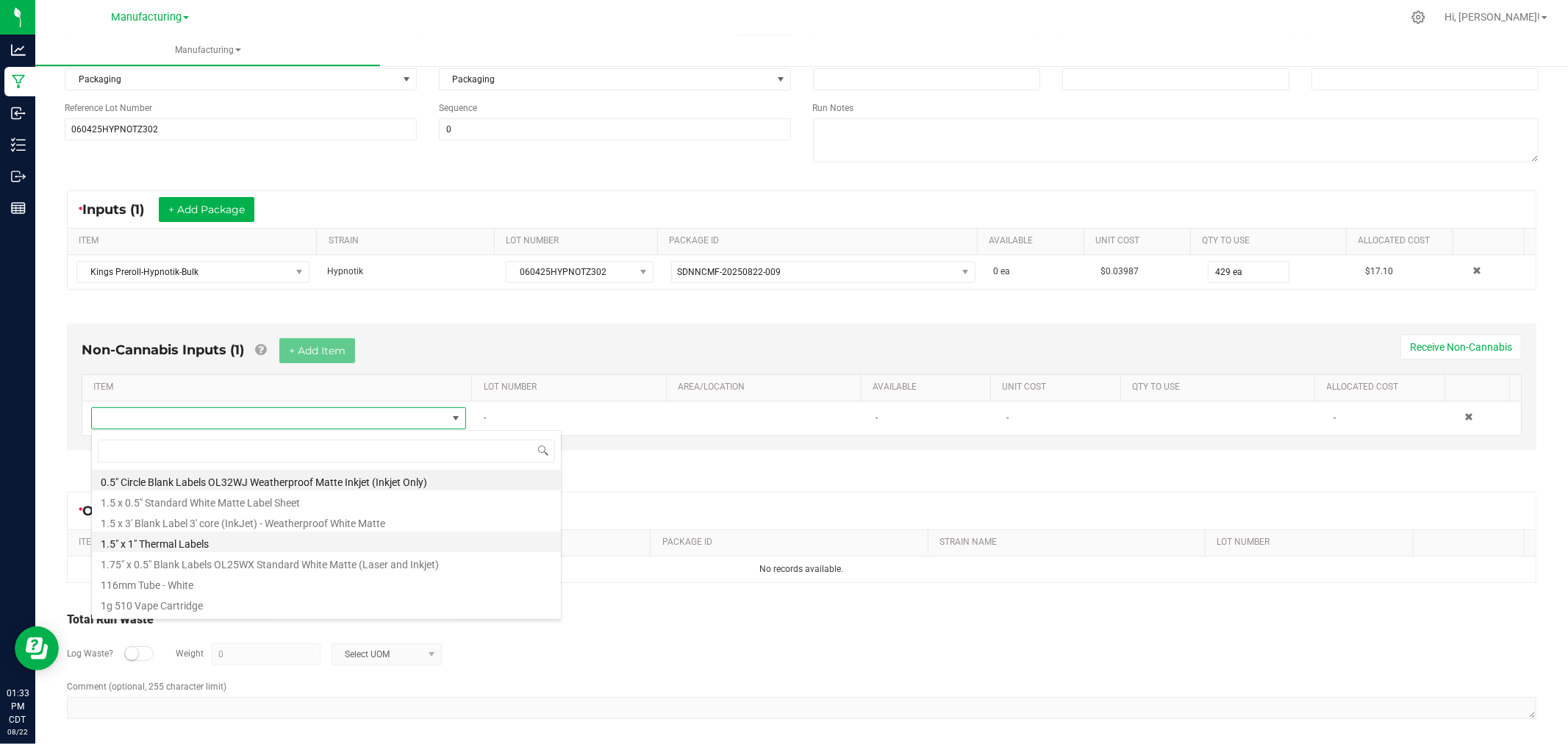
click at [232, 540] on li "1.5" x 1" Thermal Labels" at bounding box center [327, 542] width 469 height 20
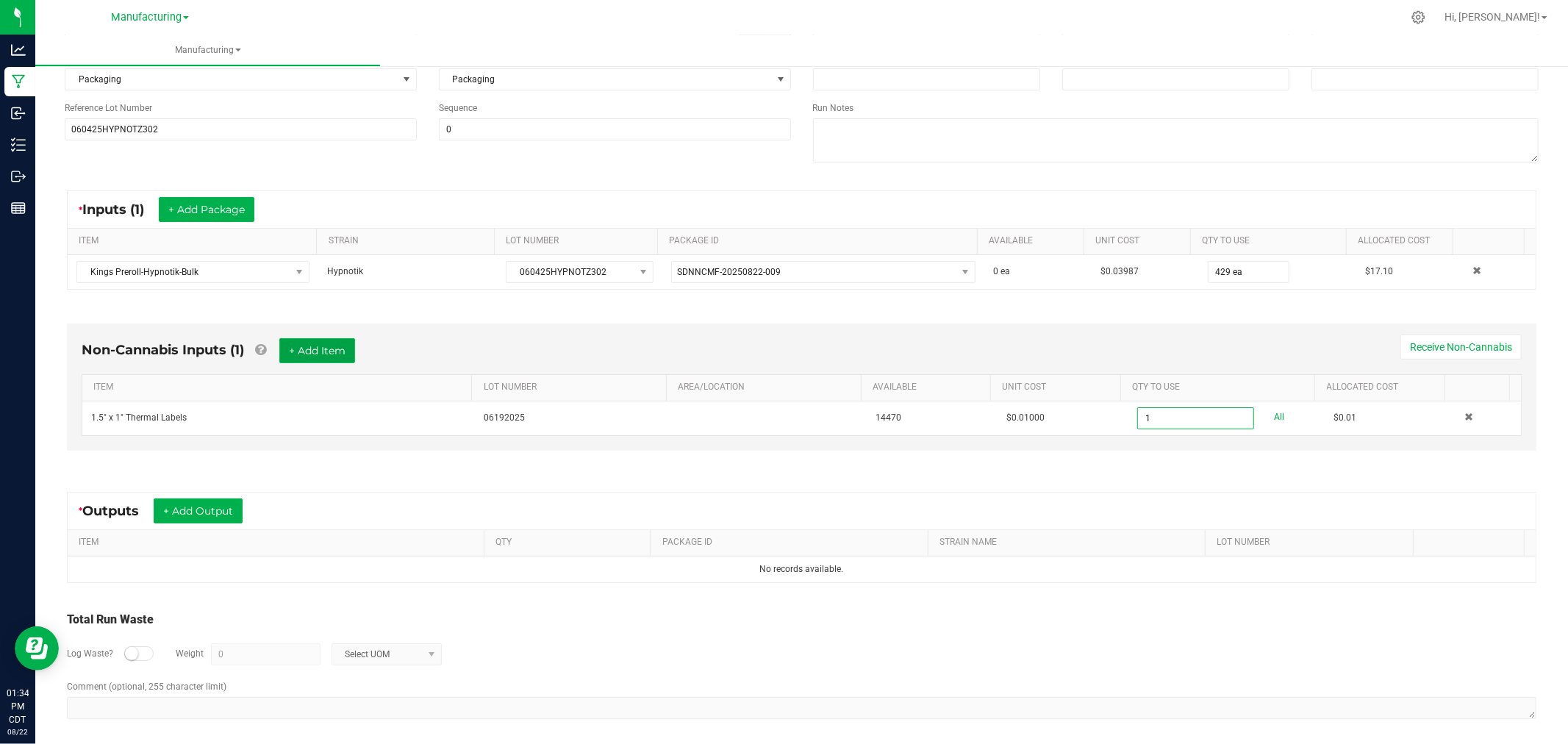
type input "1 ea"
click at [312, 348] on button "+ Add Item" at bounding box center [317, 351] width 76 height 25
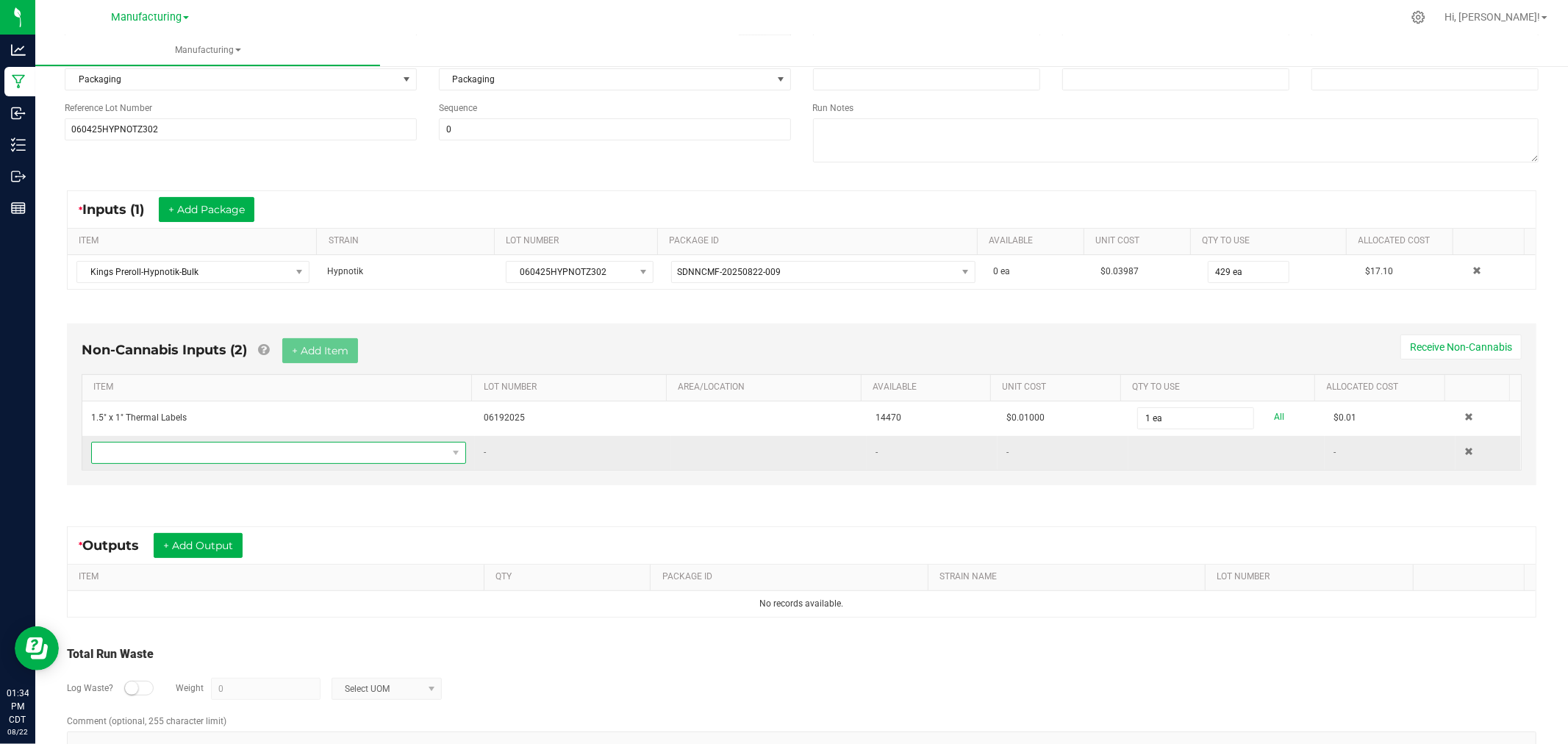
click at [314, 459] on span "NO DATA FOUND" at bounding box center [269, 453] width 355 height 20
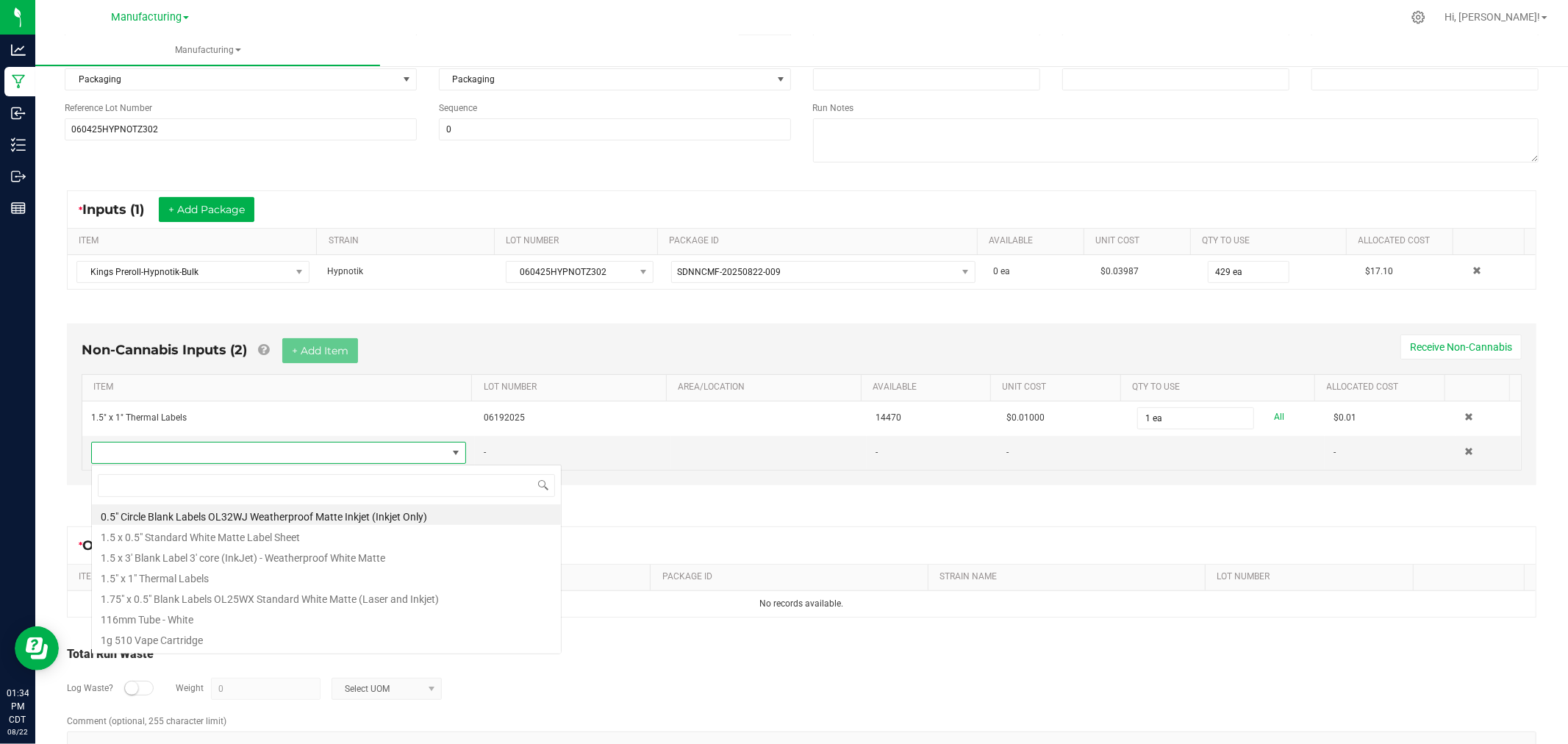
scroll to position [22, 364]
click at [228, 613] on li "116mm Tube - White" at bounding box center [327, 618] width 469 height 20
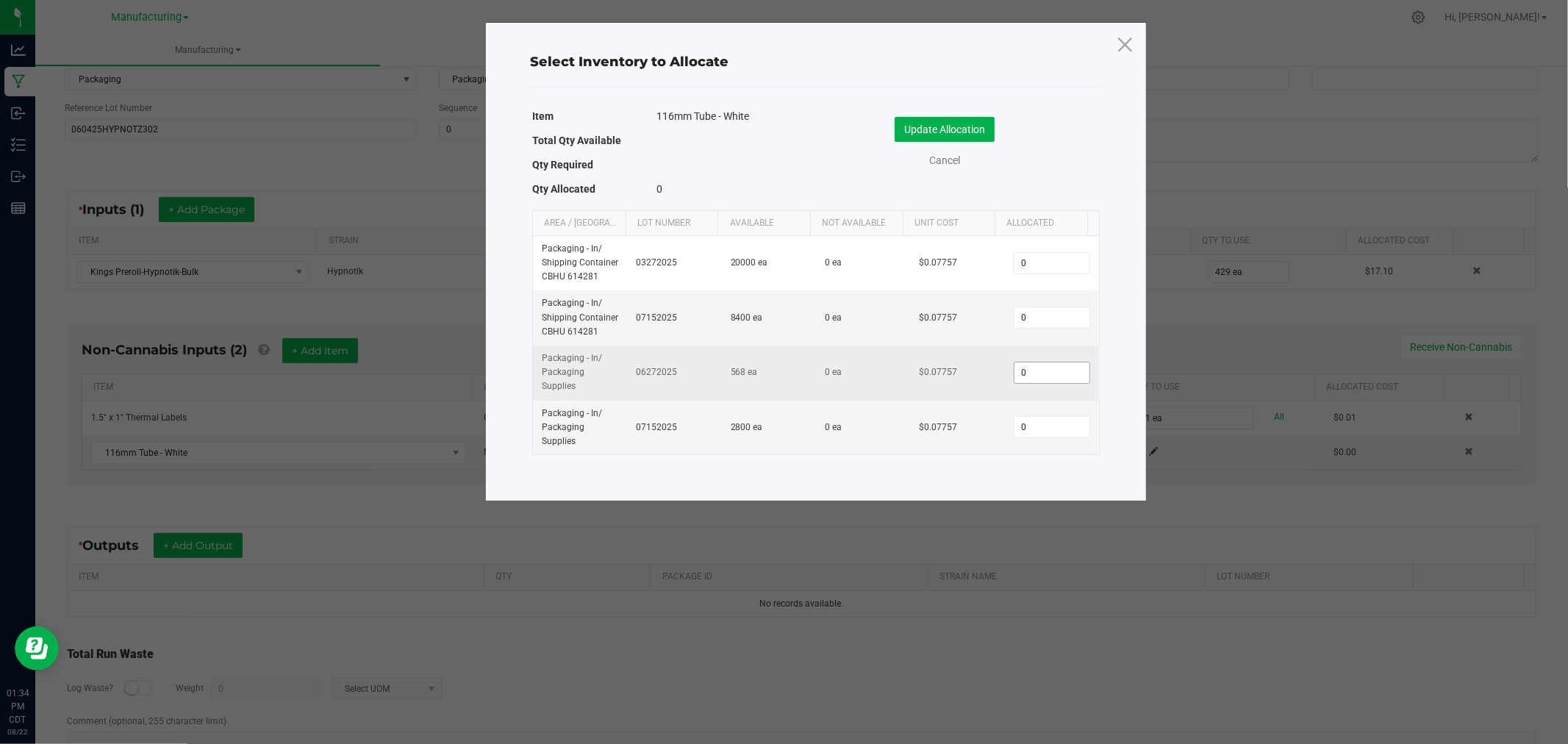
click at [1026, 370] on input "0" at bounding box center [1052, 373] width 75 height 20
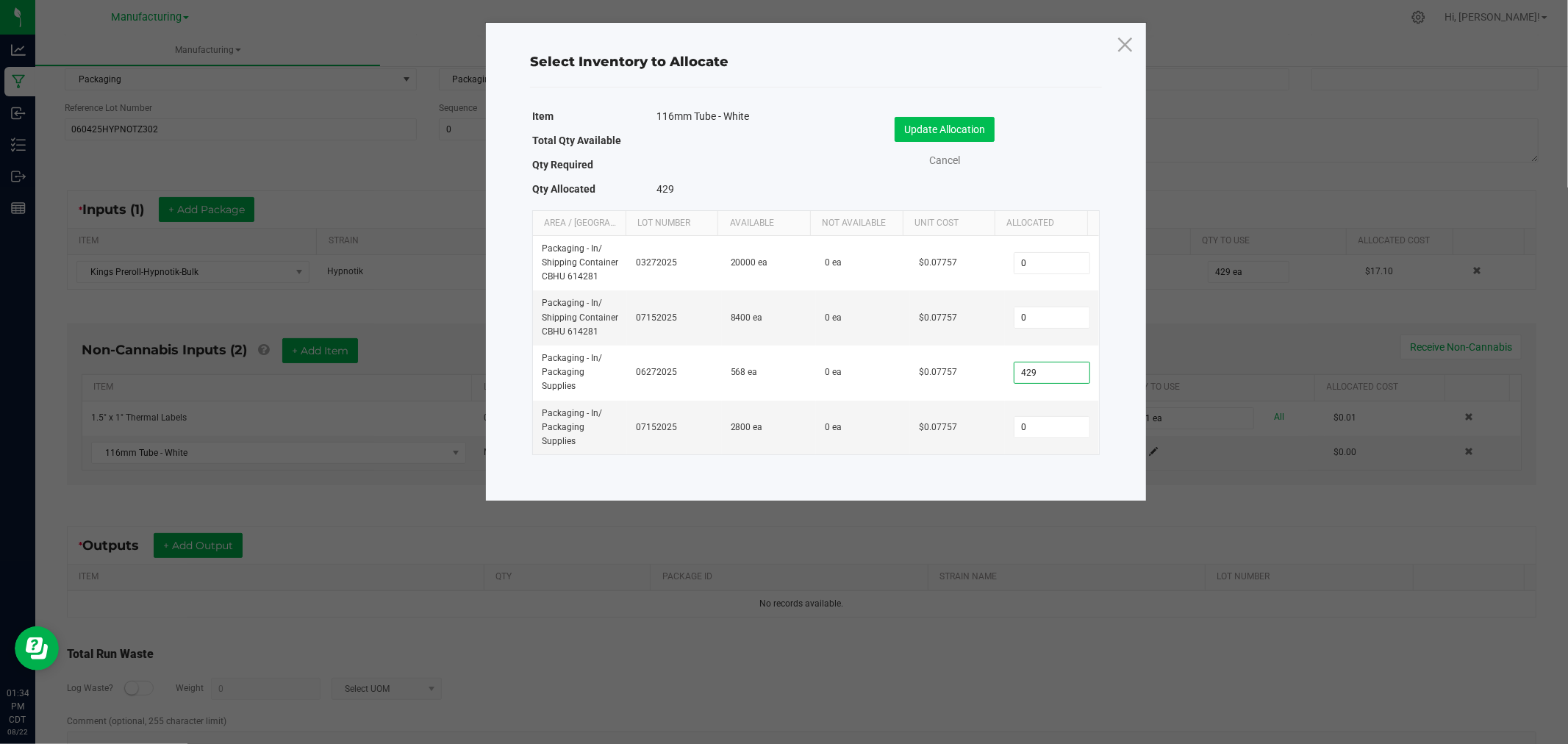
type input "429"
click at [953, 122] on button "Update Allocation" at bounding box center [945, 129] width 100 height 25
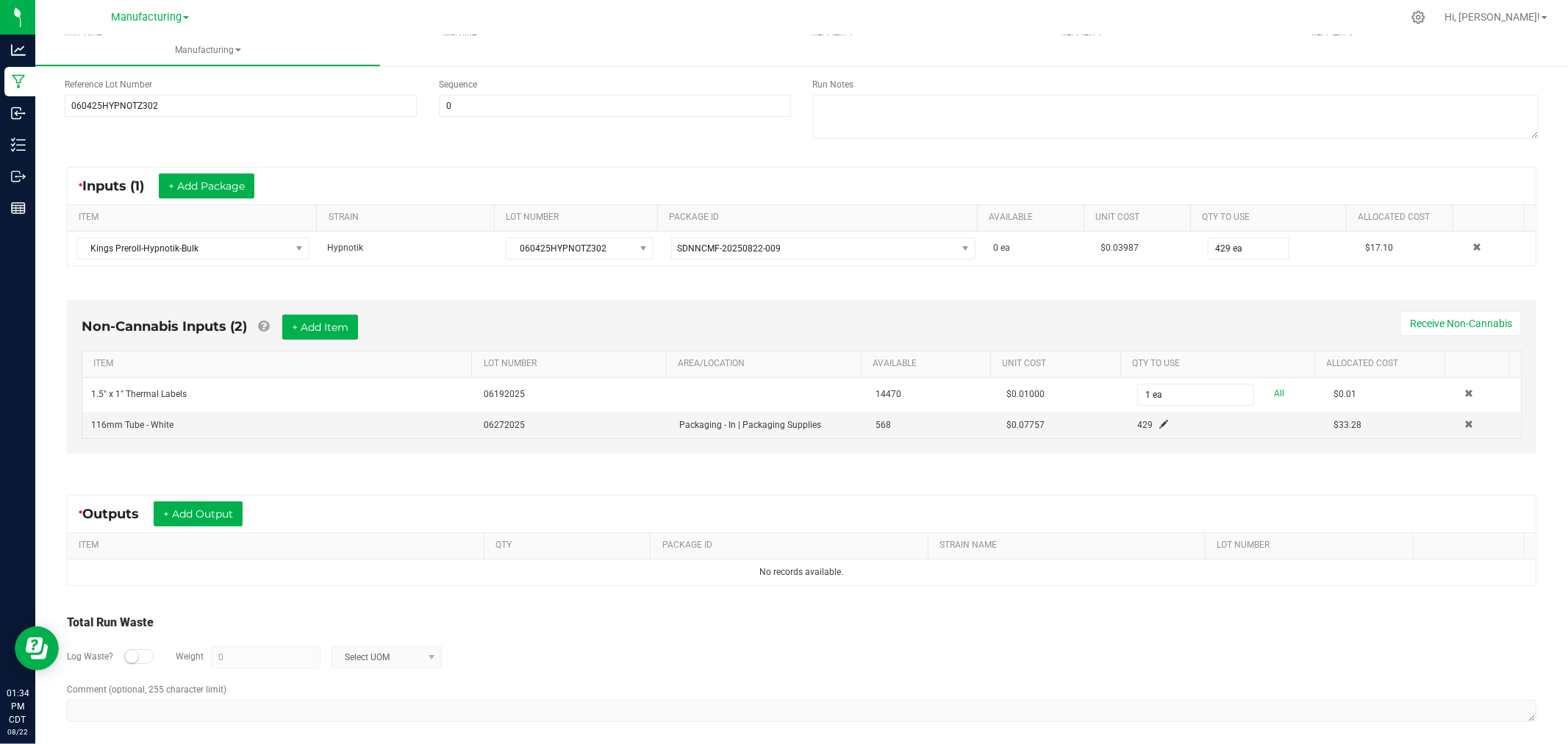
scroll to position [188, 0]
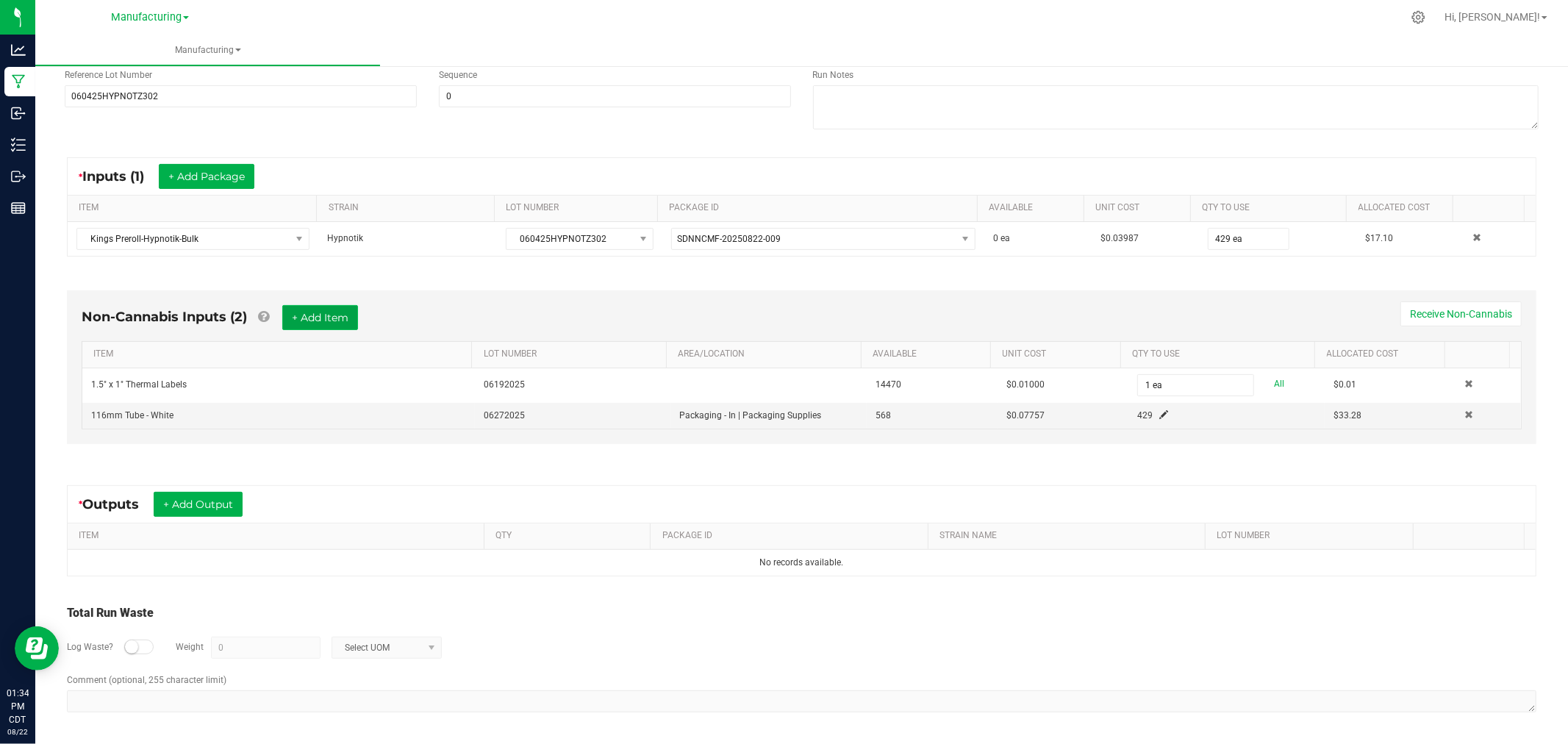
drag, startPoint x: 317, startPoint y: 317, endPoint x: 317, endPoint y: 324, distance: 7.0
click at [317, 317] on button "+ Add Item" at bounding box center [320, 317] width 76 height 25
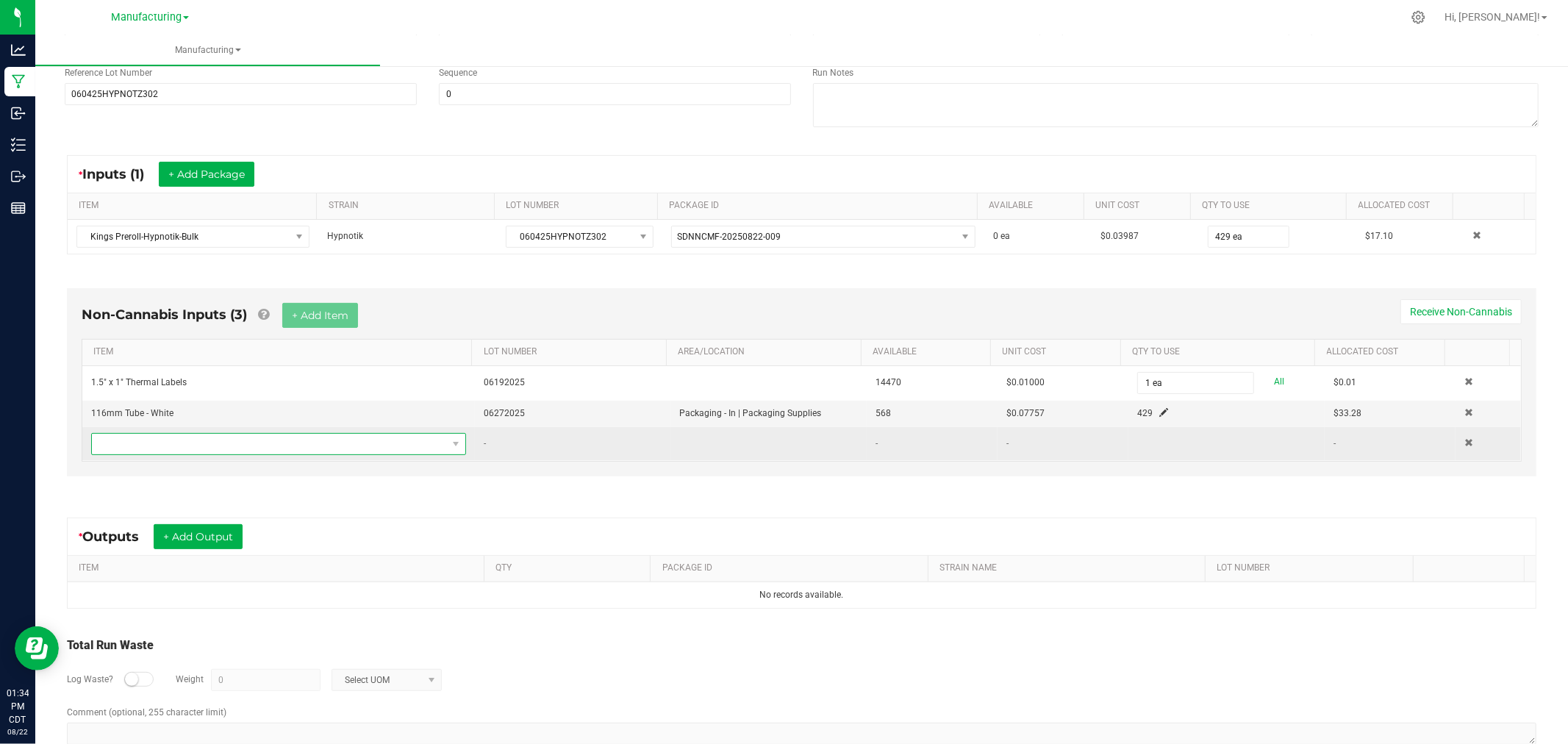
click at [320, 450] on span "NO DATA FOUND" at bounding box center [269, 444] width 355 height 20
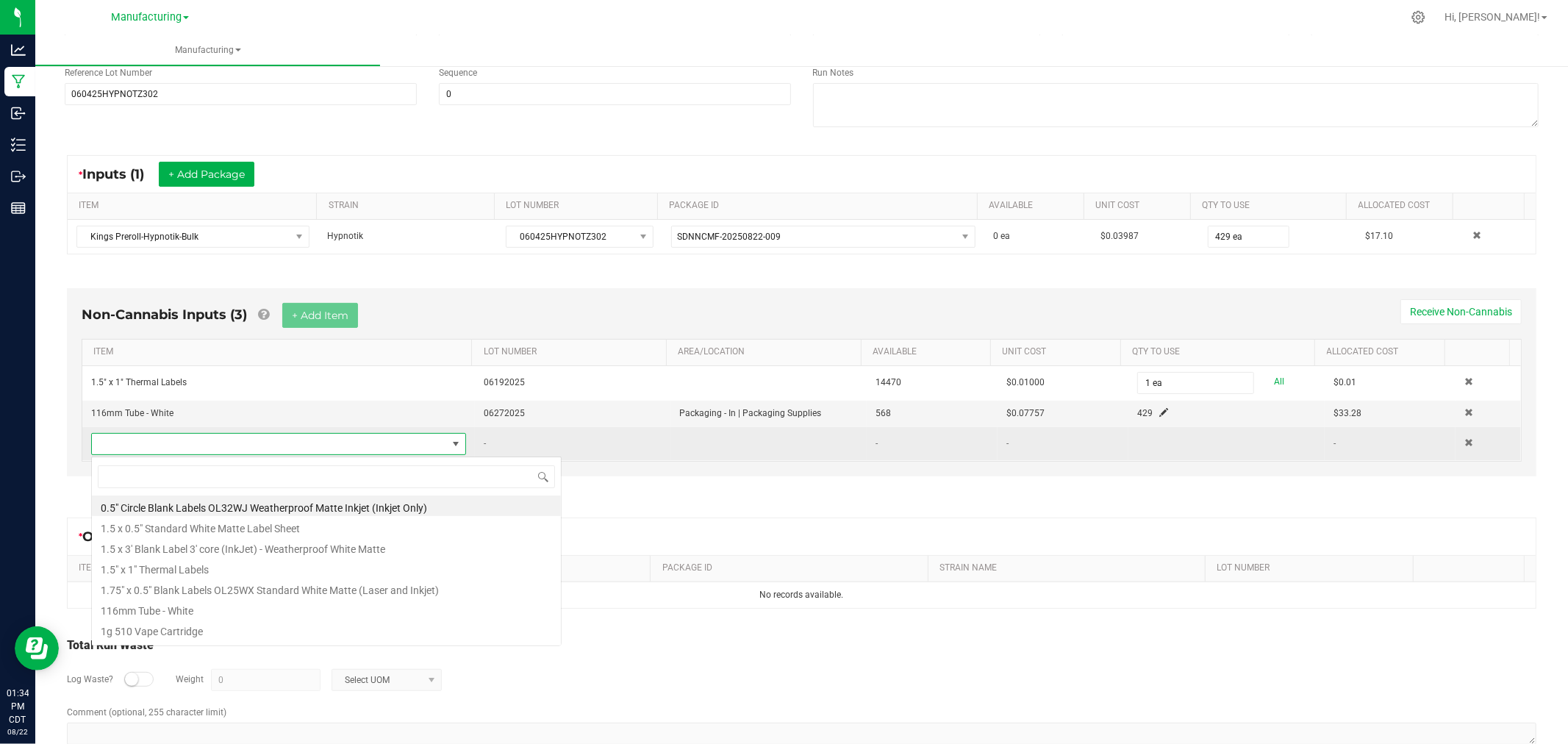
scroll to position [22, 364]
type input "heat"
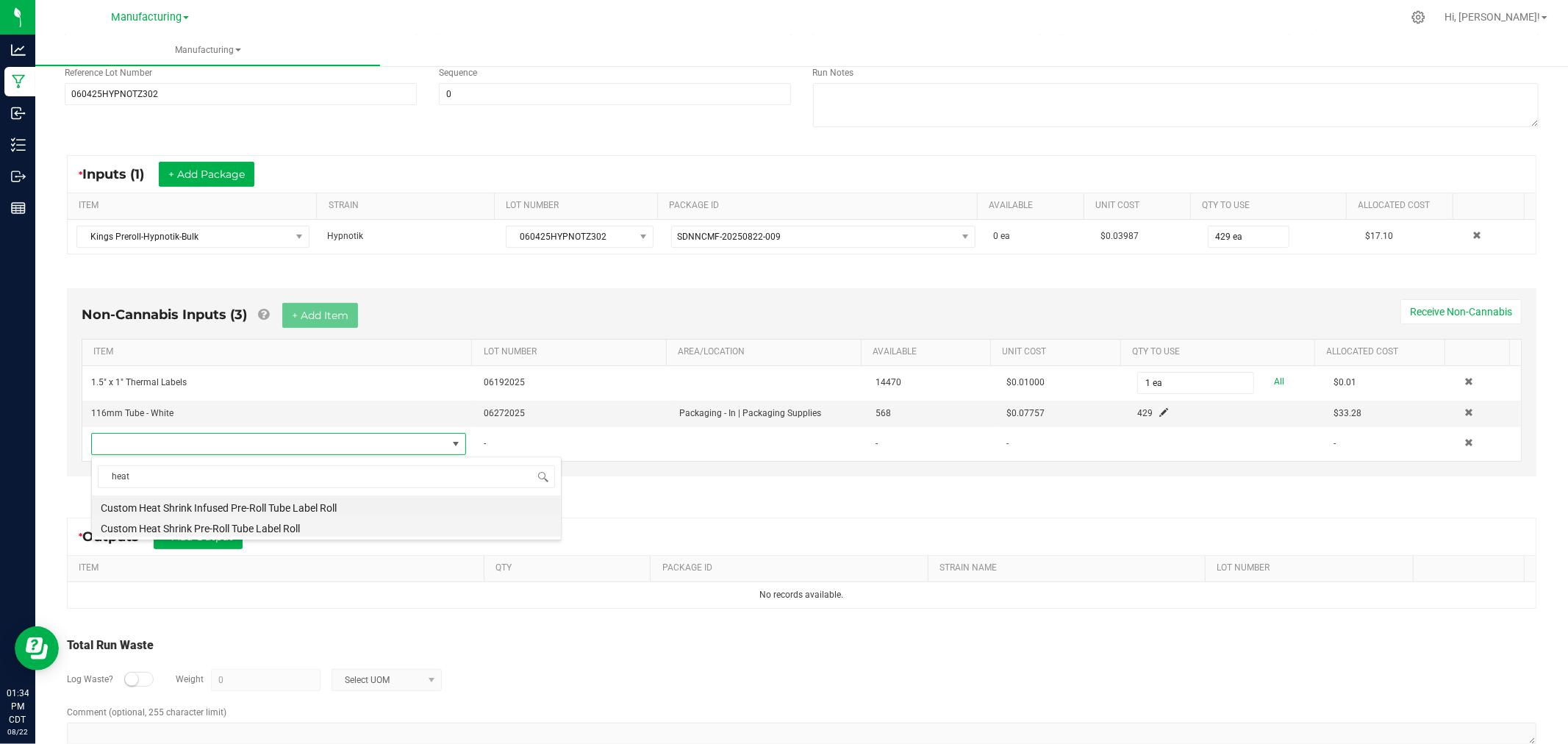
click at [306, 530] on li "Custom Heat Shrink Pre-Roll Tube Label Roll" at bounding box center [327, 526] width 469 height 20
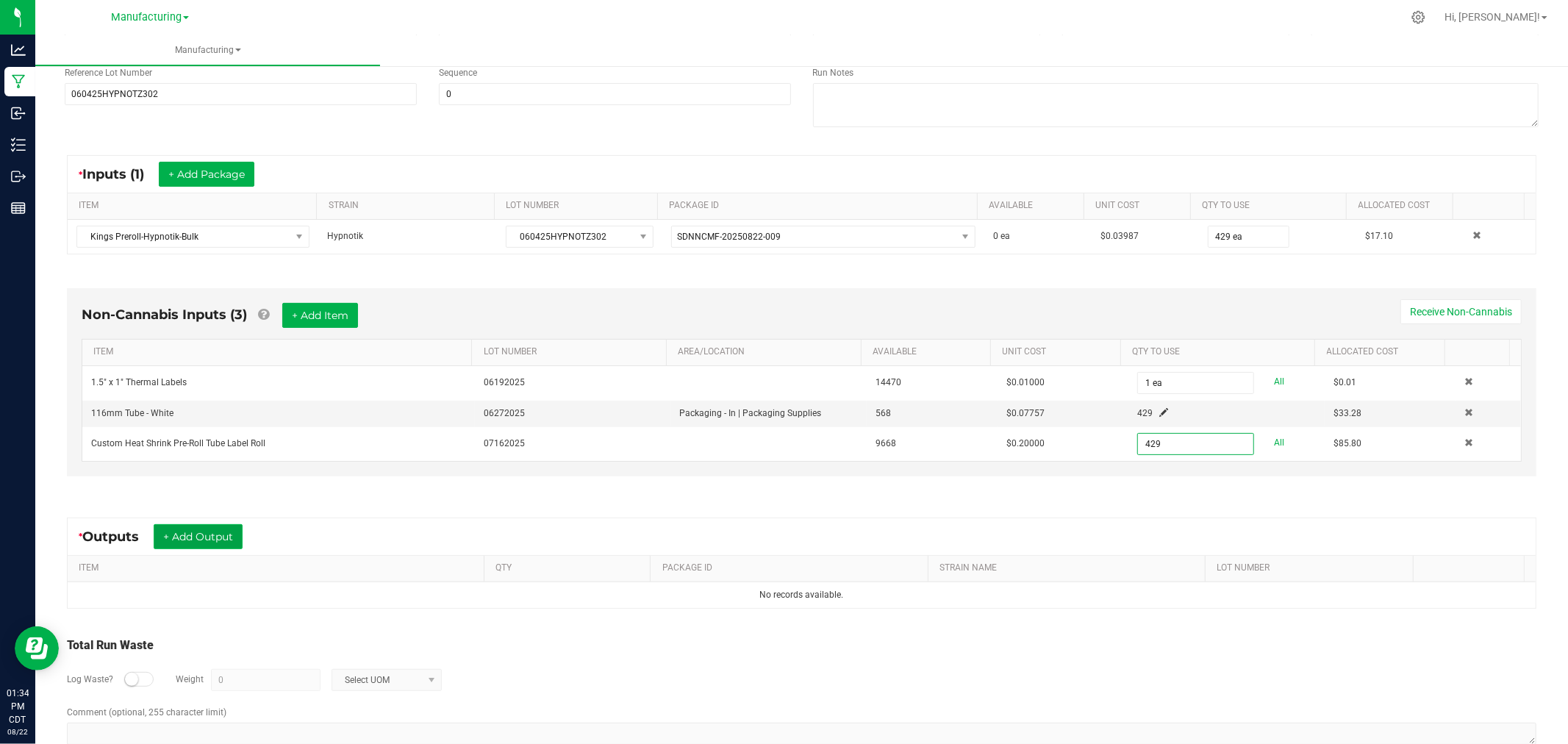
type input "429 ea"
click at [200, 537] on button "+ Add Output" at bounding box center [198, 537] width 89 height 25
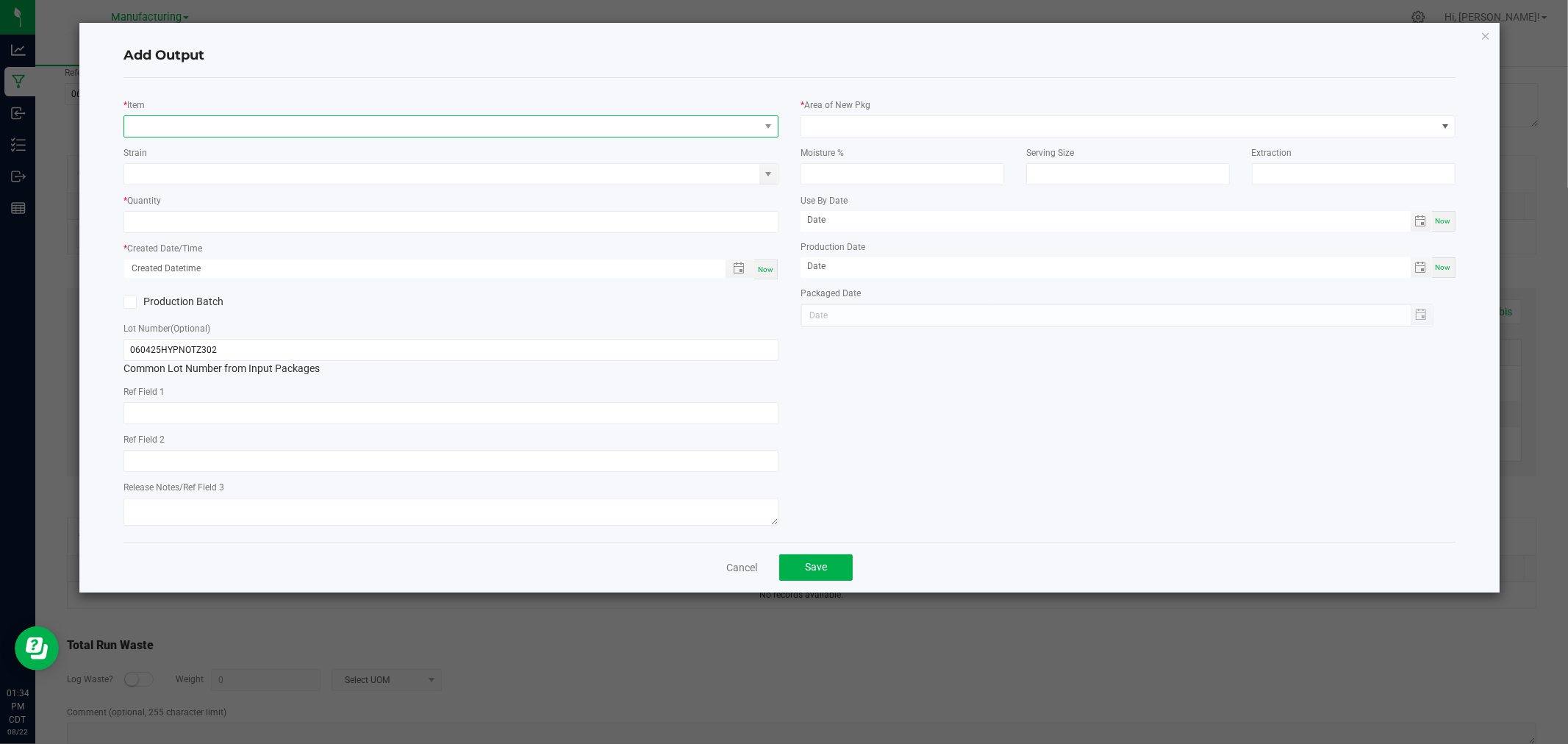
click at [231, 121] on span "NO DATA FOUND" at bounding box center [441, 126] width 635 height 20
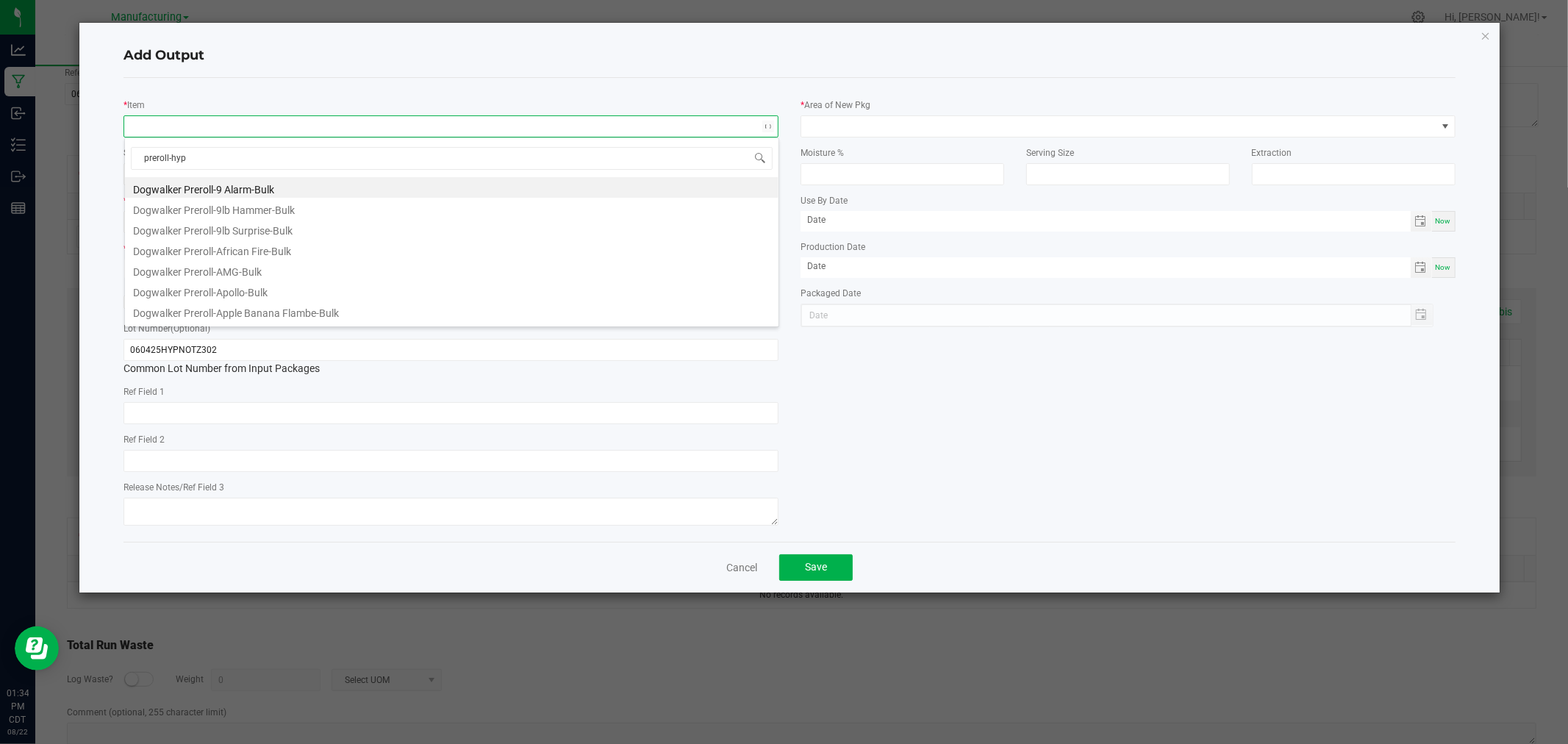
type input "preroll-hypn"
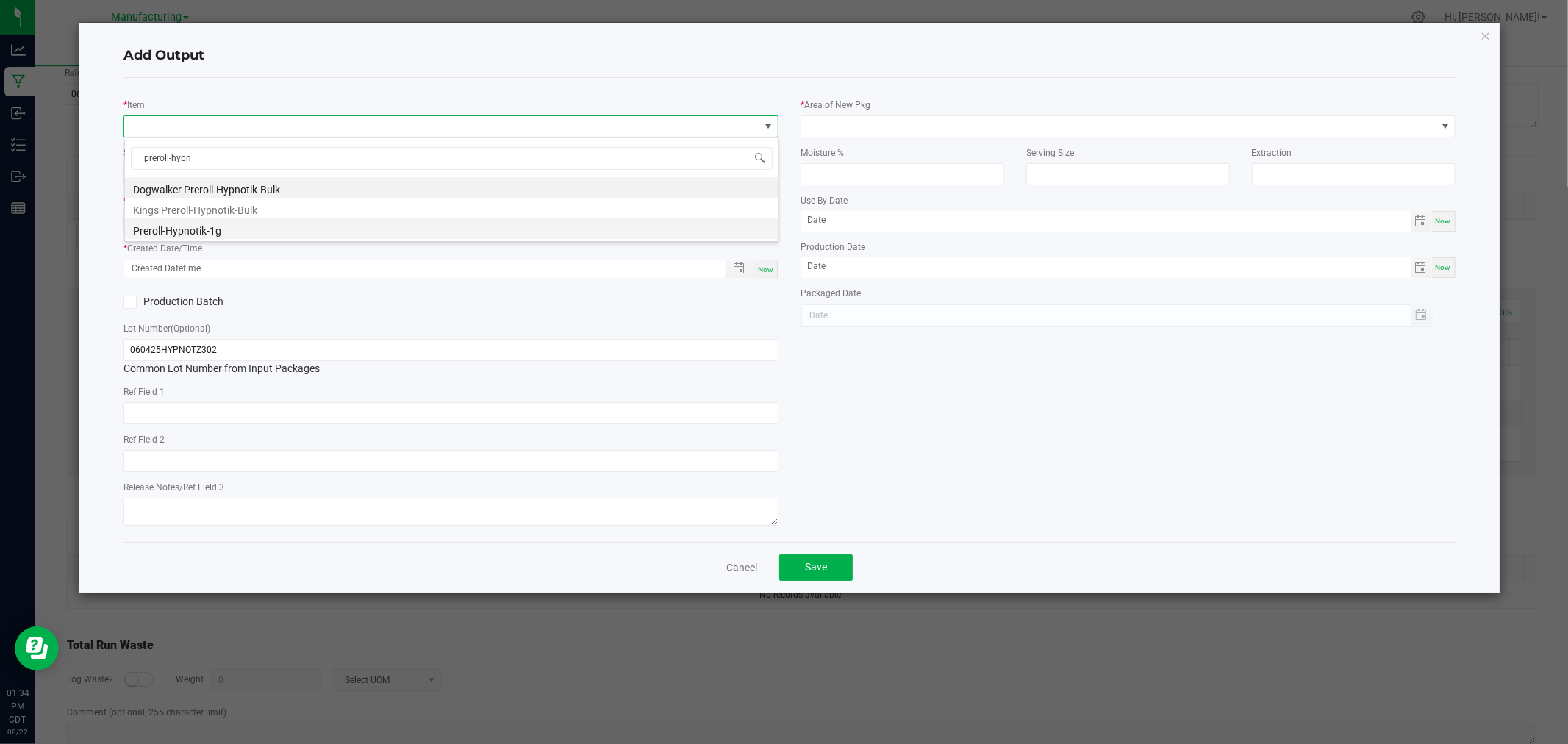
click at [204, 225] on li "Preroll-Hypnotik-1g" at bounding box center [451, 229] width 653 height 20
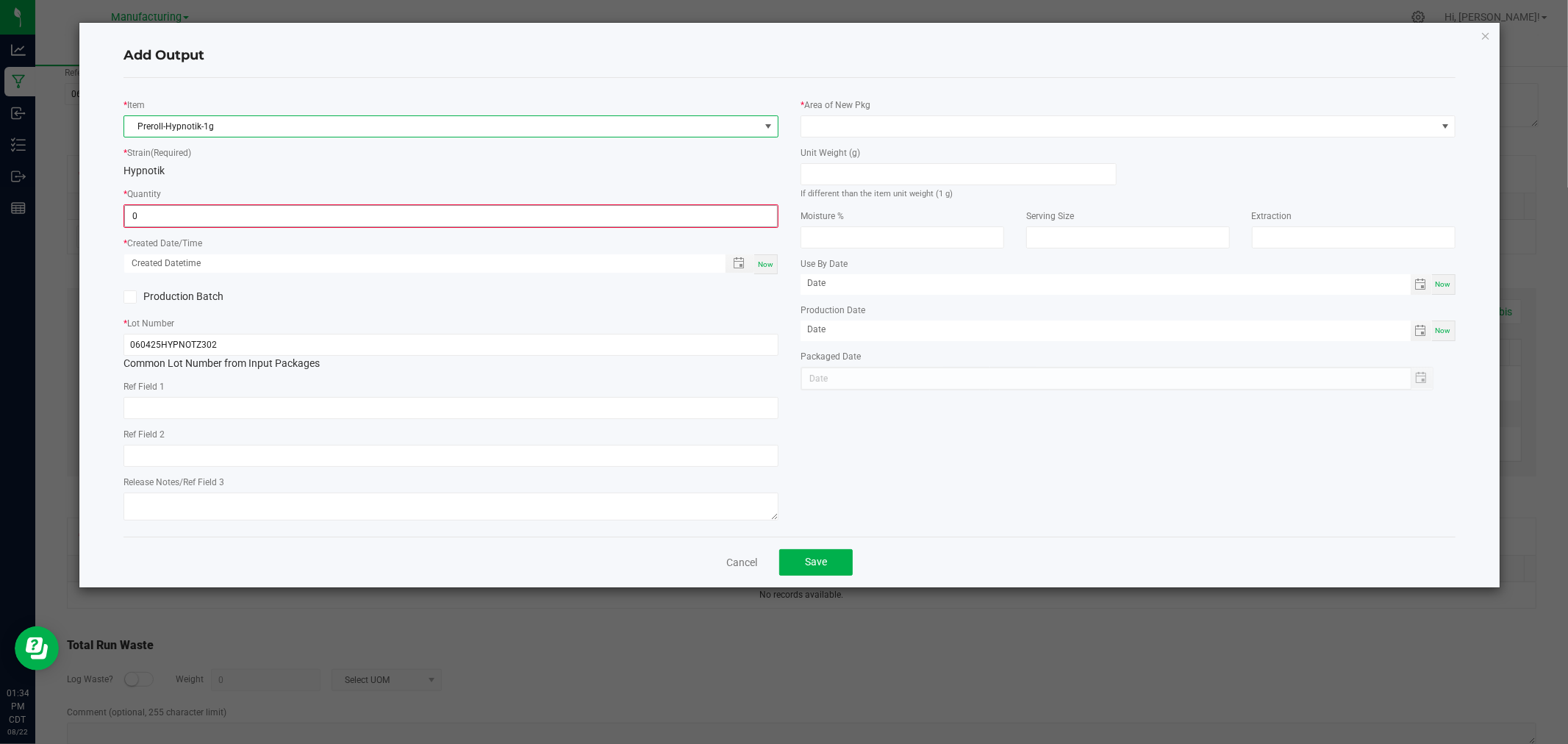
click at [203, 218] on input "0" at bounding box center [451, 216] width 652 height 20
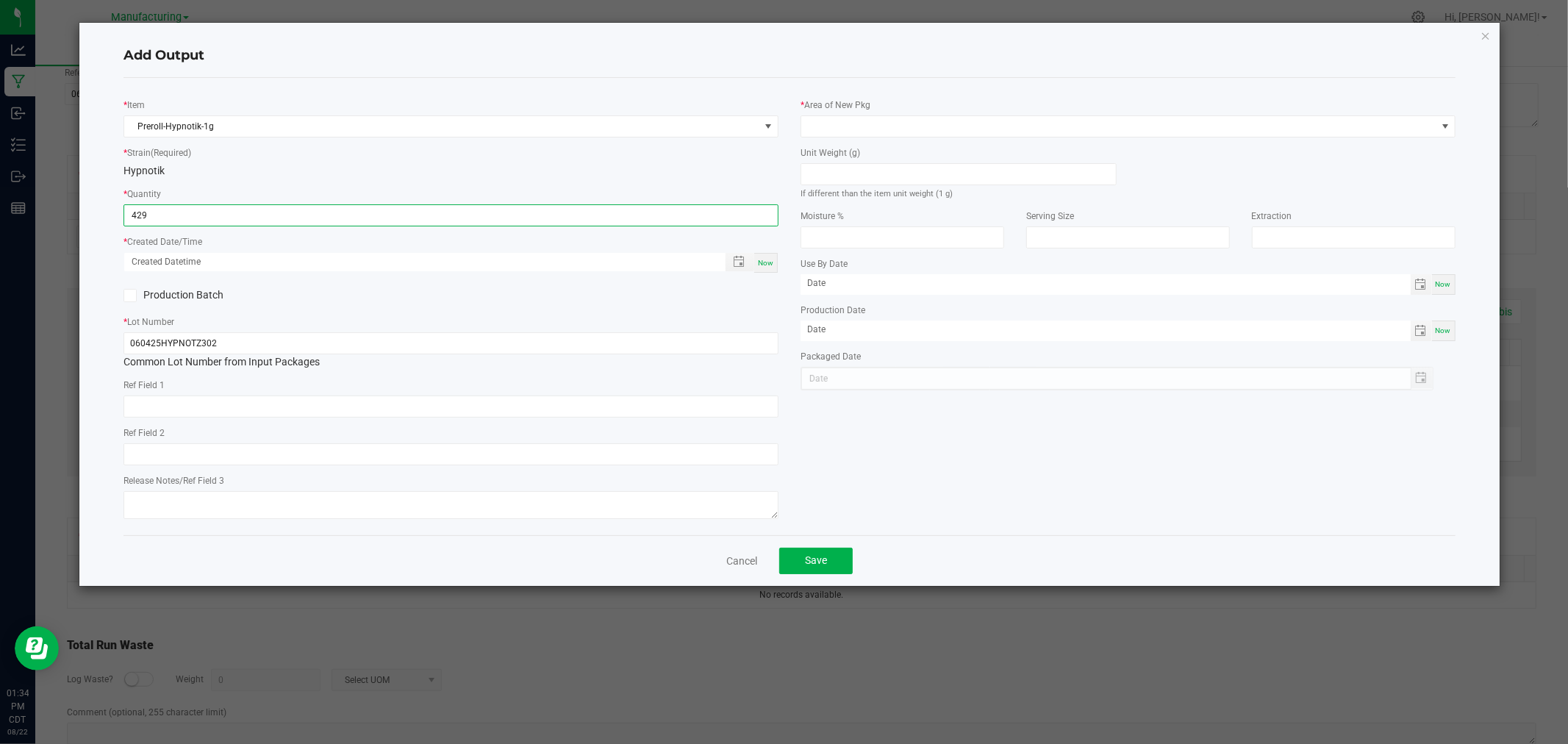
type input "429 ea"
click at [763, 262] on span "Now" at bounding box center [766, 263] width 16 height 8
type input "[DATE] 1:34 PM"
type input "[DATE]"
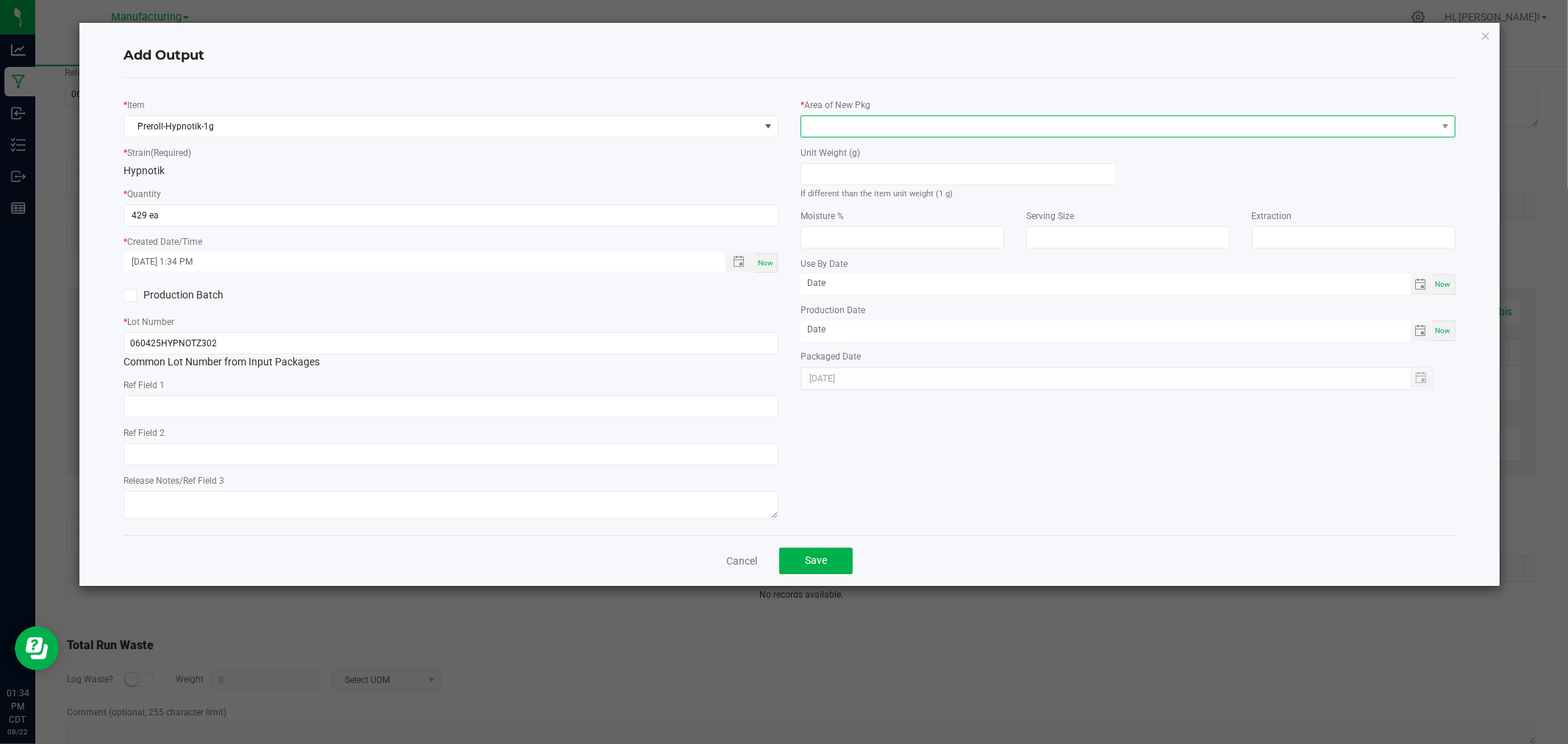
click at [879, 129] on span at bounding box center [1119, 126] width 635 height 20
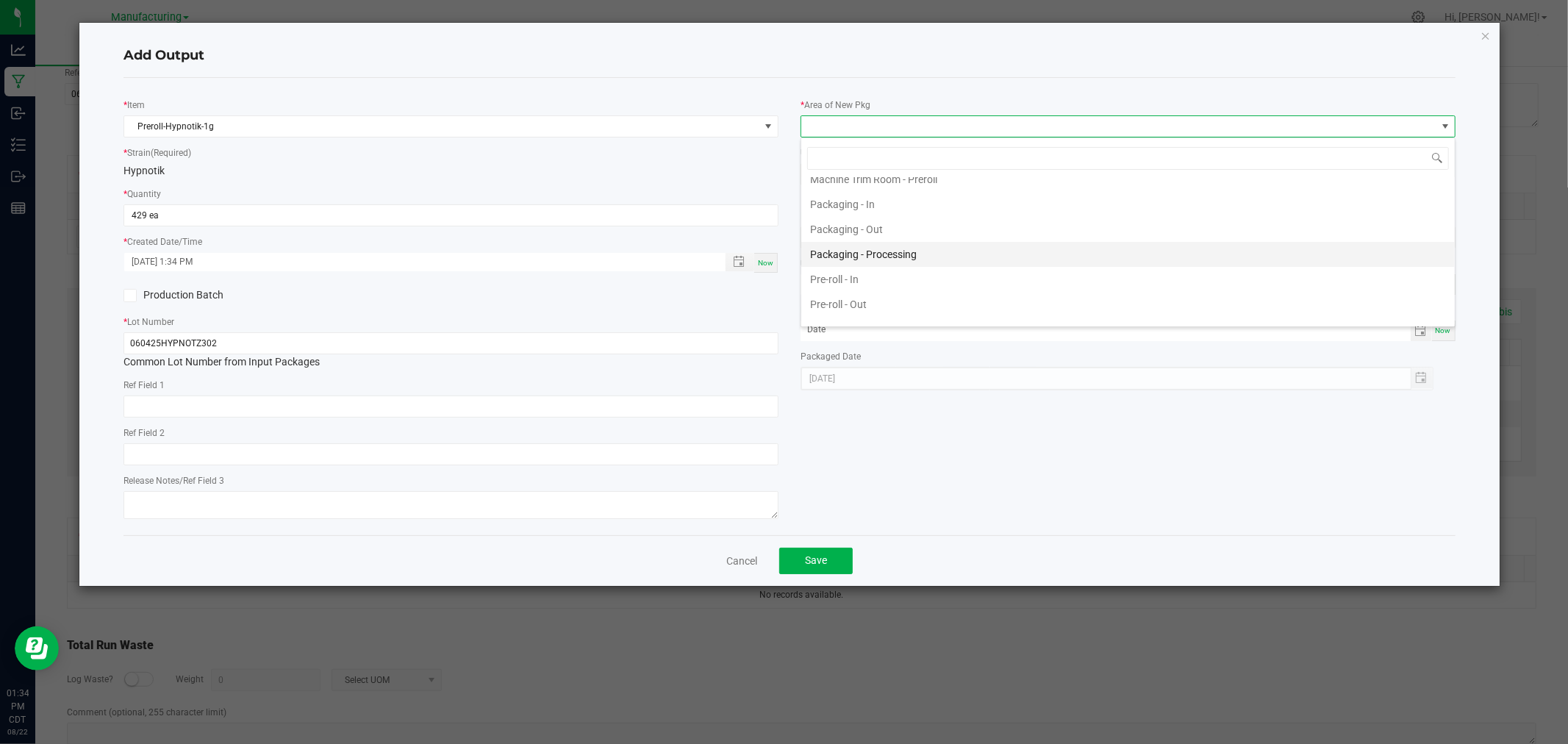
scroll to position [408, 0]
click at [884, 280] on li "Packaging - Processing" at bounding box center [1128, 282] width 653 height 25
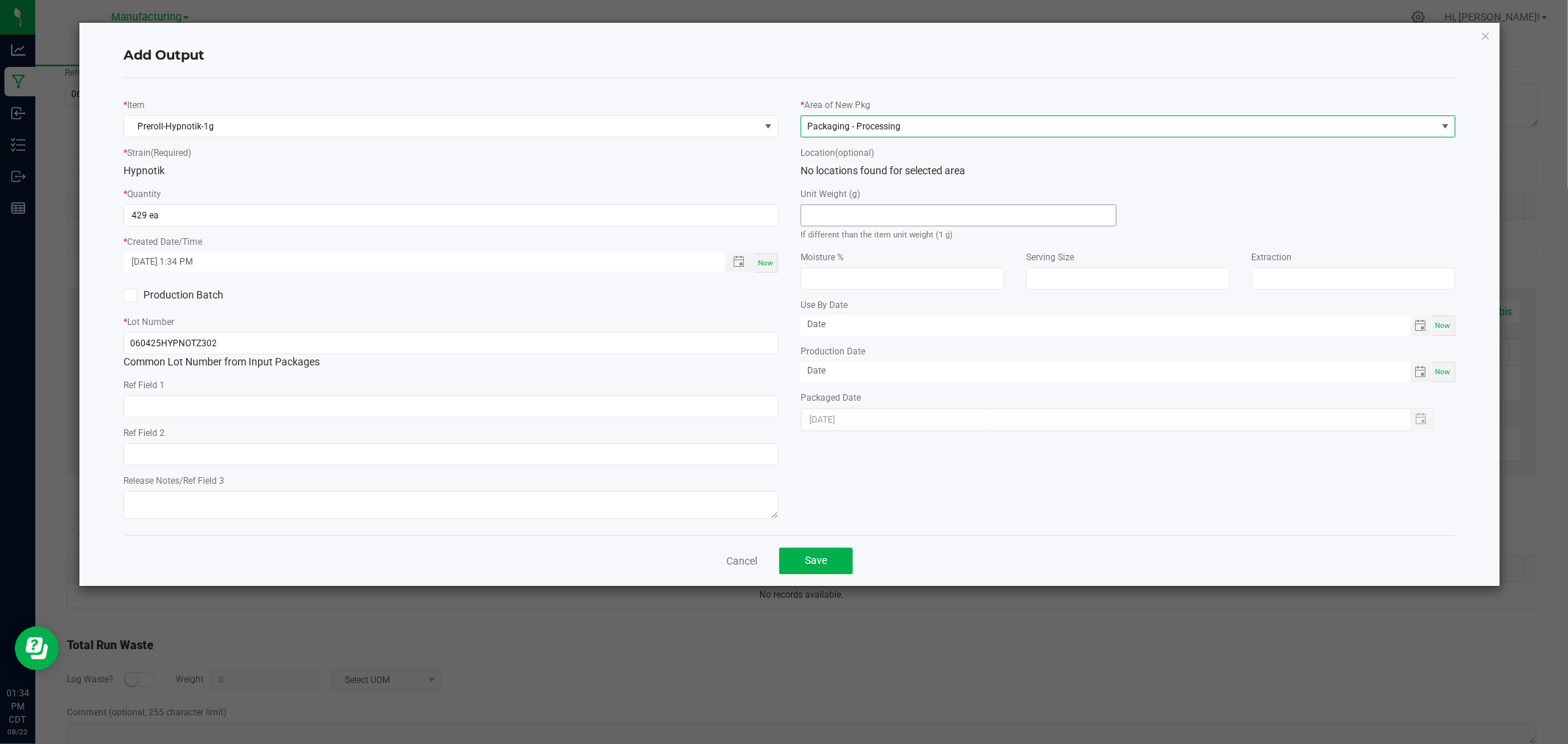
click at [891, 224] on input at bounding box center [959, 215] width 315 height 20
type input "1"
click at [825, 553] on button "Save" at bounding box center [816, 562] width 73 height 27
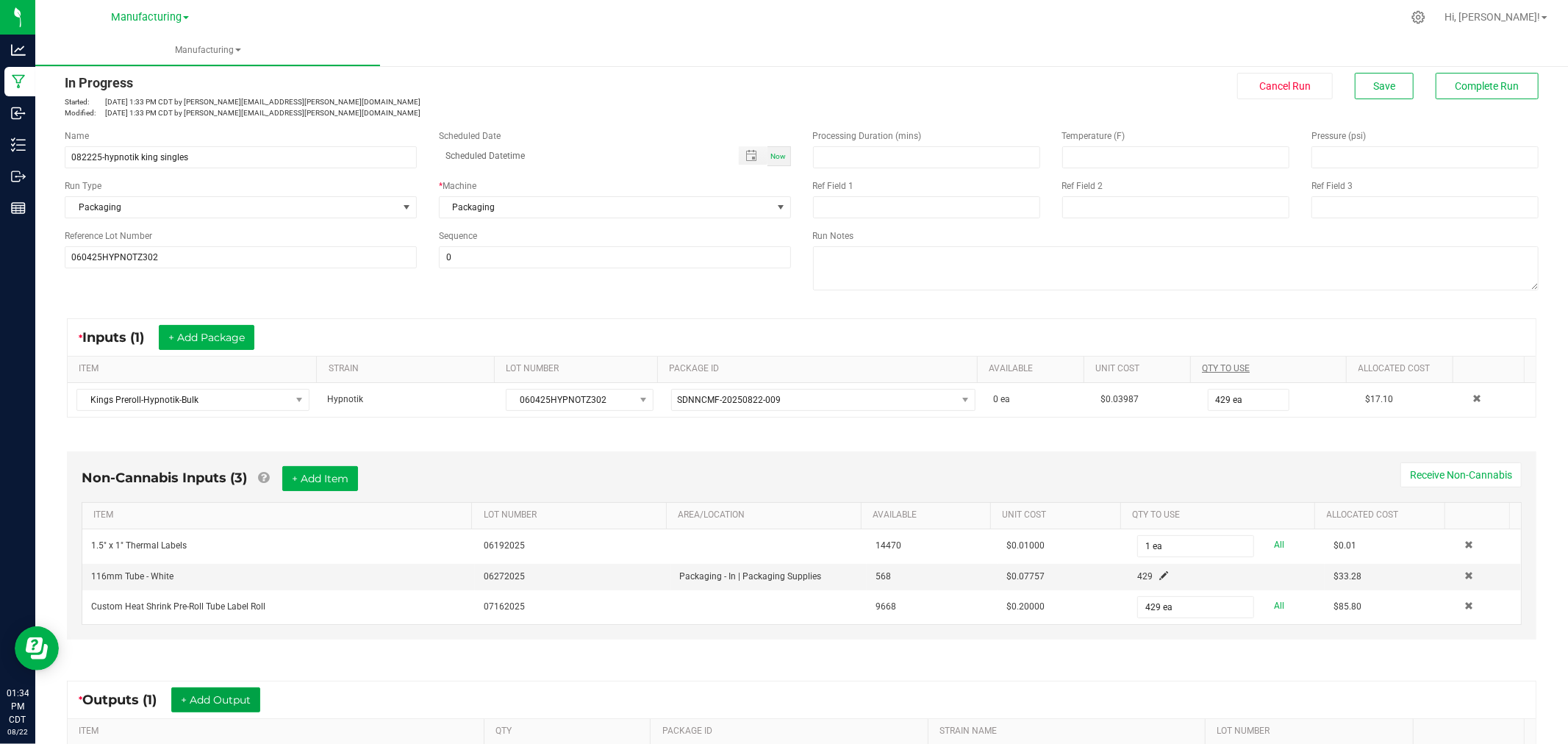
scroll to position [0, 0]
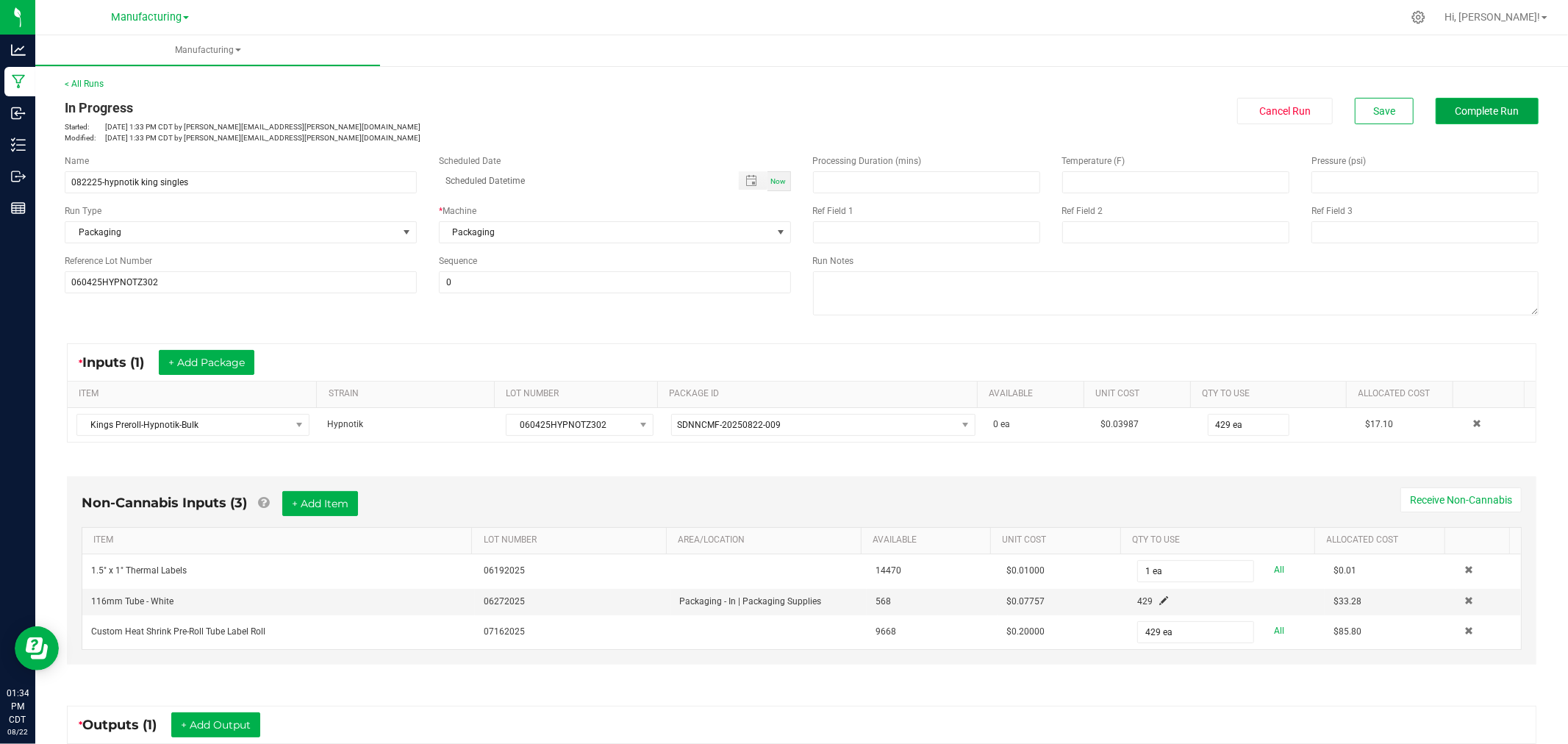
click at [1491, 115] on span "Complete Run" at bounding box center [1488, 111] width 64 height 12
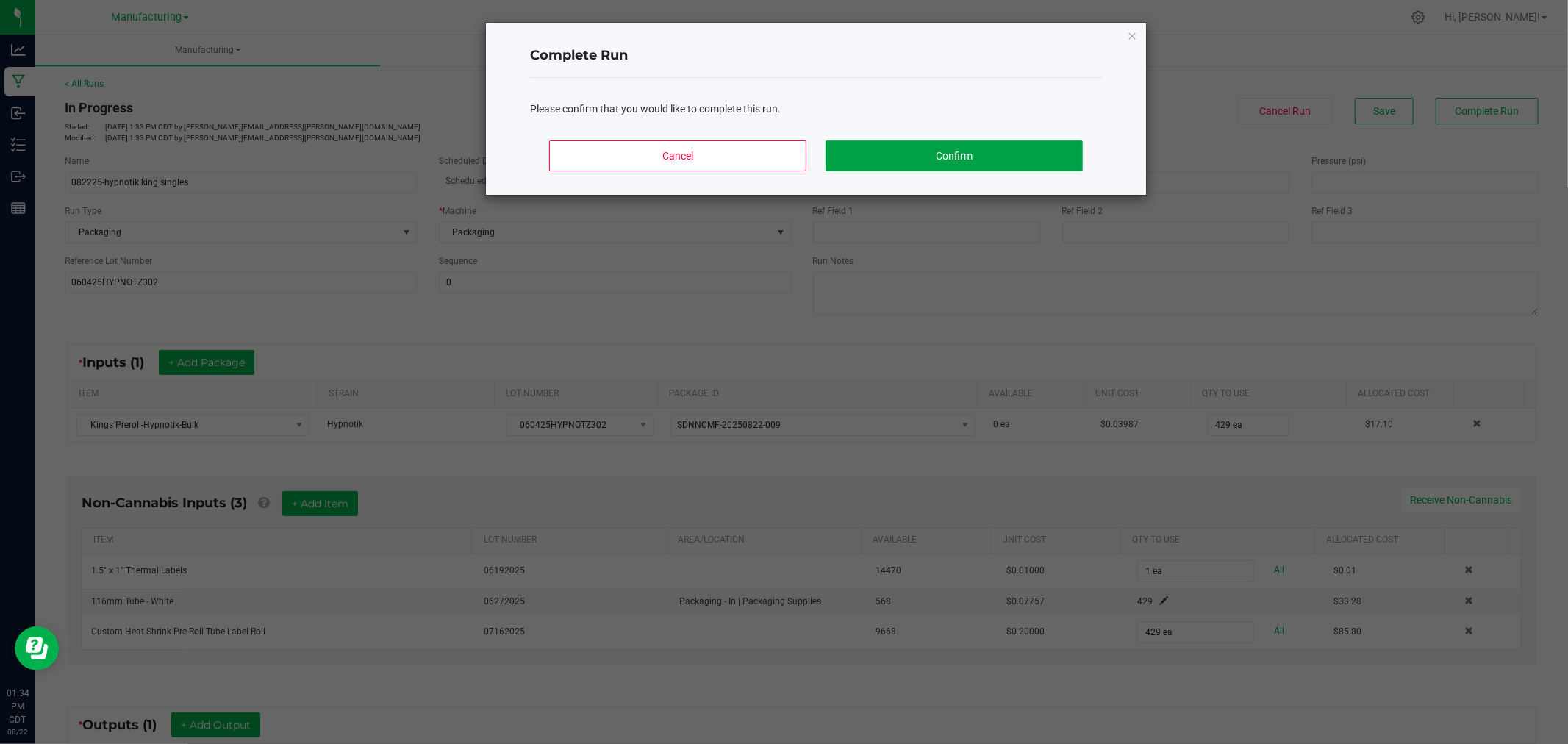
click at [1025, 159] on button "Confirm" at bounding box center [954, 156] width 257 height 31
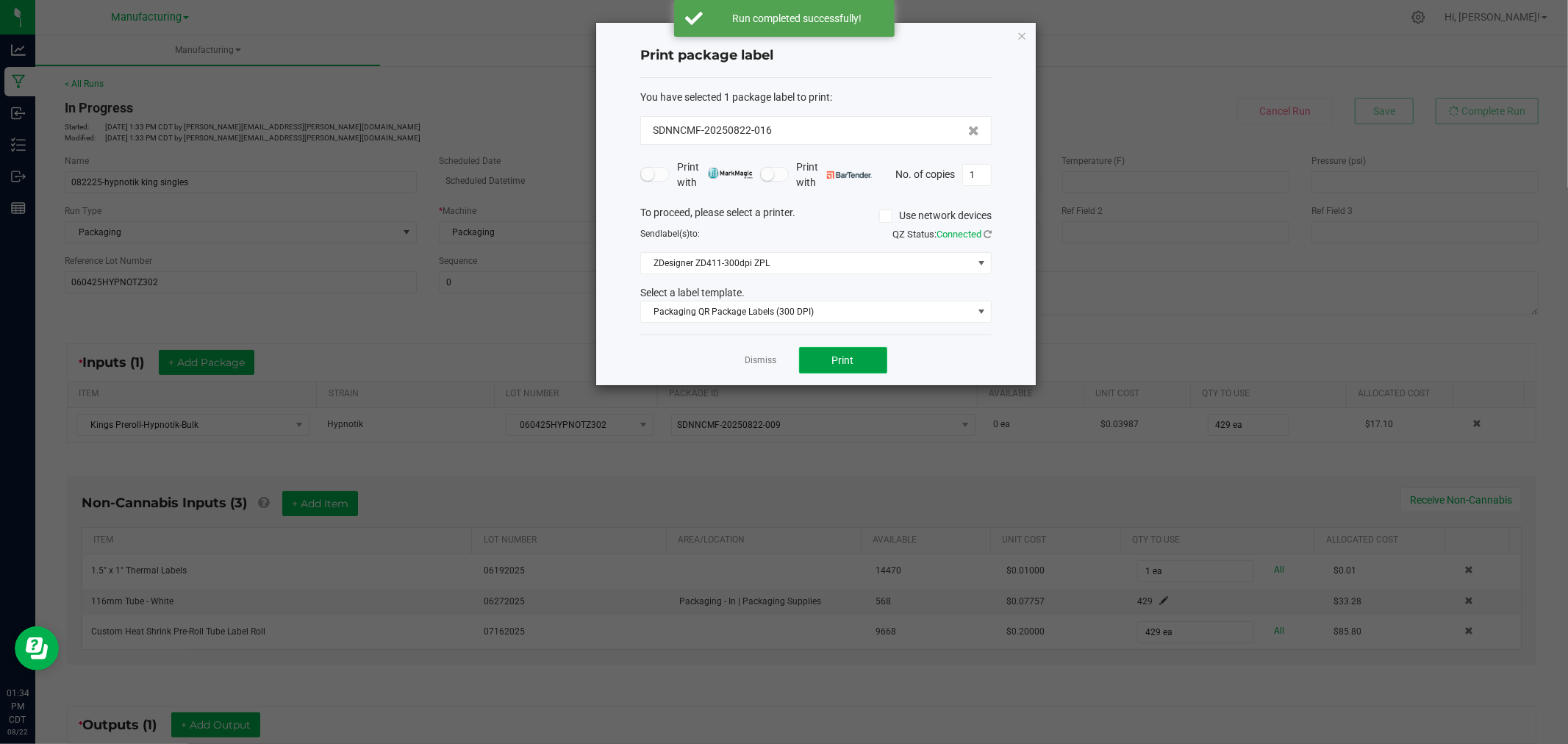
click at [872, 369] on button "Print" at bounding box center [843, 360] width 88 height 27
click at [1023, 34] on icon "button" at bounding box center [1021, 35] width 10 height 18
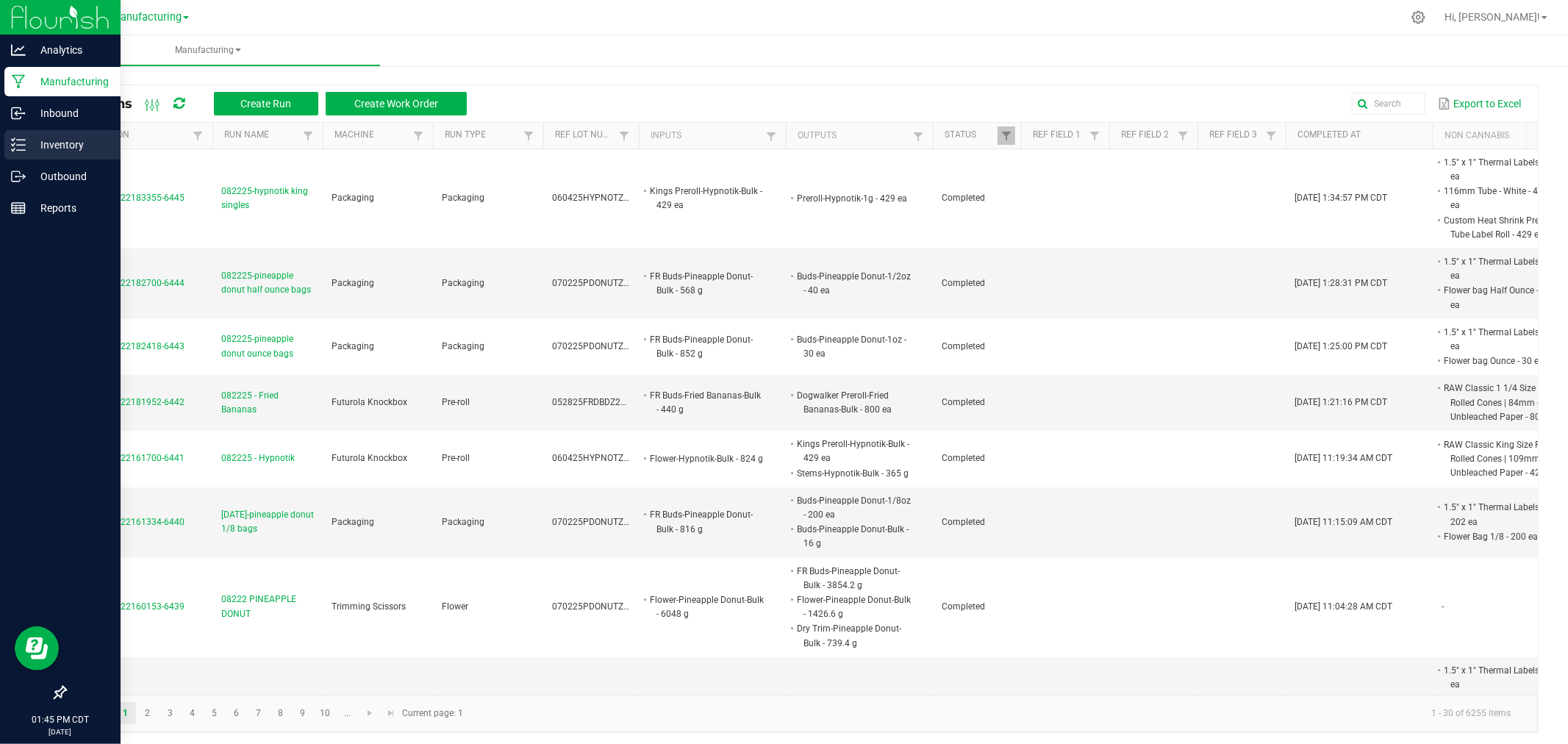
click at [19, 140] on line at bounding box center [21, 140] width 8 height 0
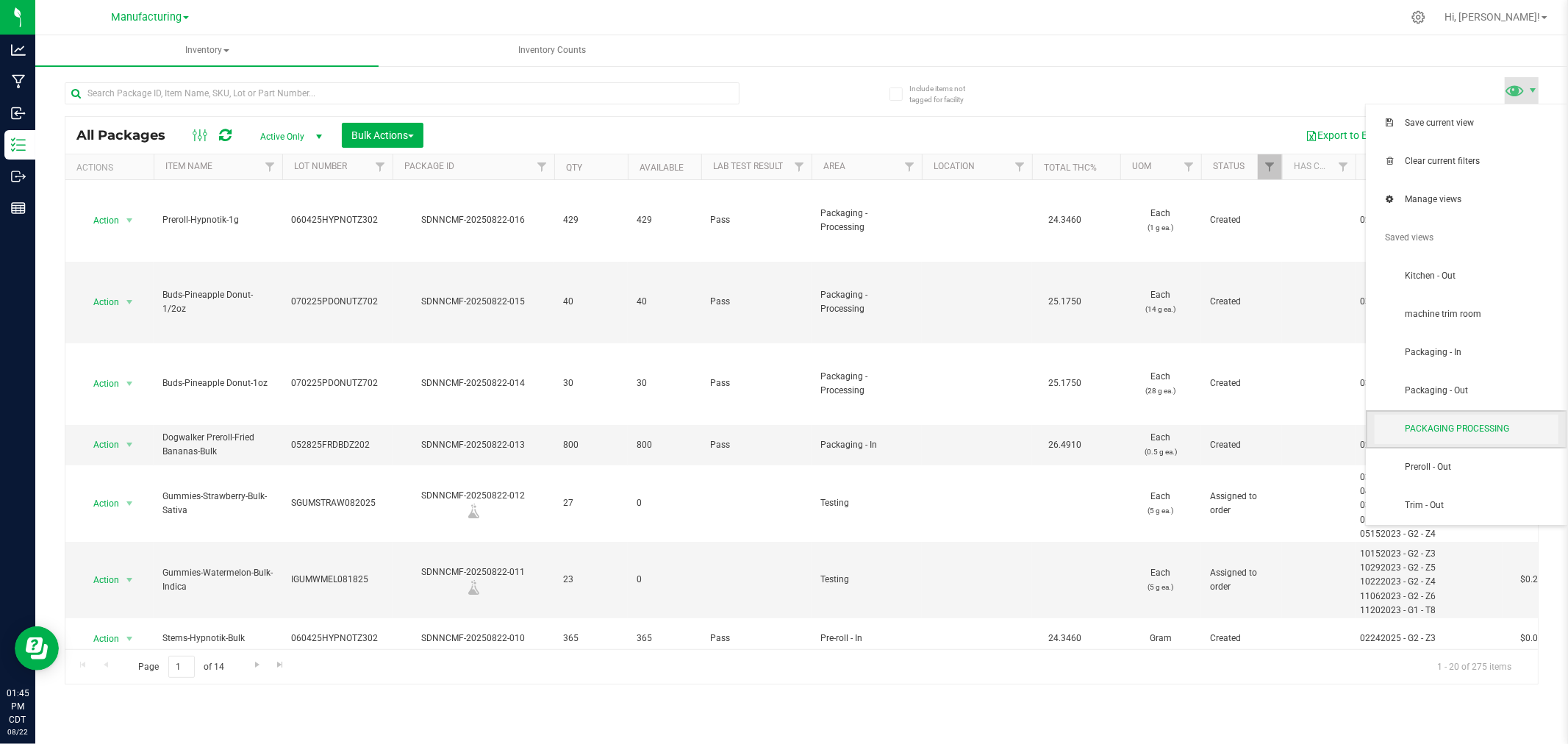
click at [1502, 427] on span "PACKAGING PROCESSING" at bounding box center [1481, 429] width 153 height 12
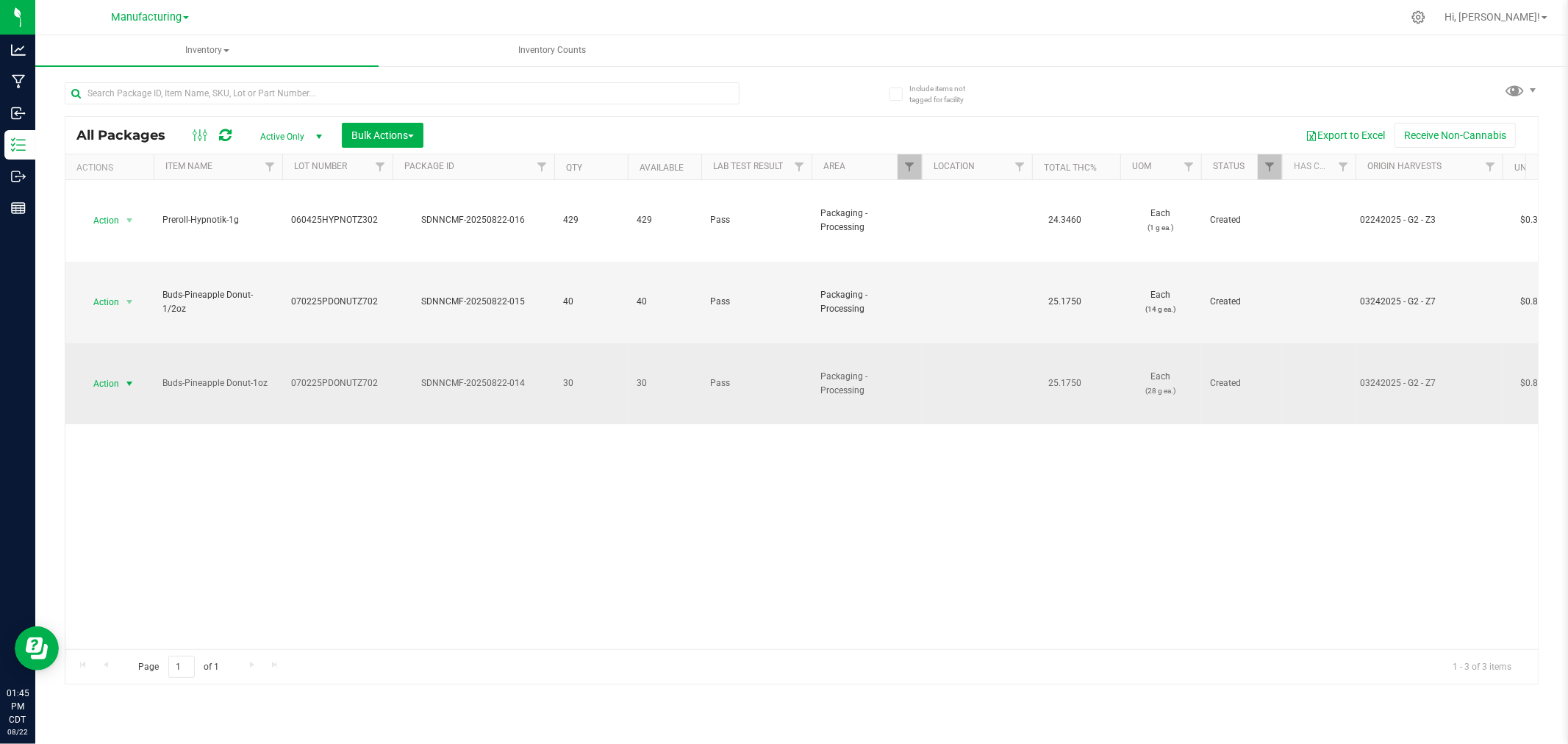
click at [123, 379] on span "select" at bounding box center [129, 384] width 12 height 12
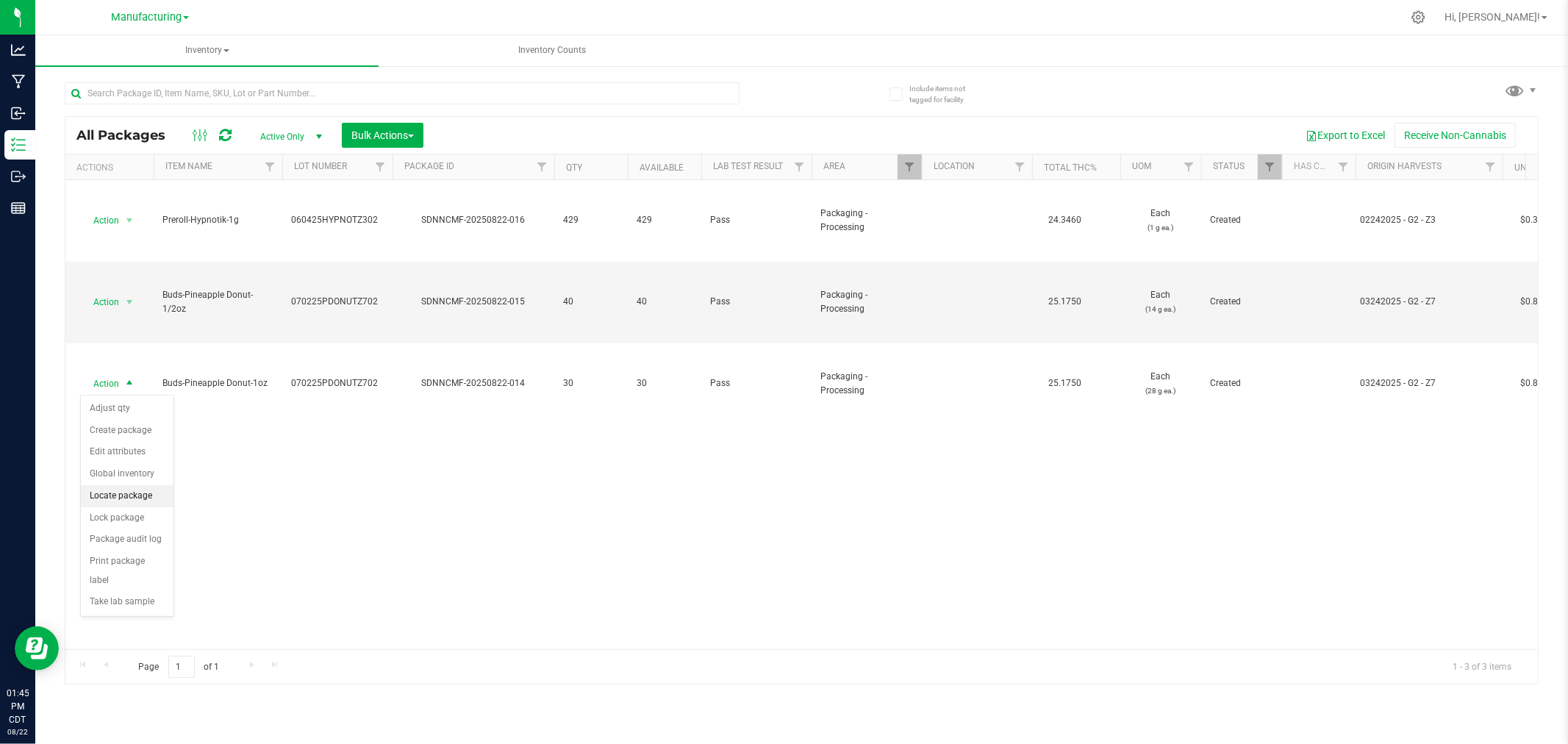
click at [140, 502] on li "Locate package" at bounding box center [127, 496] width 93 height 22
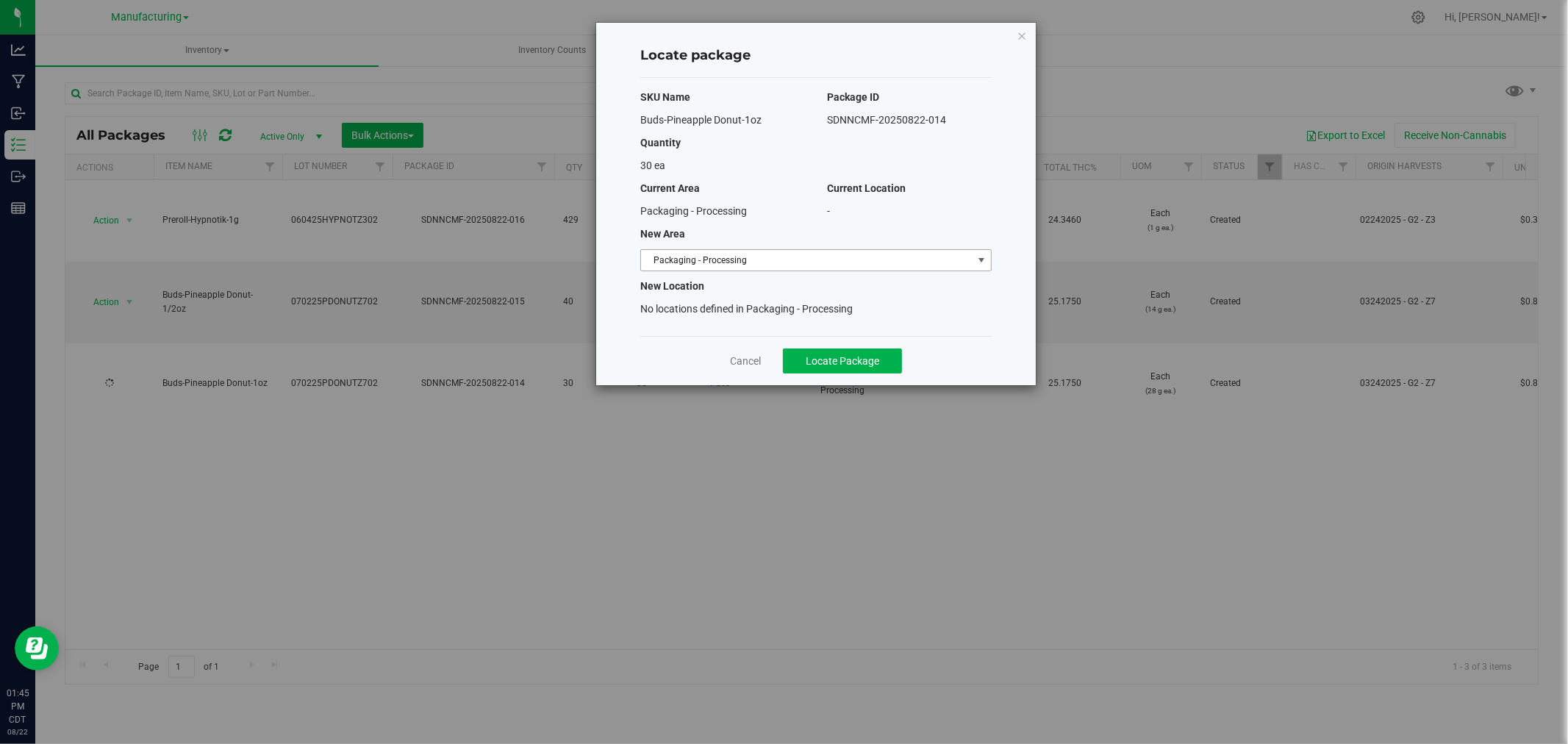
click at [775, 253] on span "Packaging - Processing" at bounding box center [806, 260] width 331 height 20
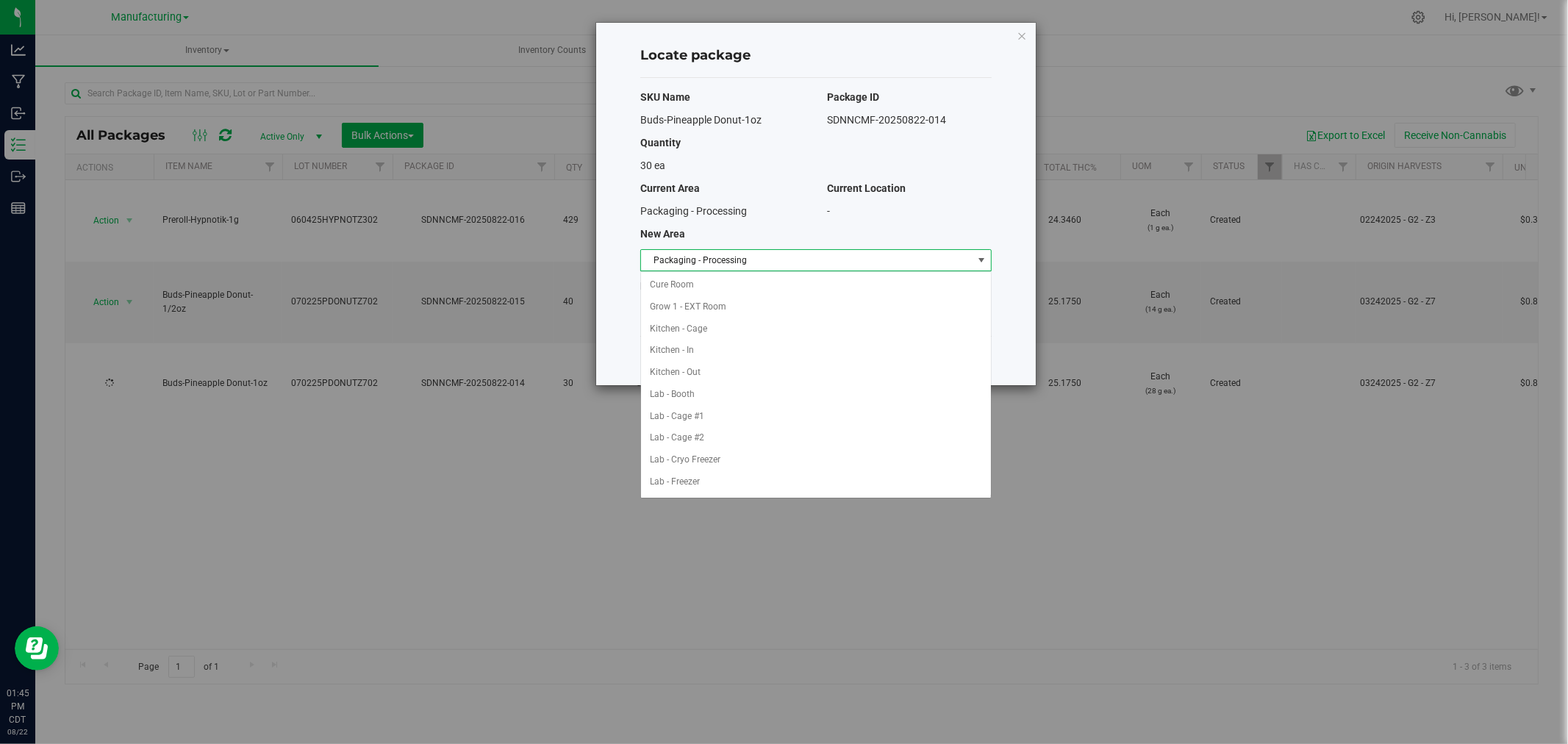
scroll to position [240, 0]
click at [714, 459] on li "Packaging - Out" at bounding box center [816, 460] width 350 height 22
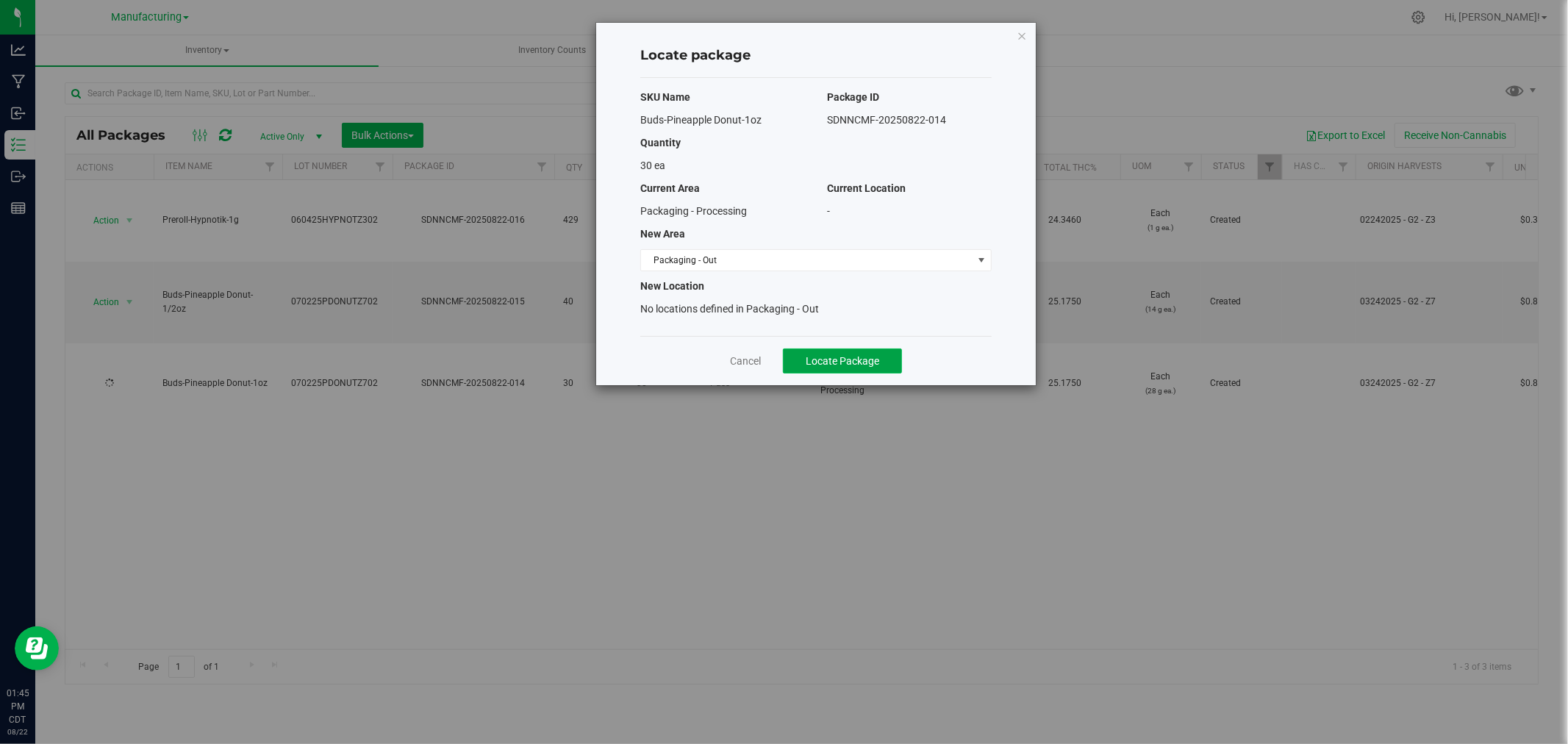
click at [819, 363] on span "Locate Package" at bounding box center [843, 360] width 73 height 12
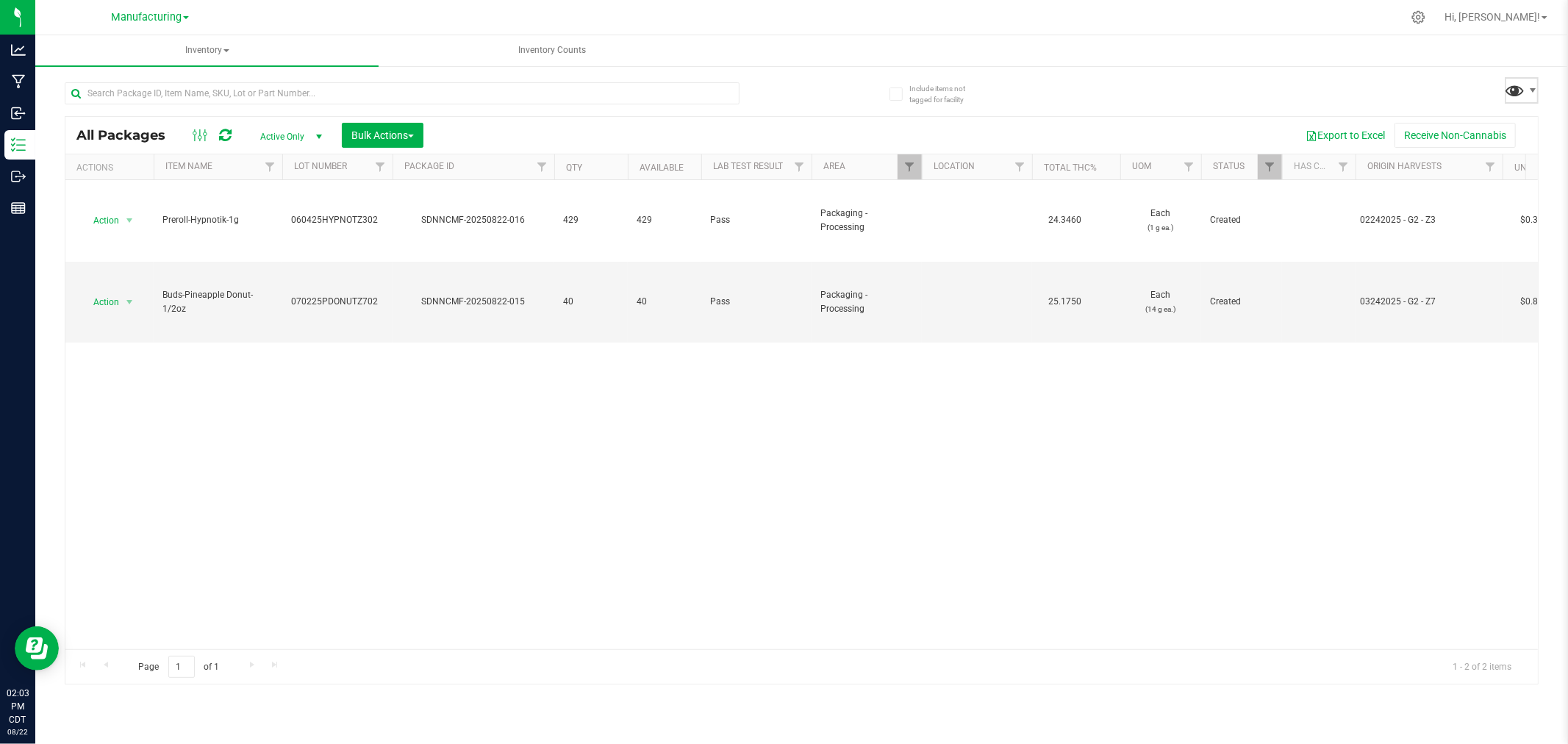
click at [1517, 85] on span at bounding box center [1515, 90] width 21 height 21
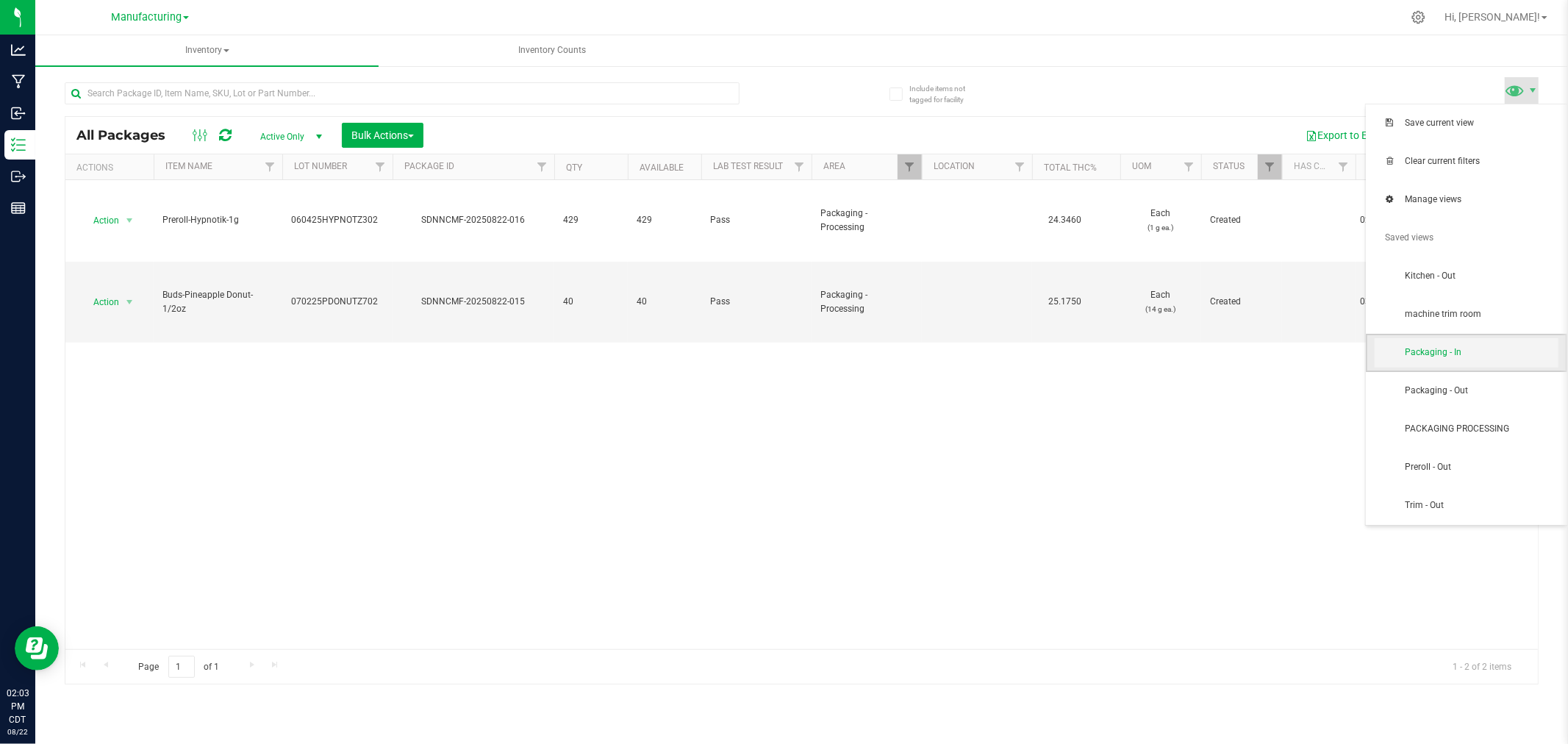
click at [1499, 344] on span "Packaging - In" at bounding box center [1467, 353] width 184 height 30
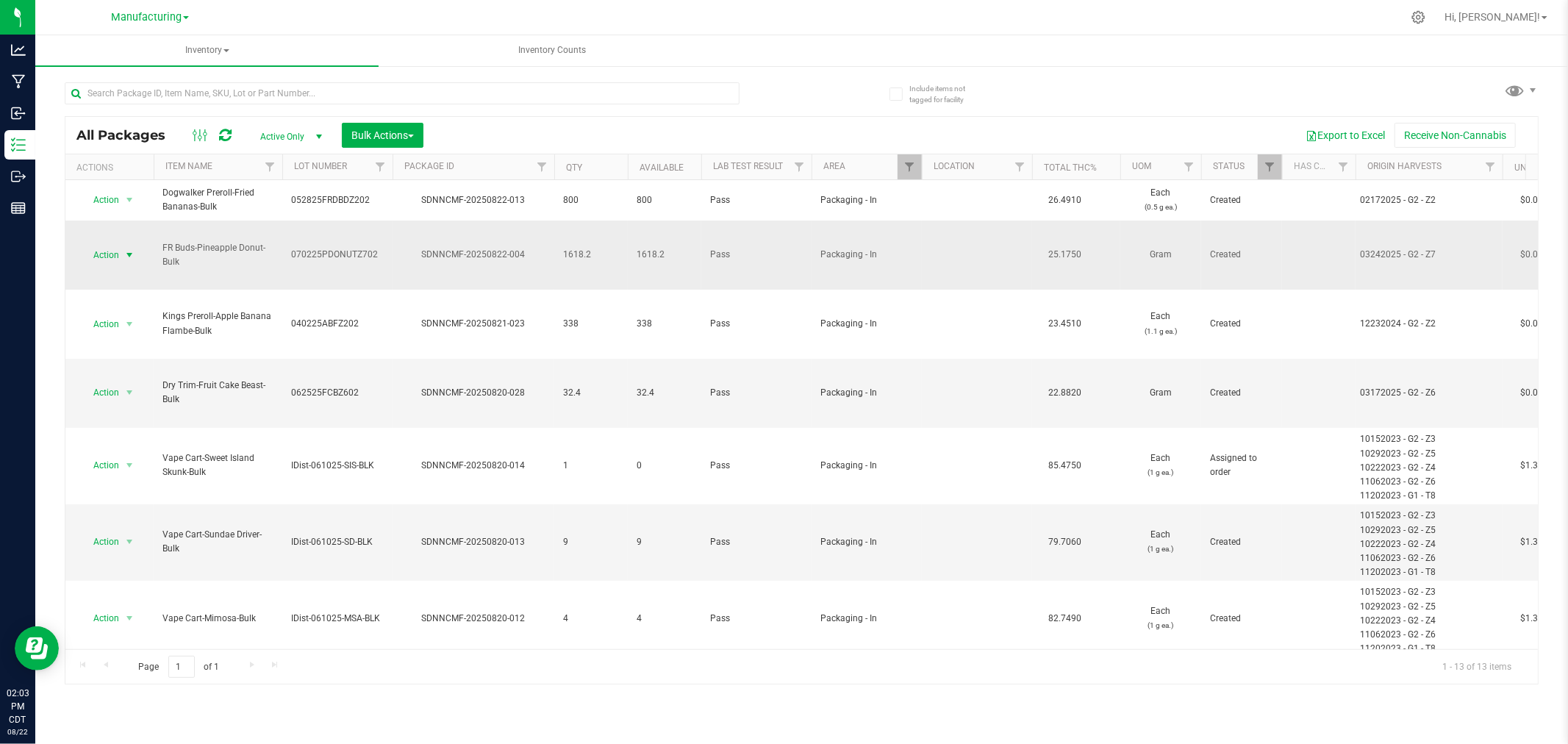
click at [107, 245] on span "Action" at bounding box center [100, 255] width 40 height 20
click at [136, 420] on li "Print package label" at bounding box center [127, 428] width 93 height 41
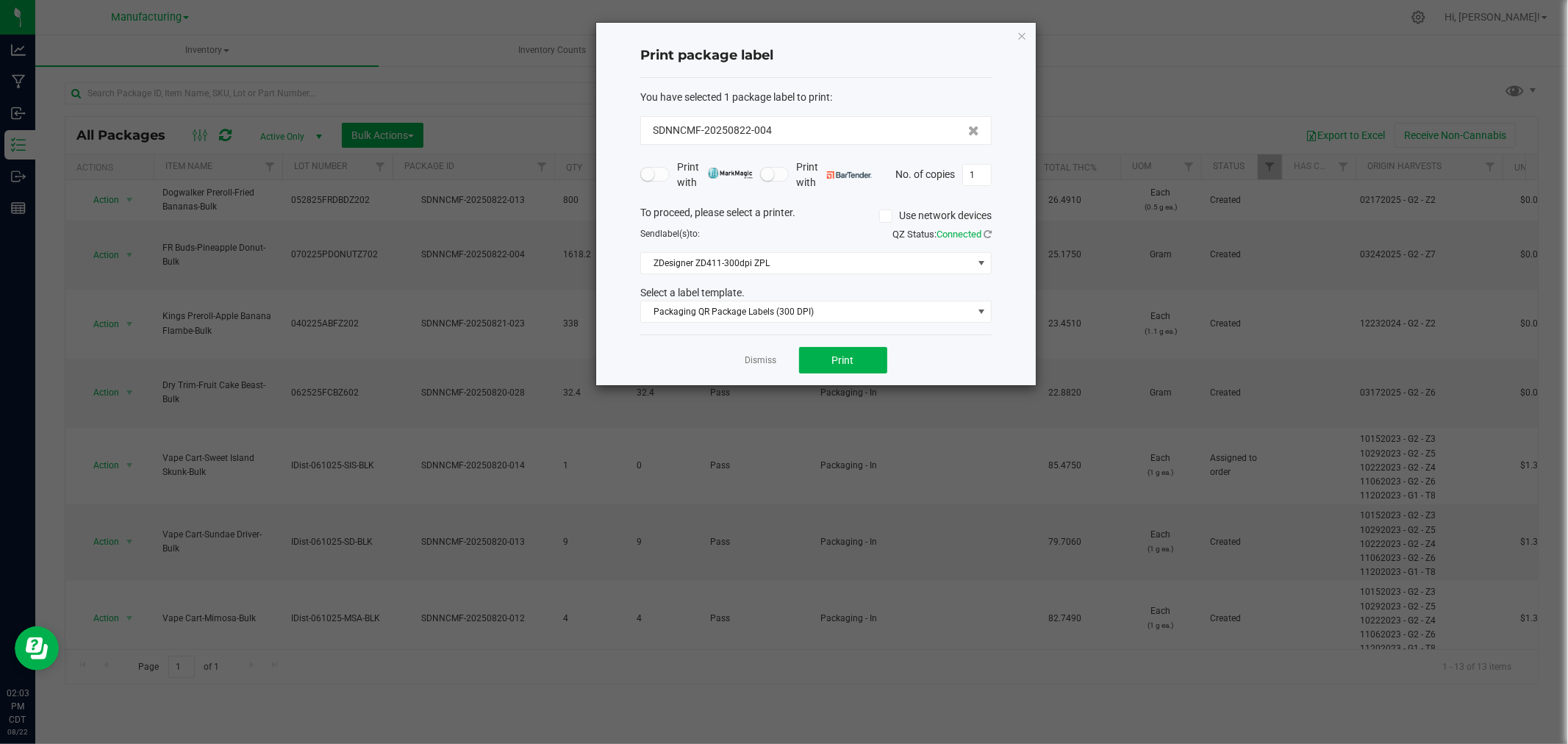
click at [833, 346] on div "Dismiss Print" at bounding box center [816, 360] width 352 height 51
click at [839, 356] on span "Print" at bounding box center [844, 360] width 22 height 12
click at [769, 362] on link "Dismiss" at bounding box center [761, 361] width 32 height 12
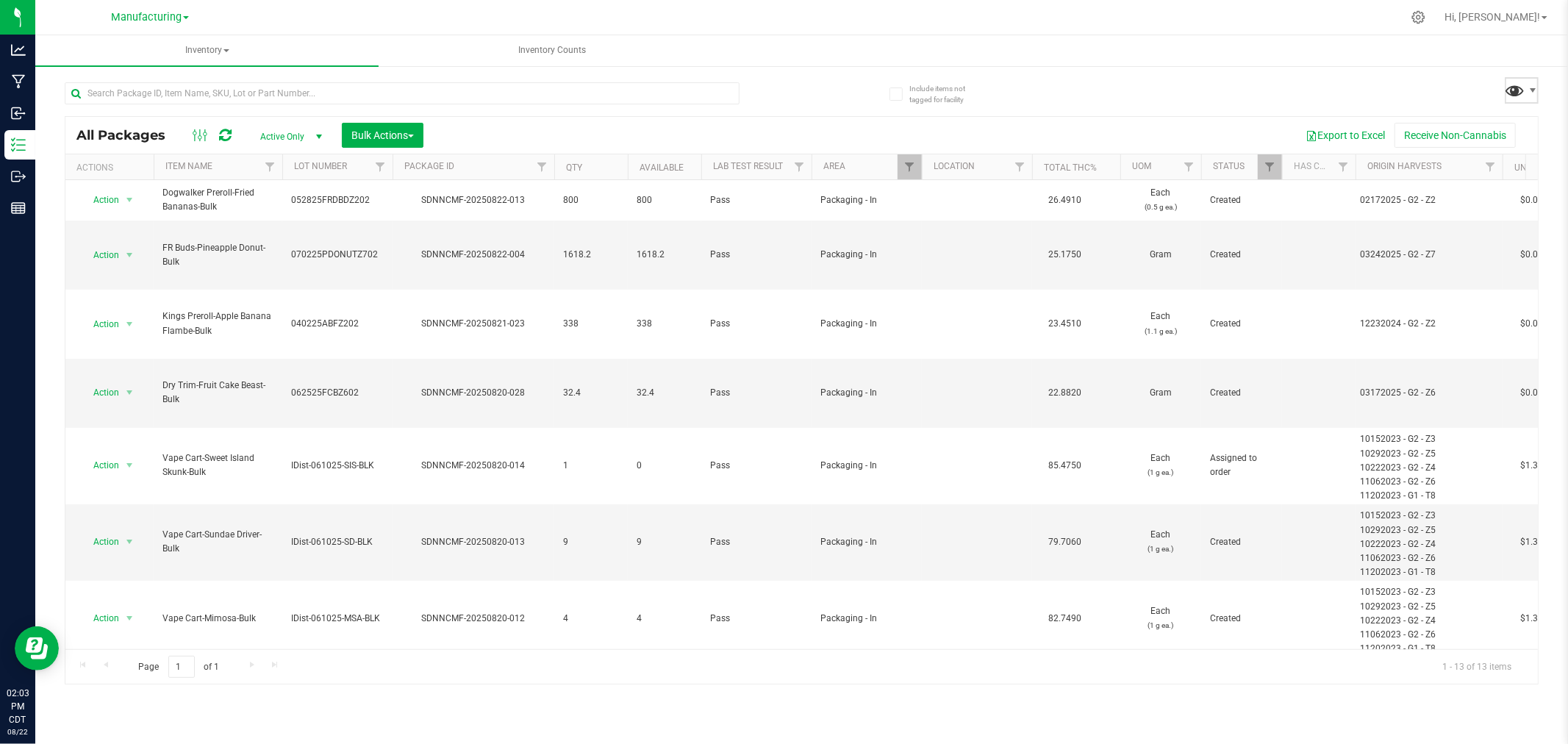
drag, startPoint x: 1508, startPoint y: 87, endPoint x: 1511, endPoint y: 94, distance: 7.6
click at [1508, 87] on span at bounding box center [1515, 90] width 21 height 21
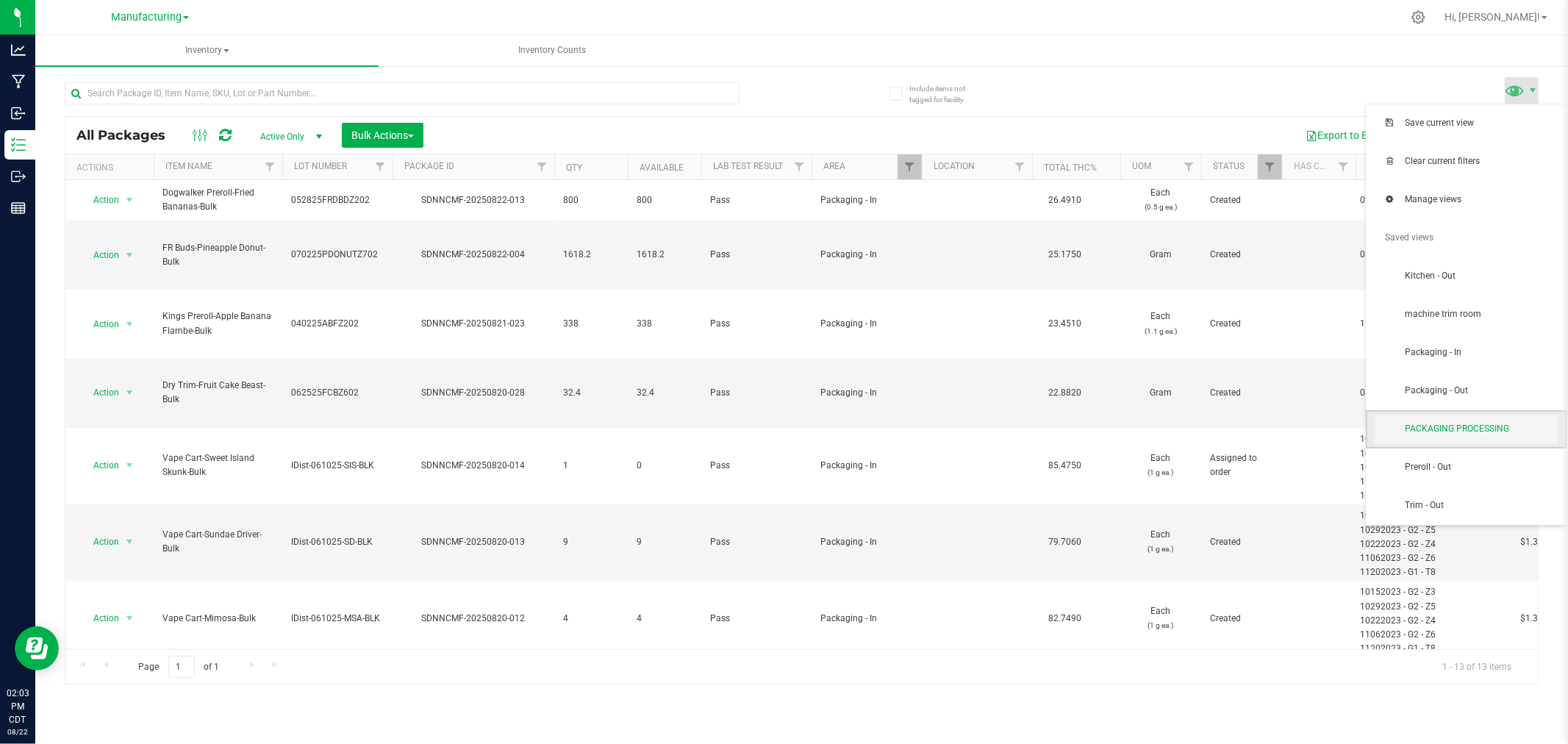
click at [1504, 420] on span "PACKAGING PROCESSING" at bounding box center [1467, 430] width 184 height 30
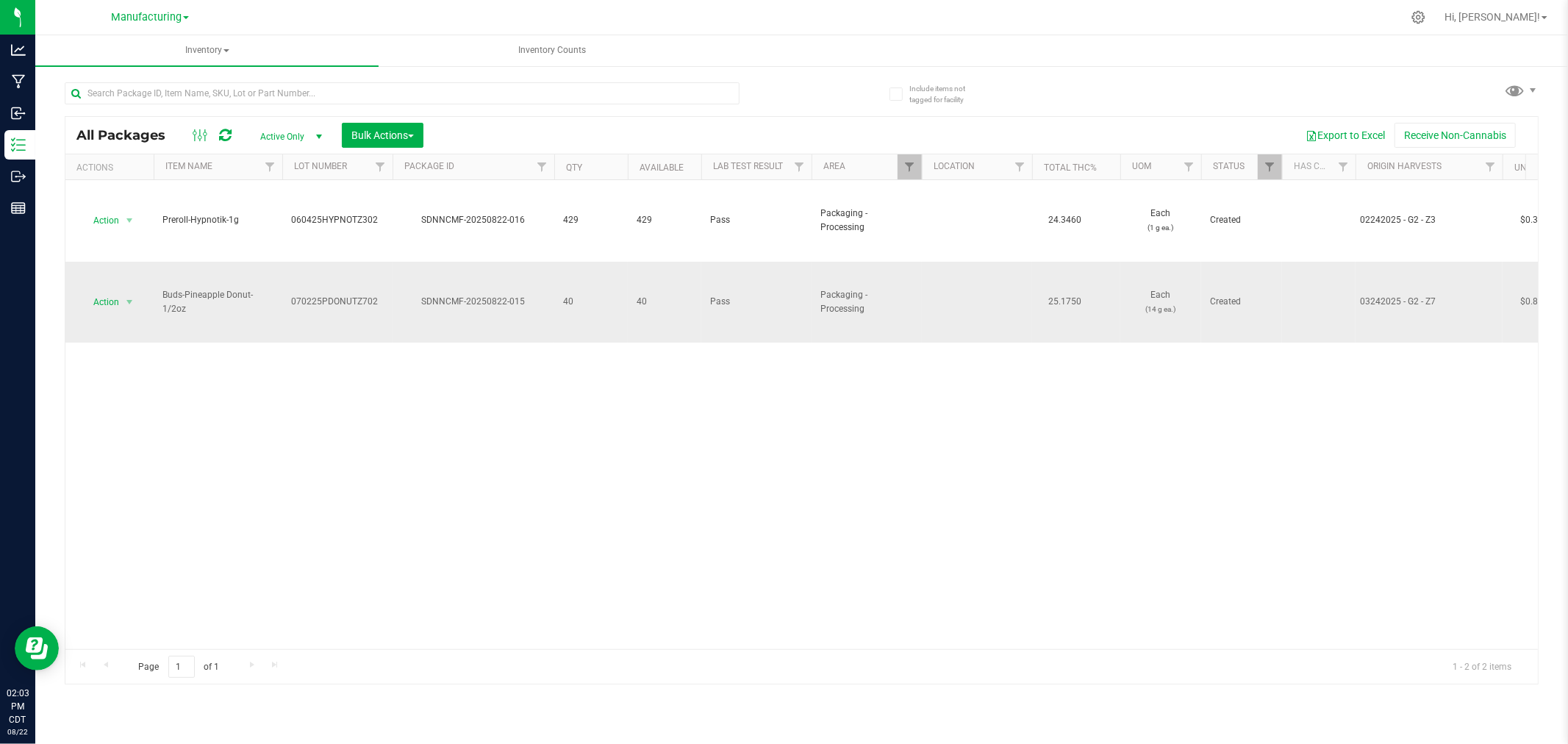
click at [106, 289] on td "Action Action Adjust qty Create package Edit attributes Global inventory Locate…" at bounding box center [109, 303] width 88 height 81
click at [108, 292] on span "Action" at bounding box center [100, 302] width 40 height 20
click at [147, 415] on li "Locate package" at bounding box center [127, 415] width 93 height 22
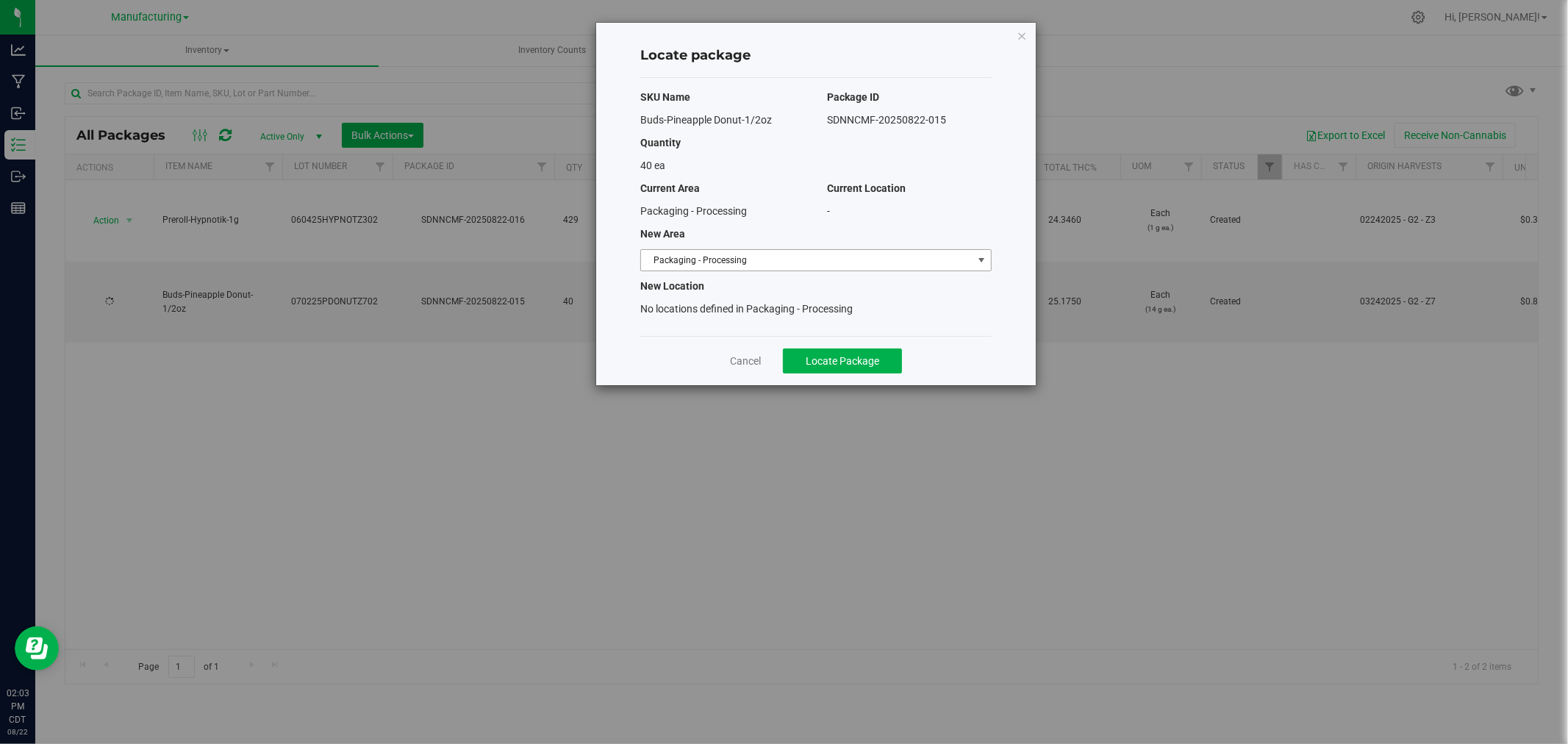
click at [862, 256] on span "Packaging - Processing" at bounding box center [806, 260] width 331 height 20
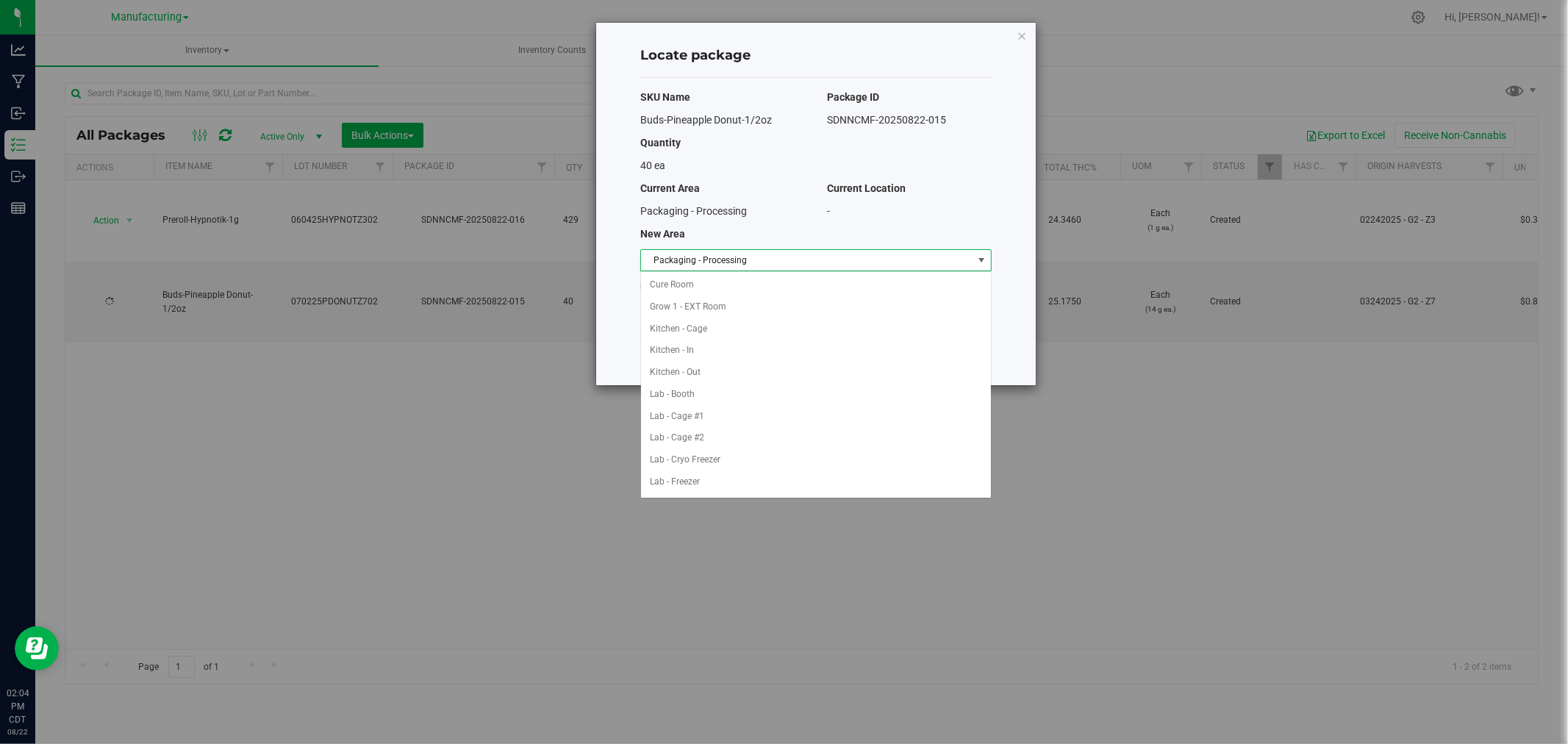
scroll to position [240, 0]
drag, startPoint x: 678, startPoint y: 466, endPoint x: 701, endPoint y: 443, distance: 32.5
click at [678, 465] on li "Packaging - Out" at bounding box center [816, 460] width 350 height 22
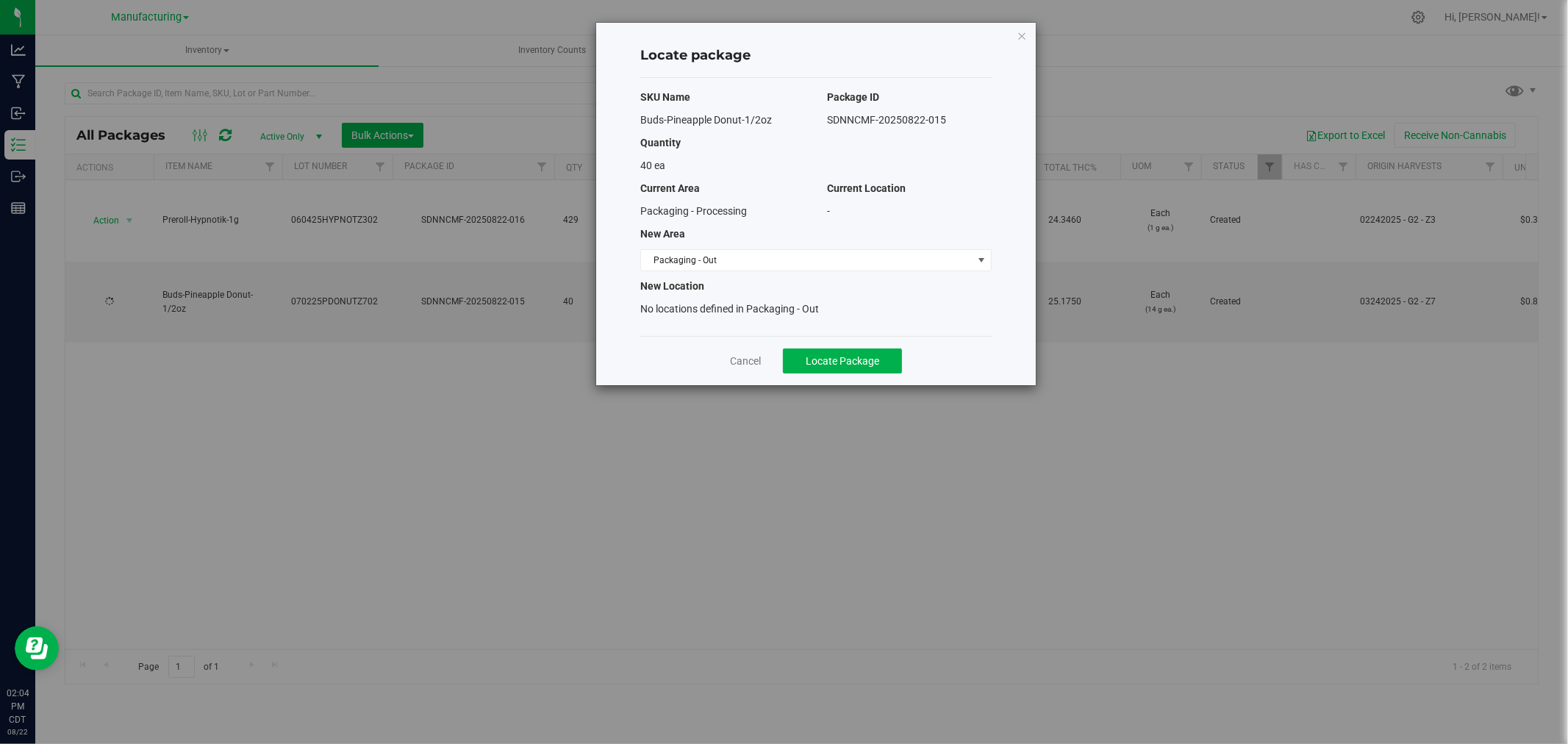
click at [887, 347] on div "Cancel Locate Package" at bounding box center [816, 360] width 352 height 49
click at [887, 349] on button "Locate Package" at bounding box center [842, 361] width 119 height 25
